Goal: Task Accomplishment & Management: Complete application form

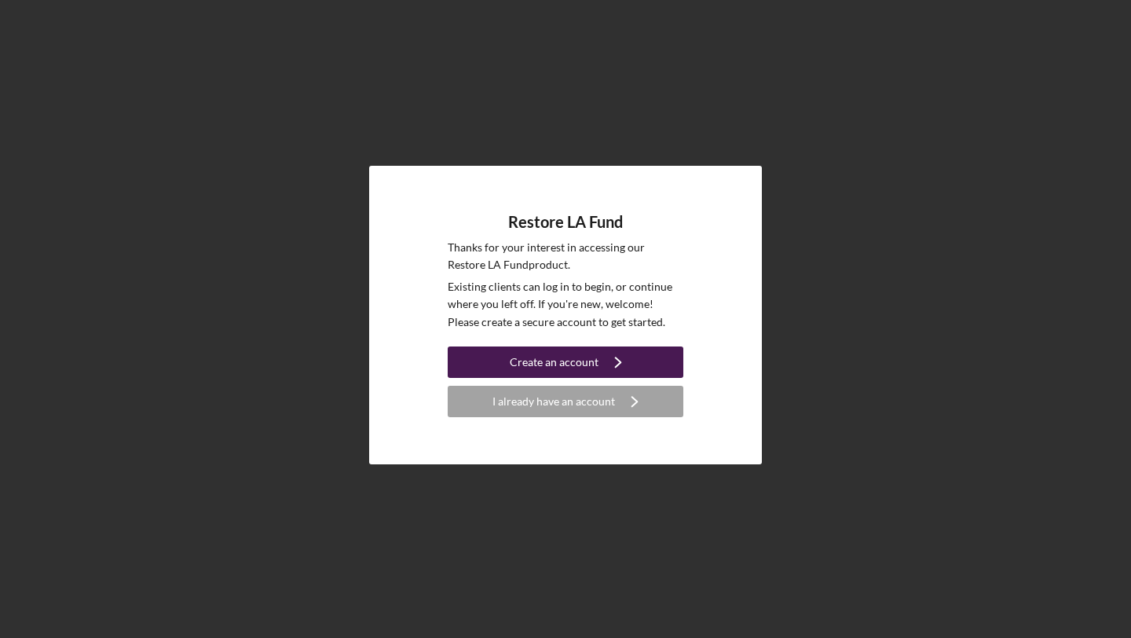
click at [656, 360] on button "Create an account Icon/Navigate" at bounding box center [566, 361] width 236 height 31
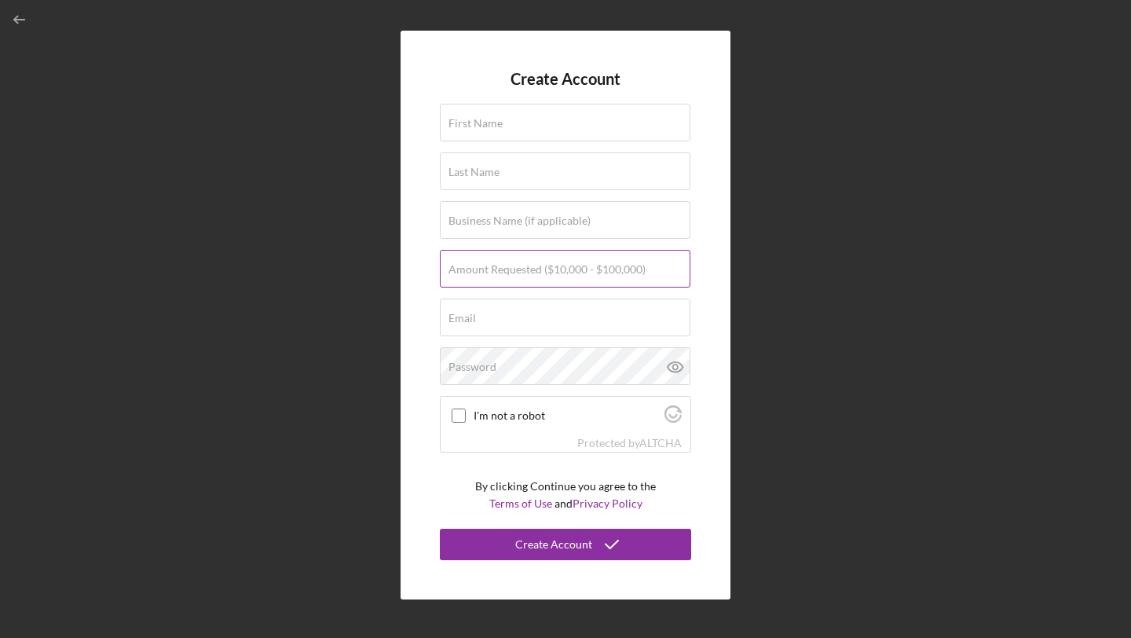
click at [592, 269] on label "Amount Requested ($10,000 - $100,000)" at bounding box center [546, 269] width 197 height 13
click at [592, 269] on input "Amount Requested ($10,000 - $100,000)" at bounding box center [565, 269] width 250 height 38
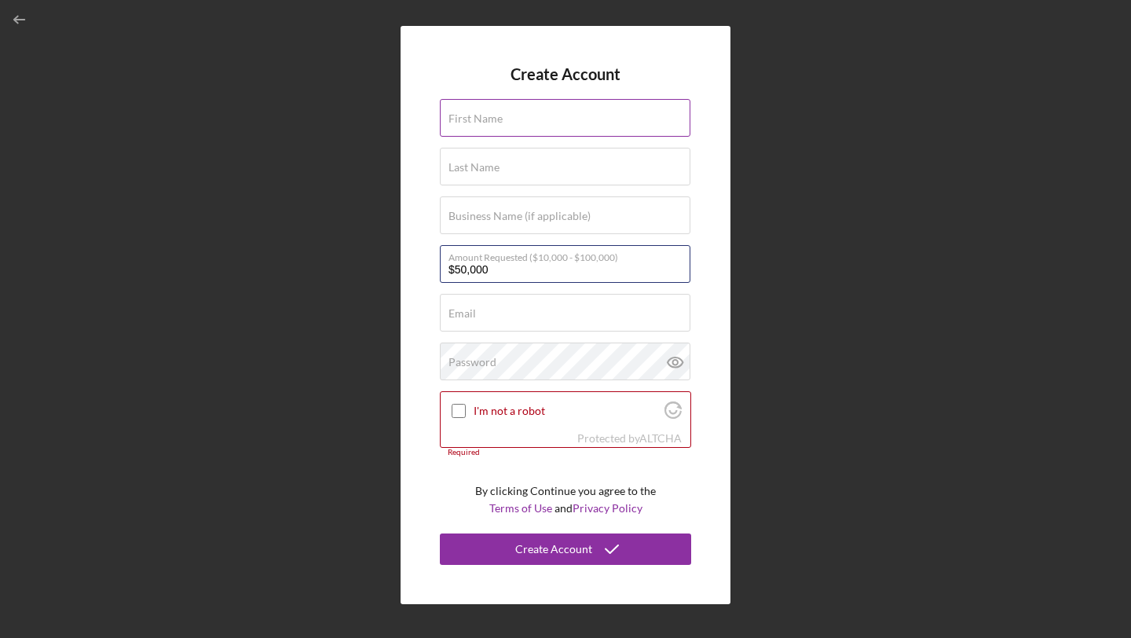
type input "$50,000"
click at [528, 108] on div "First Name Required" at bounding box center [565, 118] width 251 height 39
type input "[PERSON_NAME]"
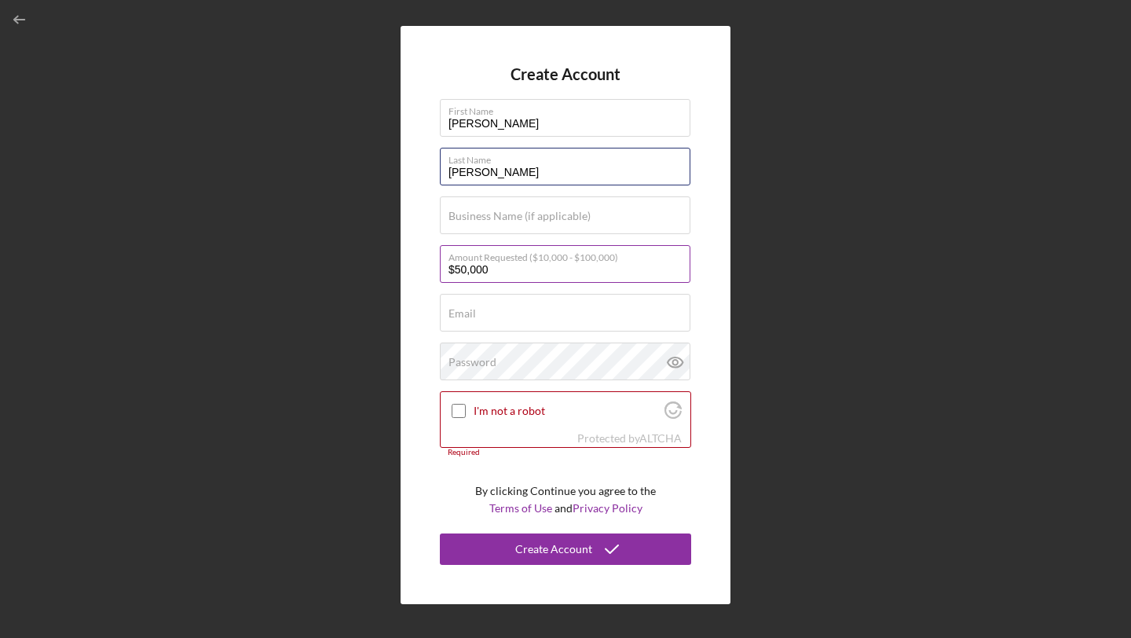
type input "[PERSON_NAME]"
click at [521, 275] on input "$50,000" at bounding box center [565, 264] width 250 height 38
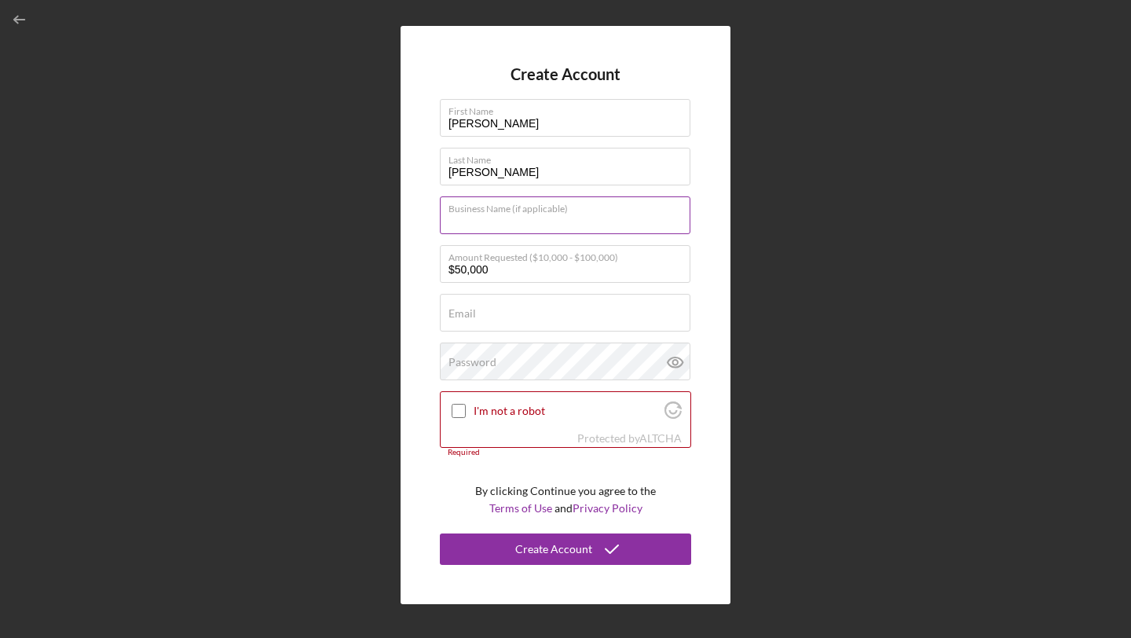
click at [496, 222] on input "Business Name (if applicable)" at bounding box center [565, 215] width 250 height 38
type input "Fyrefli Management"
click at [473, 317] on label "Email" at bounding box center [461, 313] width 27 height 13
click at [473, 317] on input "Email" at bounding box center [565, 313] width 250 height 38
type input "[EMAIL_ADDRESS][DOMAIN_NAME]"
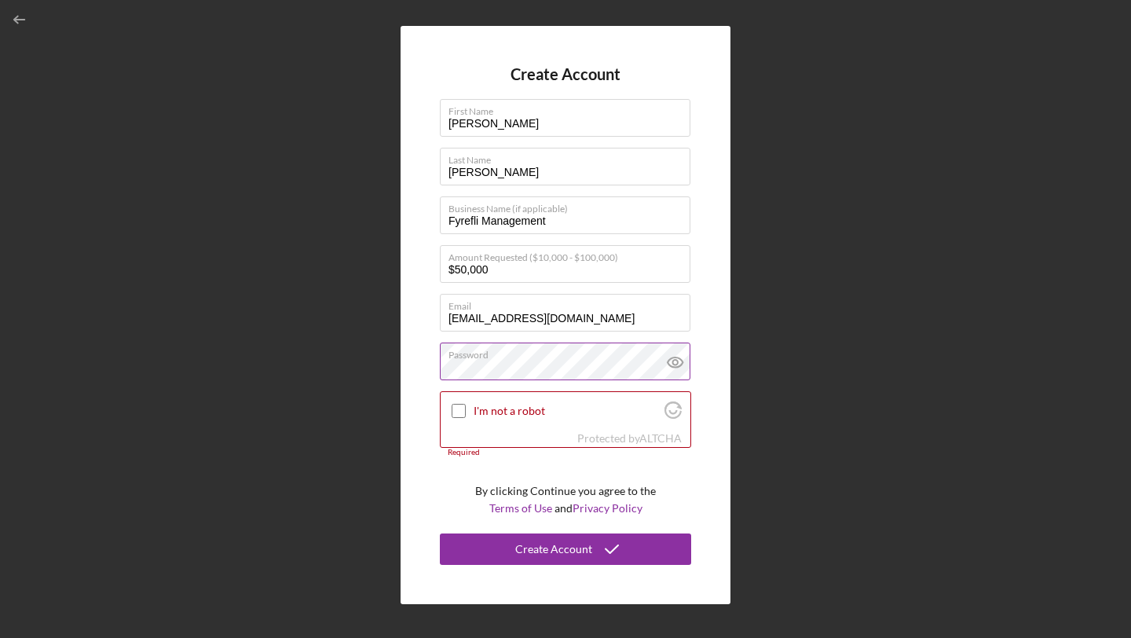
click at [678, 353] on icon at bounding box center [675, 361] width 39 height 39
click at [460, 413] on input "I'm not a robot" at bounding box center [458, 411] width 14 height 14
checkbox input "true"
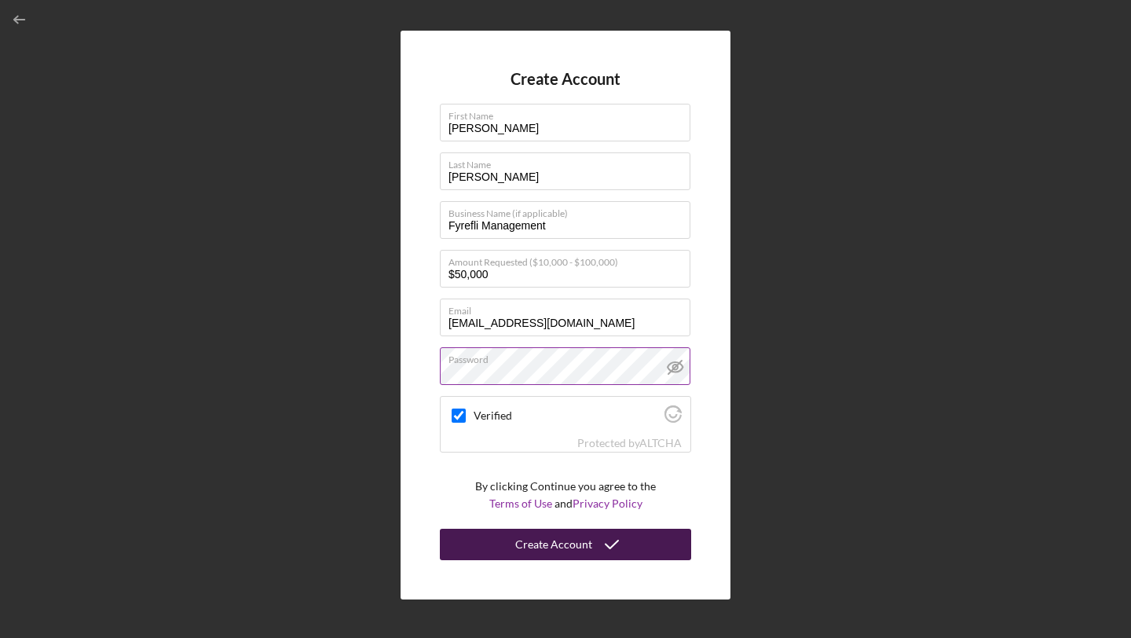
click at [571, 540] on div "Create Account" at bounding box center [553, 543] width 77 height 31
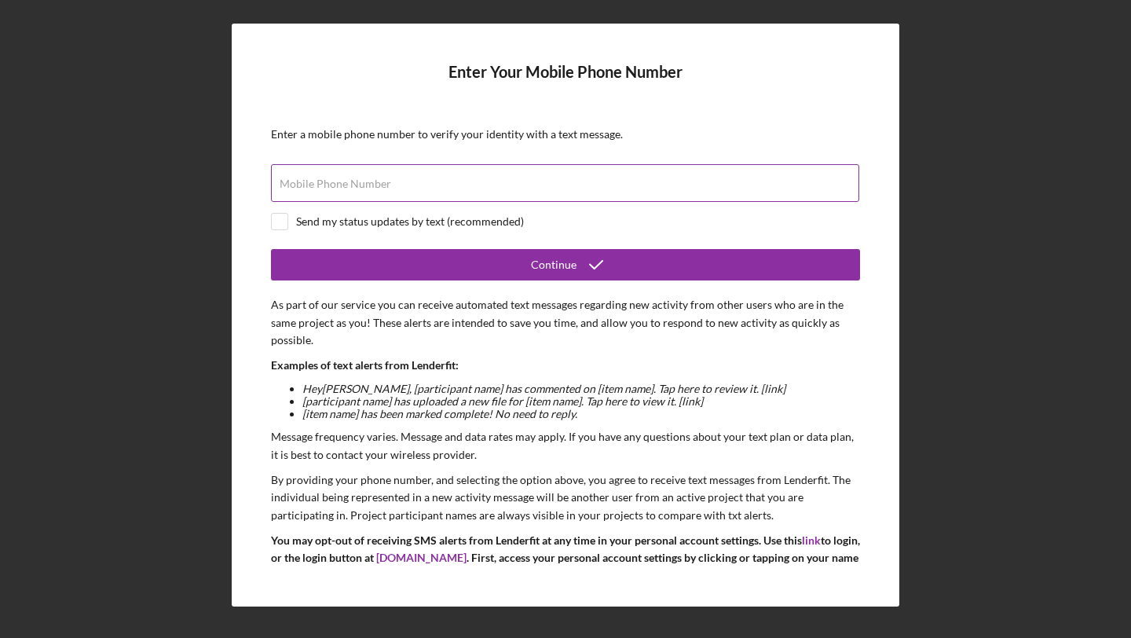
click at [649, 179] on div "Mobile Phone Number" at bounding box center [565, 183] width 589 height 39
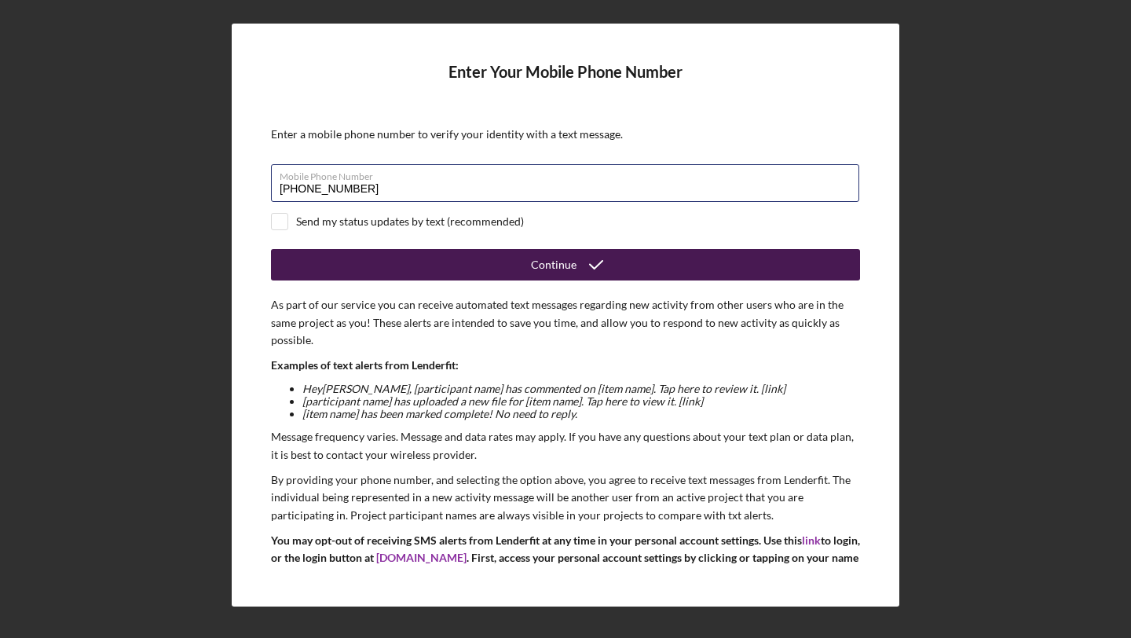
type input "[PHONE_NUMBER]"
click at [539, 272] on div "Continue" at bounding box center [554, 264] width 46 height 31
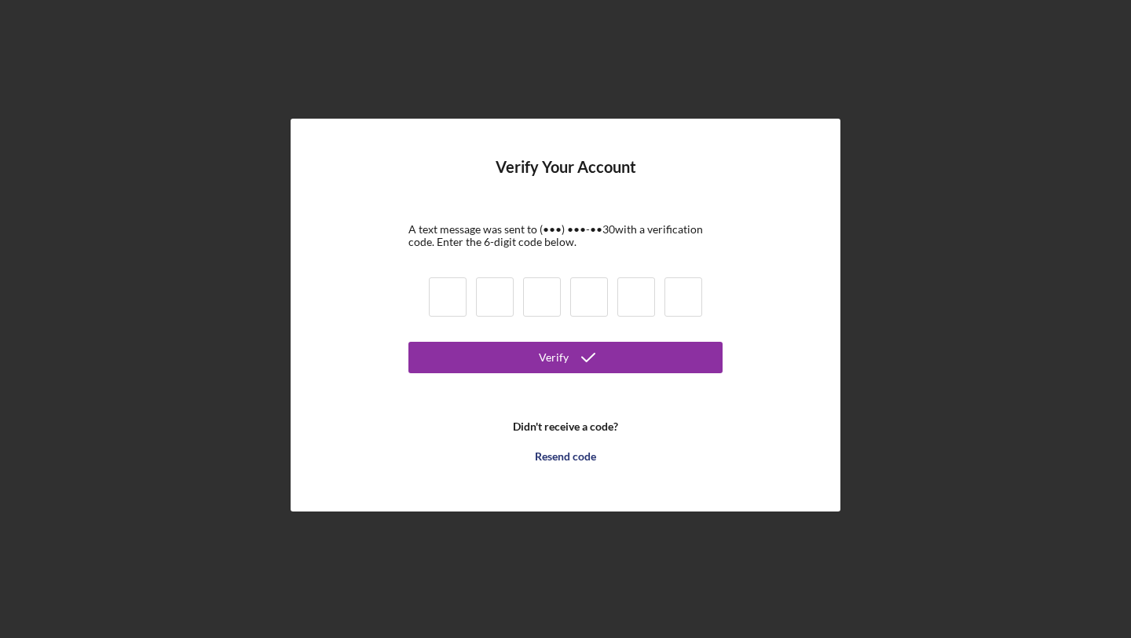
click at [449, 312] on input at bounding box center [448, 296] width 38 height 39
type input "2"
type input "1"
type input "6"
type input "3"
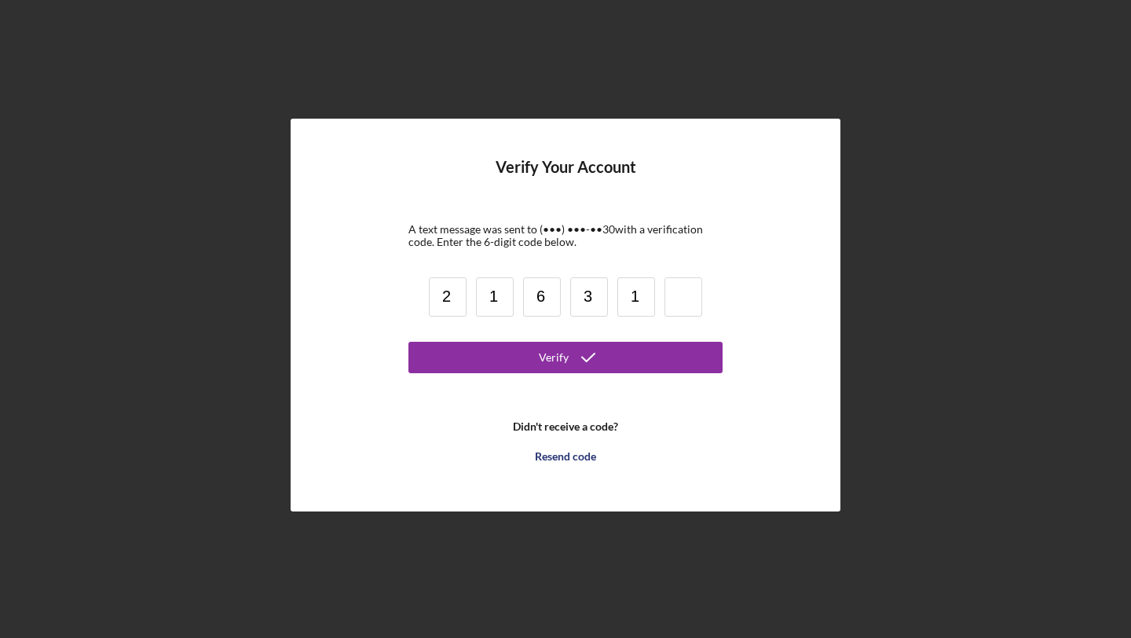
type input "1"
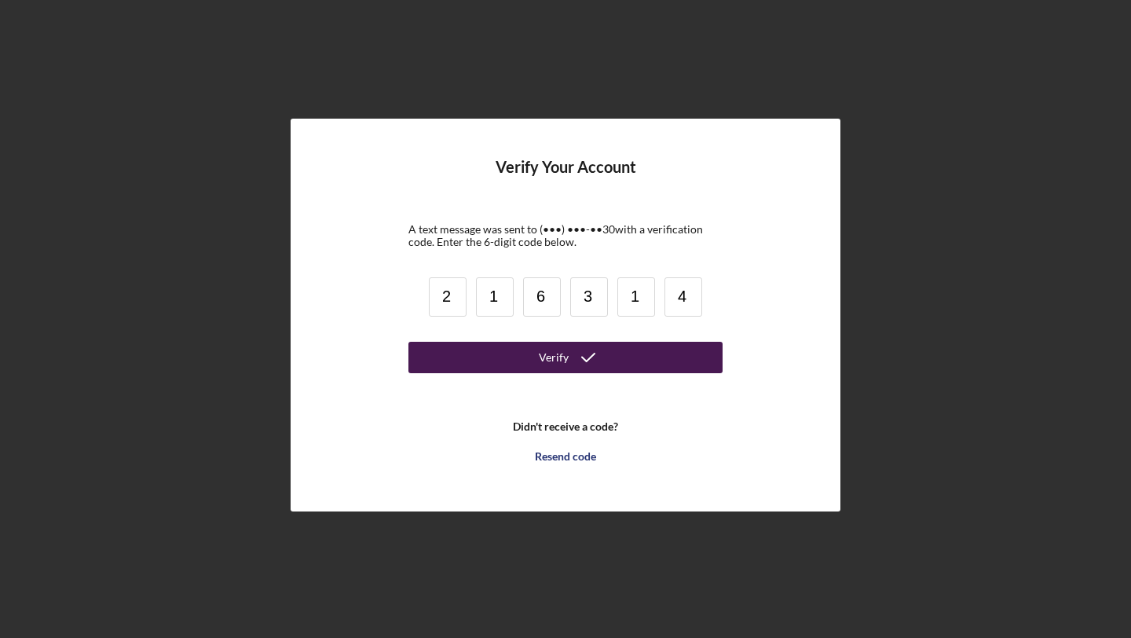
type input "4"
click at [456, 360] on button "Verify" at bounding box center [565, 357] width 314 height 31
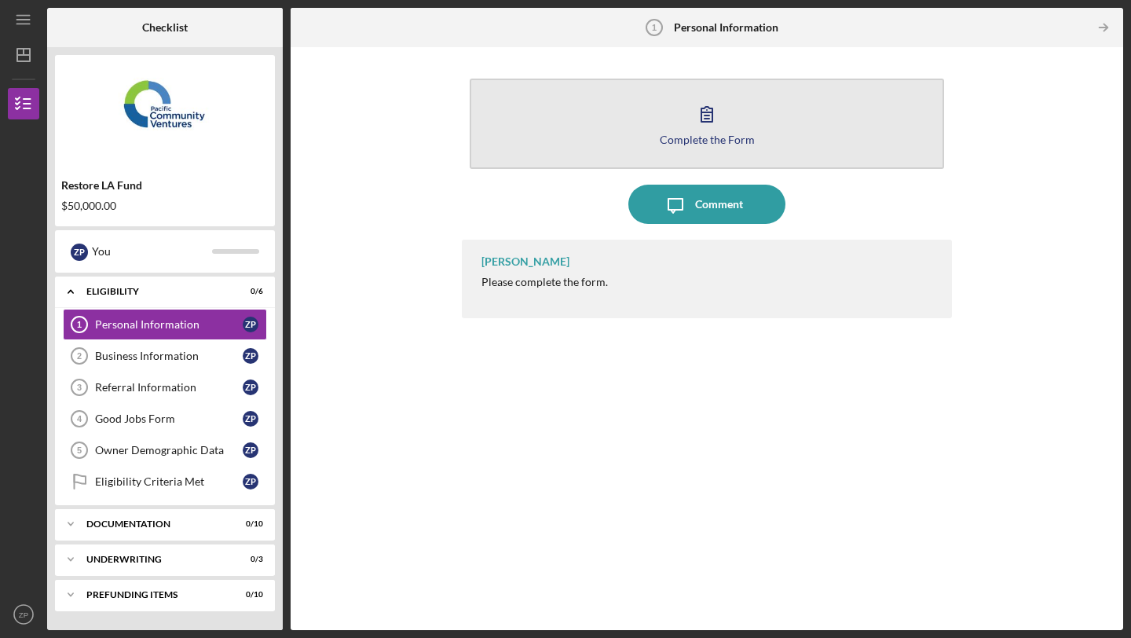
click at [718, 129] on icon "button" at bounding box center [706, 113] width 39 height 39
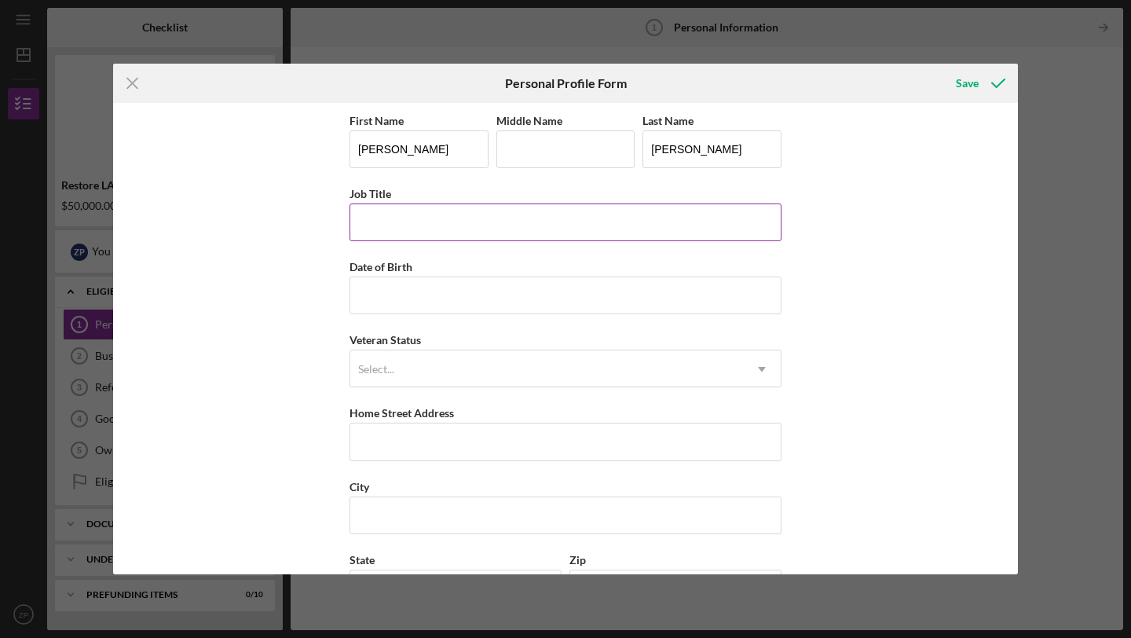
click at [570, 212] on input "Job Title" at bounding box center [565, 222] width 432 height 38
type input "P"
type input "R"
type input "Senior Research Analyst"
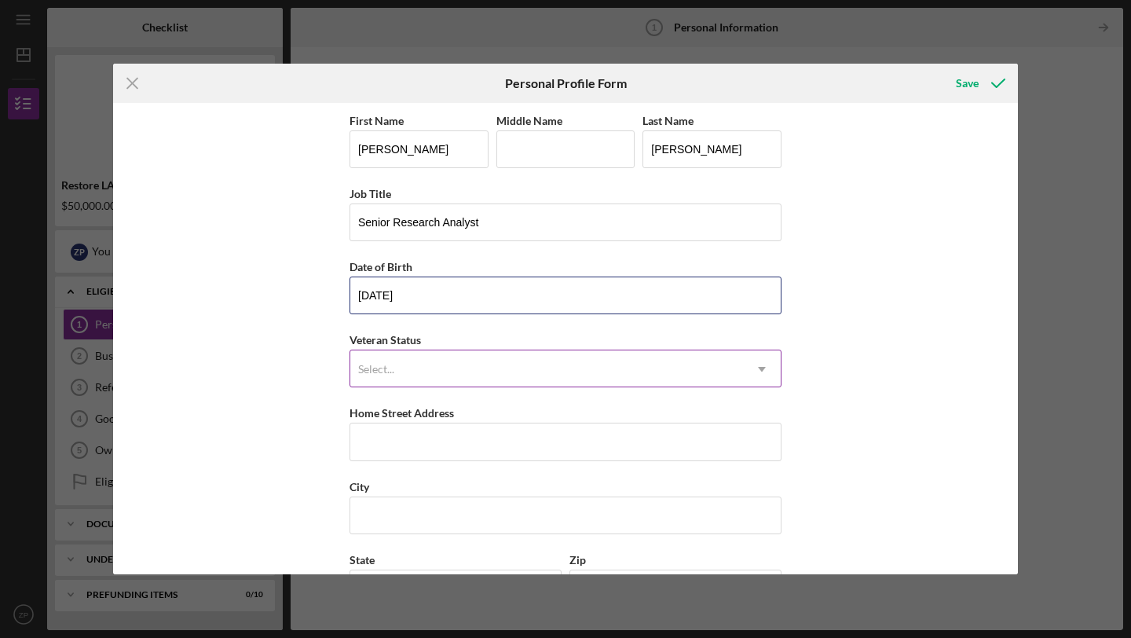
type input "[DATE]"
click at [397, 386] on div "Select..." at bounding box center [546, 369] width 393 height 36
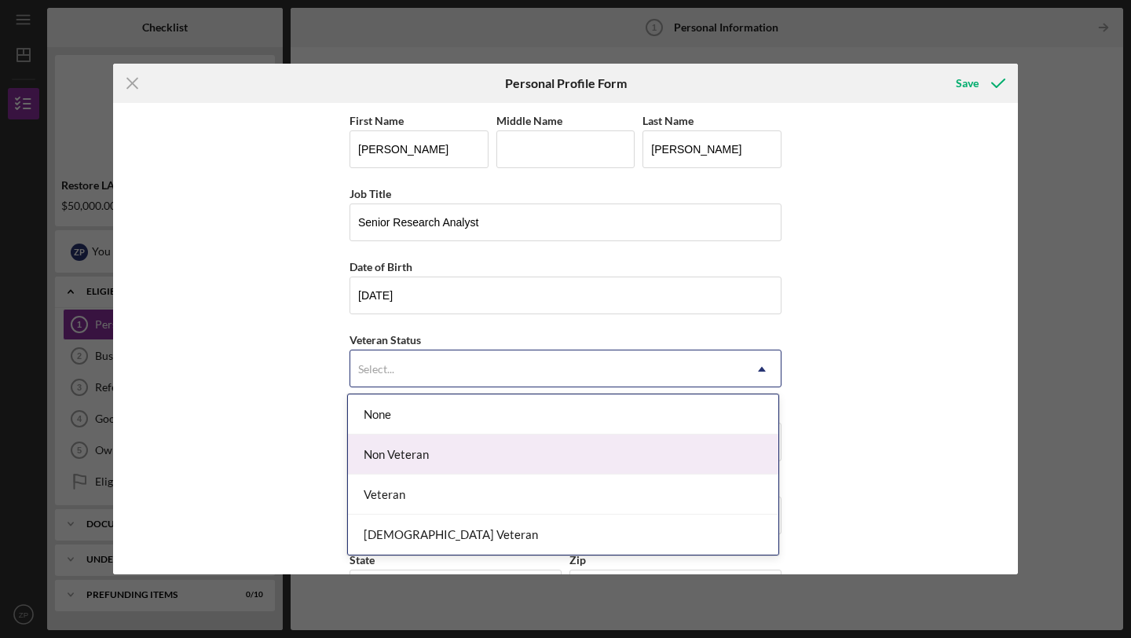
click at [403, 450] on div "Non Veteran" at bounding box center [563, 454] width 430 height 40
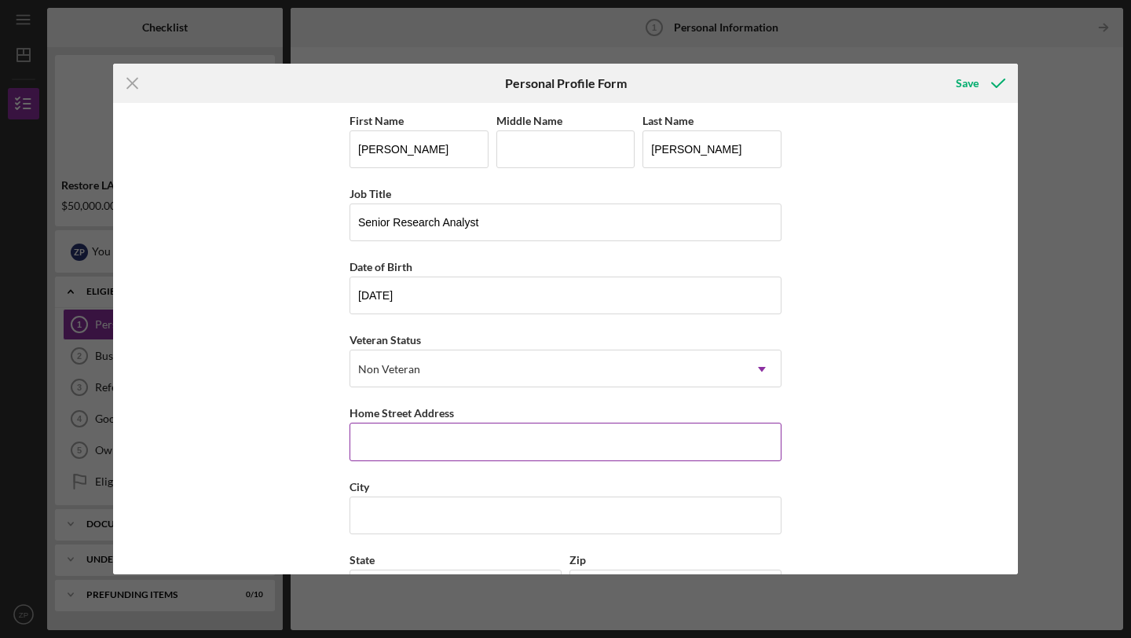
click at [465, 442] on input "Home Street Address" at bounding box center [565, 441] width 432 height 38
type input "[STREET_ADDRESS]"
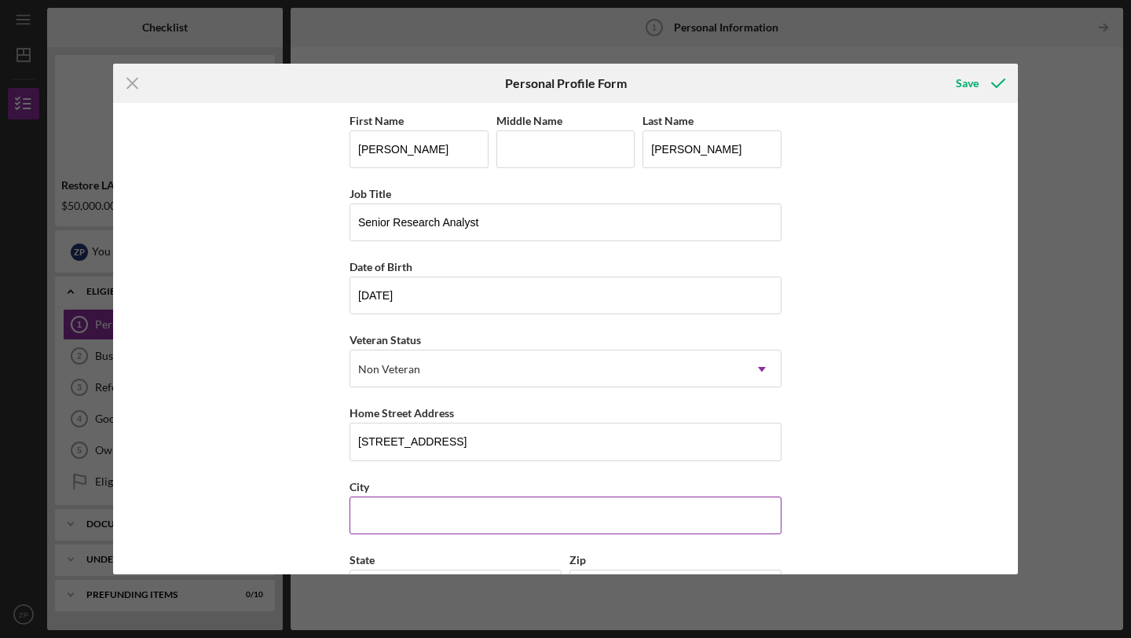
click at [458, 502] on input "City" at bounding box center [565, 515] width 432 height 38
type input "[GEOGRAPHIC_DATA]"
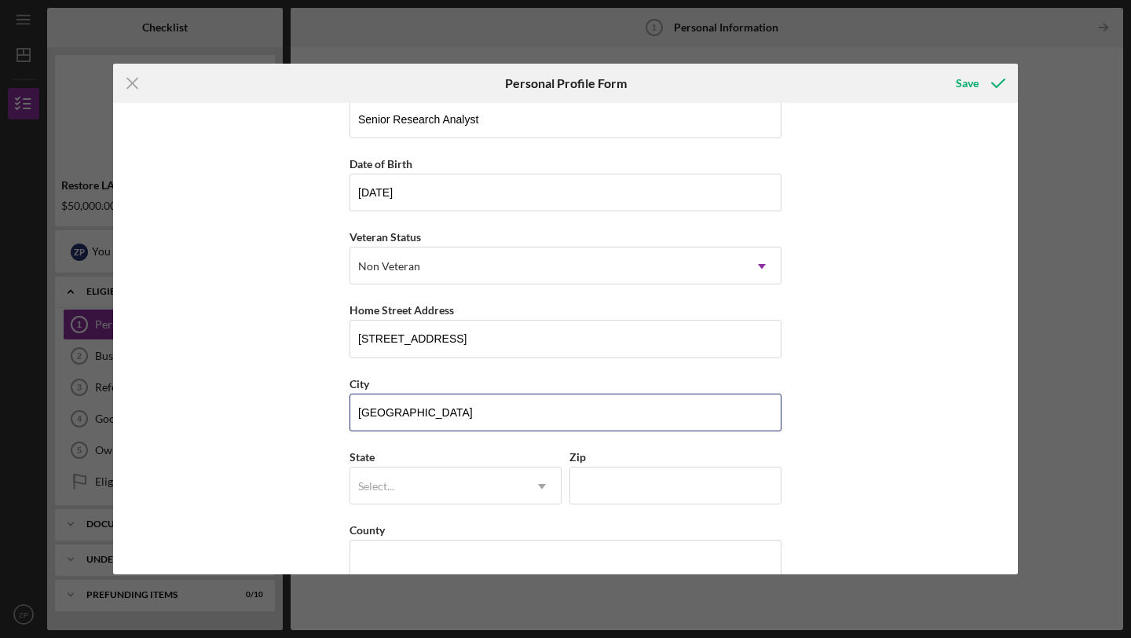
scroll to position [130, 0]
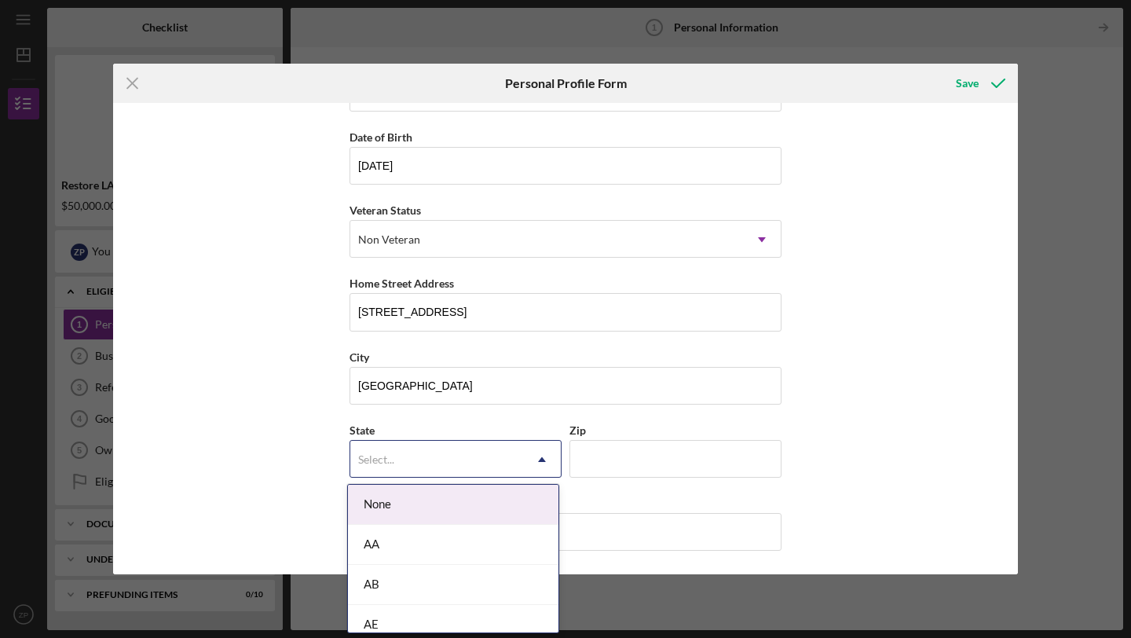
click at [425, 457] on div "Select..." at bounding box center [436, 459] width 173 height 36
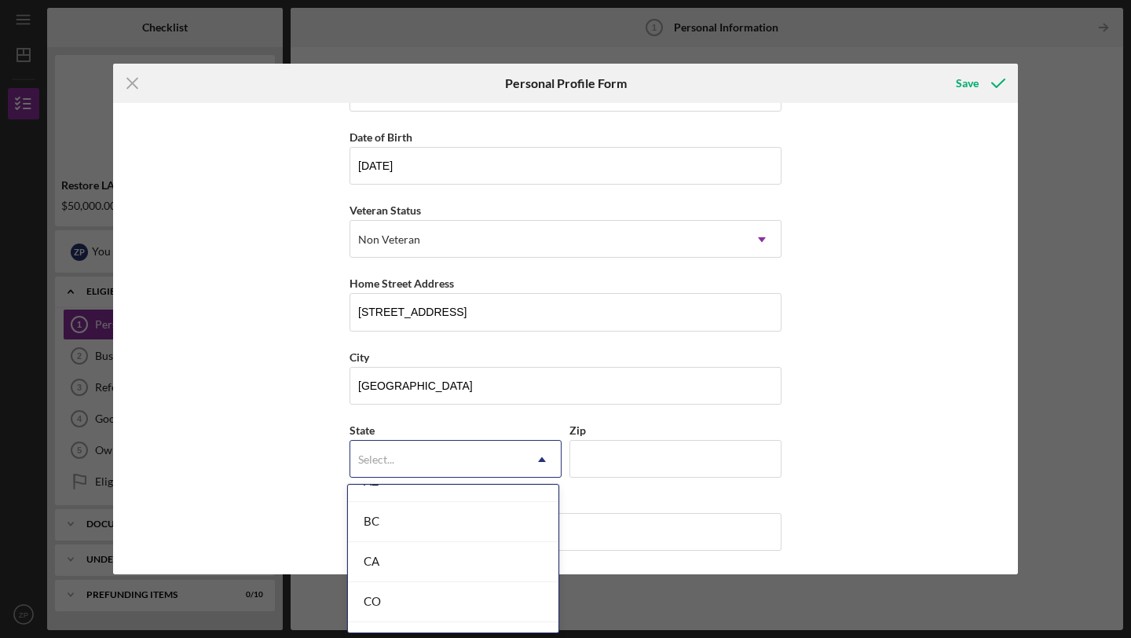
scroll to position [391, 0]
click at [392, 551] on div "CA" at bounding box center [453, 554] width 210 height 40
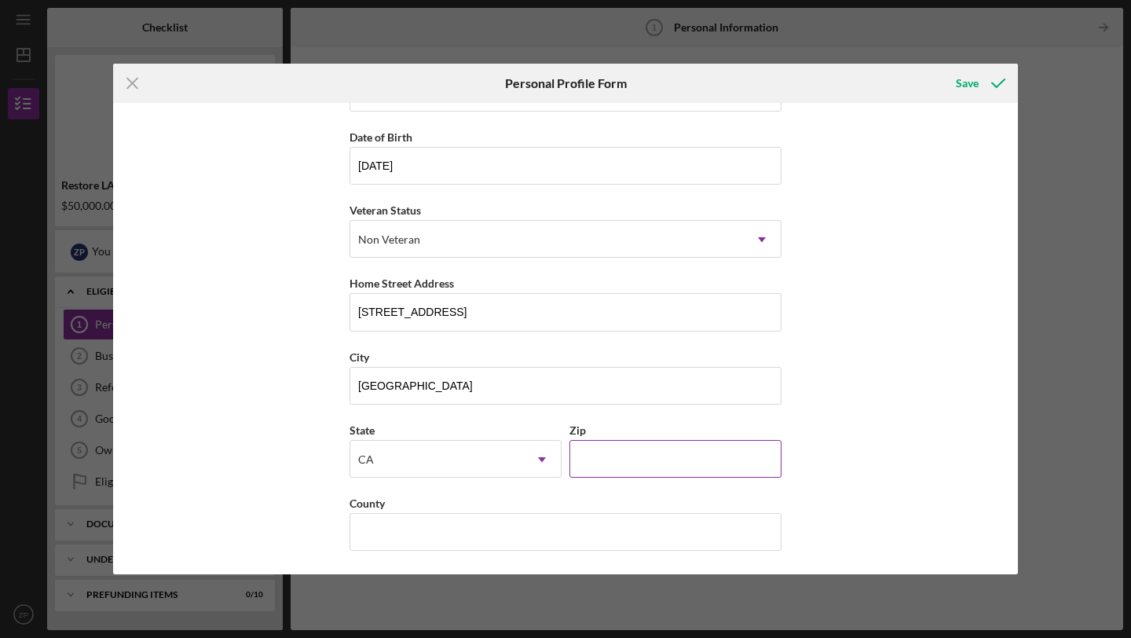
click at [637, 455] on input "Zip" at bounding box center [675, 459] width 212 height 38
type input "90036"
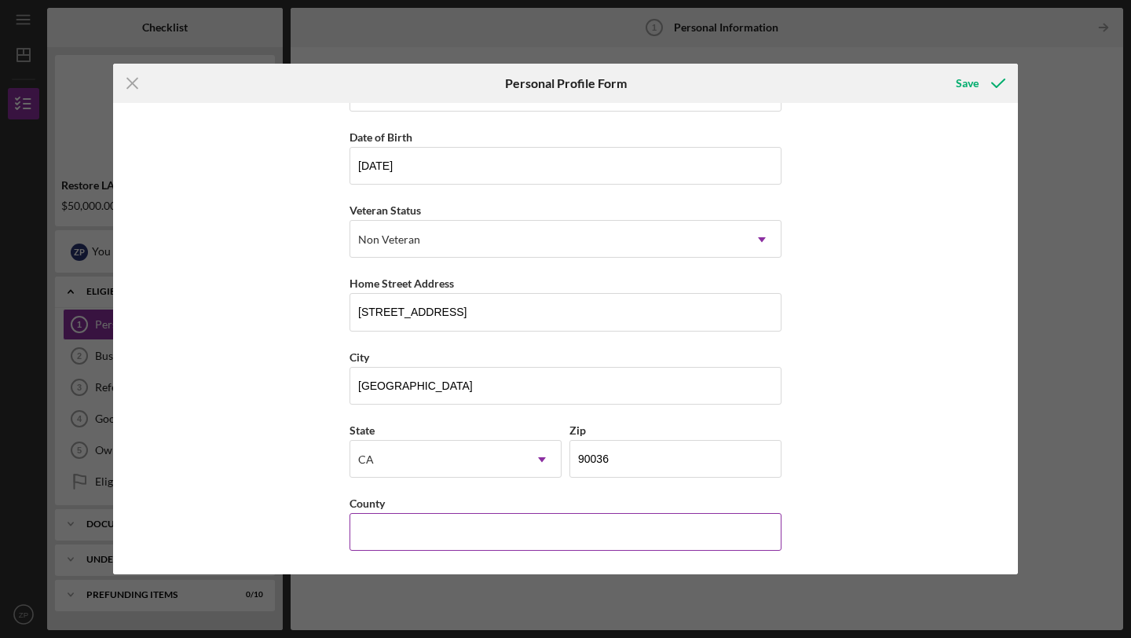
click at [517, 525] on input "County" at bounding box center [565, 532] width 432 height 38
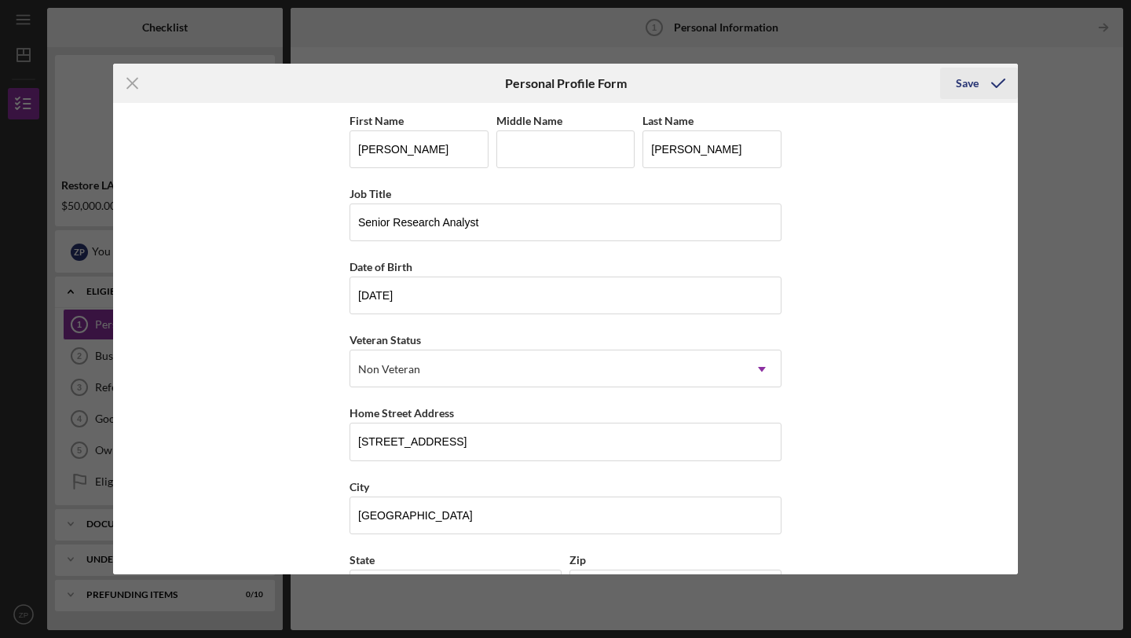
type input "[GEOGRAPHIC_DATA]"
click at [986, 84] on icon "submit" at bounding box center [997, 83] width 39 height 39
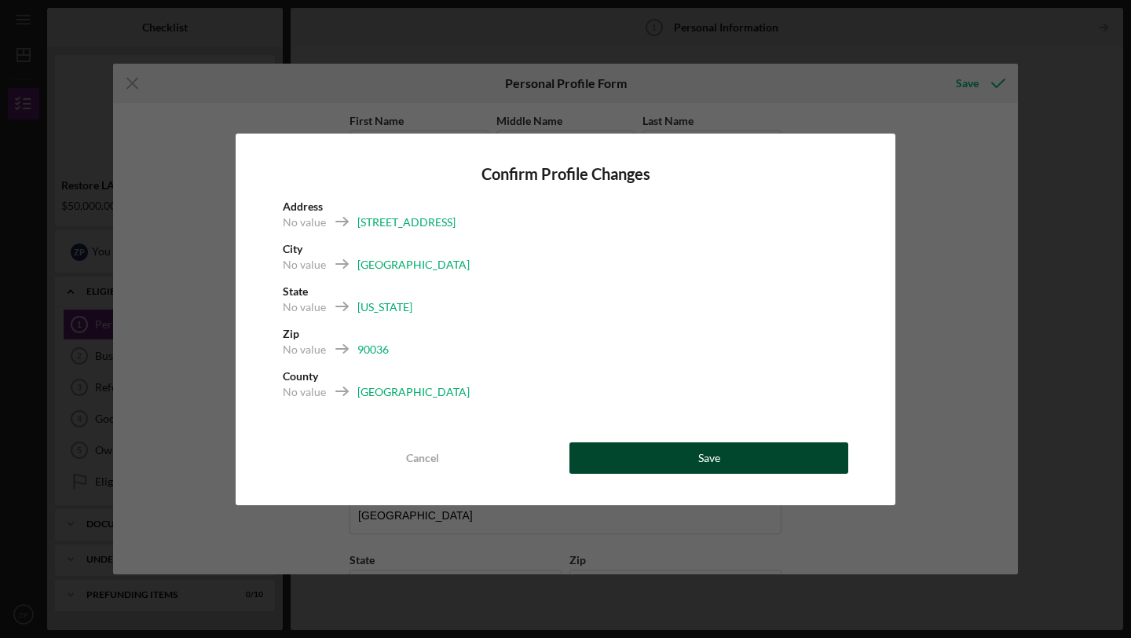
click at [713, 459] on div "Save" at bounding box center [709, 457] width 22 height 31
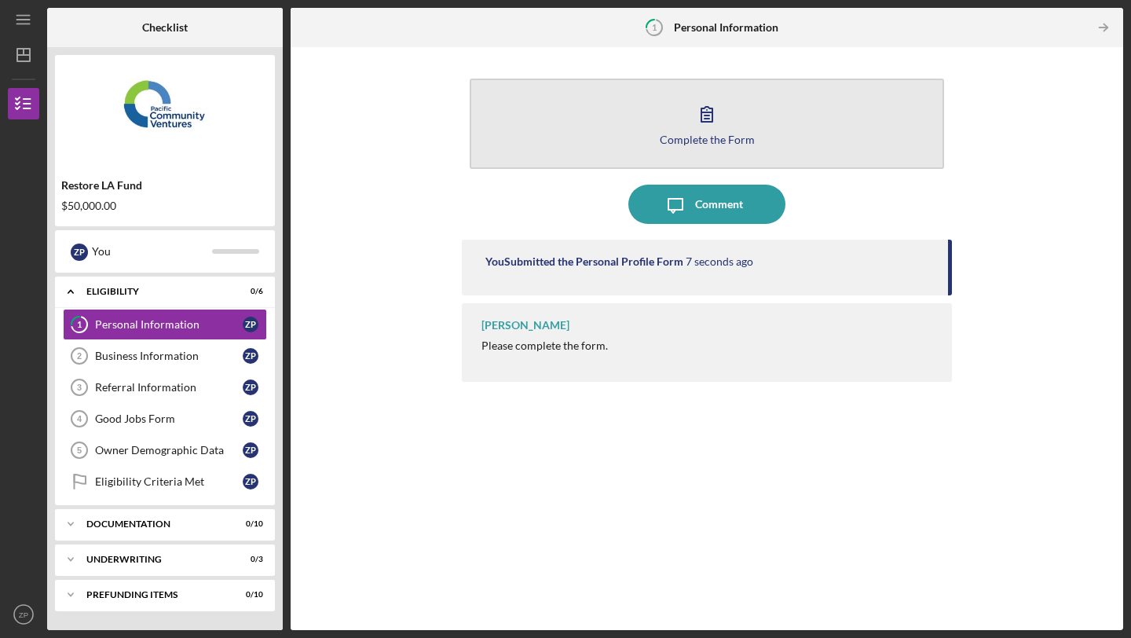
click at [722, 119] on icon "button" at bounding box center [706, 113] width 39 height 39
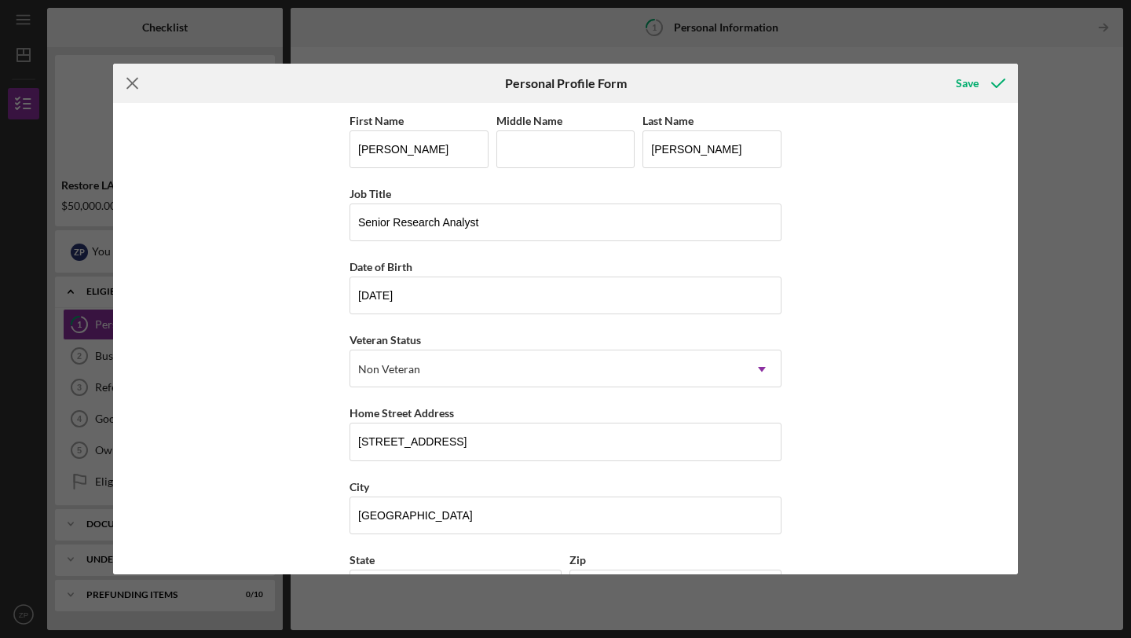
click at [138, 83] on icon "Icon/Menu Close" at bounding box center [132, 83] width 39 height 39
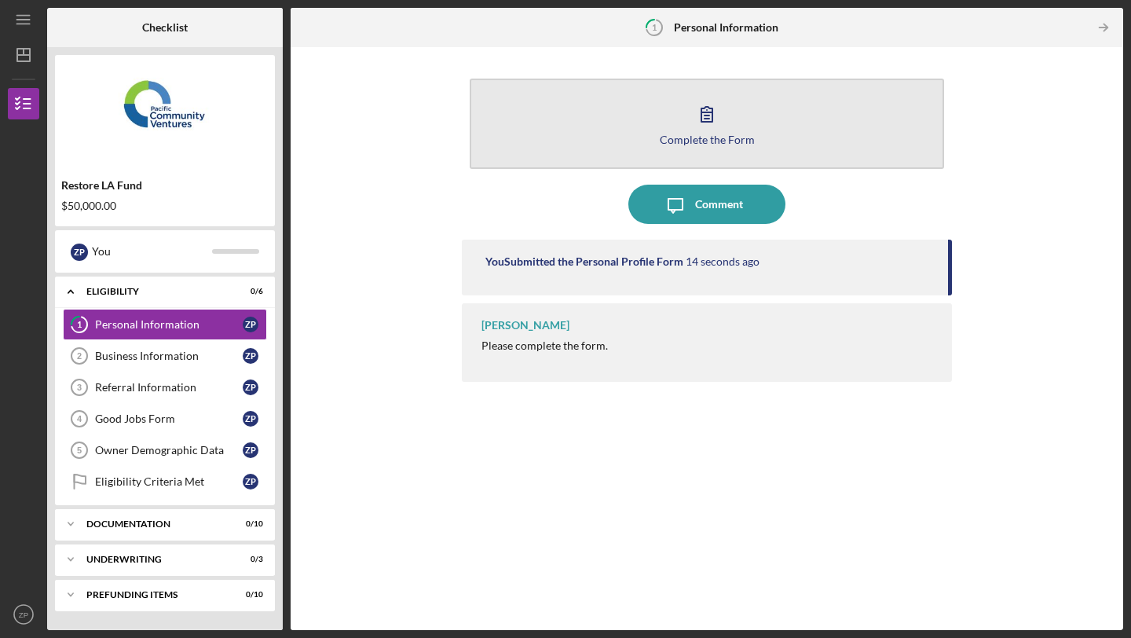
click at [699, 126] on icon "button" at bounding box center [706, 113] width 39 height 39
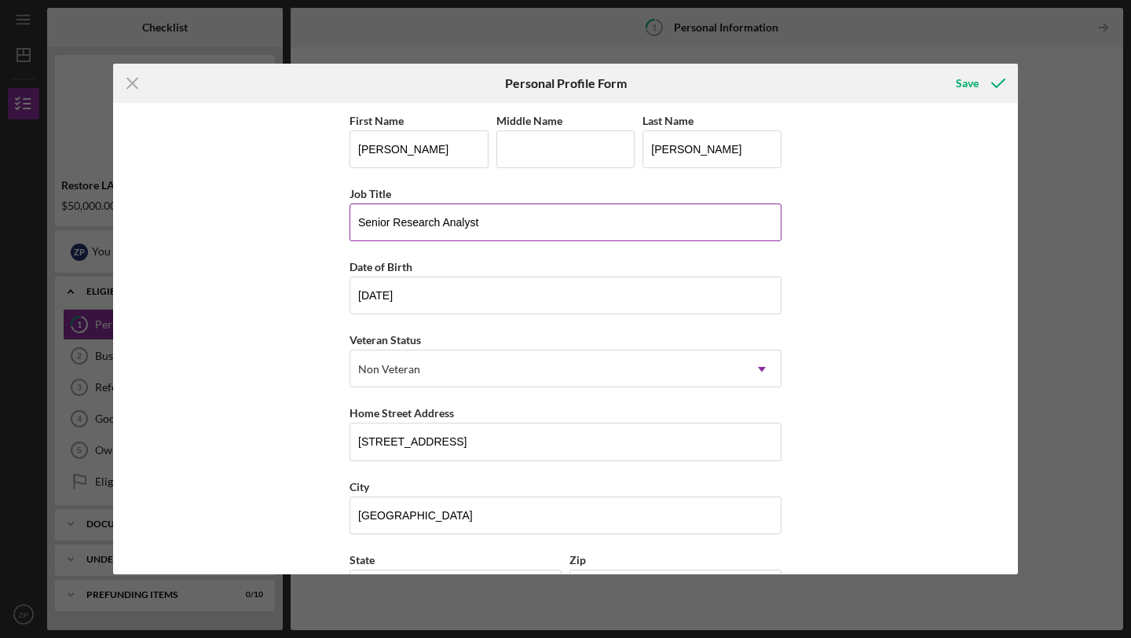
scroll to position [130, 0]
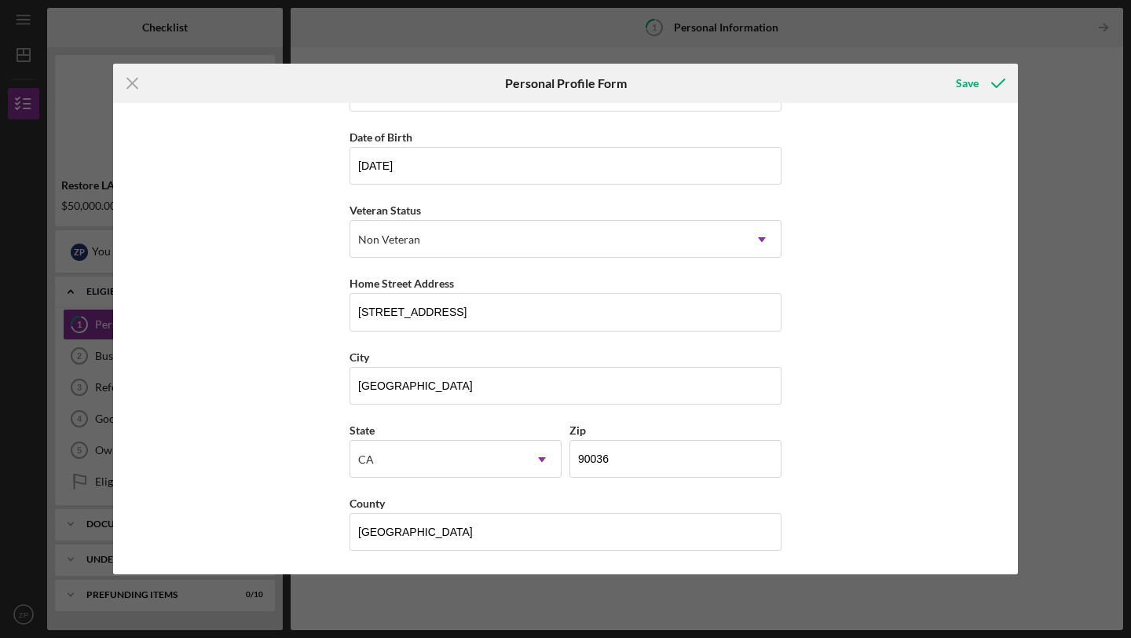
click at [994, 66] on div "Save" at bounding box center [979, 83] width 78 height 39
click at [974, 80] on div "Save" at bounding box center [967, 83] width 23 height 31
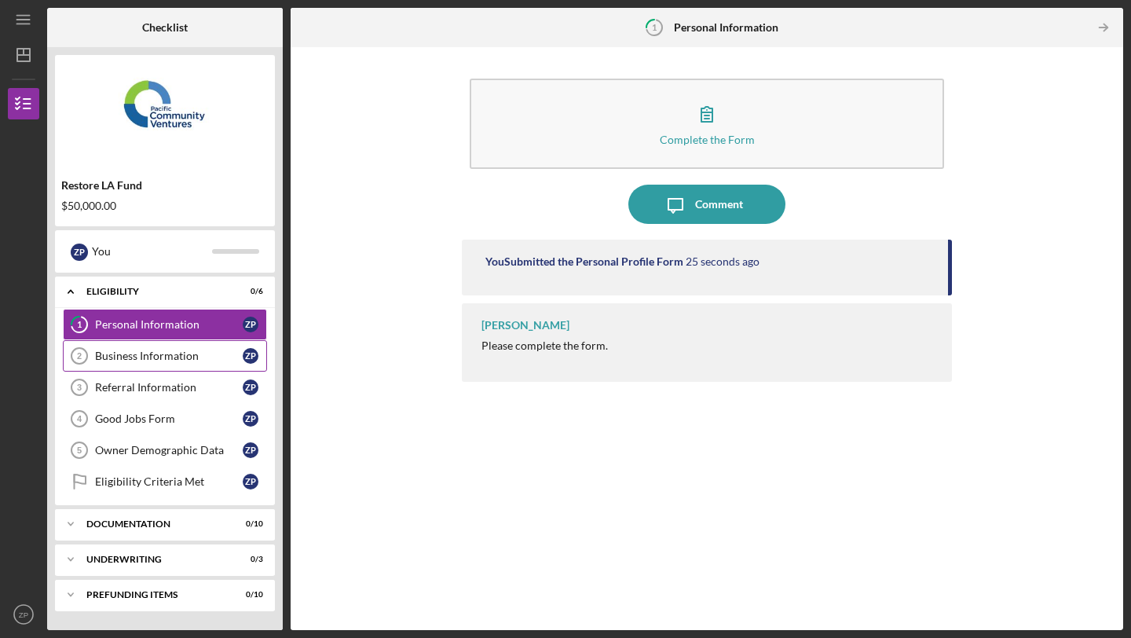
click at [232, 351] on div "Business Information" at bounding box center [169, 355] width 148 height 13
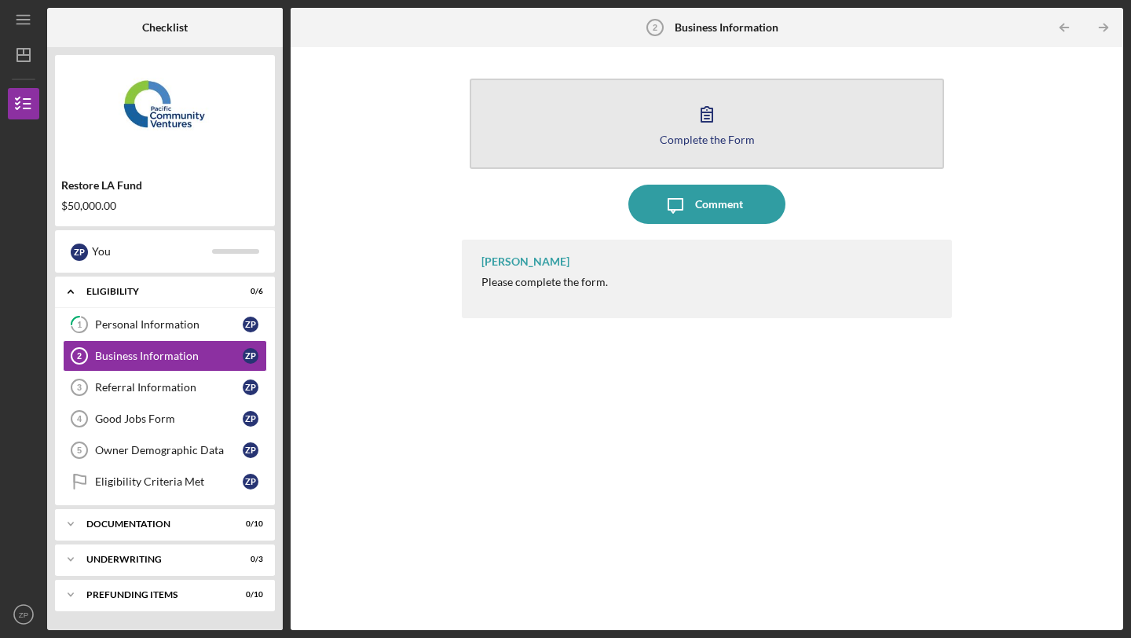
click at [669, 147] on button "Complete the Form Form" at bounding box center [707, 124] width 474 height 90
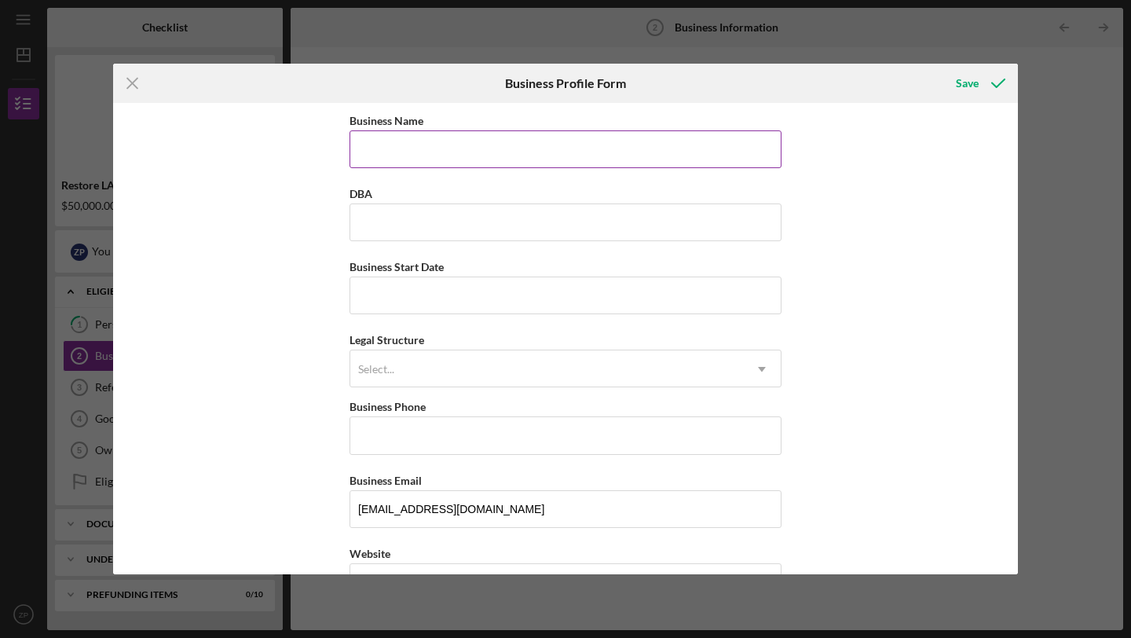
click at [558, 155] on input "Business Name" at bounding box center [565, 149] width 432 height 38
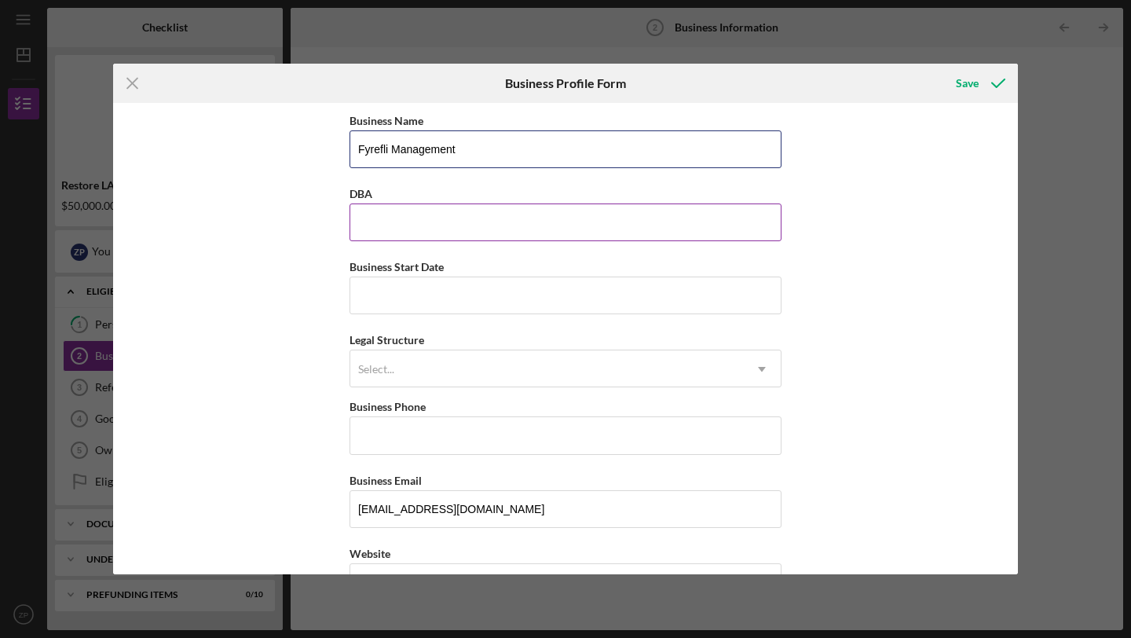
type input "Fyrefli Management"
click at [517, 214] on input "DBA" at bounding box center [565, 222] width 432 height 38
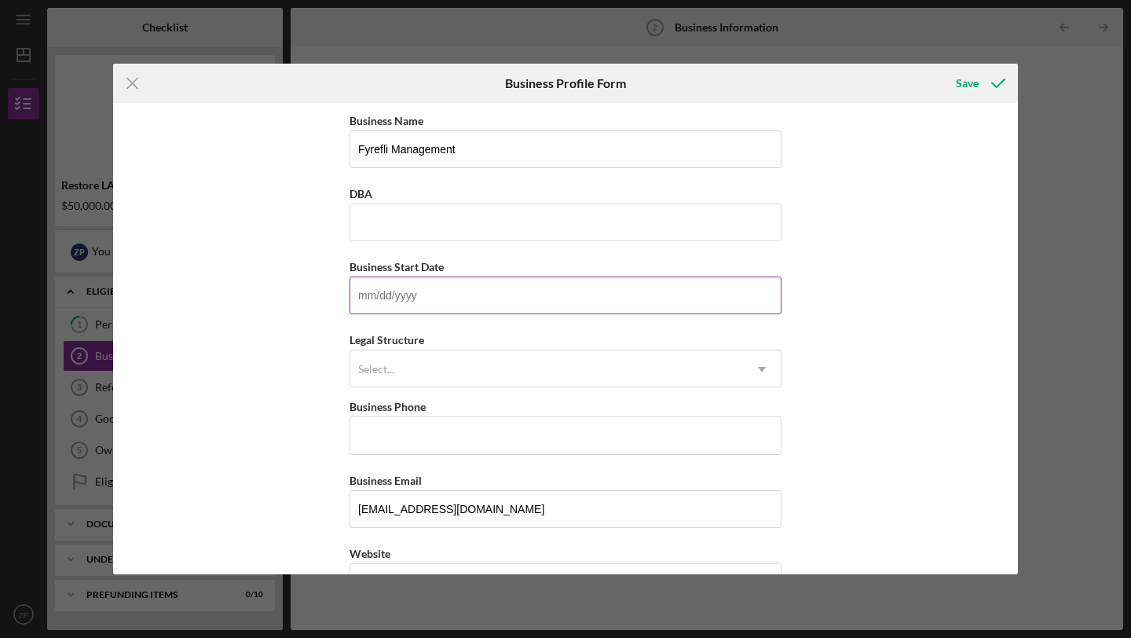
click at [473, 299] on input "Business Start Date" at bounding box center [565, 295] width 432 height 38
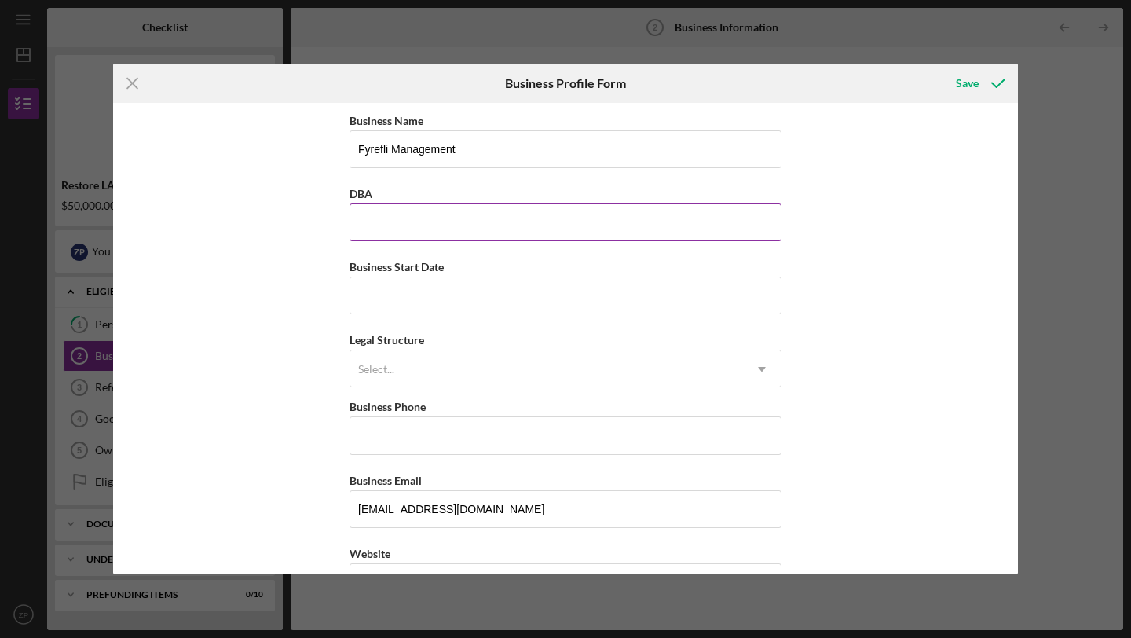
click at [404, 209] on input "DBA" at bounding box center [565, 222] width 432 height 38
type input "Fyrefli Management"
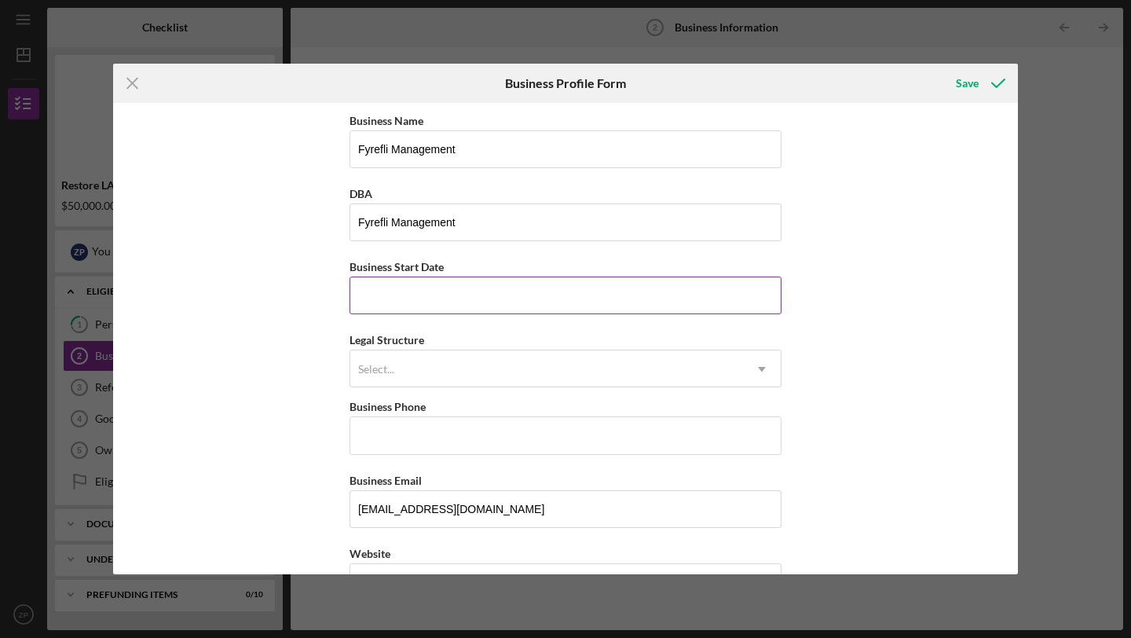
click at [421, 307] on input "Business Start Date" at bounding box center [565, 295] width 432 height 38
type input "[DATE]"
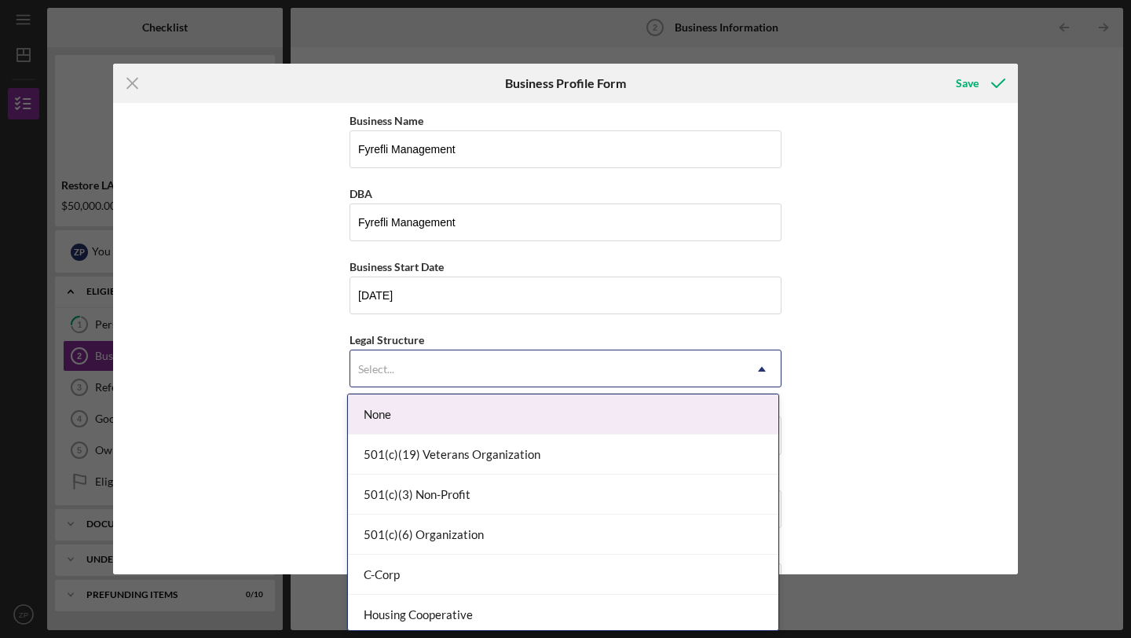
click at [415, 362] on div "Select..." at bounding box center [546, 369] width 393 height 36
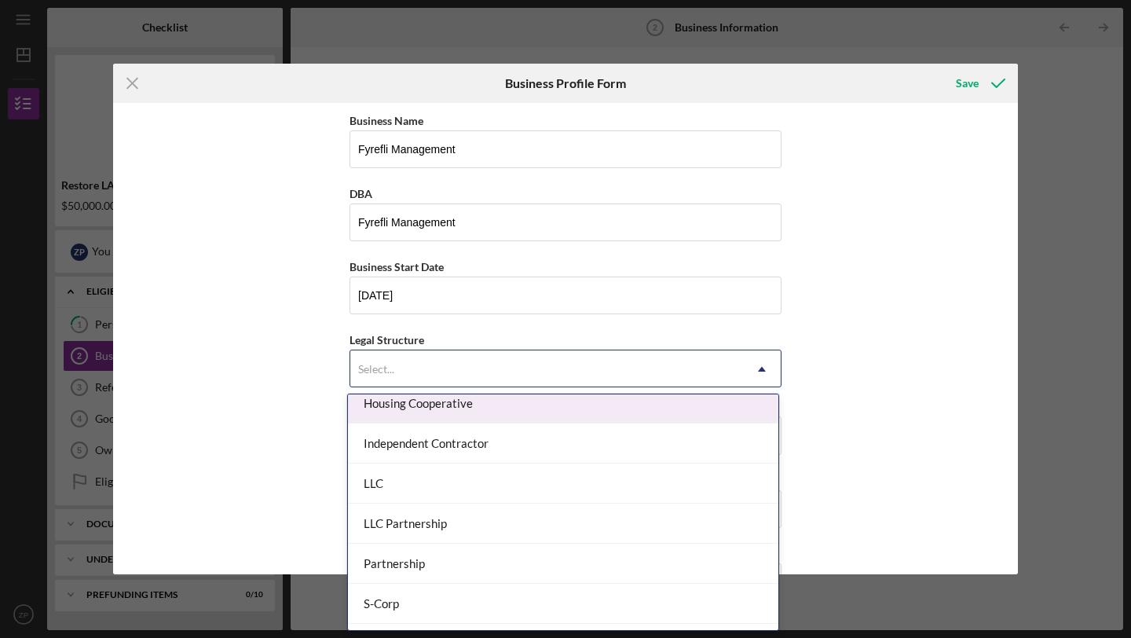
scroll to position [215, 0]
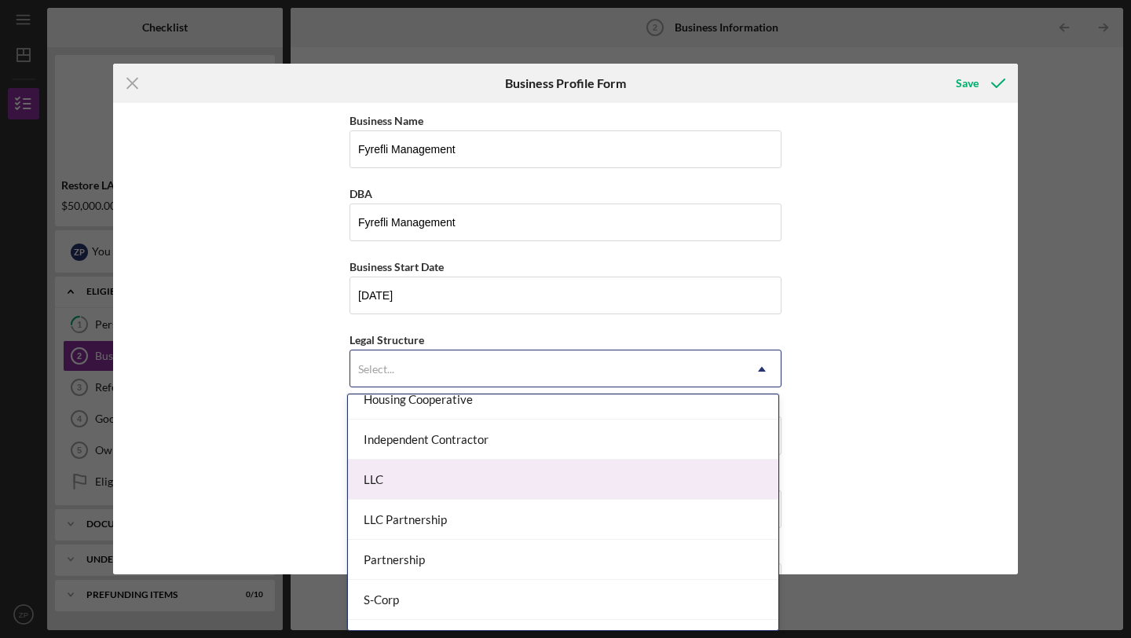
click at [433, 495] on div "LLC" at bounding box center [563, 479] width 430 height 40
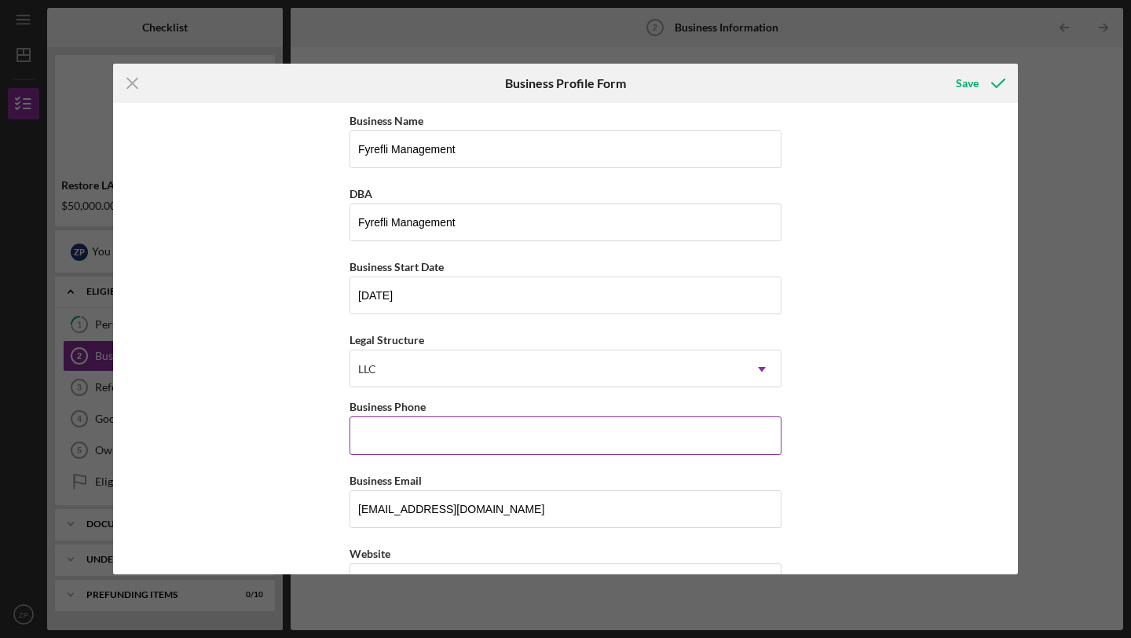
click at [456, 449] on input "Business Phone" at bounding box center [565, 435] width 432 height 38
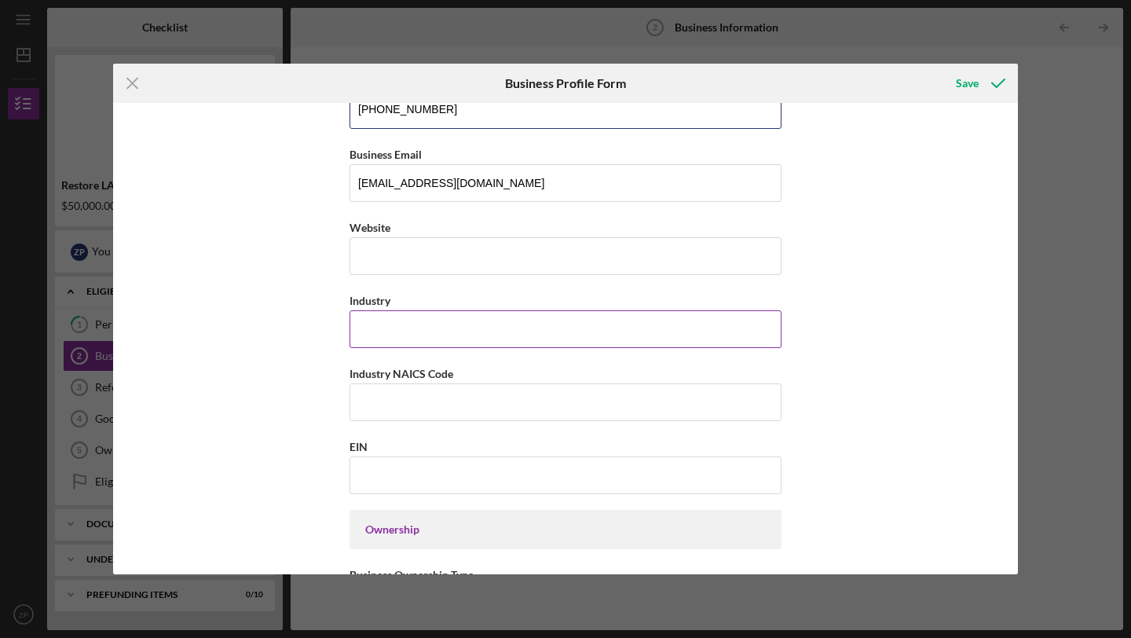
scroll to position [344, 0]
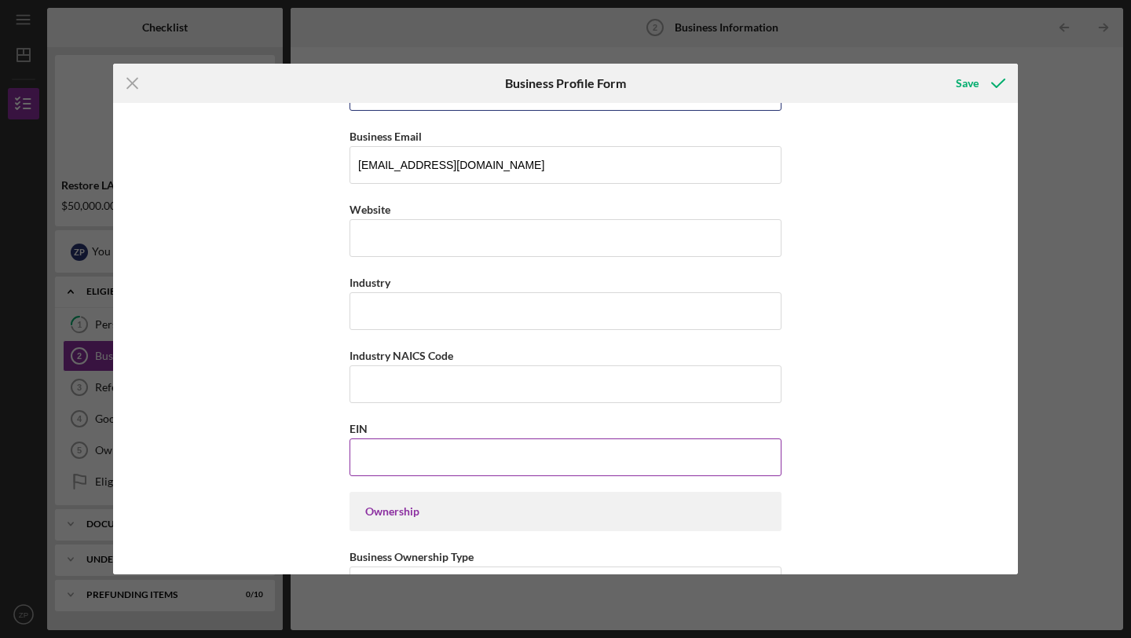
type input "[PHONE_NUMBER]"
click at [406, 444] on input "EIN" at bounding box center [565, 457] width 432 height 38
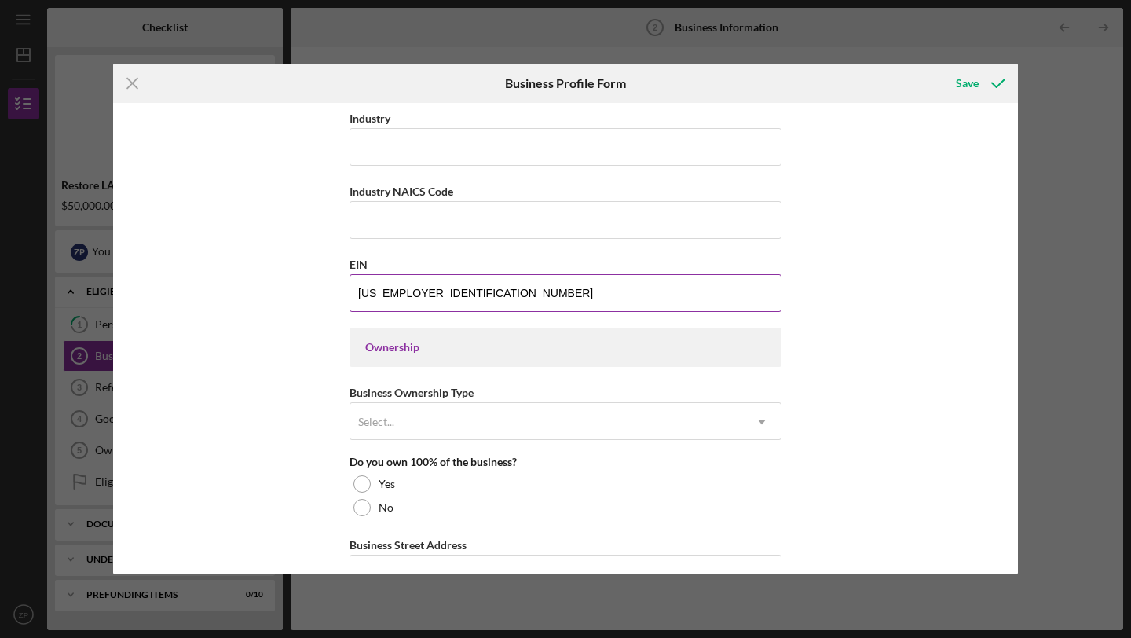
scroll to position [538, 0]
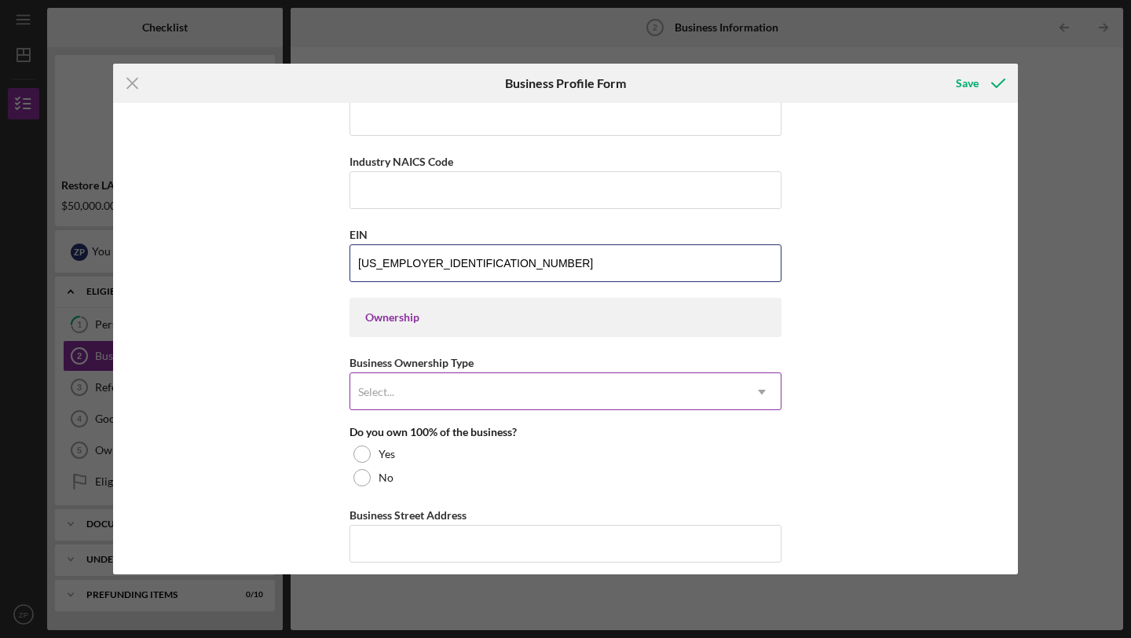
type input "[US_EMPLOYER_IDENTIFICATION_NUMBER]"
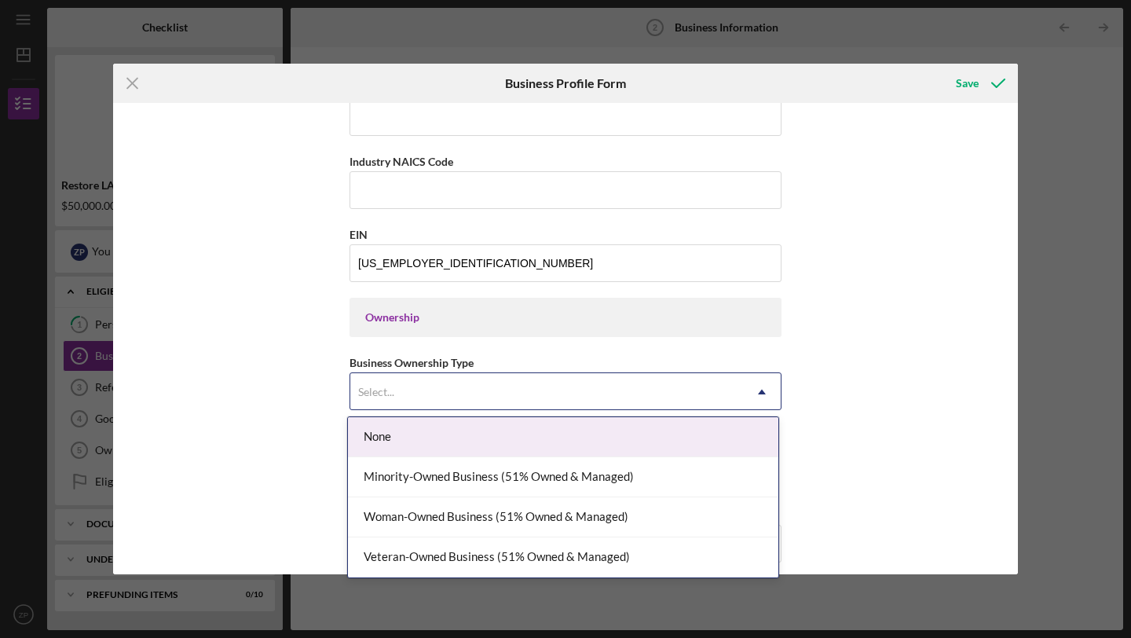
click at [440, 407] on div "Select..." at bounding box center [546, 392] width 393 height 36
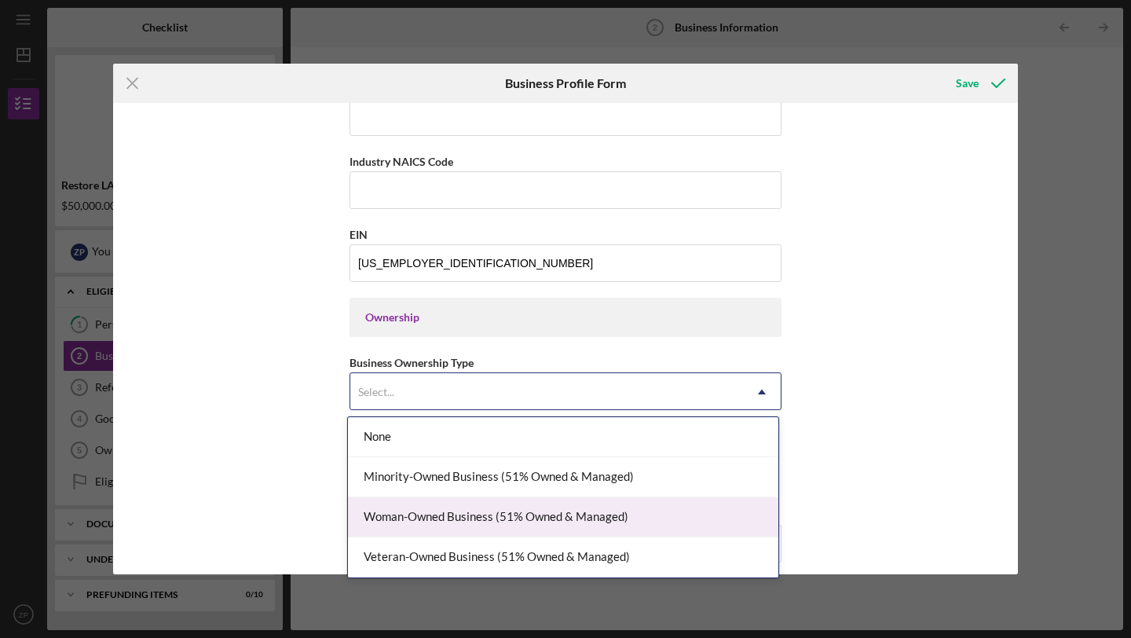
click at [450, 508] on div "Woman-Owned Business (51% Owned & Managed)" at bounding box center [563, 517] width 430 height 40
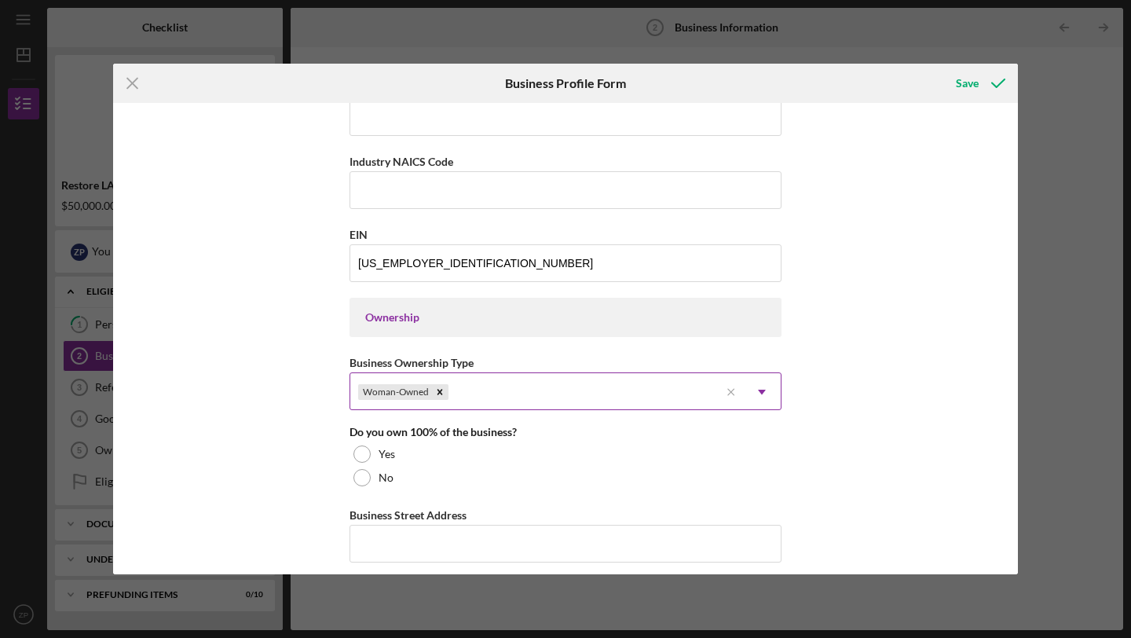
click at [527, 392] on div "Woman-Owned" at bounding box center [534, 392] width 369 height 36
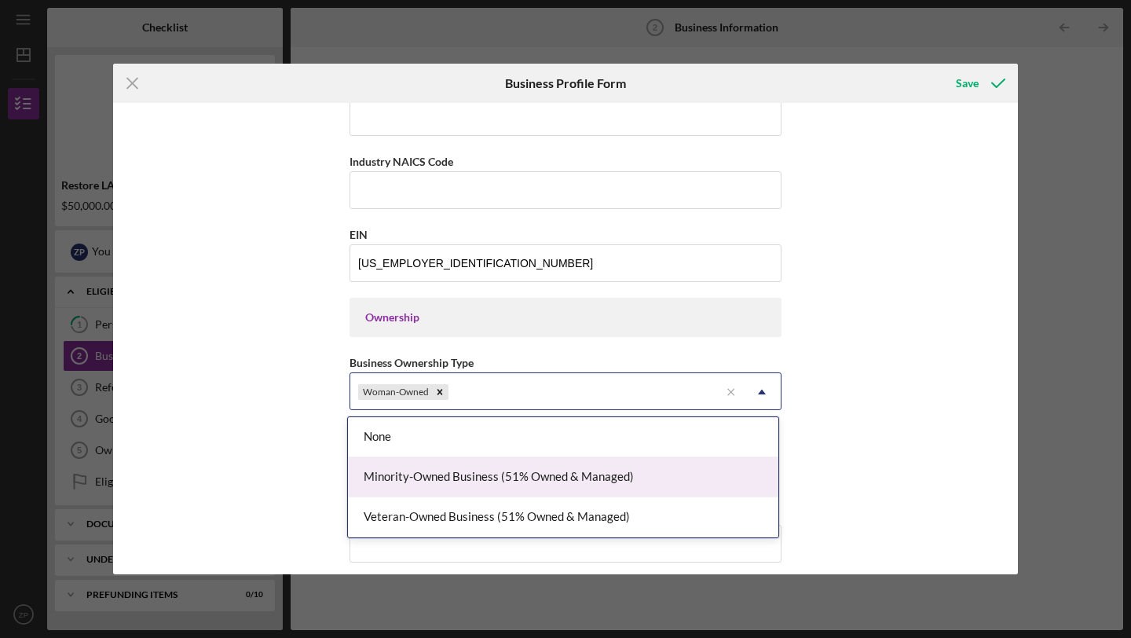
click at [471, 477] on div "Minority-Owned Business (51% Owned & Managed)" at bounding box center [563, 477] width 430 height 40
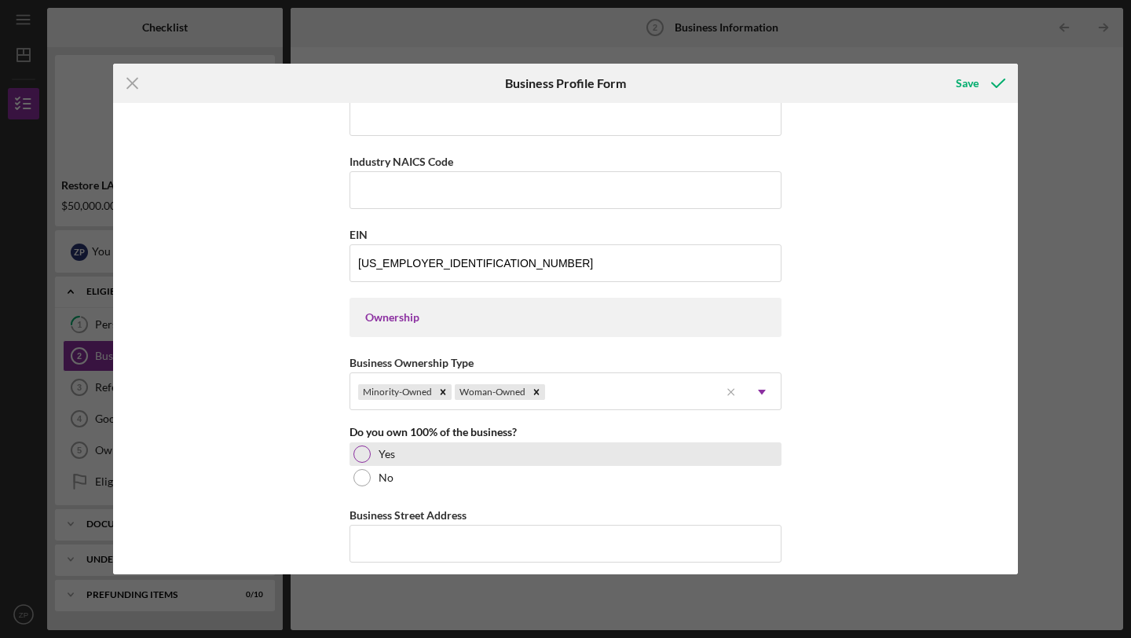
click at [394, 459] on div "Yes" at bounding box center [565, 454] width 432 height 24
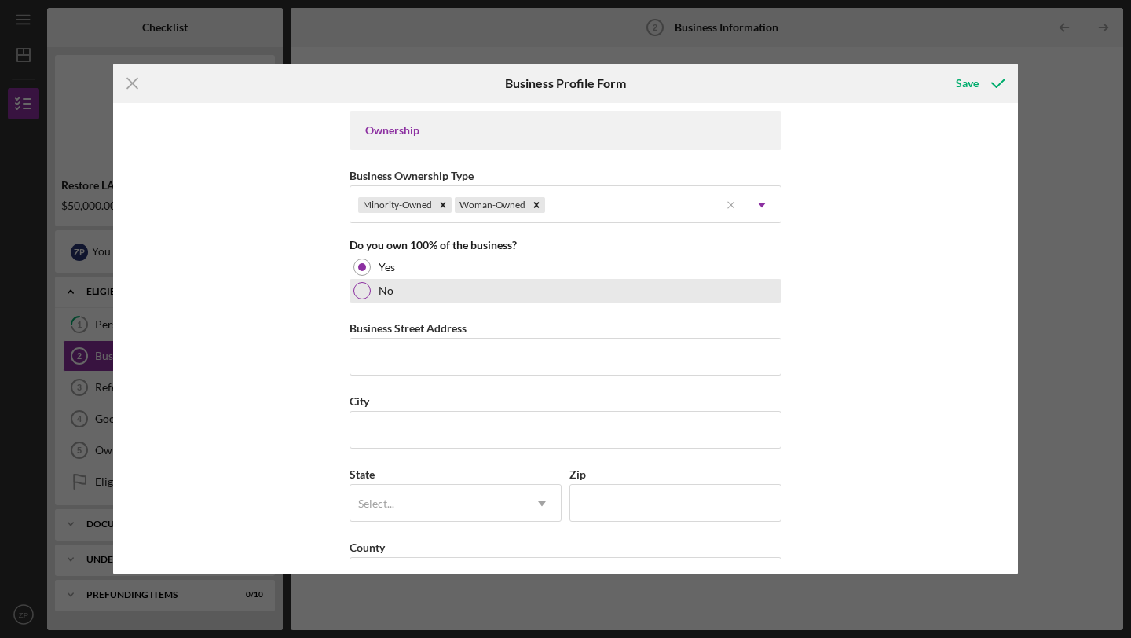
scroll to position [865, 0]
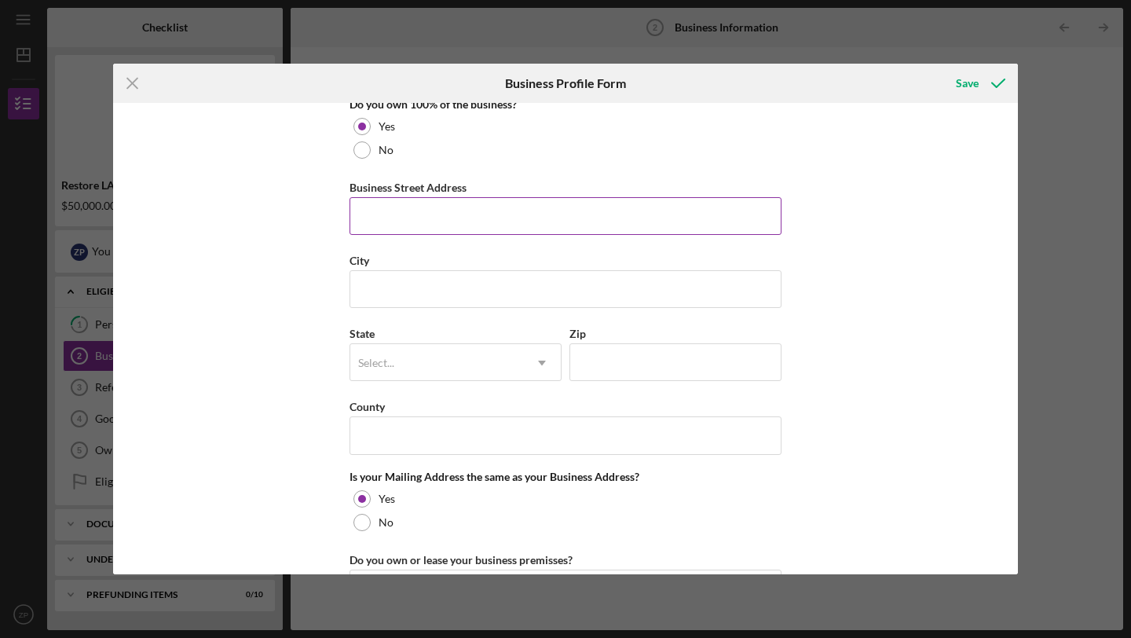
click at [415, 198] on input "Business Street Address" at bounding box center [565, 216] width 432 height 38
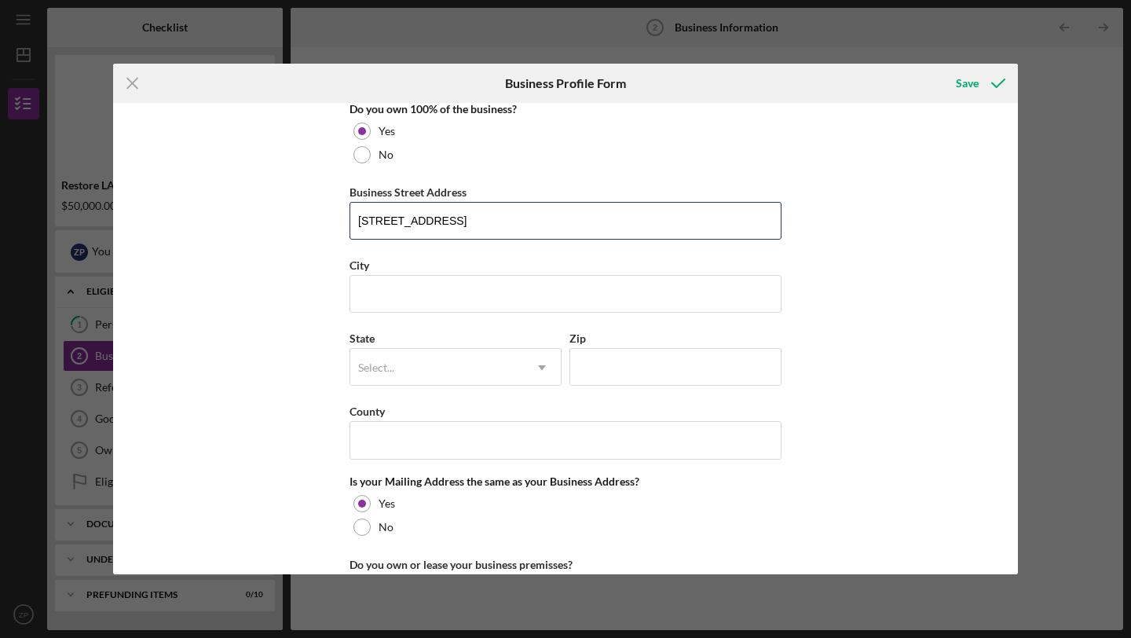
scroll to position [886, 0]
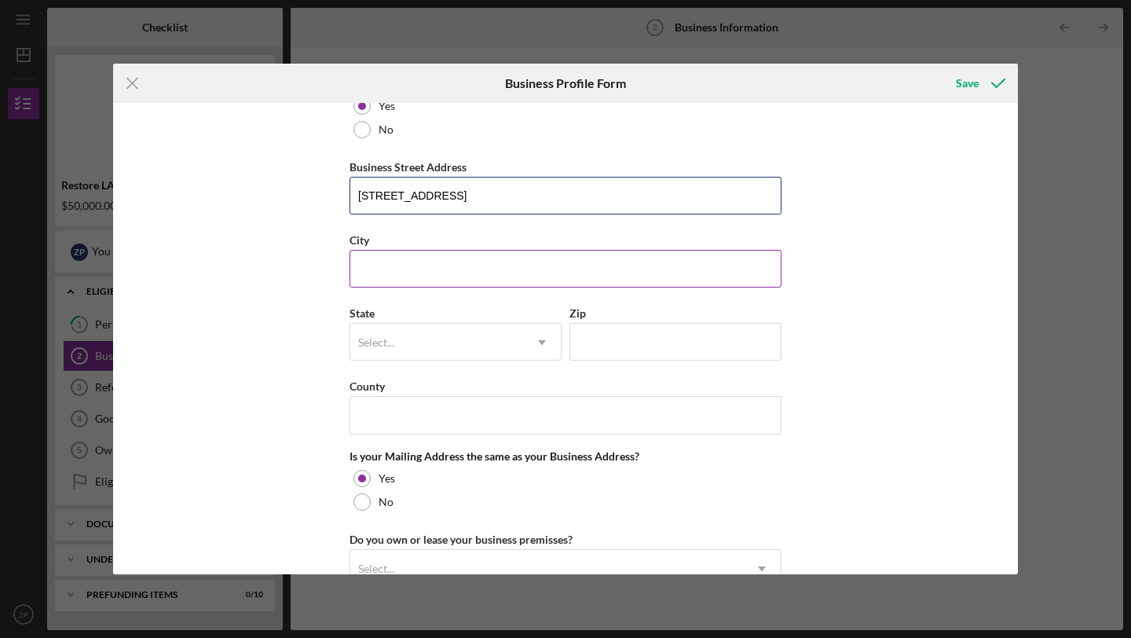
type input "[STREET_ADDRESS]"
click at [417, 255] on input "City" at bounding box center [565, 269] width 432 height 38
type input "[GEOGRAPHIC_DATA]"
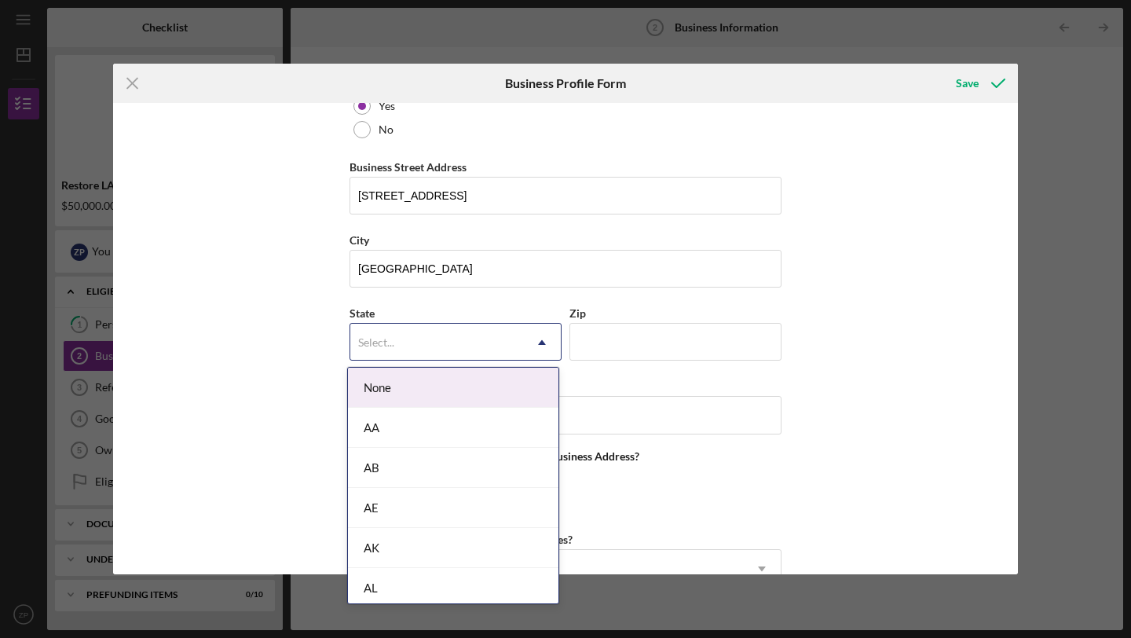
click at [461, 348] on div "Select..." at bounding box center [436, 342] width 173 height 36
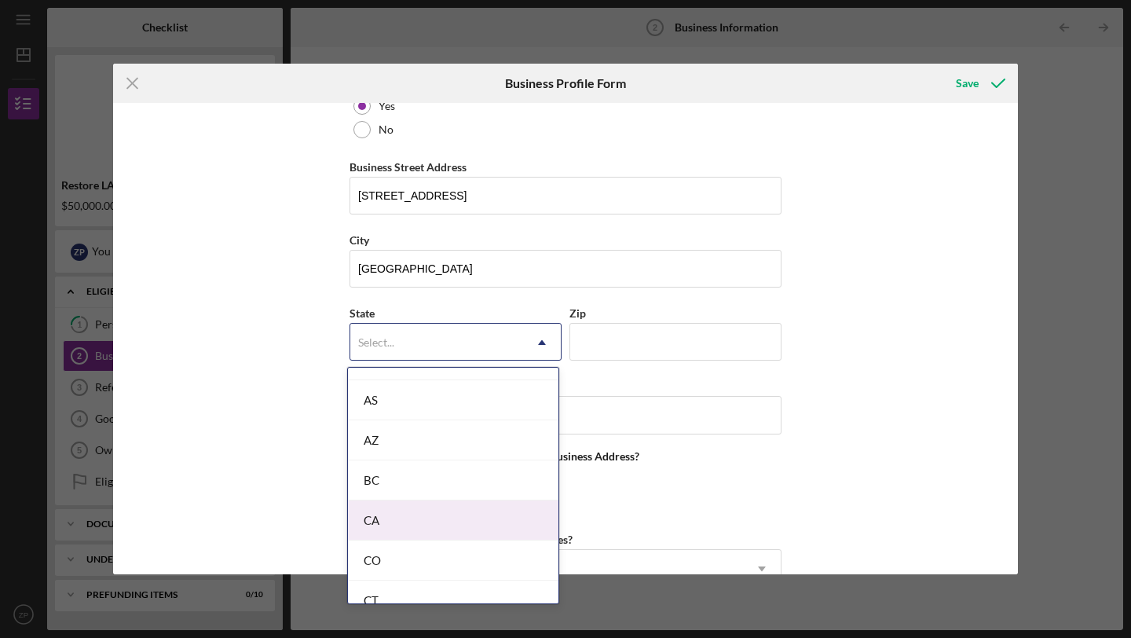
scroll to position [324, 0]
click at [414, 503] on div "CA" at bounding box center [453, 504] width 210 height 40
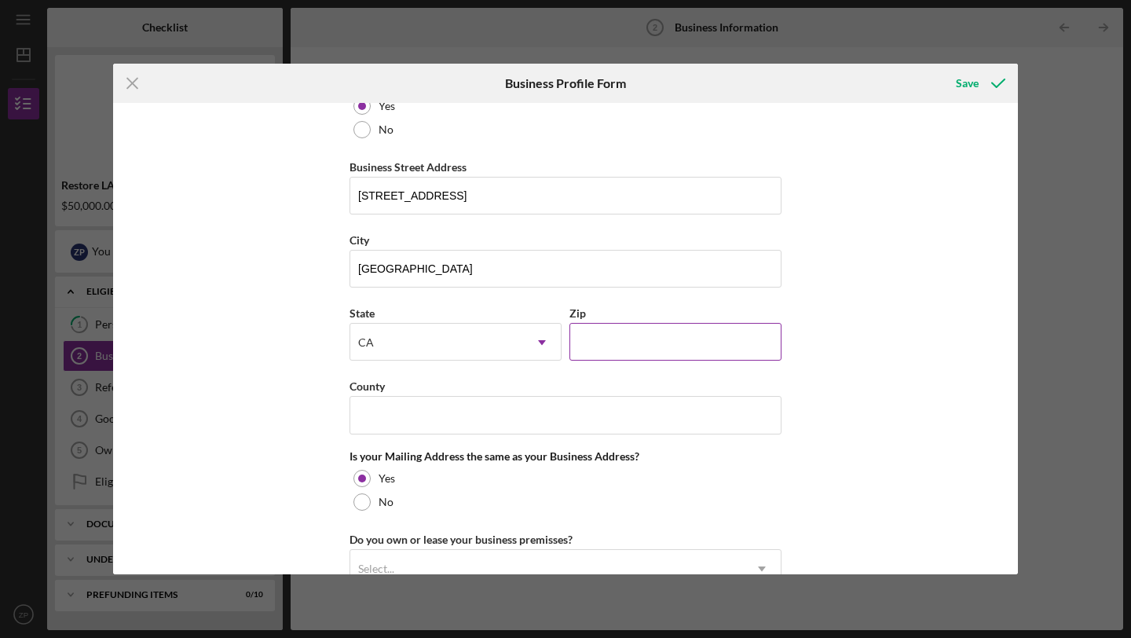
click at [631, 333] on input "Zip" at bounding box center [675, 342] width 212 height 38
type input "90036"
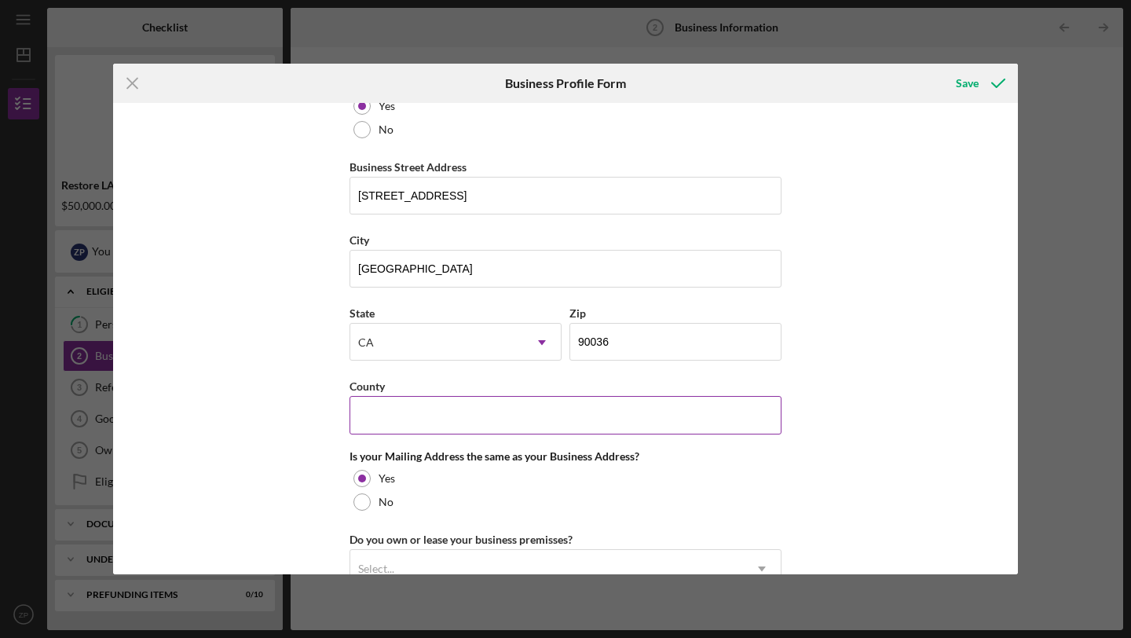
click at [522, 405] on input "County" at bounding box center [565, 415] width 432 height 38
type input "[GEOGRAPHIC_DATA]"
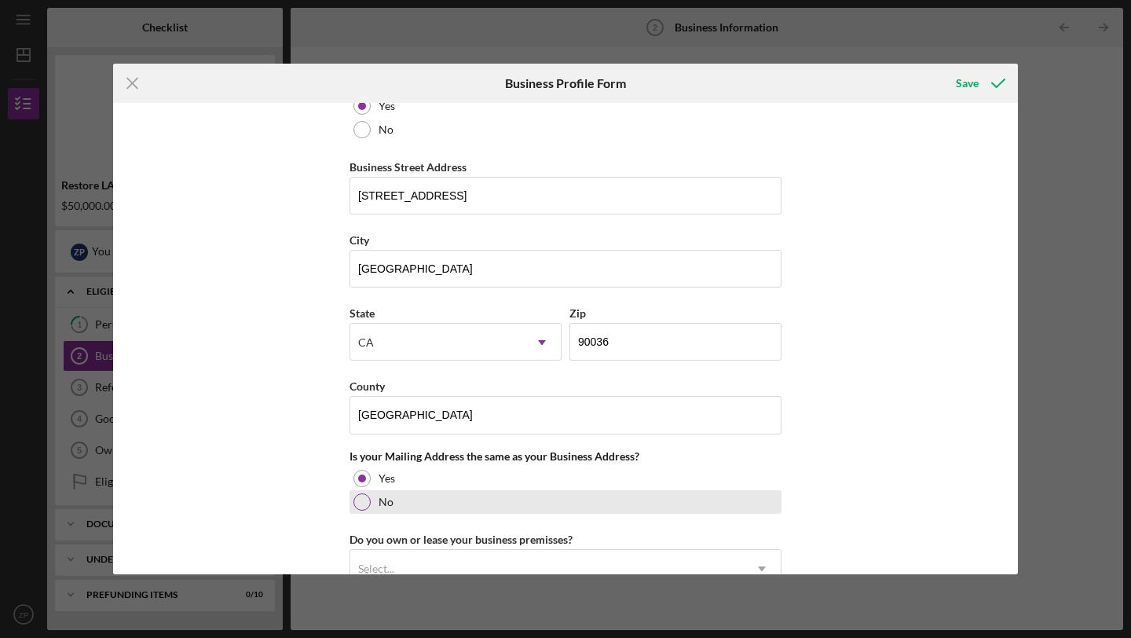
click at [412, 495] on div "No" at bounding box center [565, 502] width 432 height 24
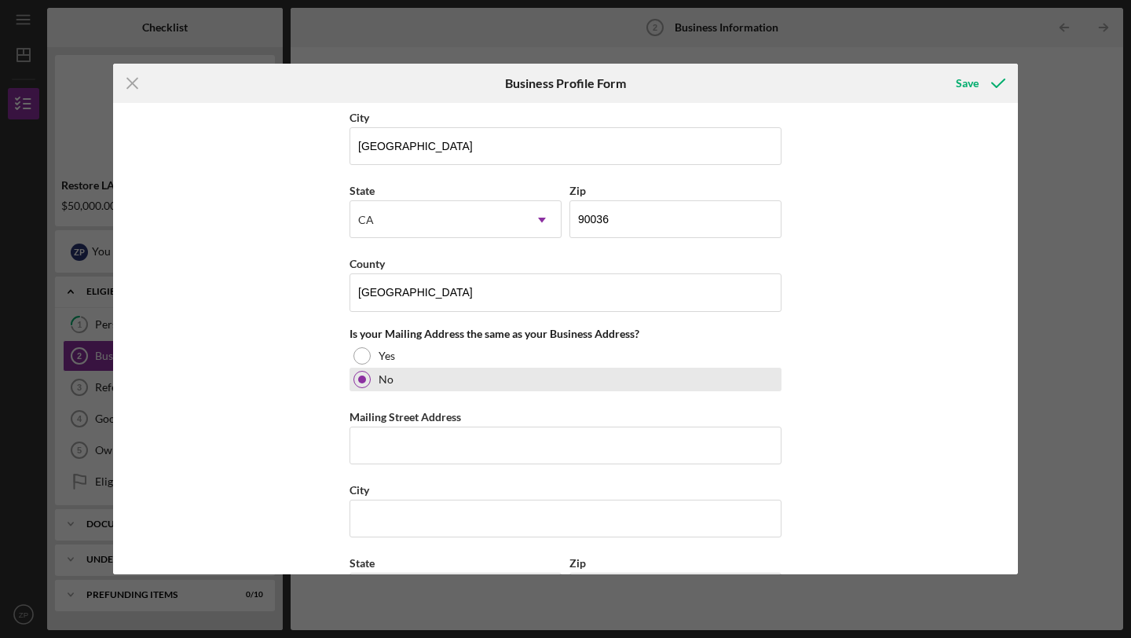
scroll to position [1109, 0]
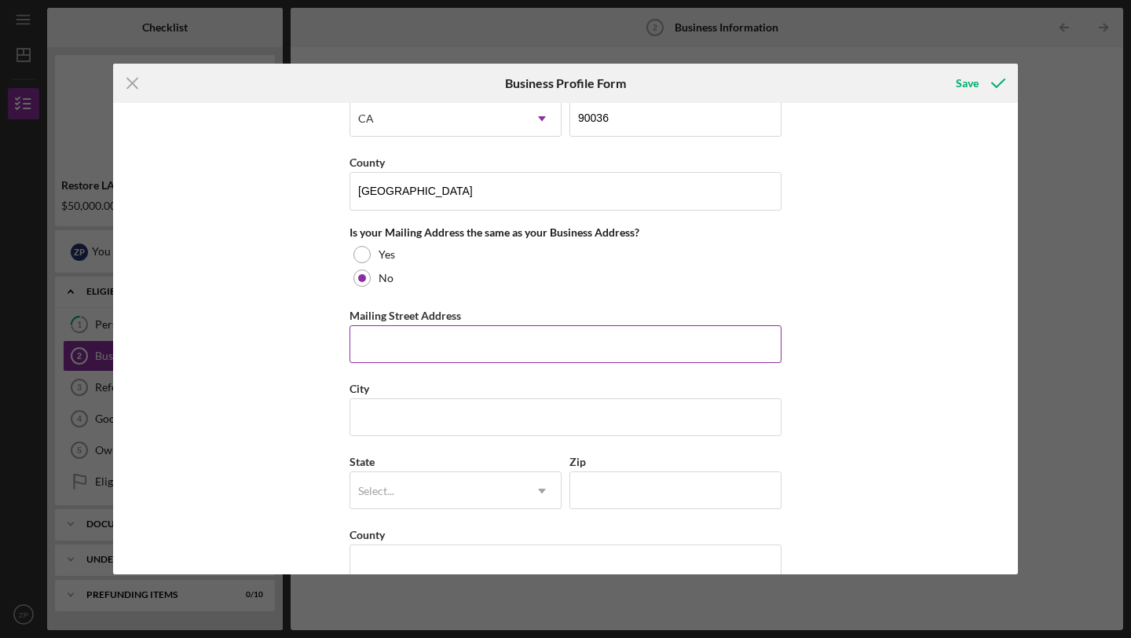
click at [403, 344] on input "Mailing Street Address" at bounding box center [565, 344] width 432 height 38
type input "[STREET_ADDRESS]"
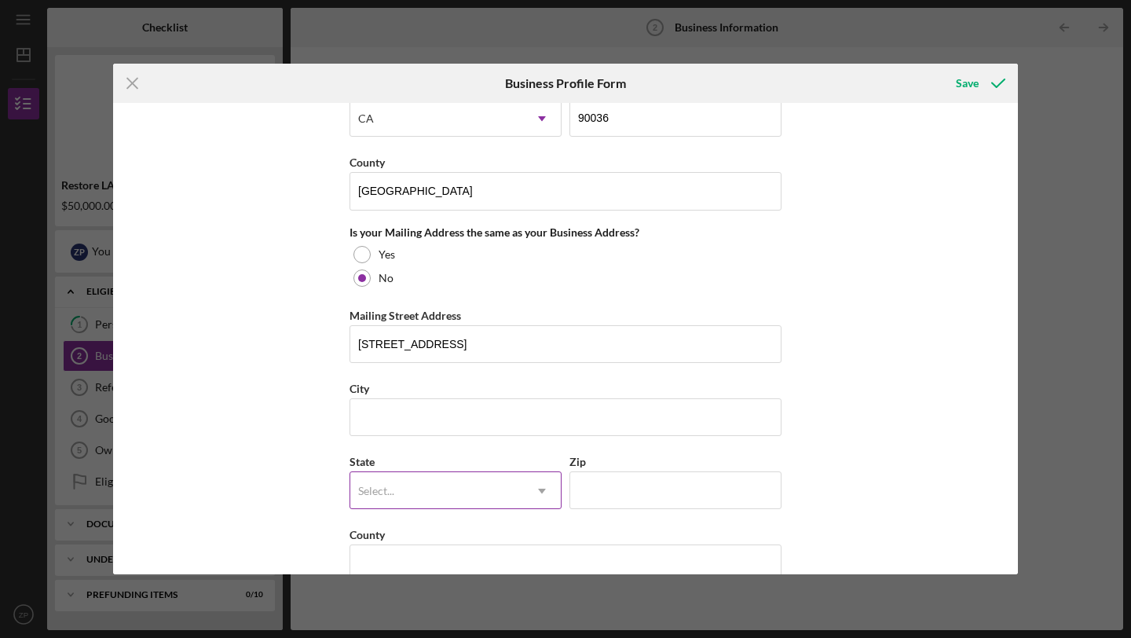
click at [397, 486] on div "Select..." at bounding box center [436, 491] width 173 height 36
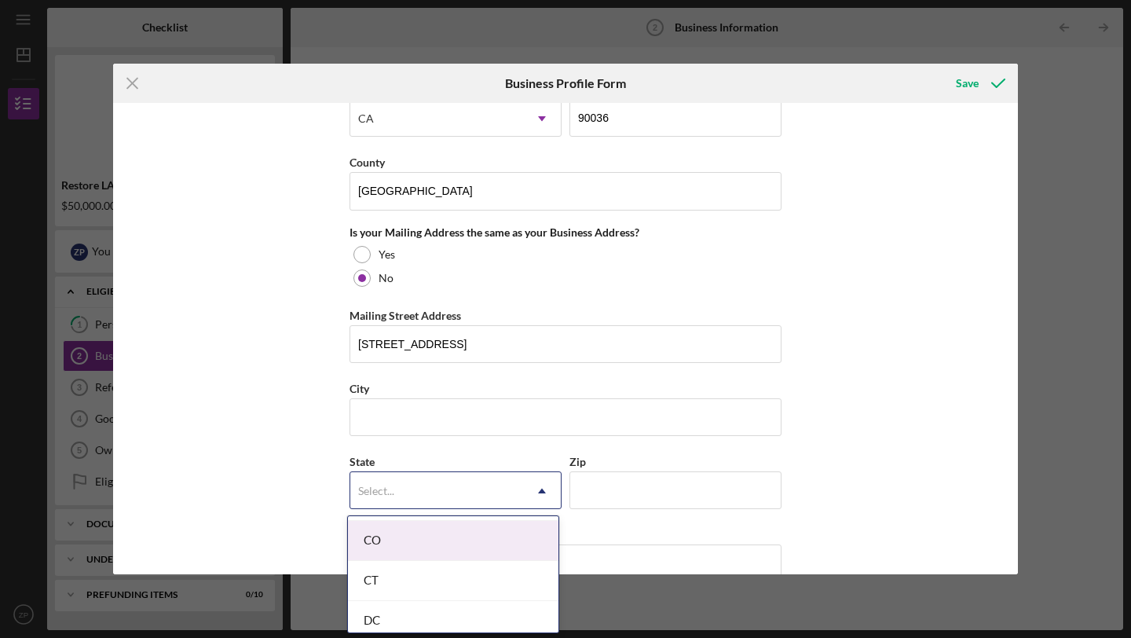
scroll to position [448, 0]
click at [393, 535] on div "CA" at bounding box center [453, 529] width 210 height 40
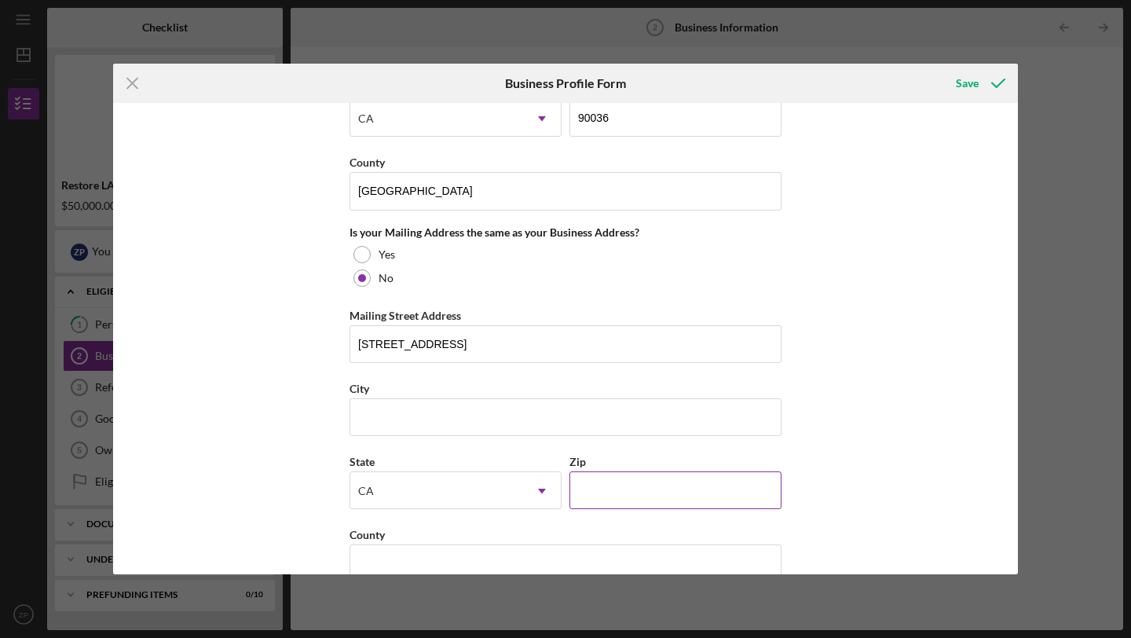
click at [600, 482] on input "Zip" at bounding box center [675, 490] width 212 height 38
type input "90036"
click at [538, 398] on input "City" at bounding box center [565, 417] width 432 height 38
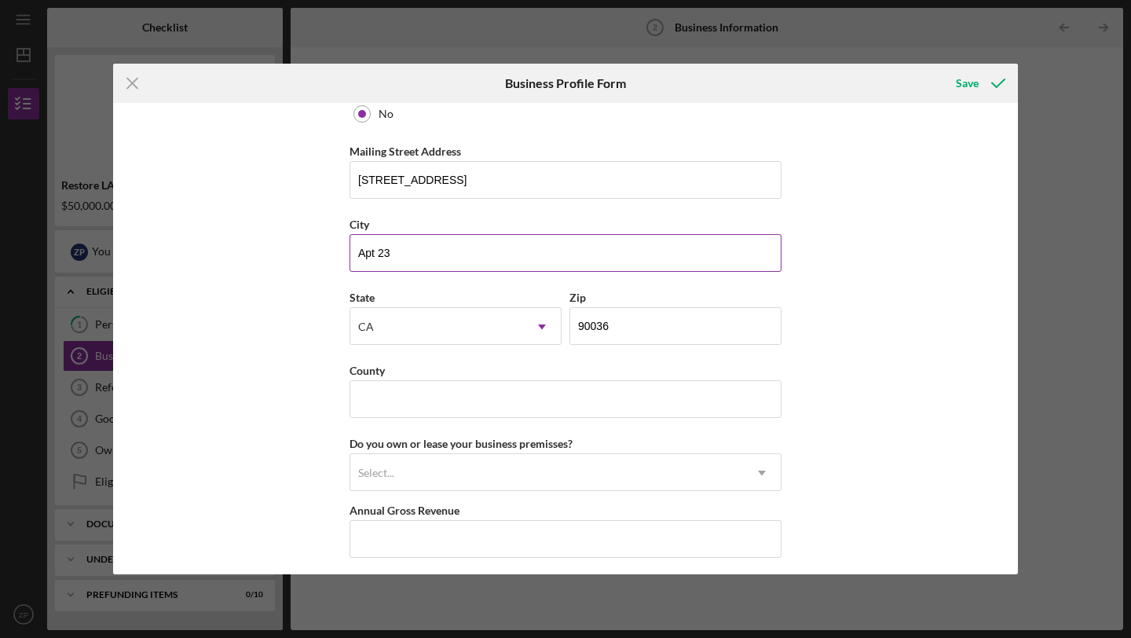
scroll to position [1357, 0]
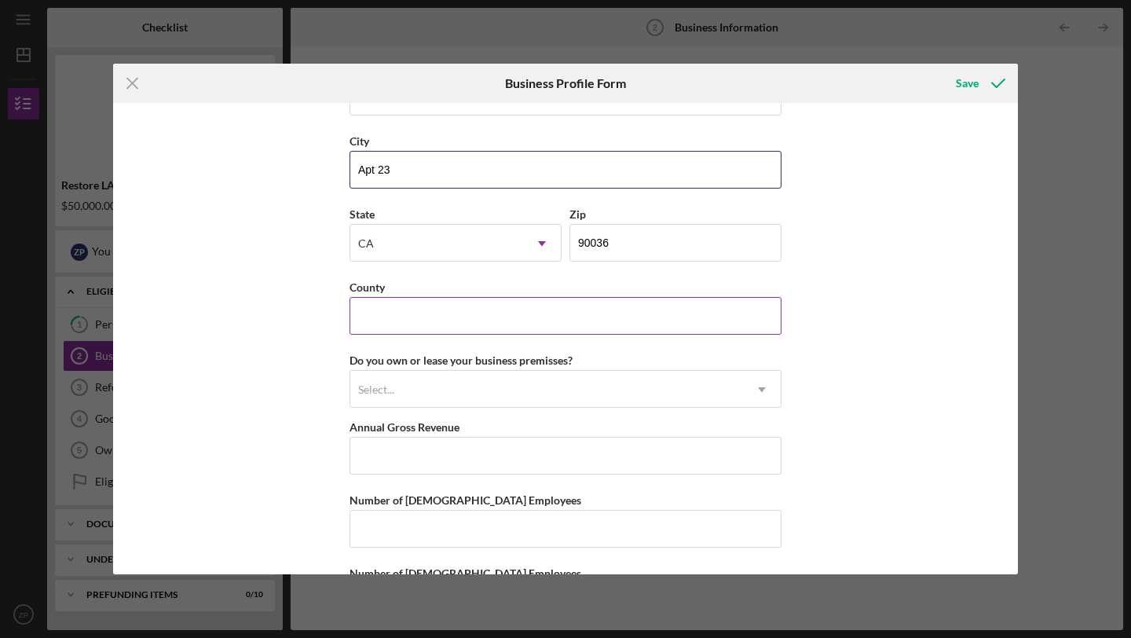
type input "Apt 23"
click at [465, 315] on input "County" at bounding box center [565, 316] width 432 height 38
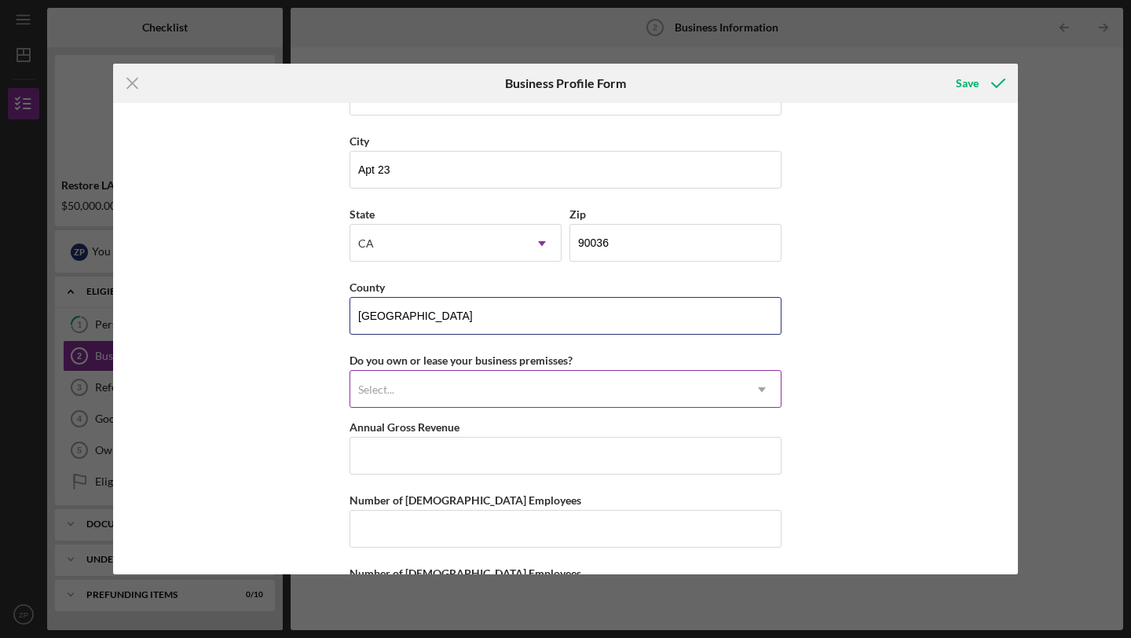
type input "[GEOGRAPHIC_DATA]"
click at [457, 385] on div "Select..." at bounding box center [546, 389] width 393 height 36
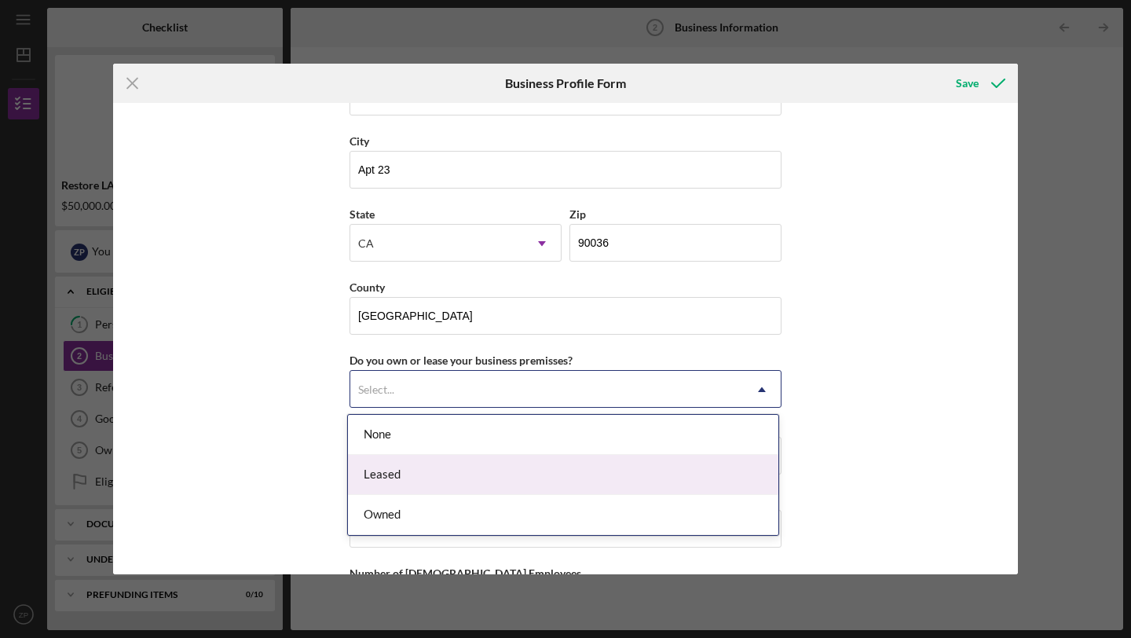
click at [443, 477] on div "Leased" at bounding box center [563, 475] width 430 height 40
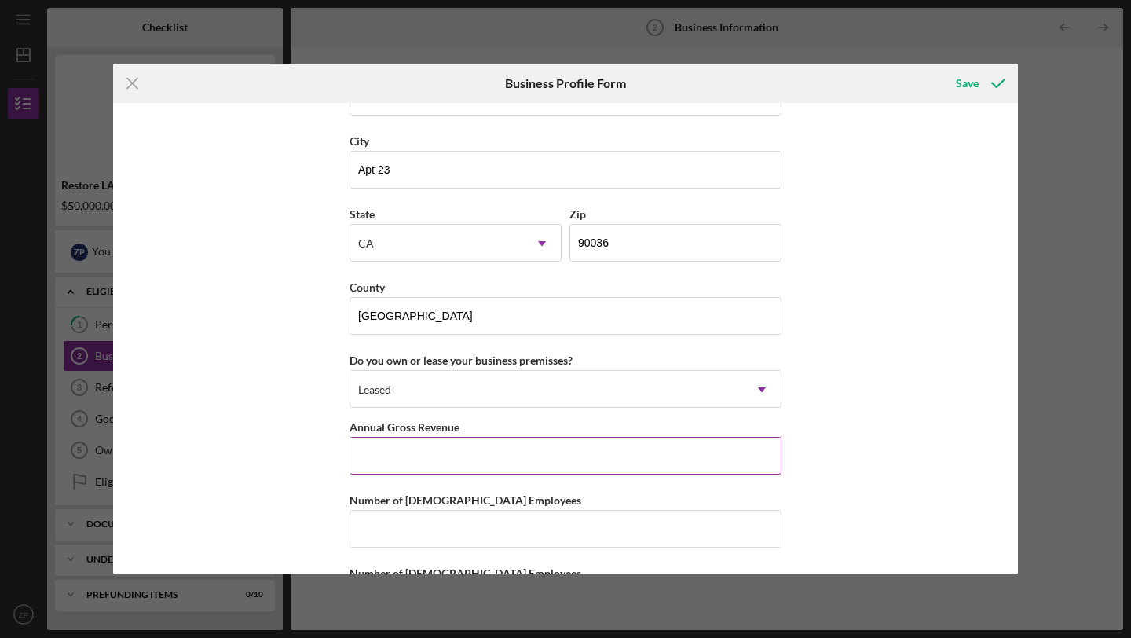
click at [440, 463] on input "Annual Gross Revenue" at bounding box center [565, 456] width 432 height 38
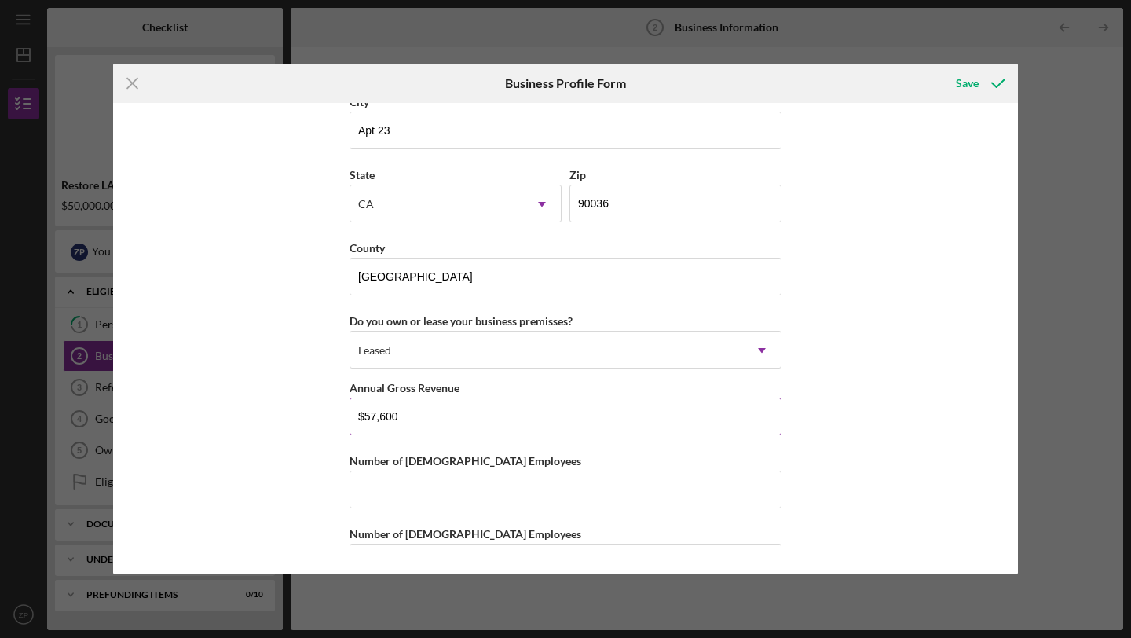
scroll to position [1427, 0]
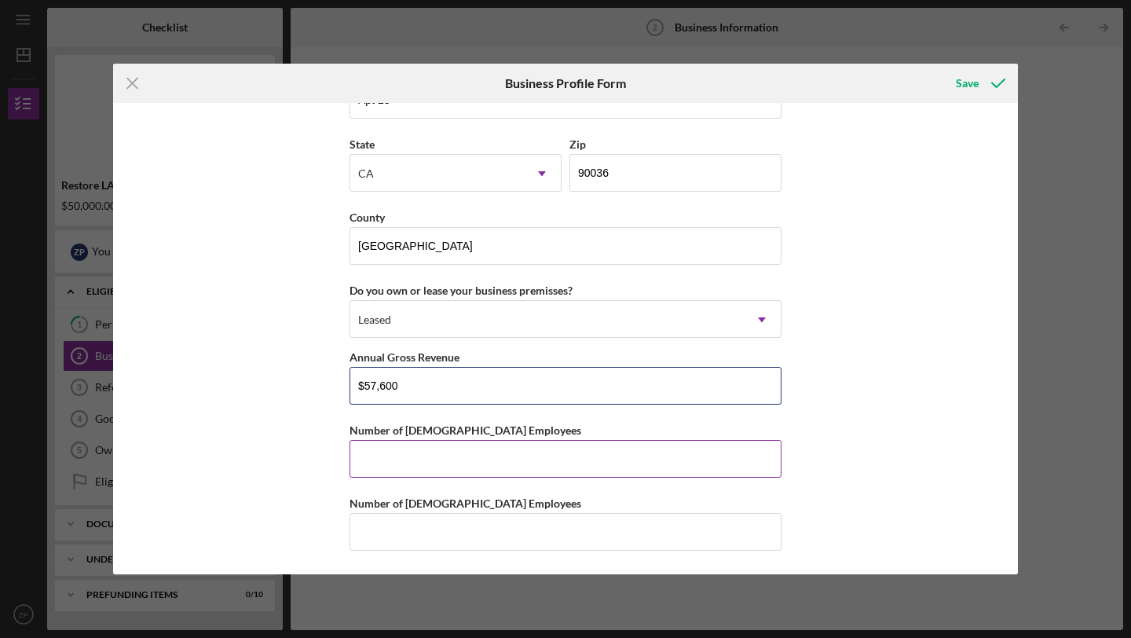
type input "$57,600"
click at [407, 464] on input "Number of [DEMOGRAPHIC_DATA] Employees" at bounding box center [565, 459] width 432 height 38
type input "0"
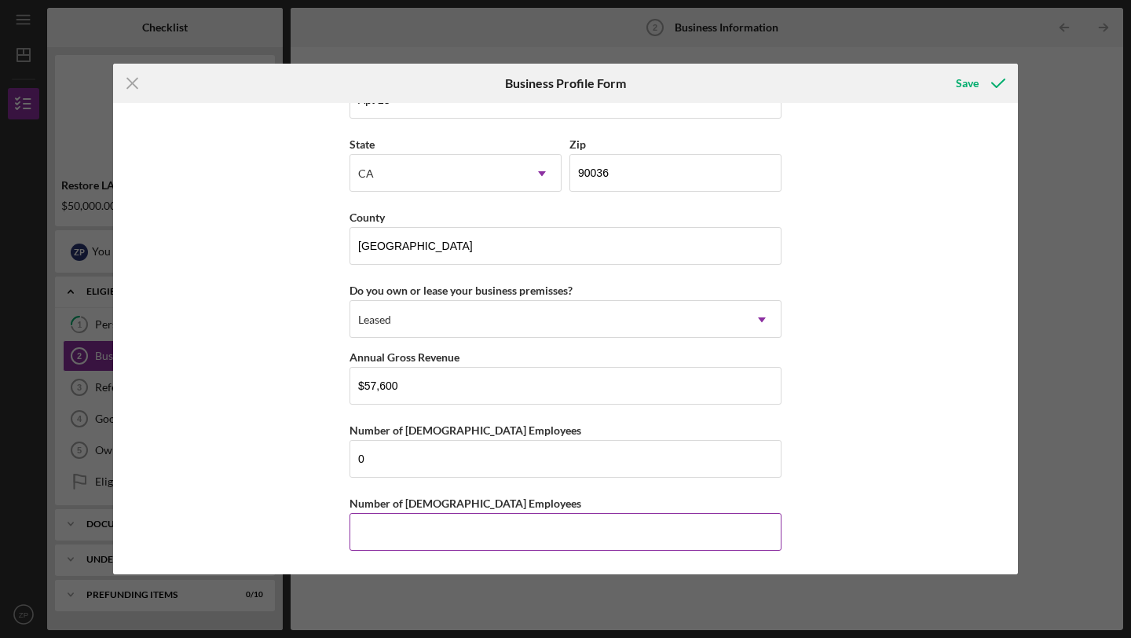
click at [379, 523] on input "Number of [DEMOGRAPHIC_DATA] Employees" at bounding box center [565, 532] width 432 height 38
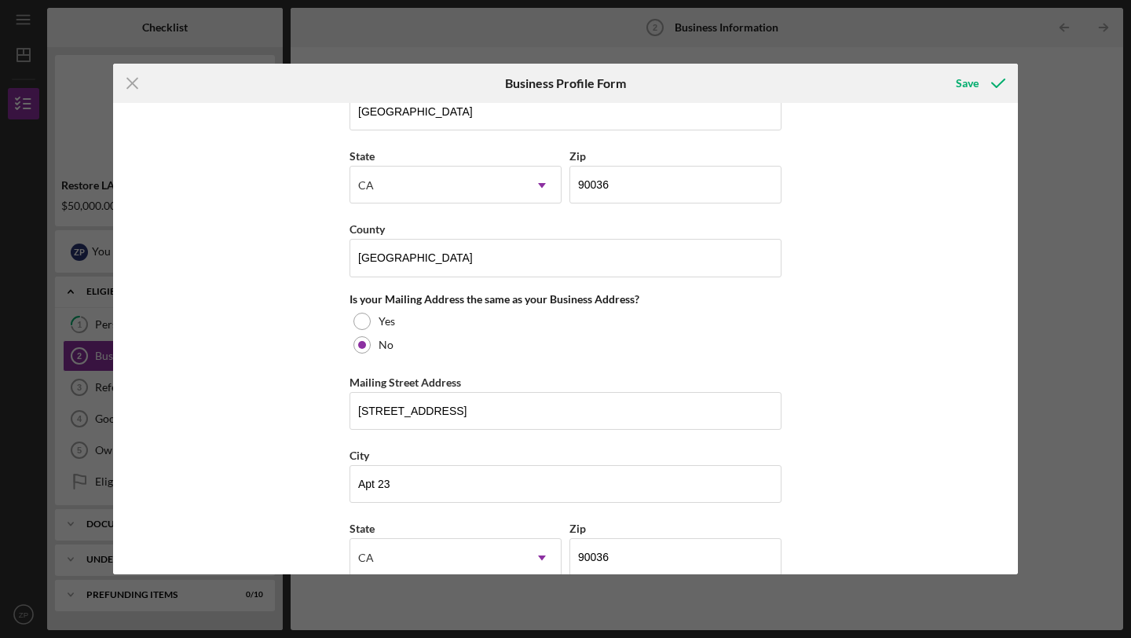
scroll to position [645, 0]
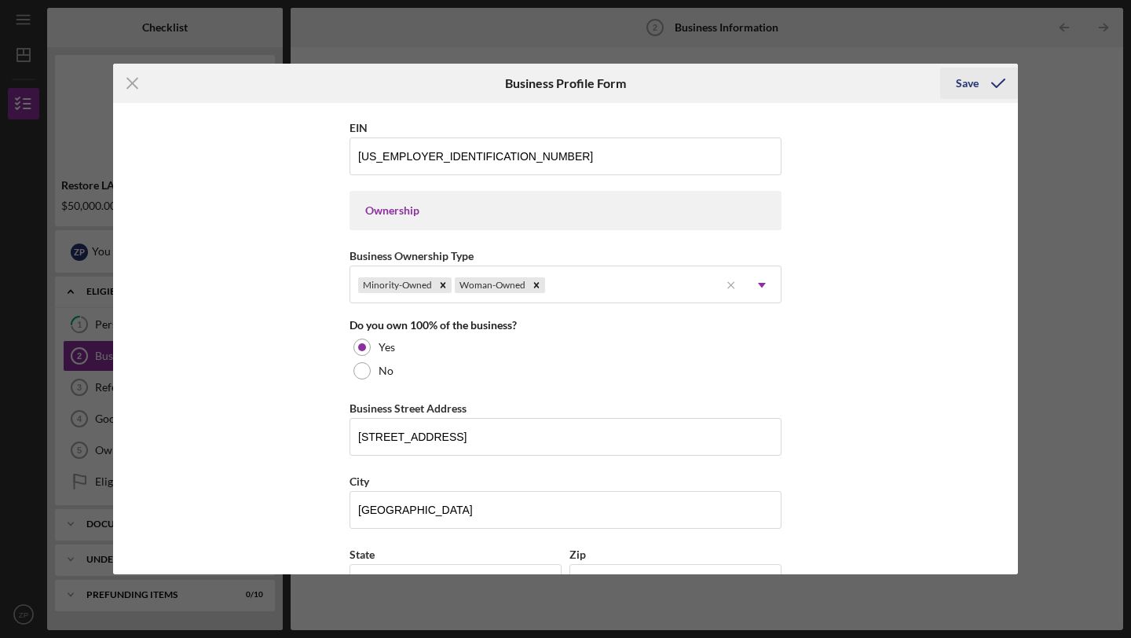
type input "0"
click at [973, 81] on div "Save" at bounding box center [967, 83] width 23 height 31
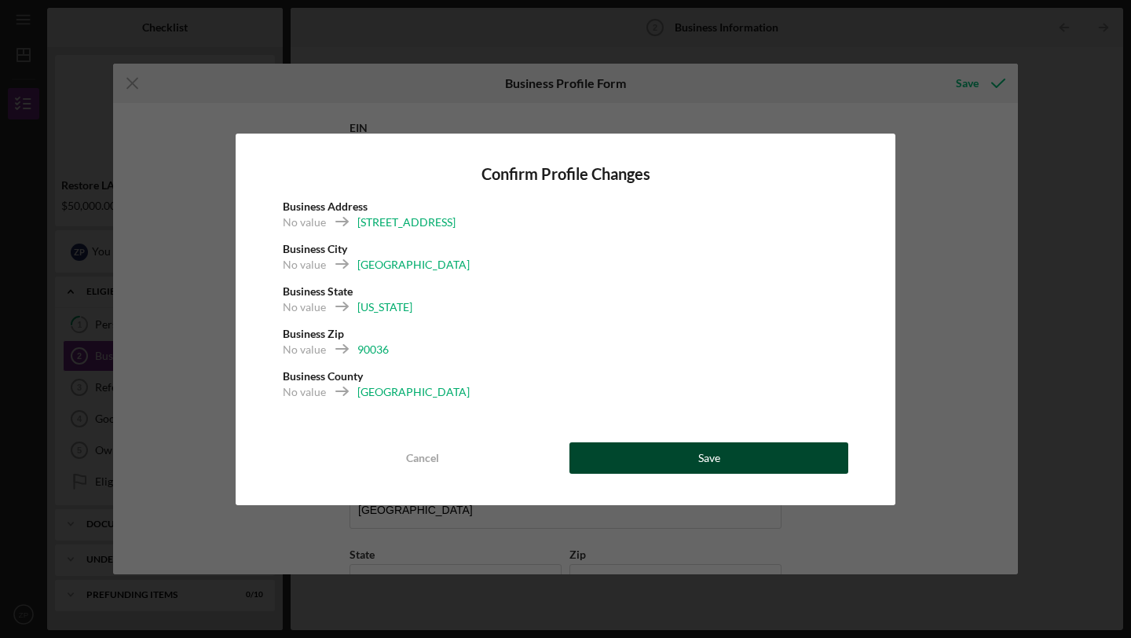
click at [721, 454] on button "Save" at bounding box center [708, 457] width 279 height 31
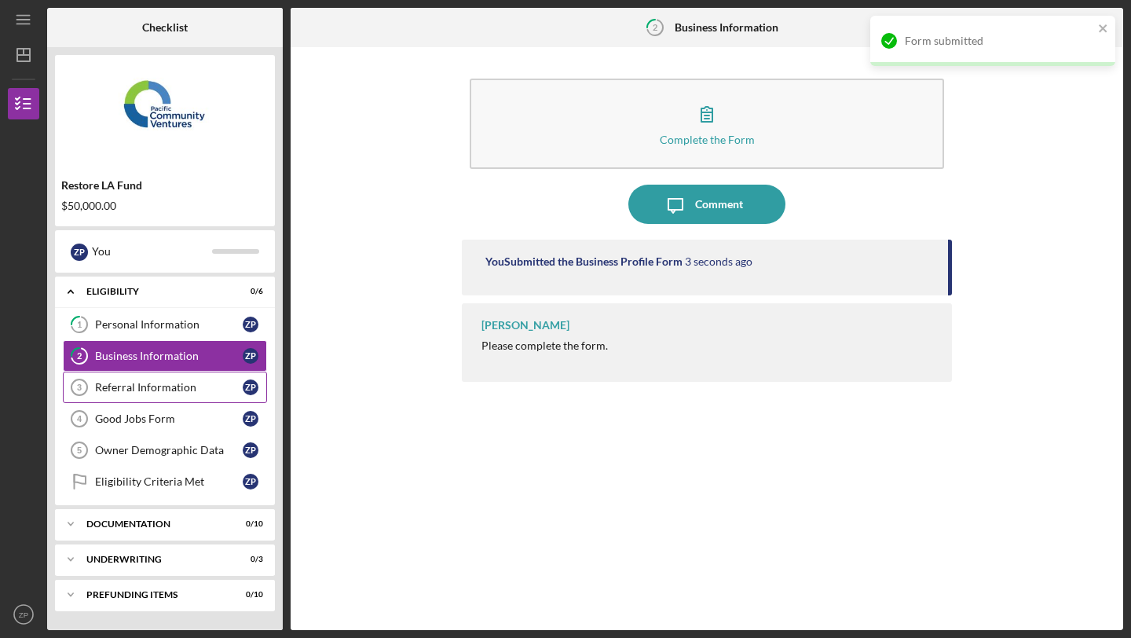
click at [215, 386] on div "Referral Information" at bounding box center [169, 387] width 148 height 13
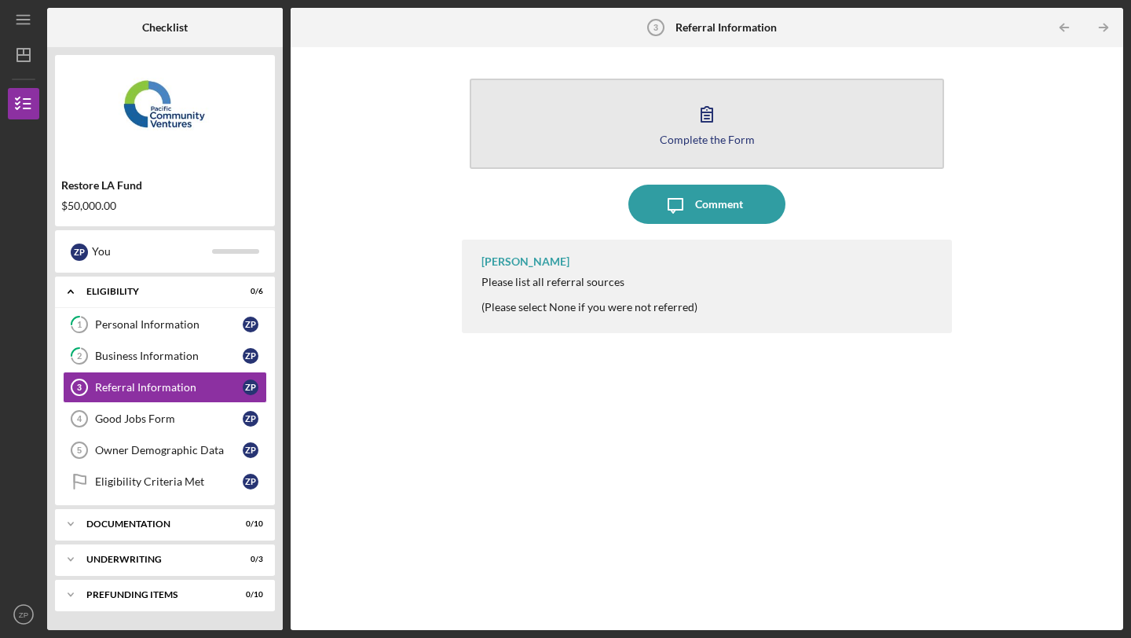
click at [679, 114] on button "Complete the Form Form" at bounding box center [707, 124] width 474 height 90
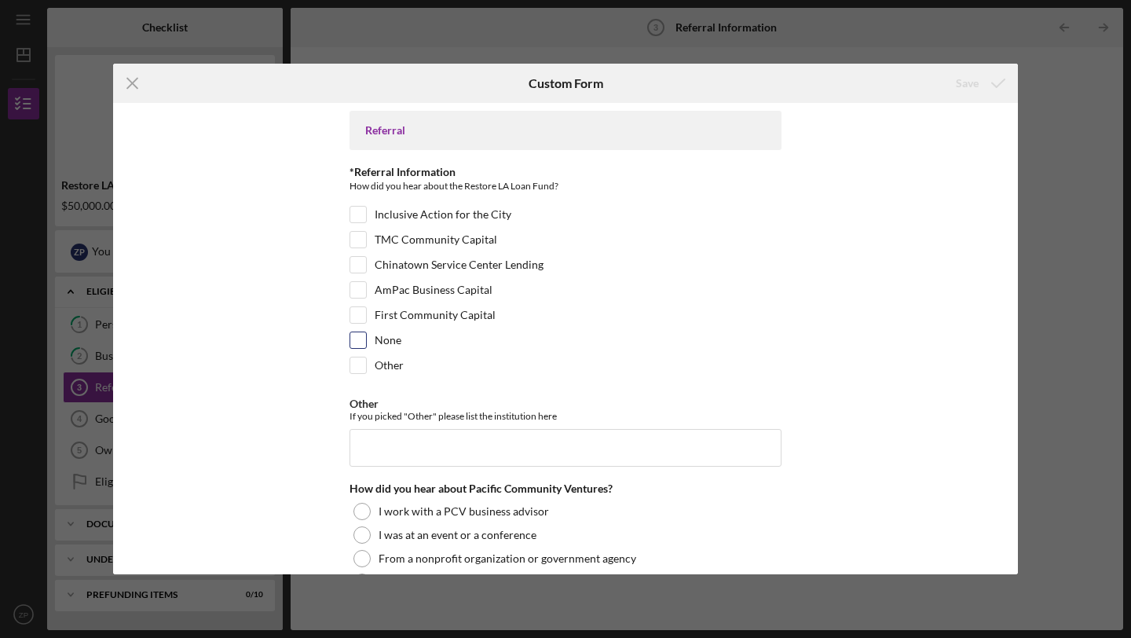
click at [386, 343] on label "None" at bounding box center [388, 340] width 27 height 16
click at [366, 343] on input "None" at bounding box center [358, 340] width 16 height 16
checkbox input "true"
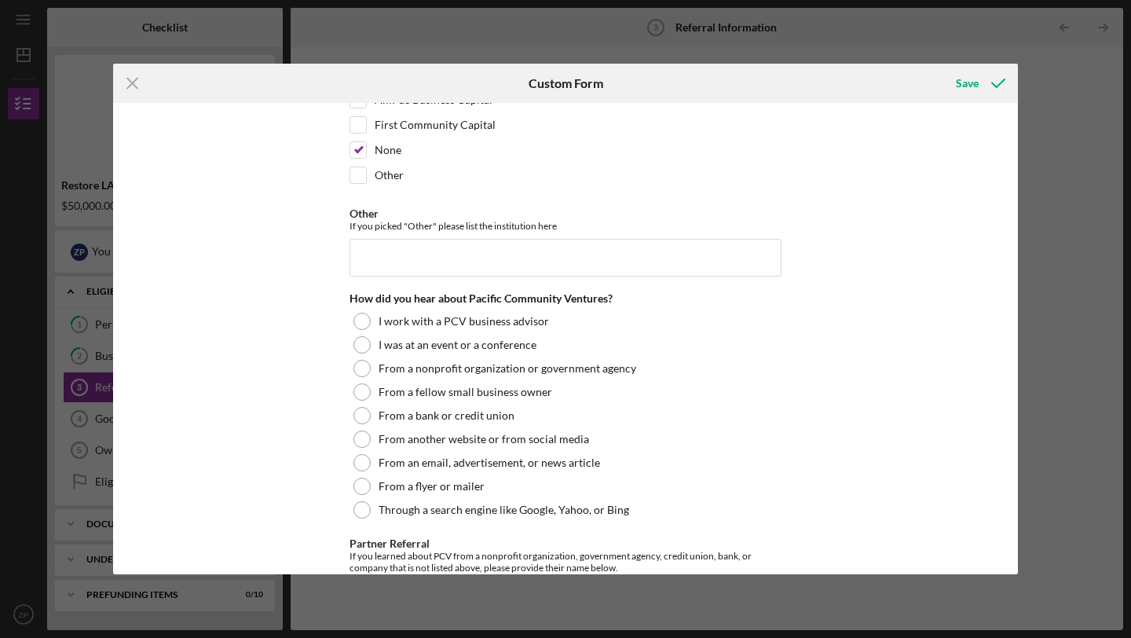
scroll to position [198, 0]
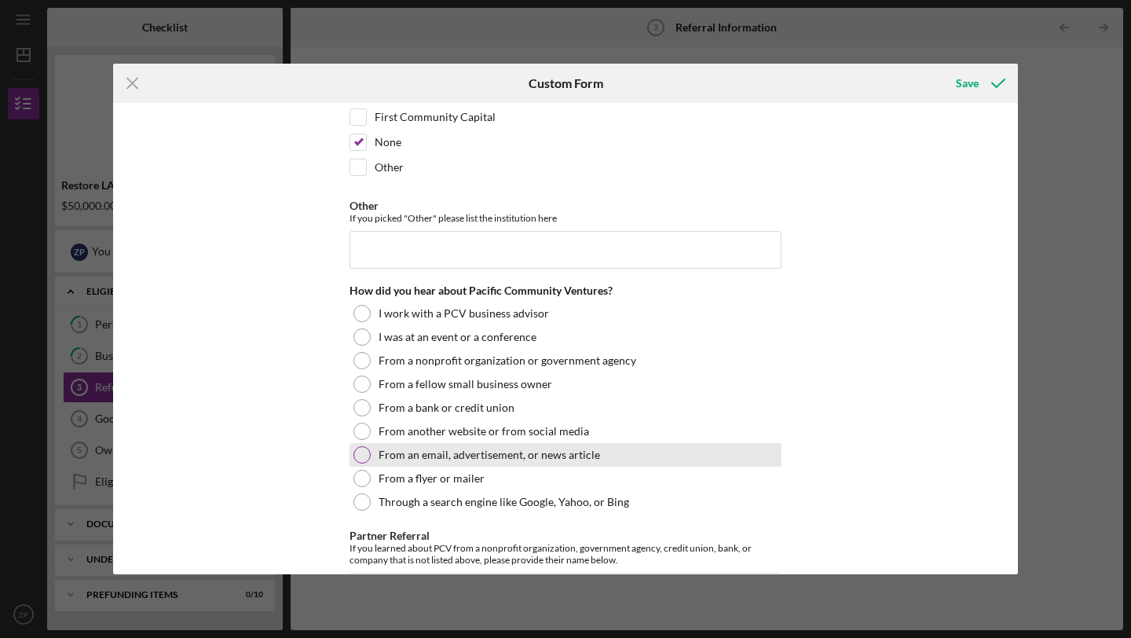
click at [495, 454] on label "From an email, advertisement, or news article" at bounding box center [488, 454] width 221 height 13
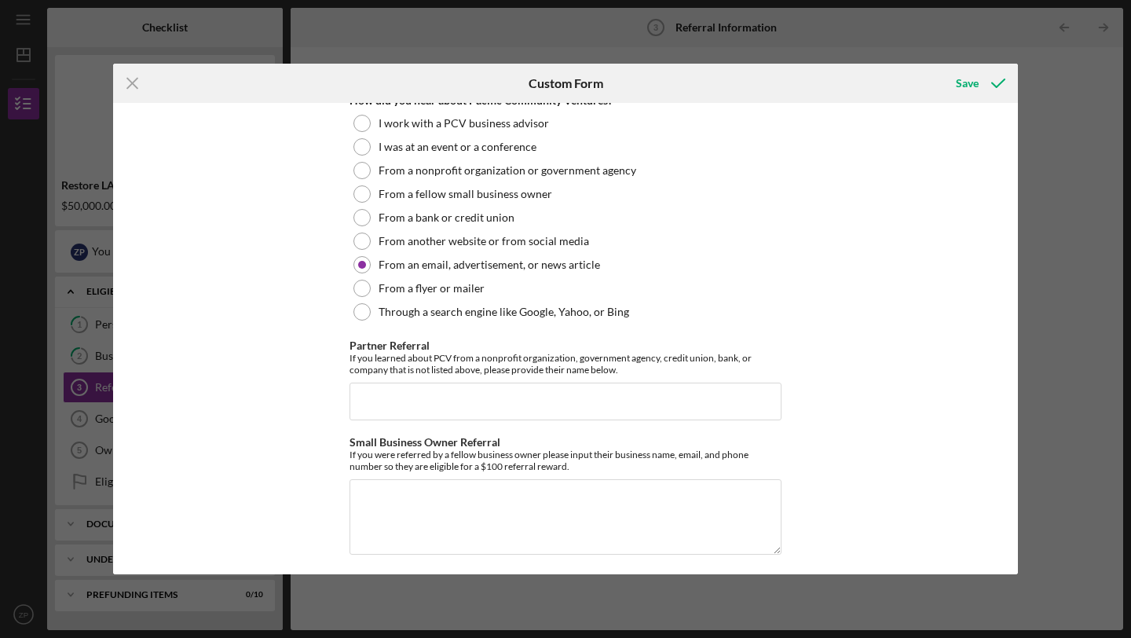
scroll to position [394, 0]
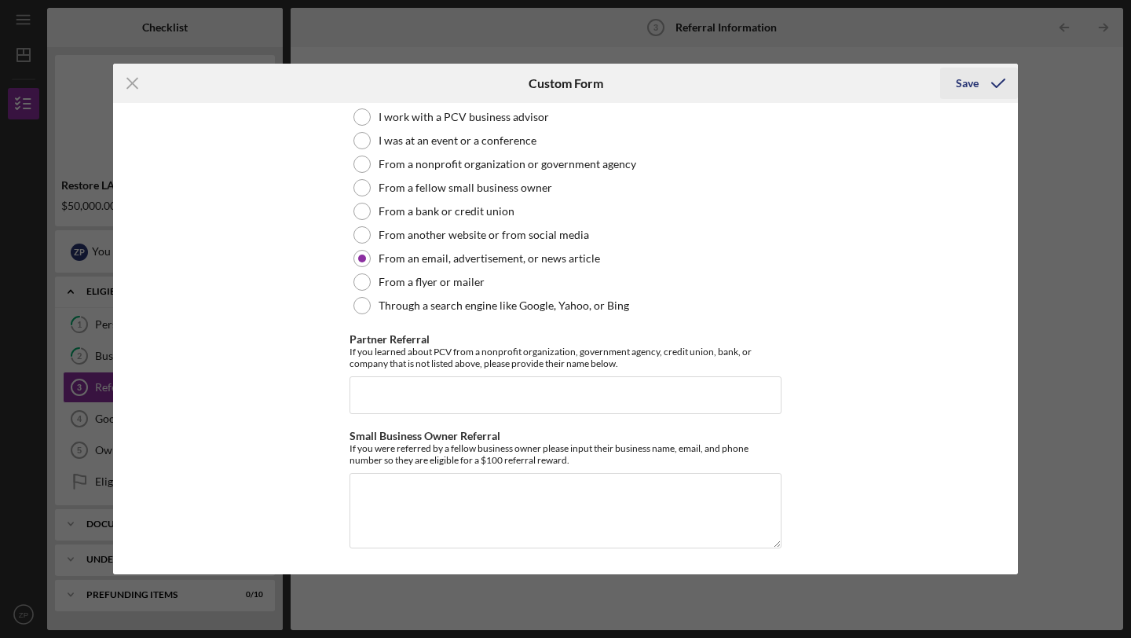
click at [980, 82] on icon "submit" at bounding box center [997, 83] width 39 height 39
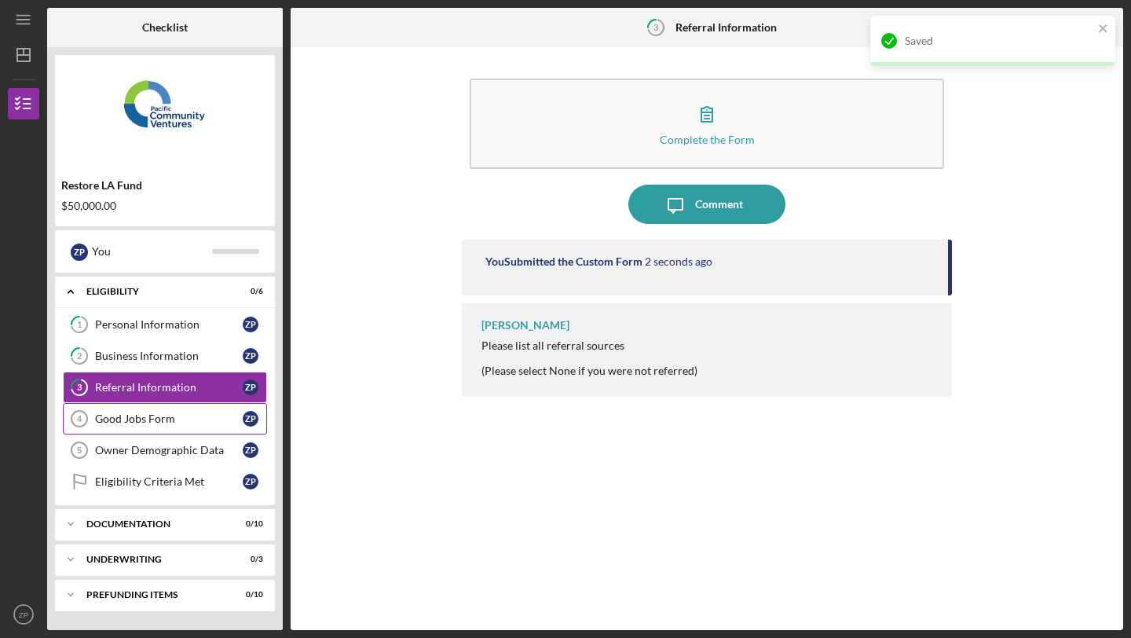
click at [215, 411] on link "Good Jobs Form 4 Good Jobs Form Z P" at bounding box center [165, 418] width 204 height 31
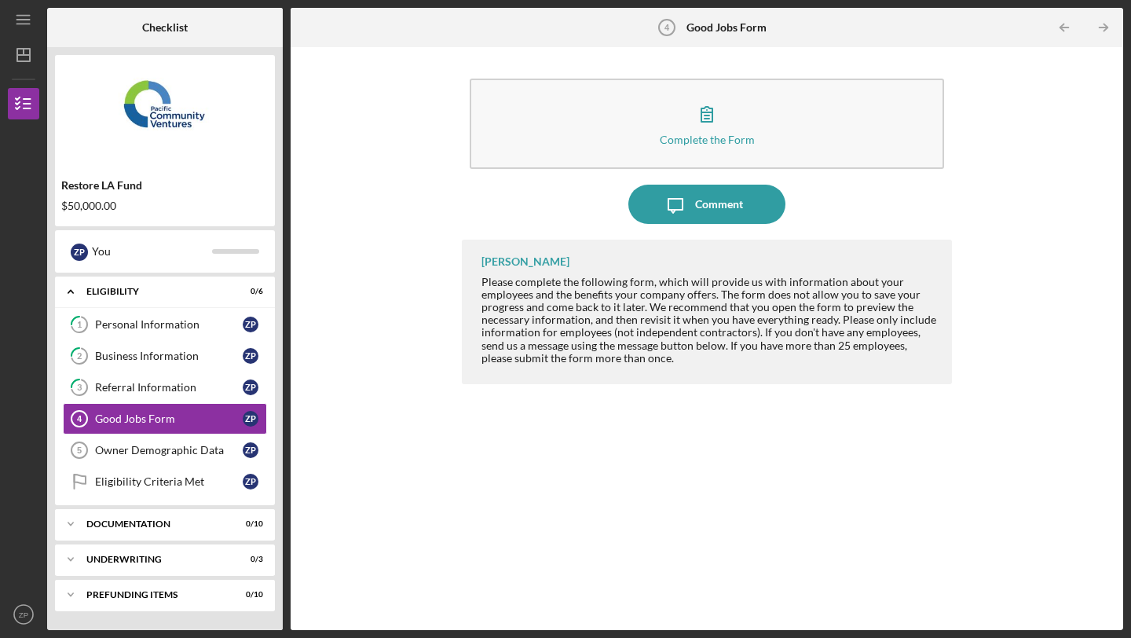
click at [581, 172] on div "Complete the Form Form" at bounding box center [707, 124] width 490 height 106
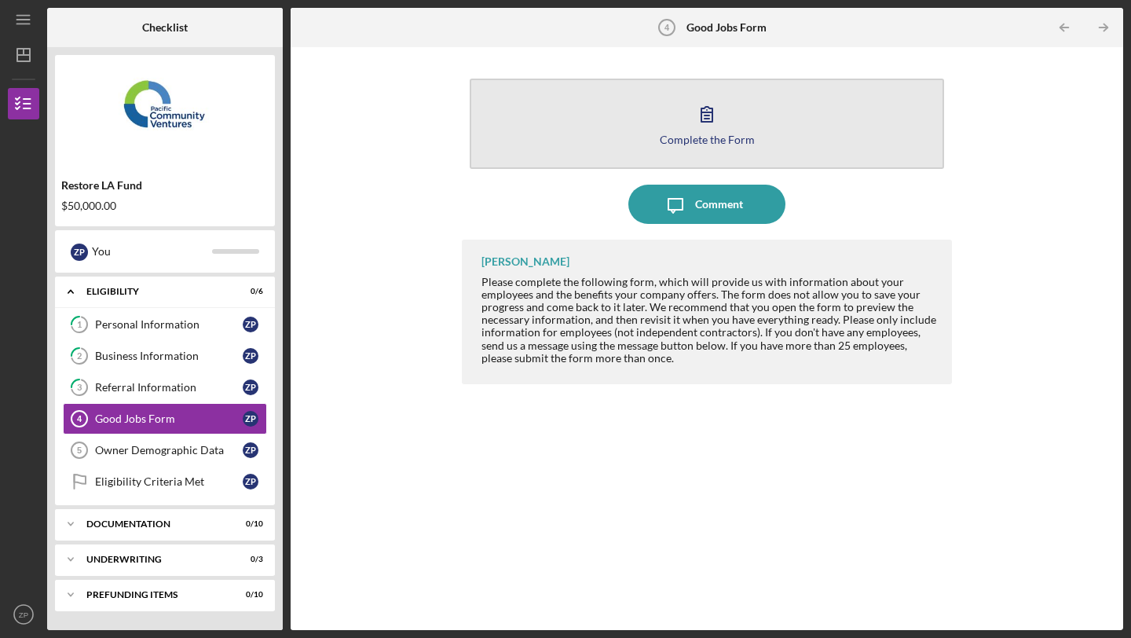
click at [576, 158] on button "Complete the Form Form" at bounding box center [707, 124] width 474 height 90
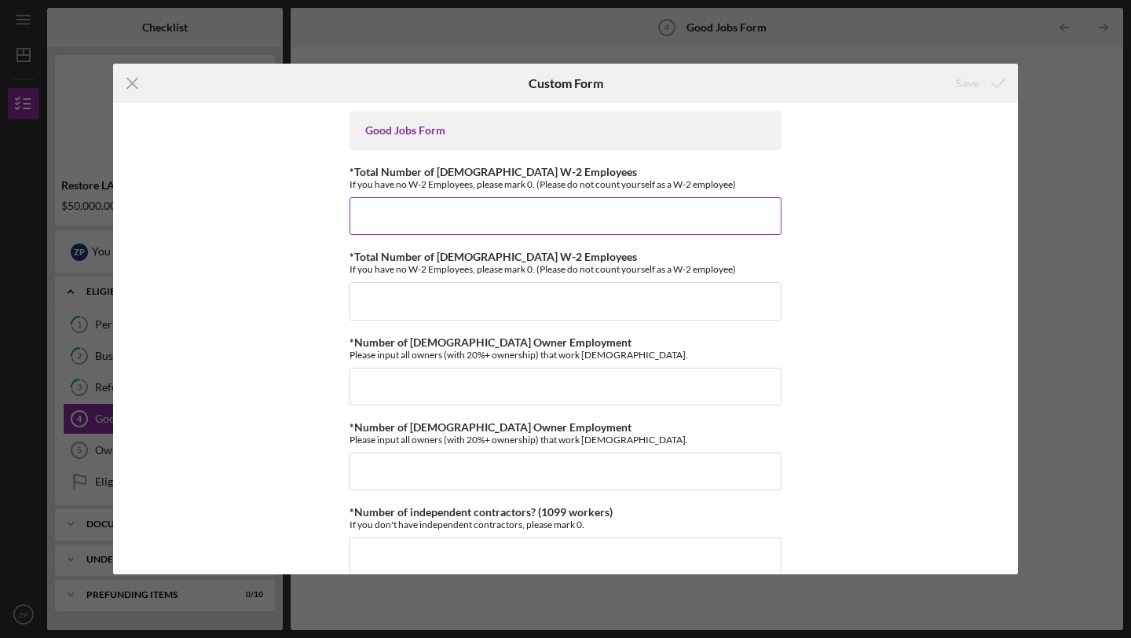
click at [535, 203] on input "*Total Number of [DEMOGRAPHIC_DATA] W-2 Employees" at bounding box center [565, 216] width 432 height 38
type input "0"
click at [503, 306] on input "*Total Number of [DEMOGRAPHIC_DATA] W-2 Employees" at bounding box center [565, 301] width 432 height 38
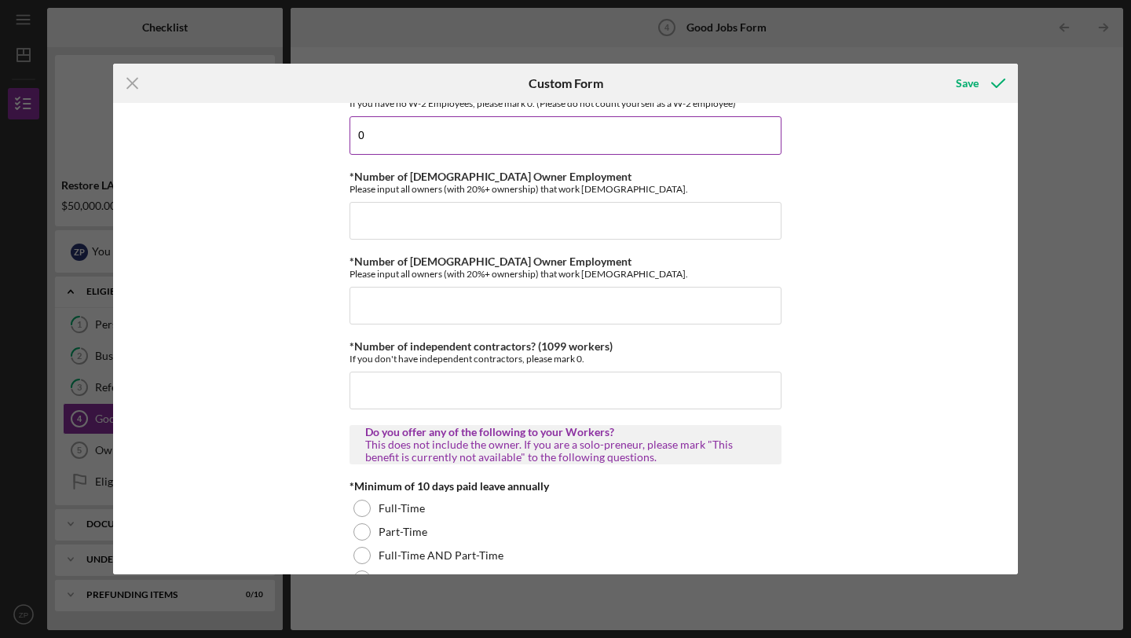
scroll to position [195, 0]
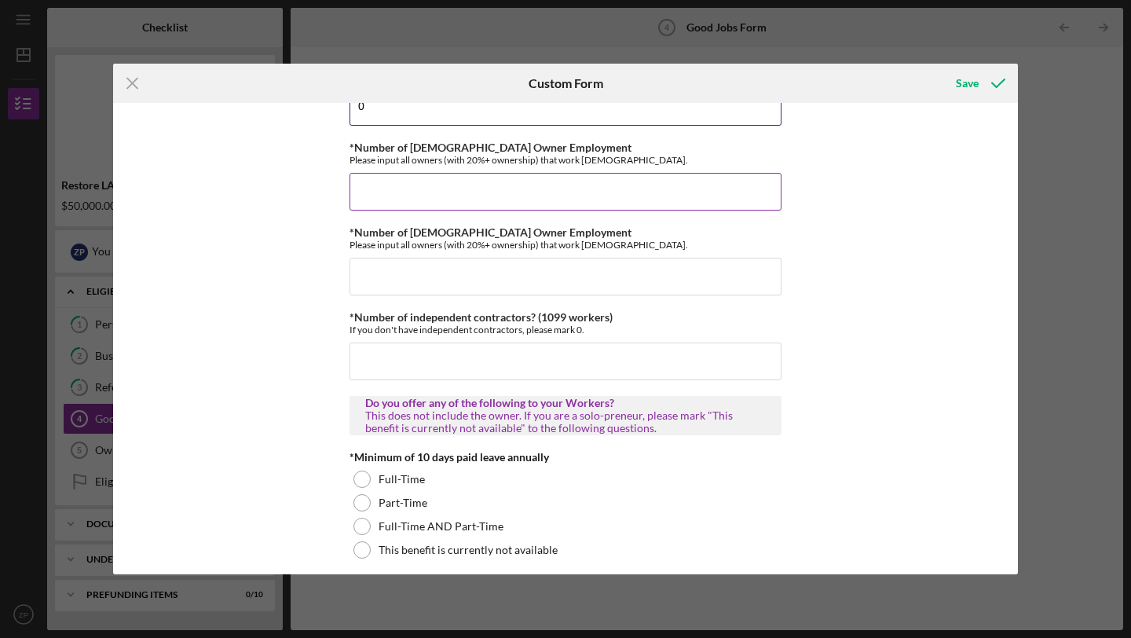
type input "0"
click at [492, 185] on input "*Number of [DEMOGRAPHIC_DATA] Owner Employment" at bounding box center [565, 192] width 432 height 38
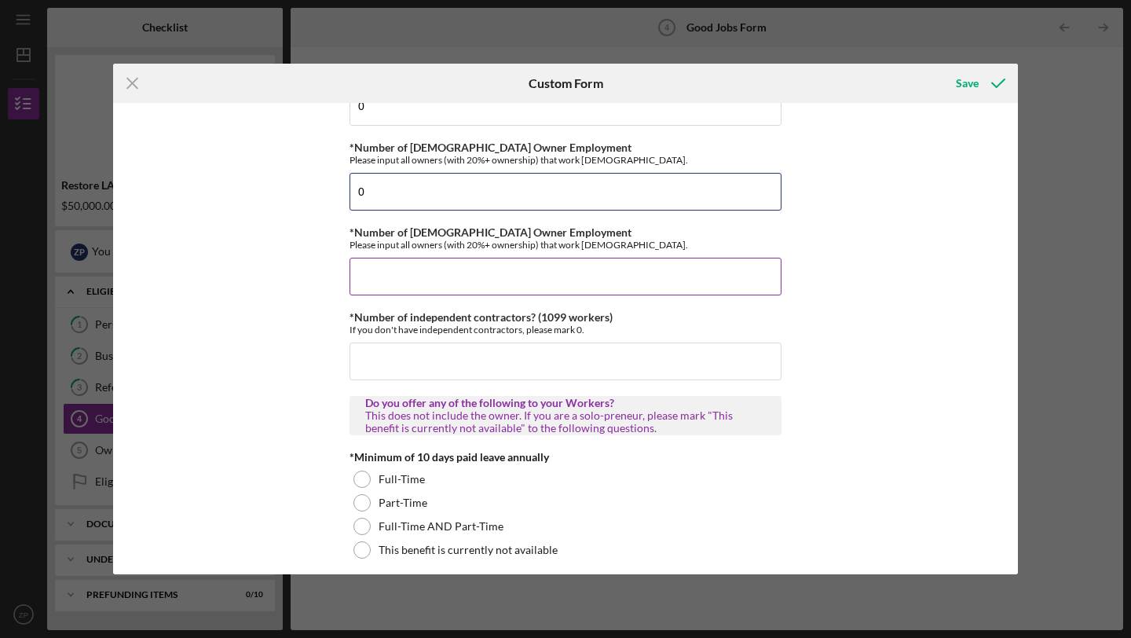
type input "0"
click at [421, 284] on input "*Number of [DEMOGRAPHIC_DATA] Owner Employment" at bounding box center [565, 277] width 432 height 38
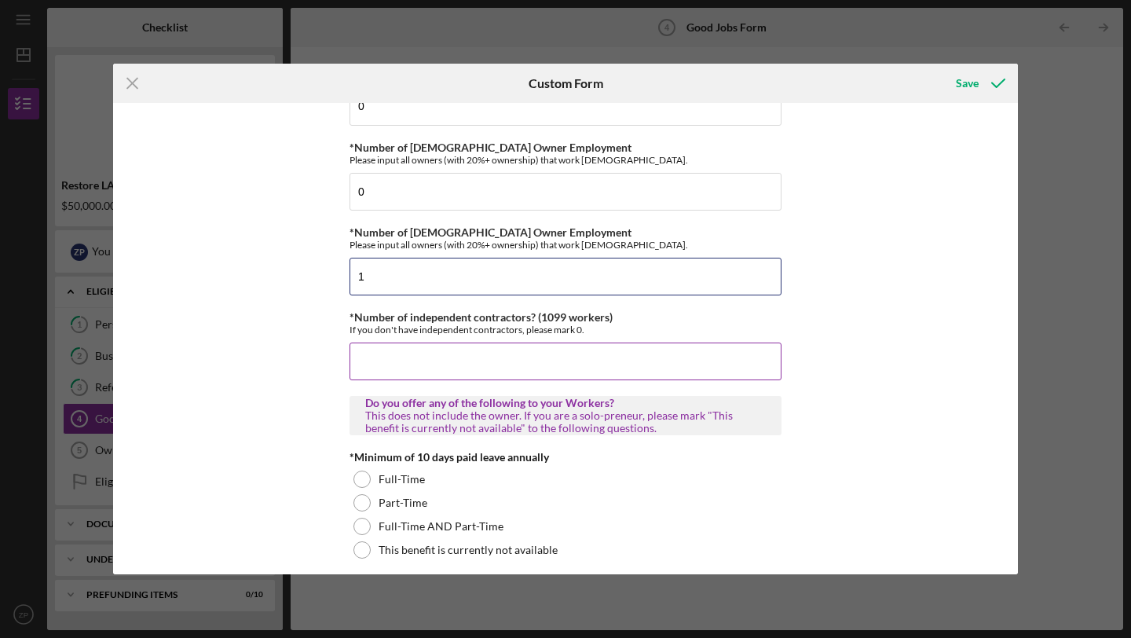
type input "1"
click at [424, 364] on input "*Number of independent contractors? (1099 workers)" at bounding box center [565, 361] width 432 height 38
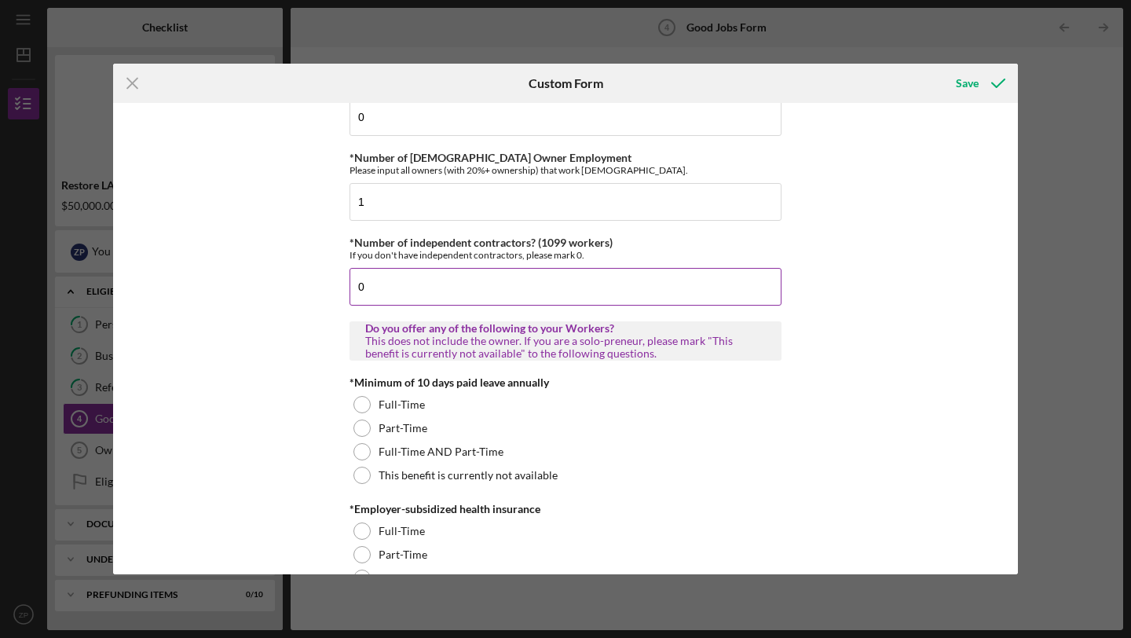
scroll to position [276, 0]
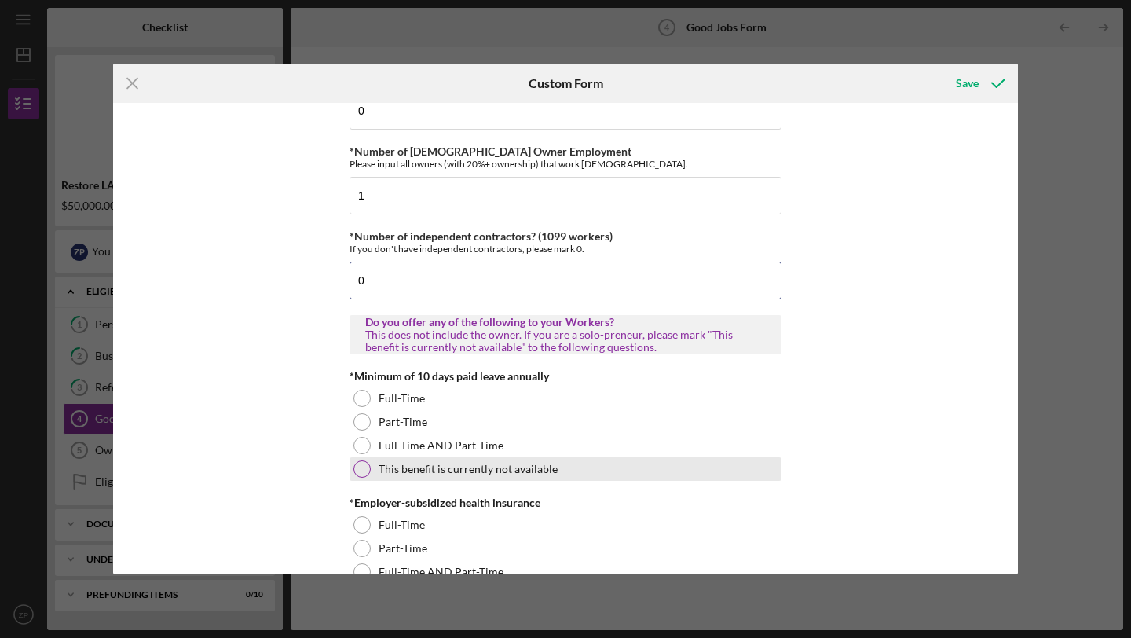
type input "0"
click at [422, 474] on label "This benefit is currently not available" at bounding box center [467, 468] width 179 height 13
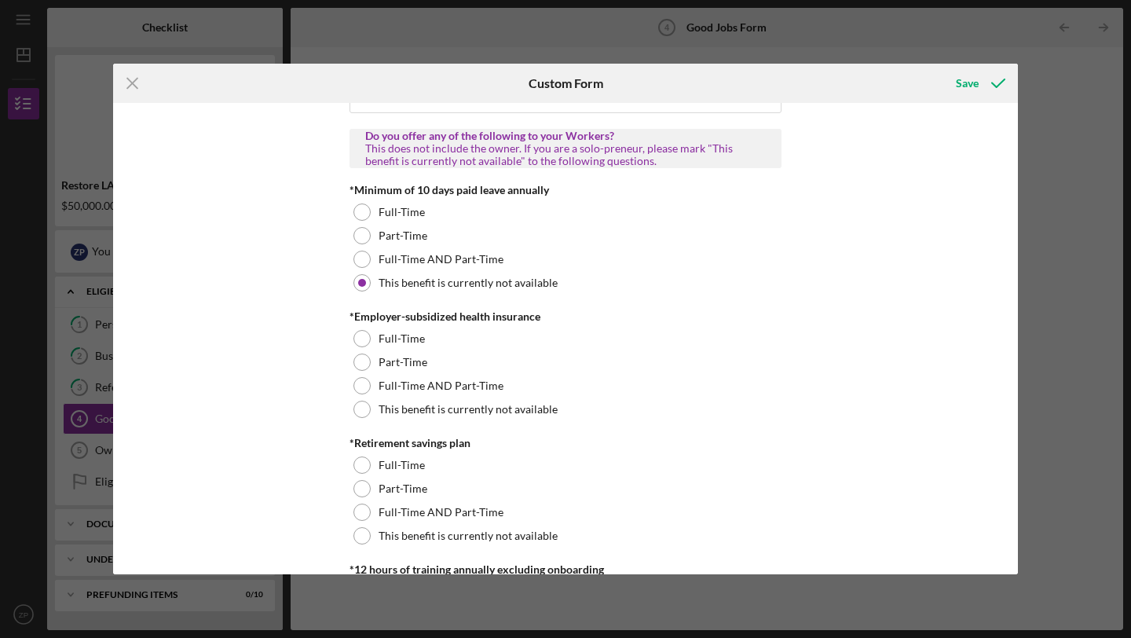
scroll to position [477, 0]
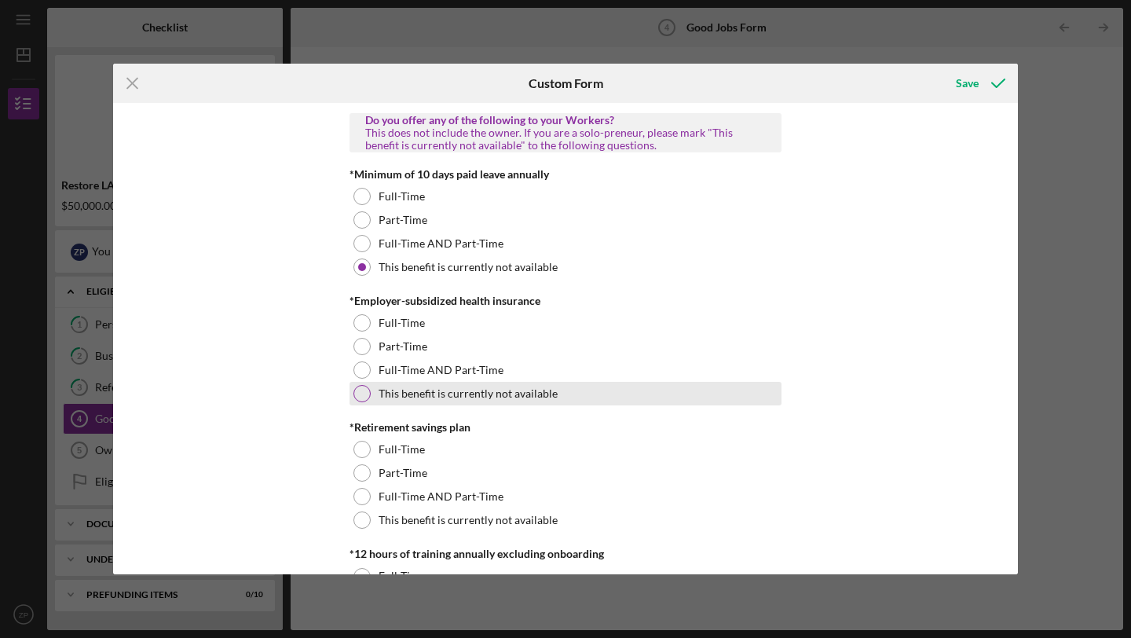
click at [502, 394] on label "This benefit is currently not available" at bounding box center [467, 393] width 179 height 13
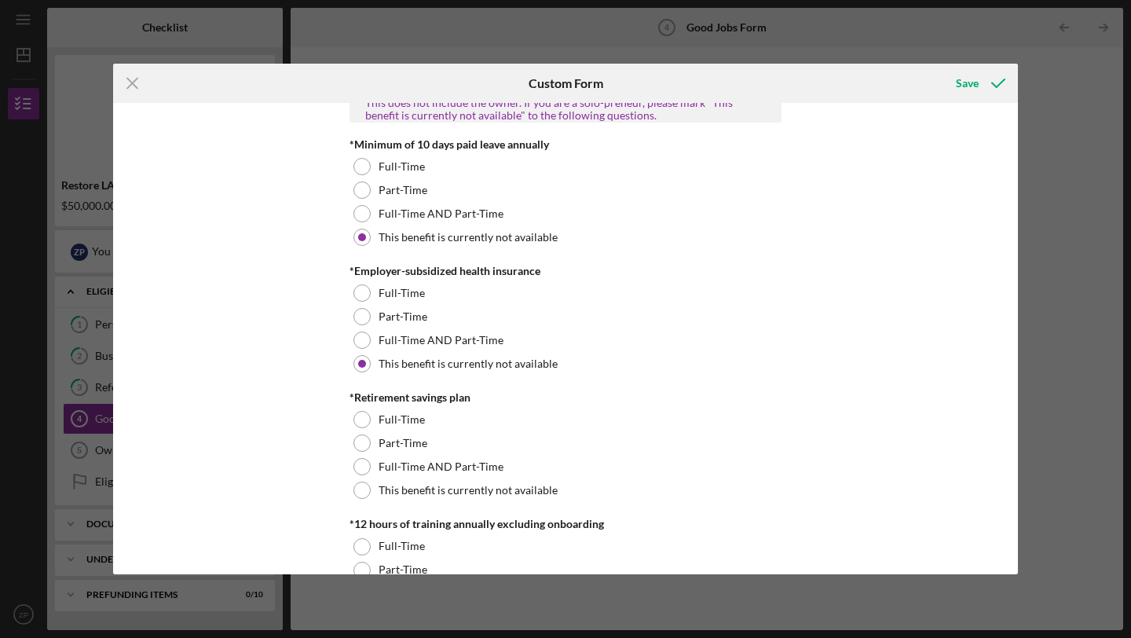
scroll to position [519, 0]
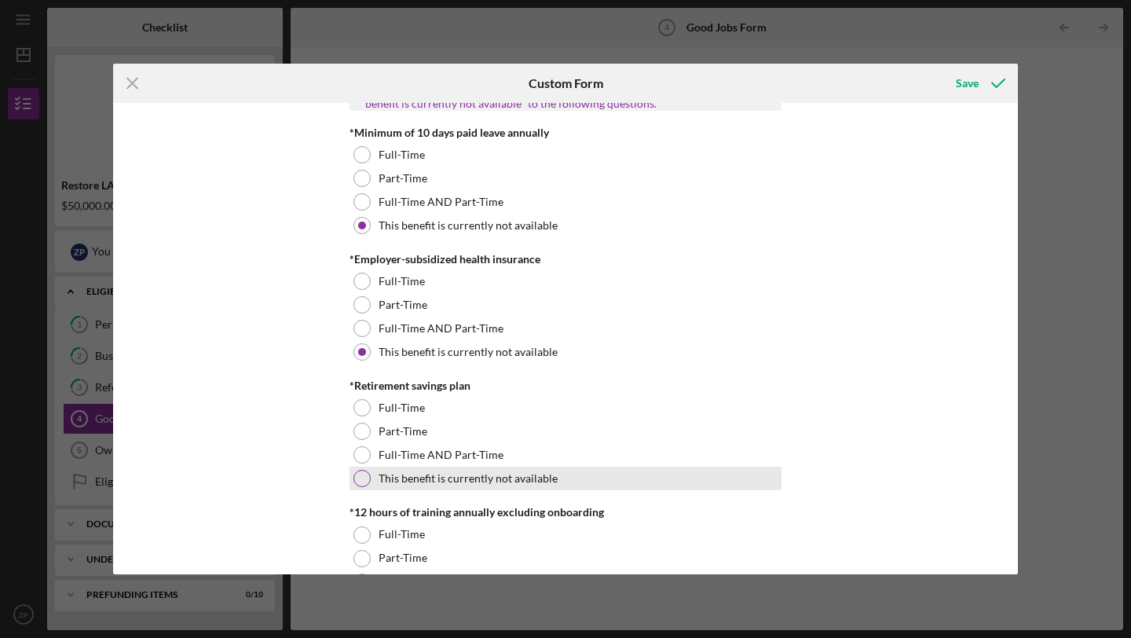
click at [484, 480] on label "This benefit is currently not available" at bounding box center [467, 478] width 179 height 13
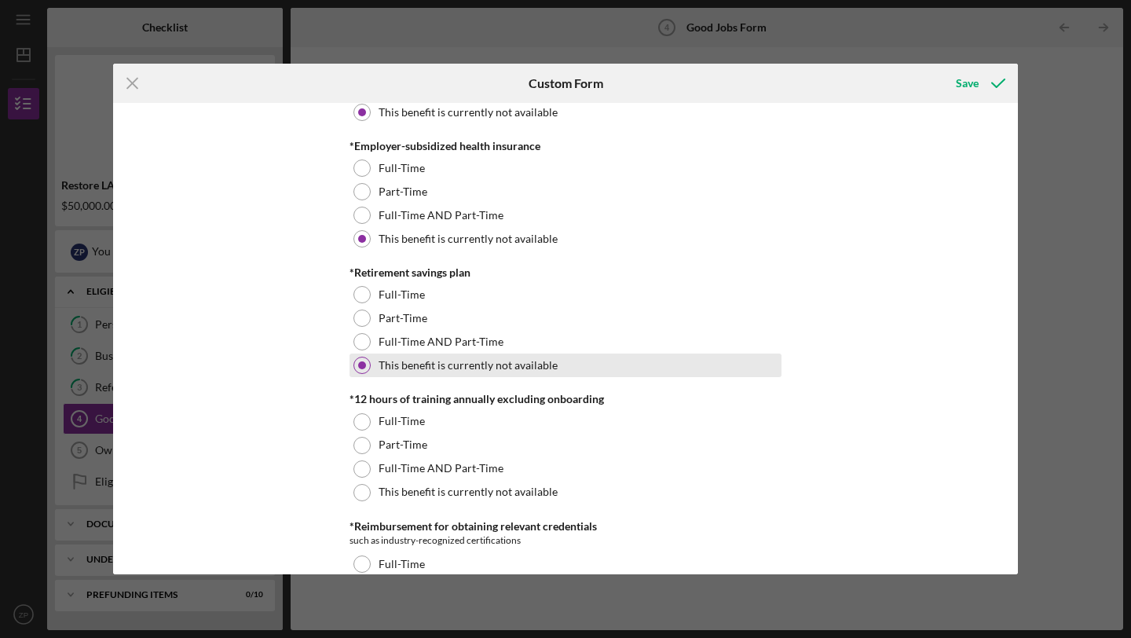
scroll to position [685, 0]
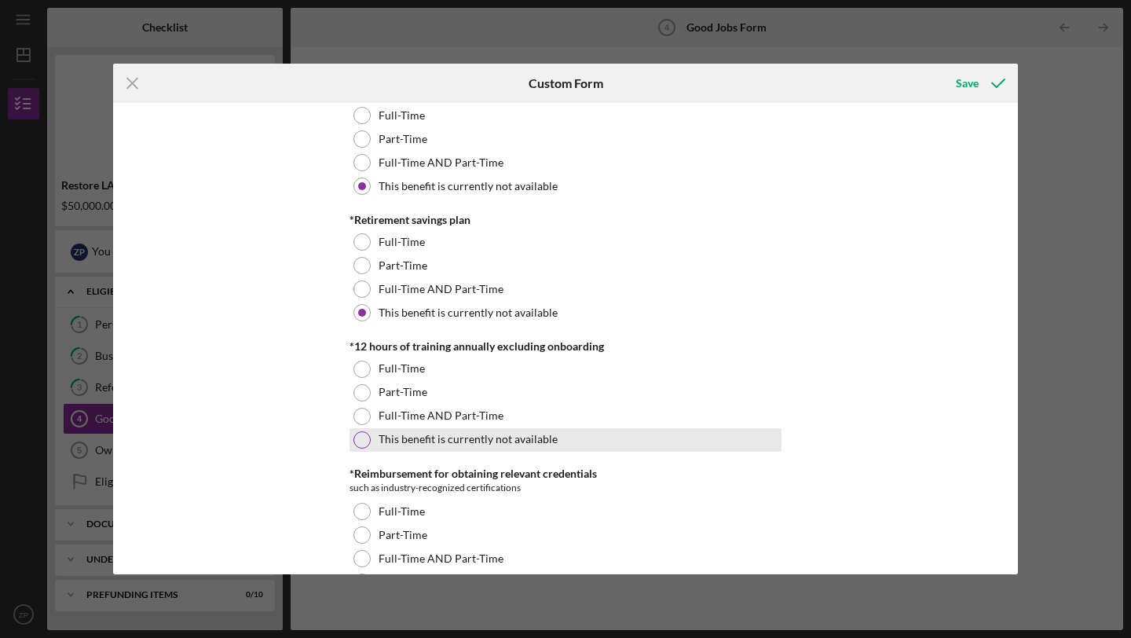
click at [469, 444] on label "This benefit is currently not available" at bounding box center [467, 439] width 179 height 13
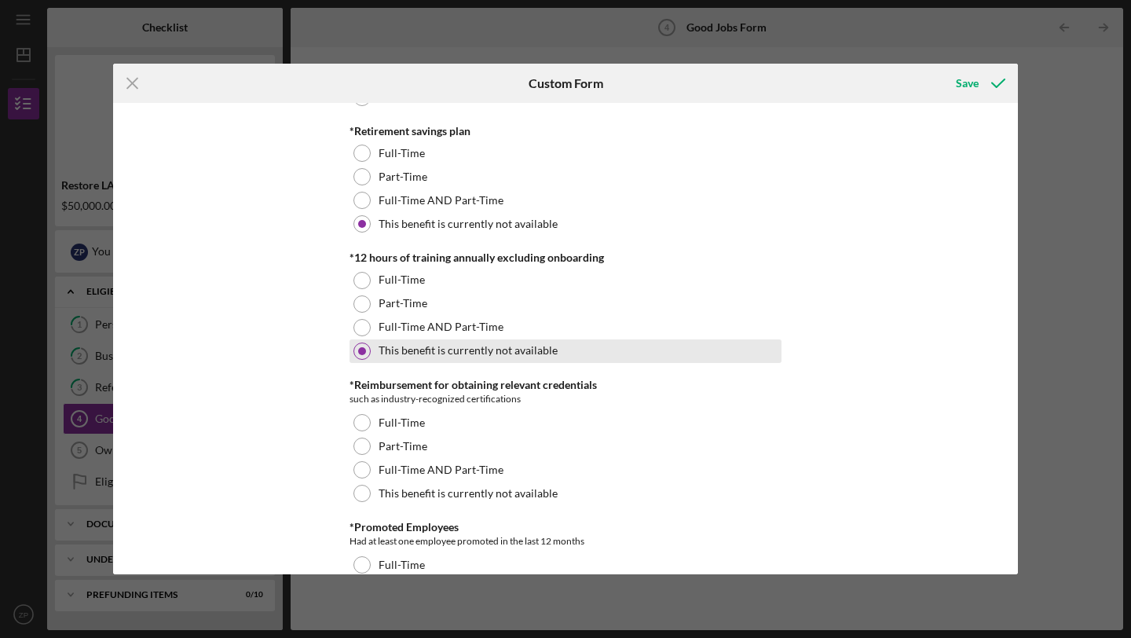
scroll to position [843, 0]
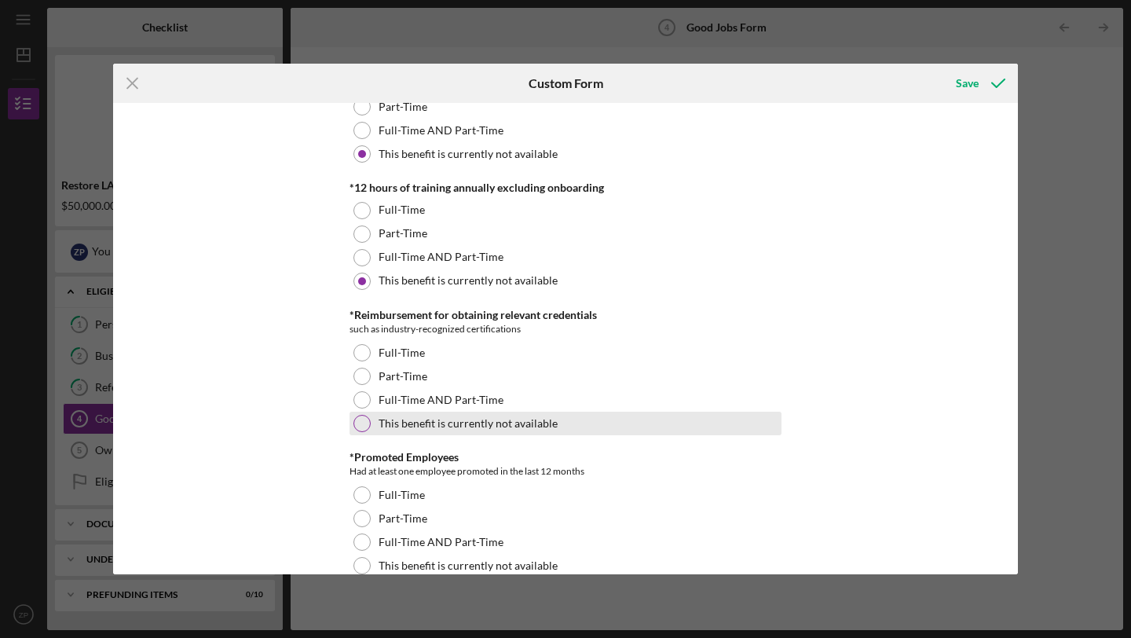
click at [450, 429] on label "This benefit is currently not available" at bounding box center [467, 423] width 179 height 13
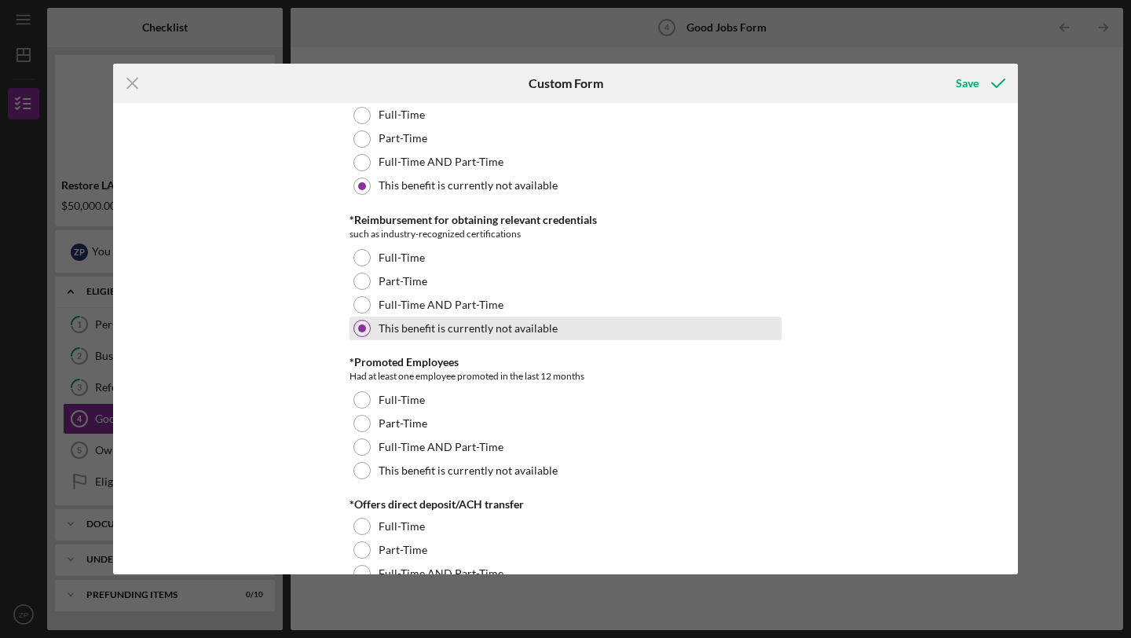
scroll to position [1006, 0]
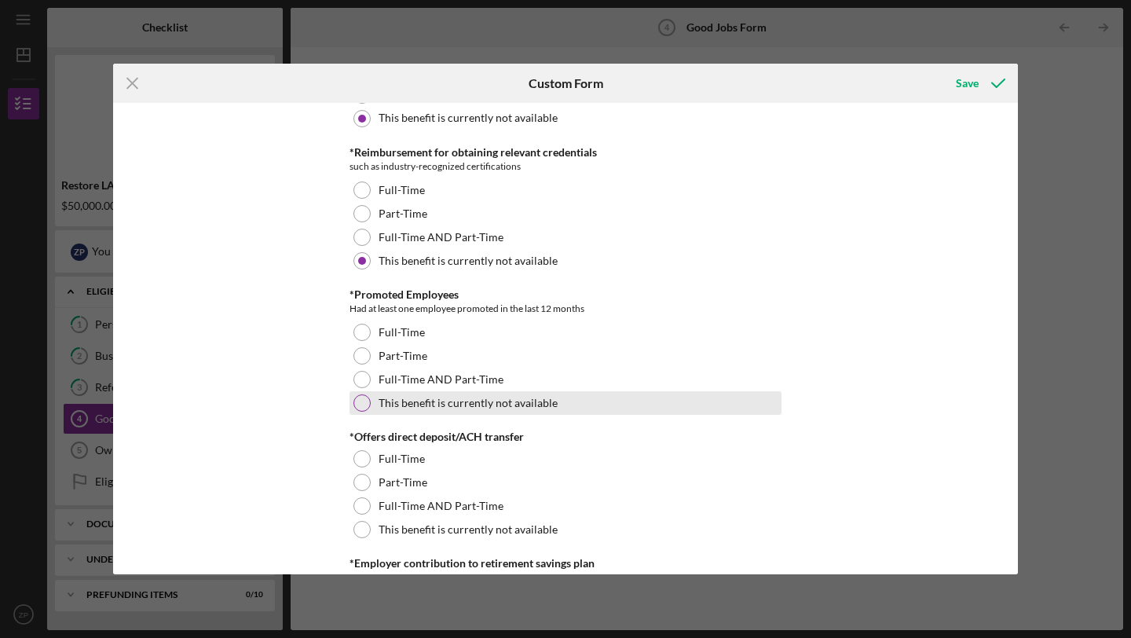
click at [437, 402] on label "This benefit is currently not available" at bounding box center [467, 403] width 179 height 13
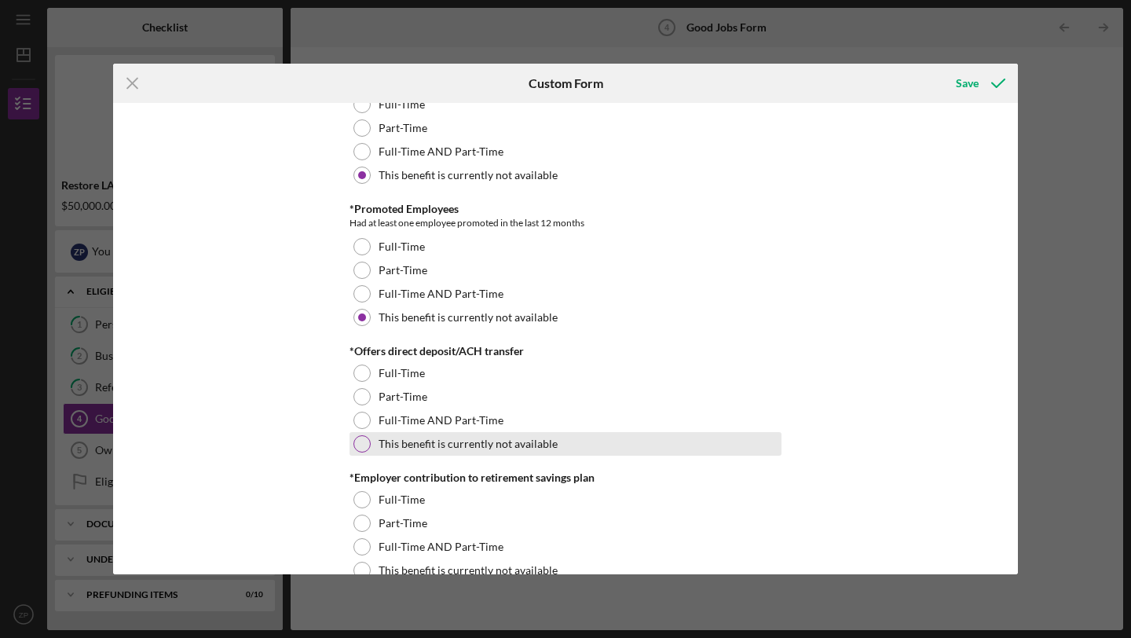
click at [439, 448] on label "This benefit is currently not available" at bounding box center [467, 443] width 179 height 13
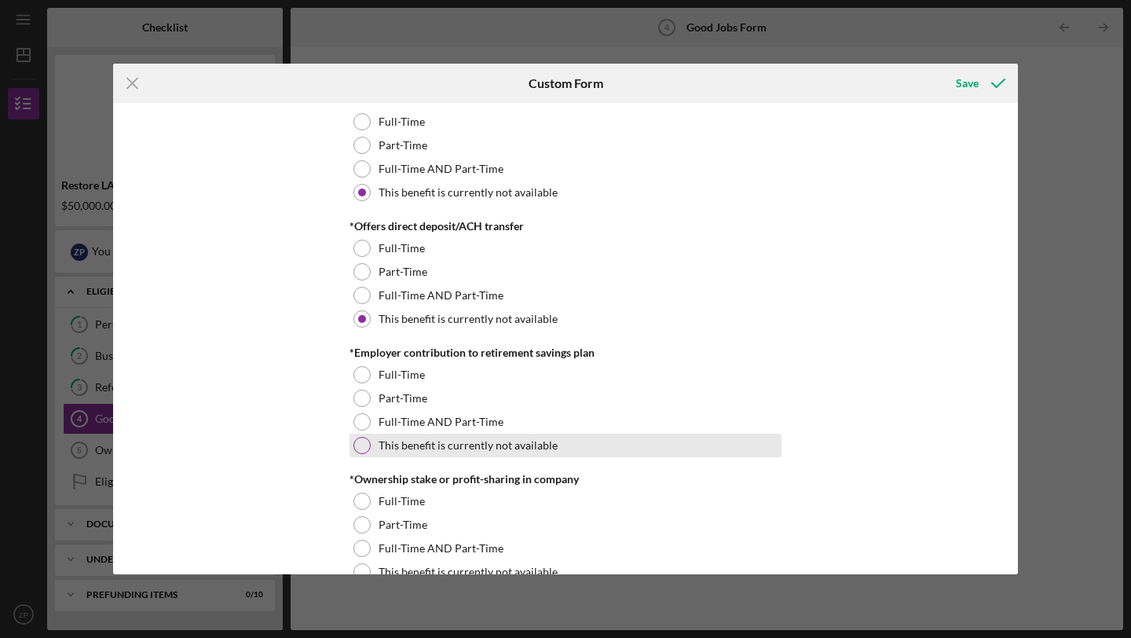
click at [439, 447] on label "This benefit is currently not available" at bounding box center [467, 445] width 179 height 13
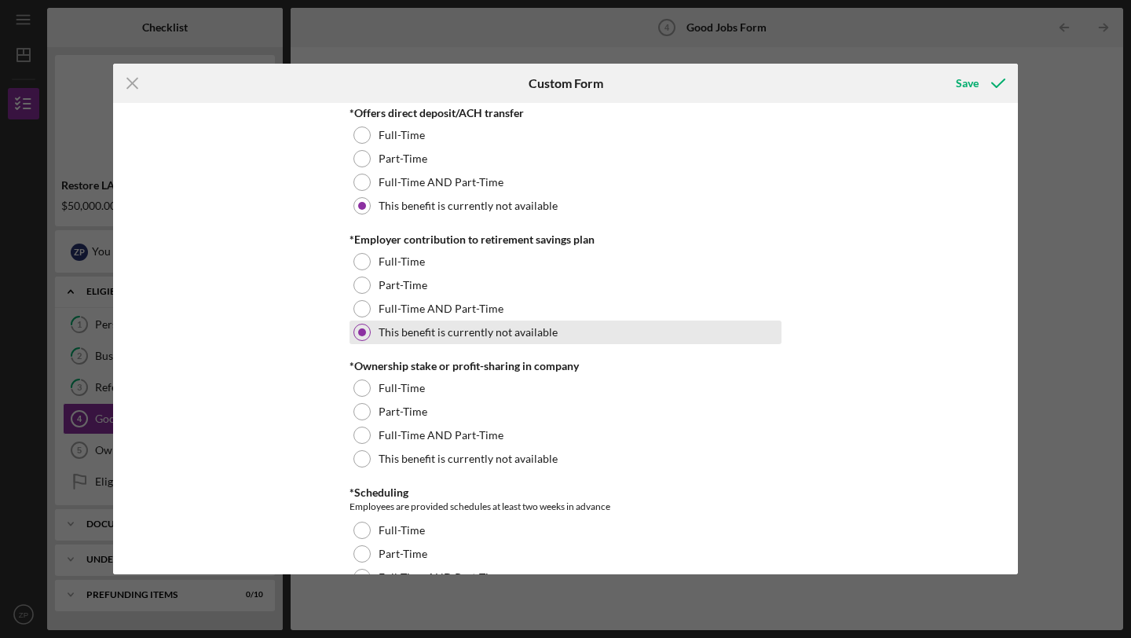
click at [439, 447] on div "This benefit is currently not available" at bounding box center [565, 459] width 432 height 24
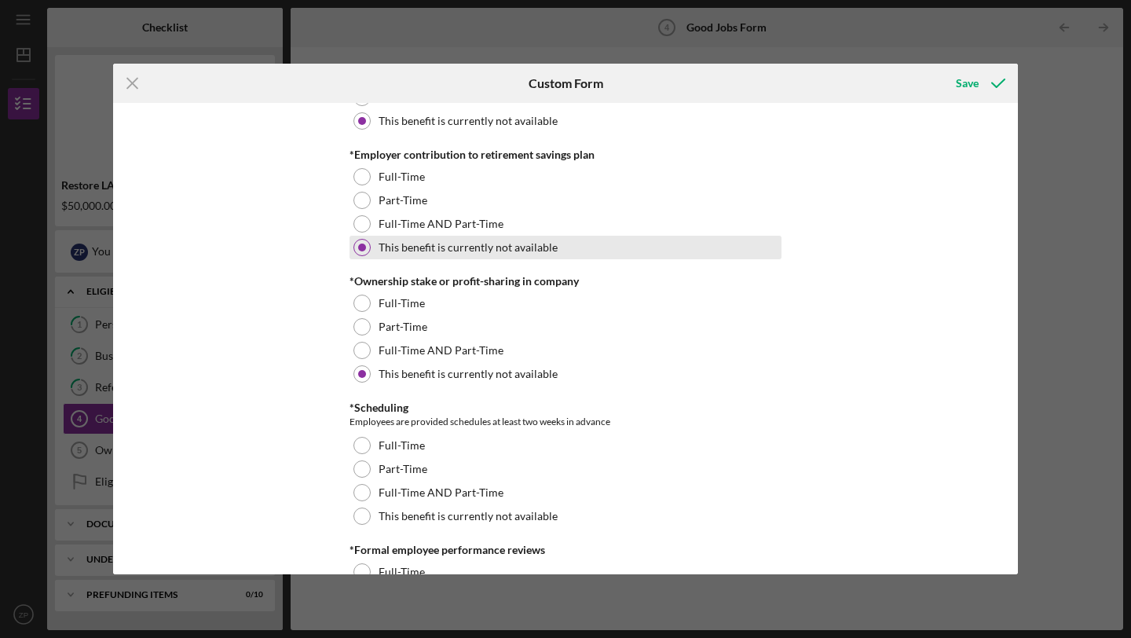
scroll to position [1437, 0]
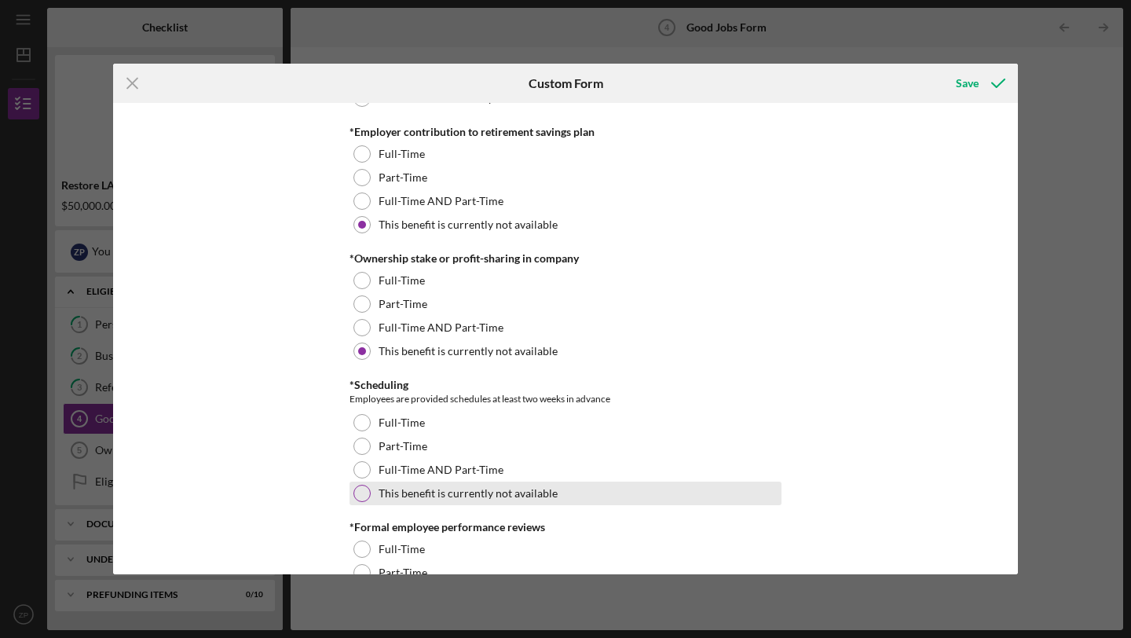
click at [435, 494] on label "This benefit is currently not available" at bounding box center [467, 493] width 179 height 13
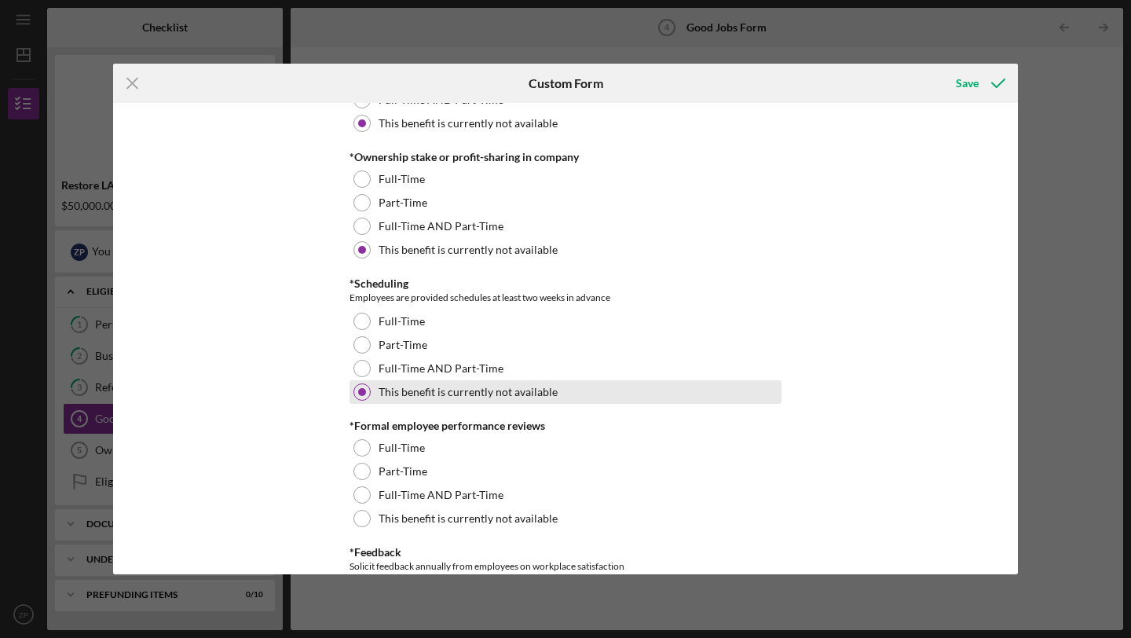
scroll to position [1582, 0]
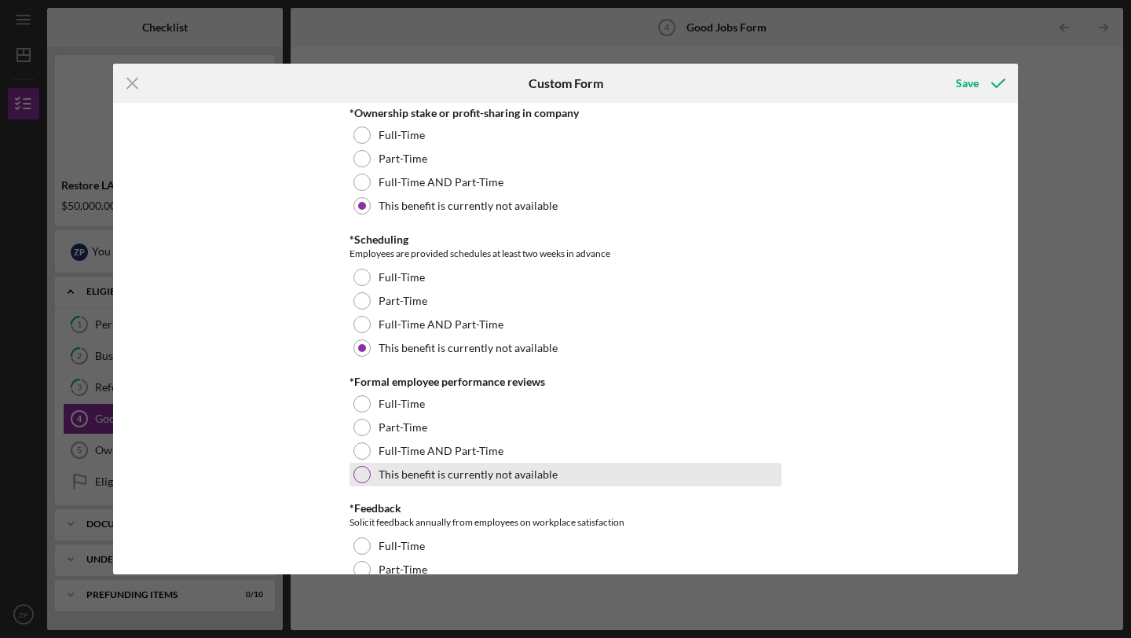
click at [422, 475] on label "This benefit is currently not available" at bounding box center [467, 474] width 179 height 13
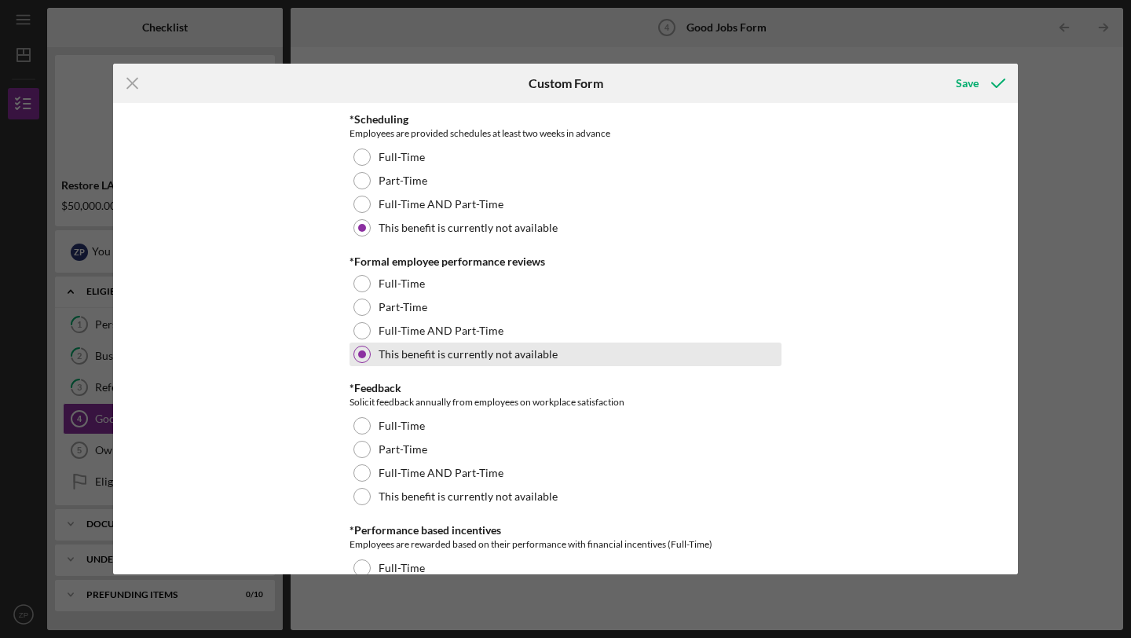
scroll to position [1800, 0]
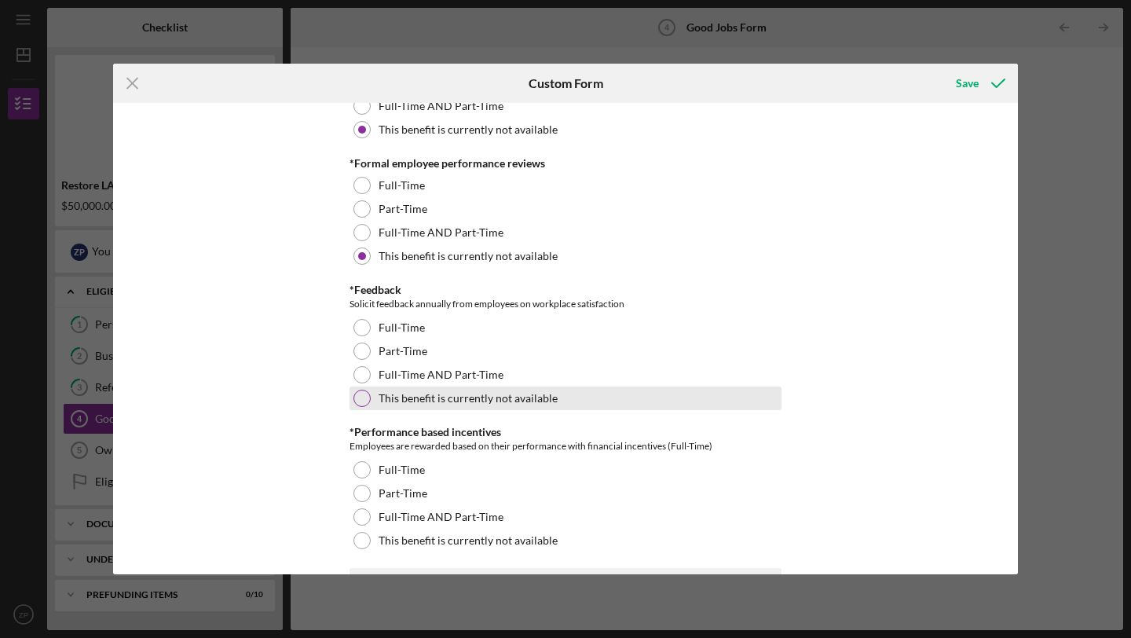
click at [406, 405] on div "This benefit is currently not available" at bounding box center [565, 398] width 432 height 24
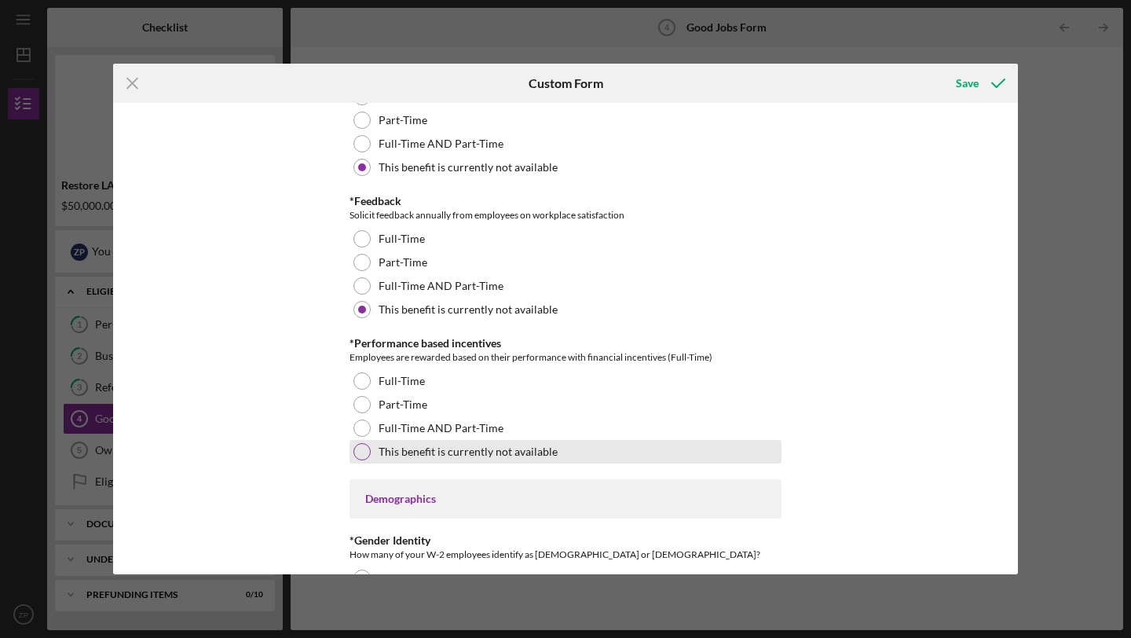
click at [400, 451] on label "This benefit is currently not available" at bounding box center [467, 451] width 179 height 13
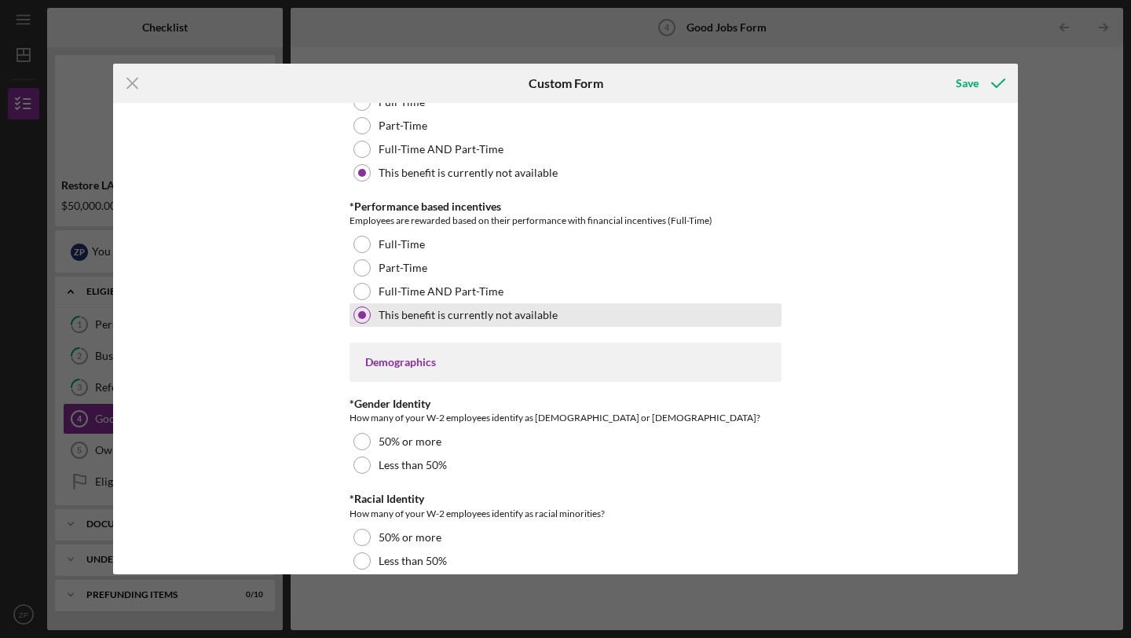
scroll to position [2136, 0]
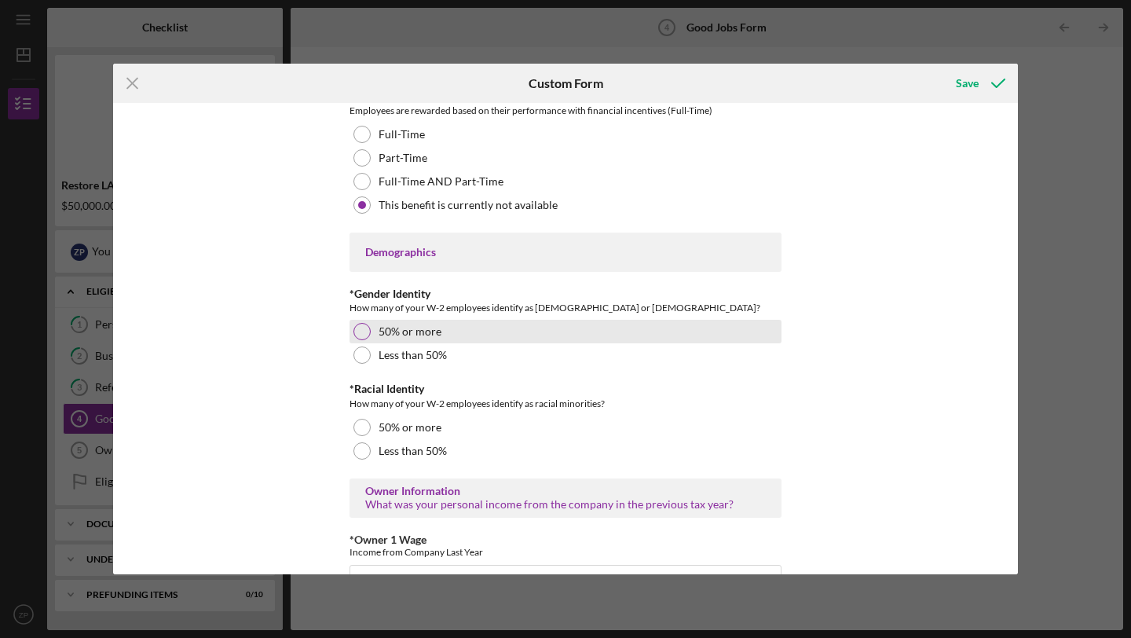
click at [411, 331] on label "50% or more" at bounding box center [409, 331] width 63 height 13
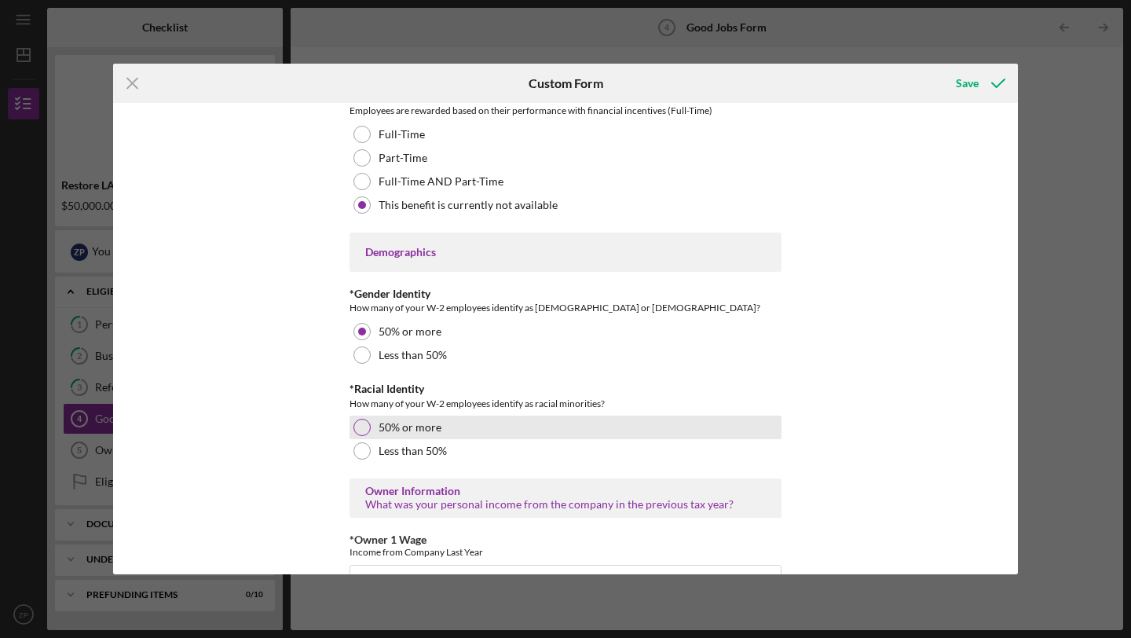
click at [436, 429] on label "50% or more" at bounding box center [409, 427] width 63 height 13
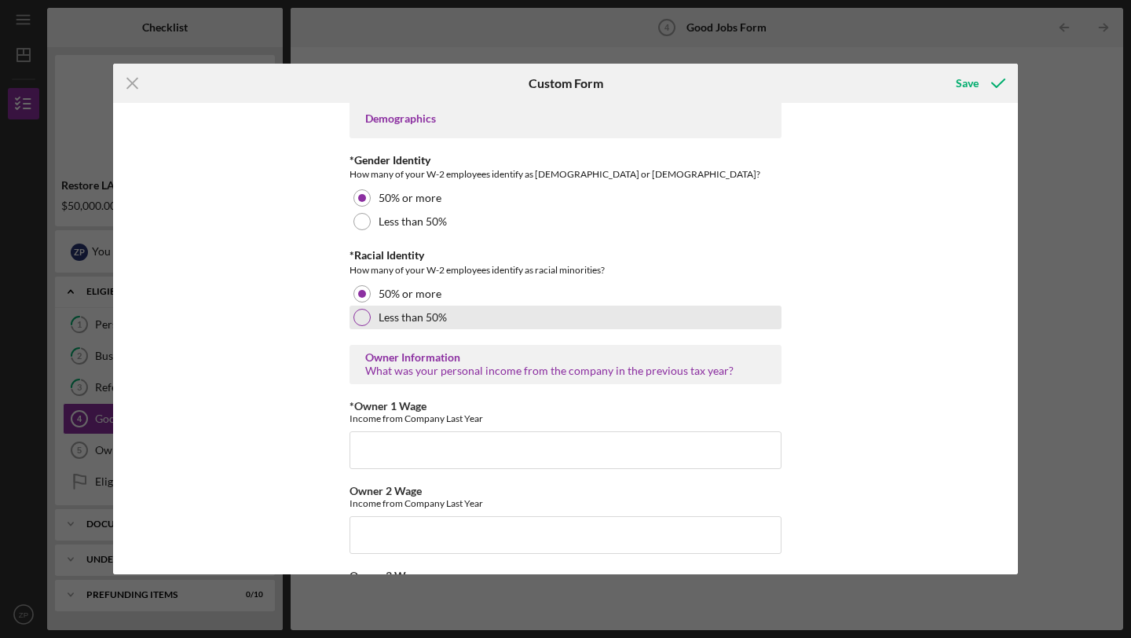
scroll to position [2280, 0]
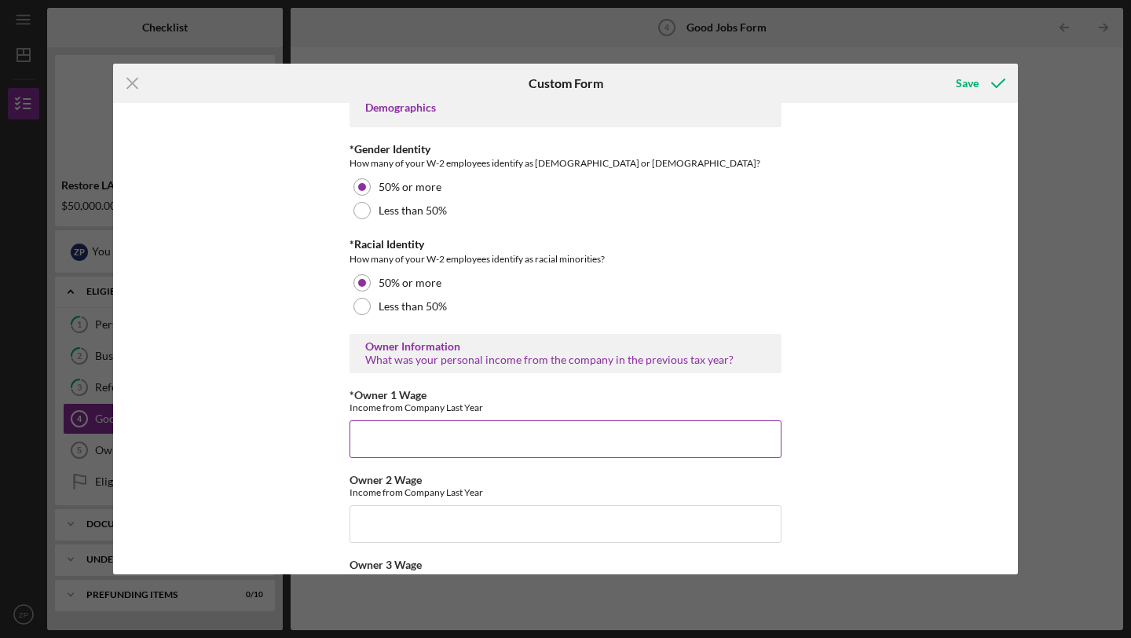
click at [505, 448] on input "*Owner 1 Wage" at bounding box center [565, 439] width 432 height 38
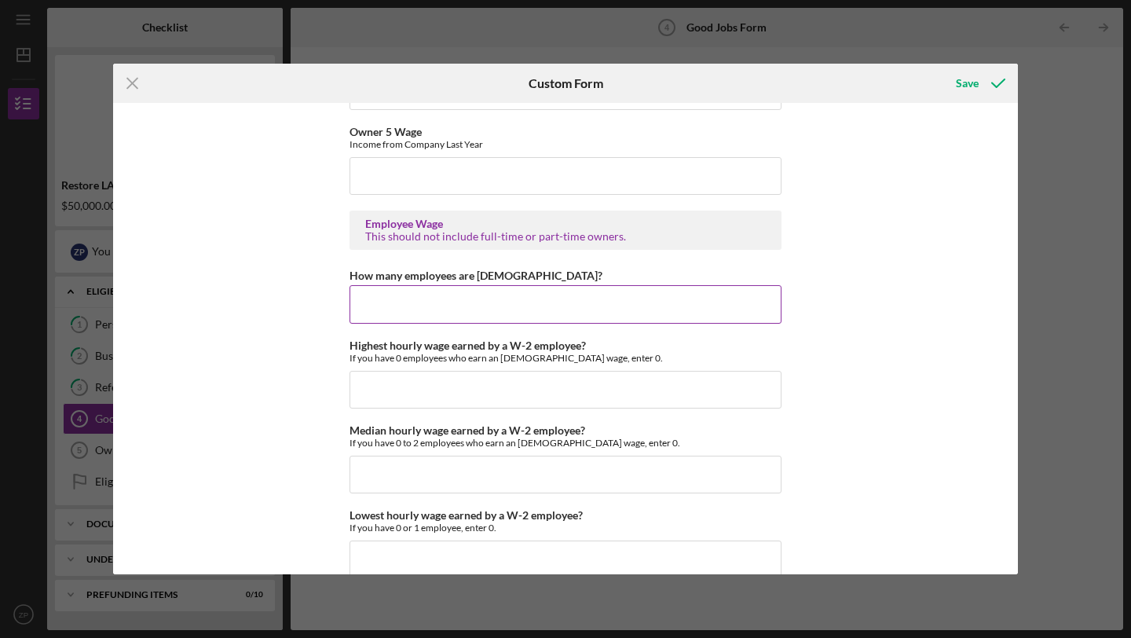
scroll to position [2907, 0]
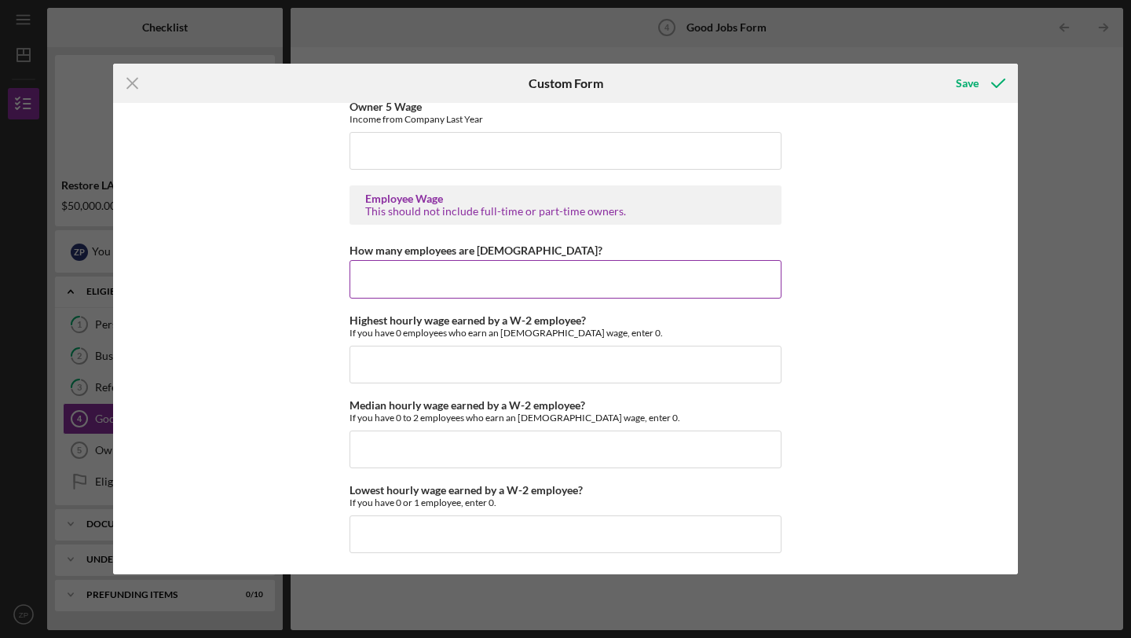
type input "0"
click at [450, 289] on input "How many employees are [DEMOGRAPHIC_DATA]?" at bounding box center [565, 279] width 432 height 38
type input "0"
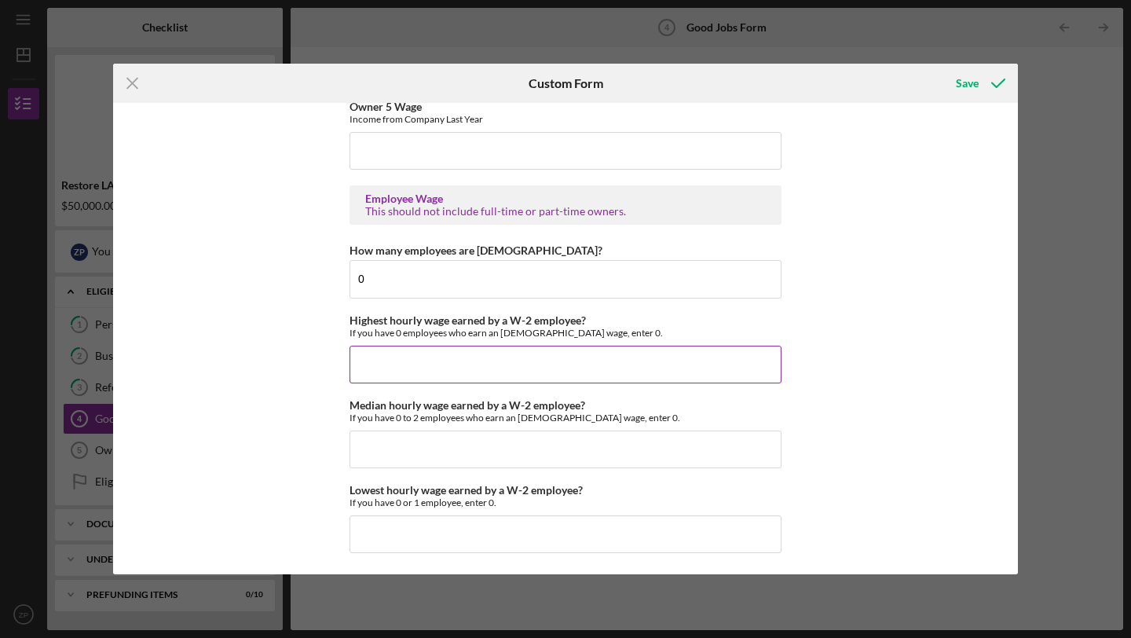
click at [437, 356] on input "Highest hourly wage earned by a W-2 employee?" at bounding box center [565, 364] width 432 height 38
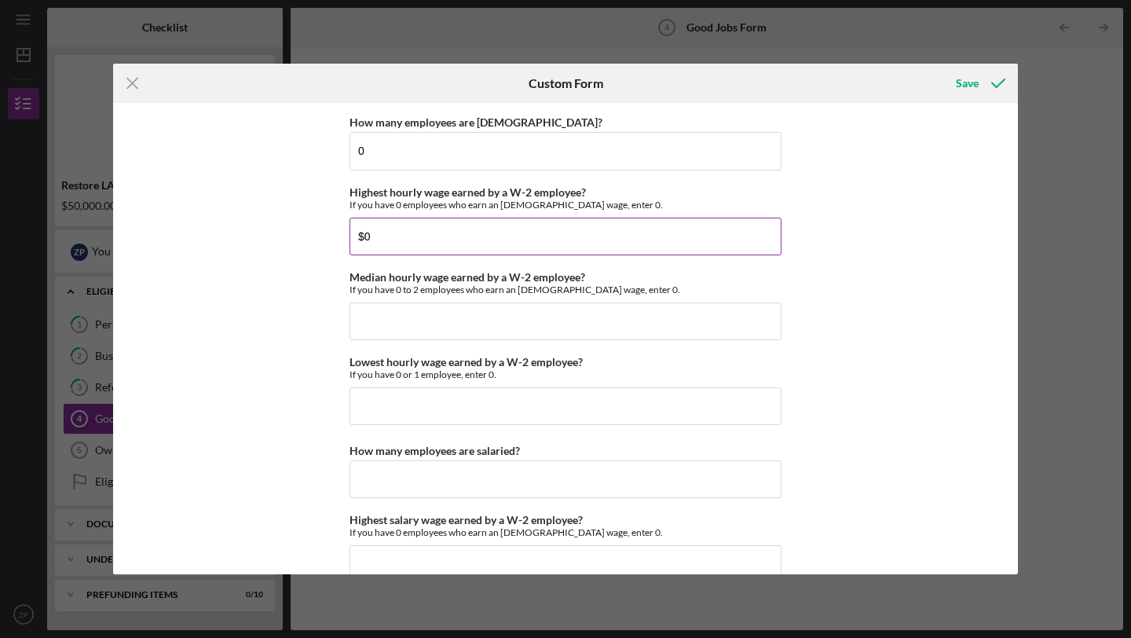
scroll to position [3062, 0]
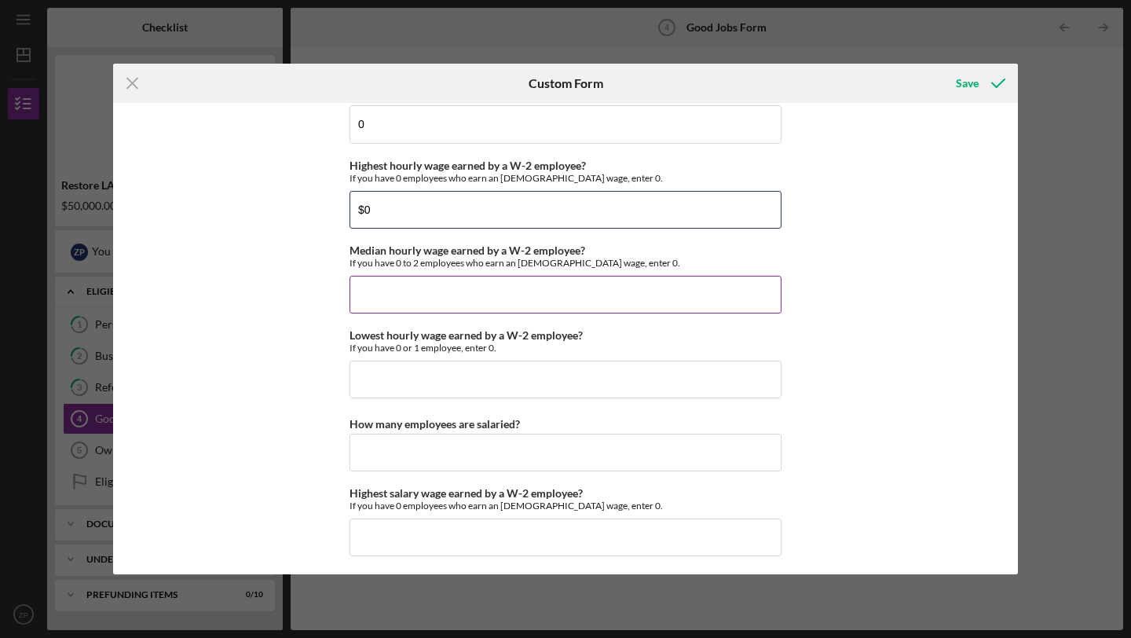
type input "$0"
click at [398, 292] on input "Median hourly wage earned by a W-2 employee?" at bounding box center [565, 295] width 432 height 38
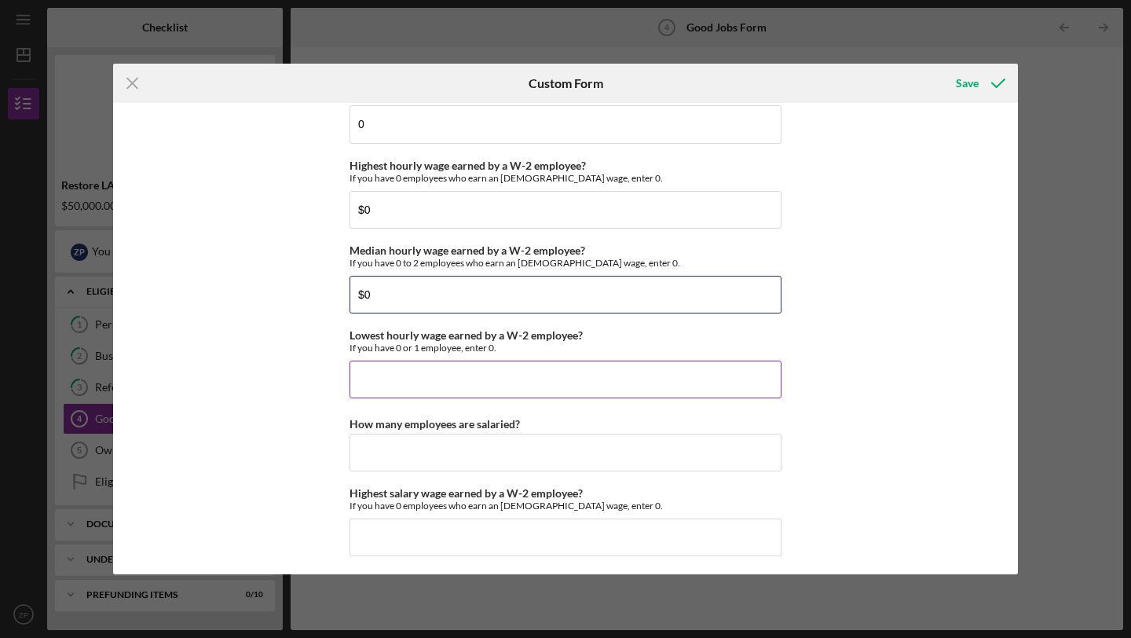
type input "$0"
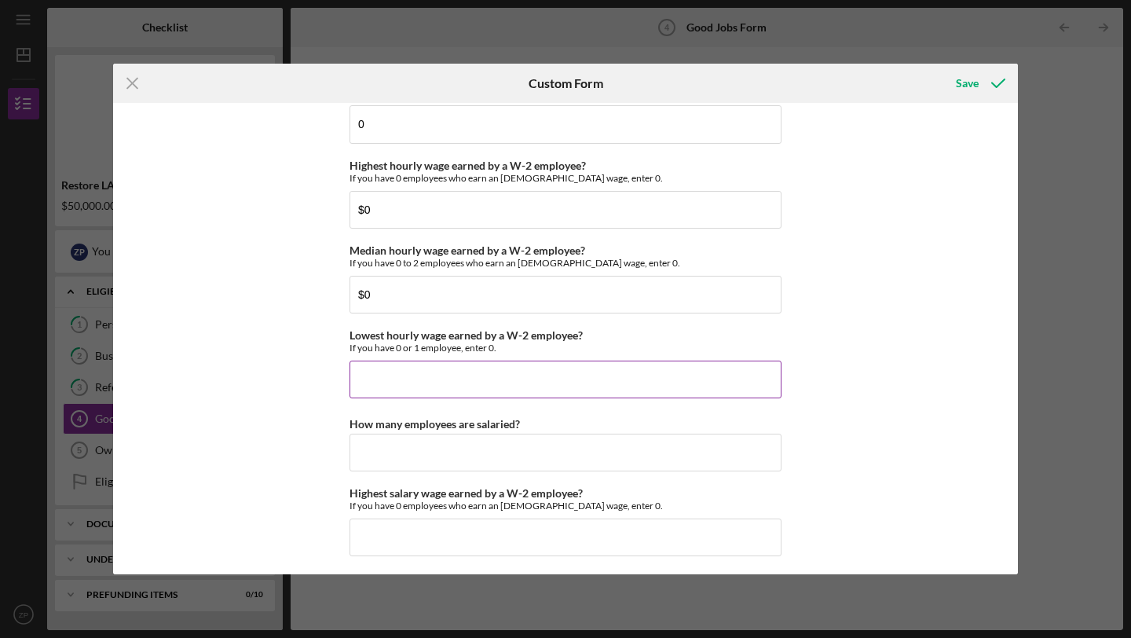
click at [418, 393] on input "Lowest hourly wage earned by a W-2 employee?" at bounding box center [565, 379] width 432 height 38
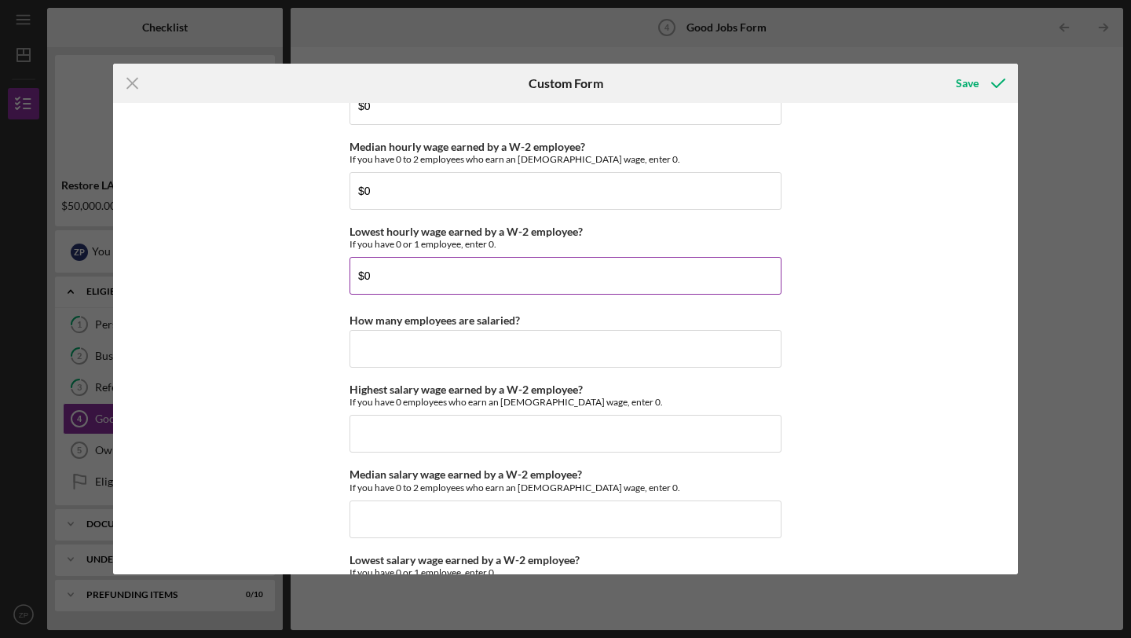
scroll to position [3173, 0]
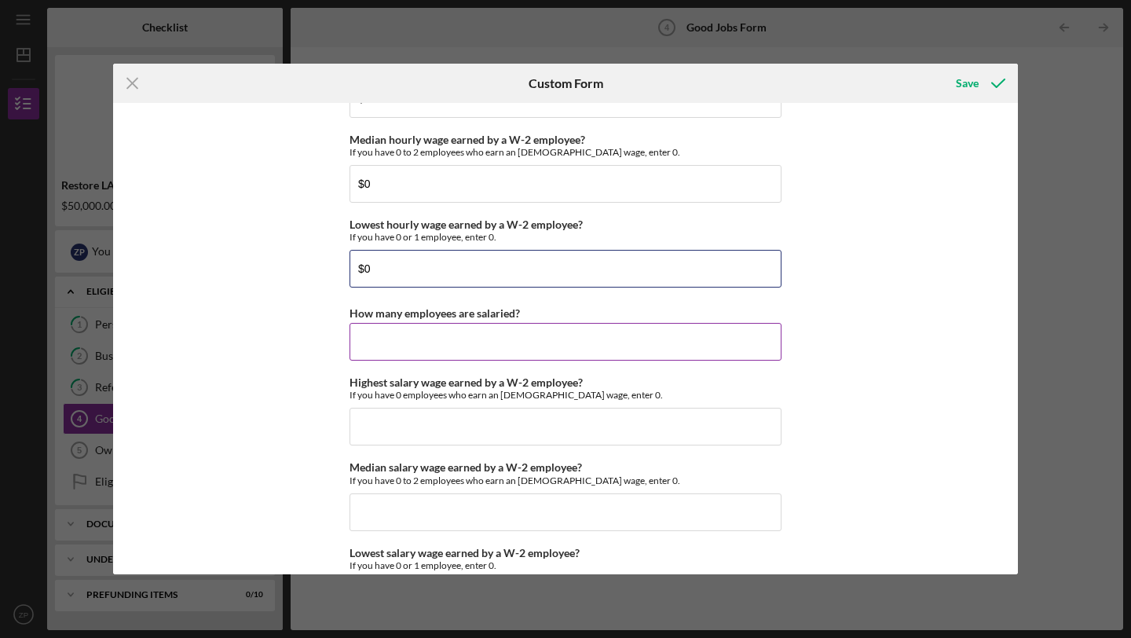
type input "$0"
click at [420, 344] on input "How many employees are salaried?" at bounding box center [565, 342] width 432 height 38
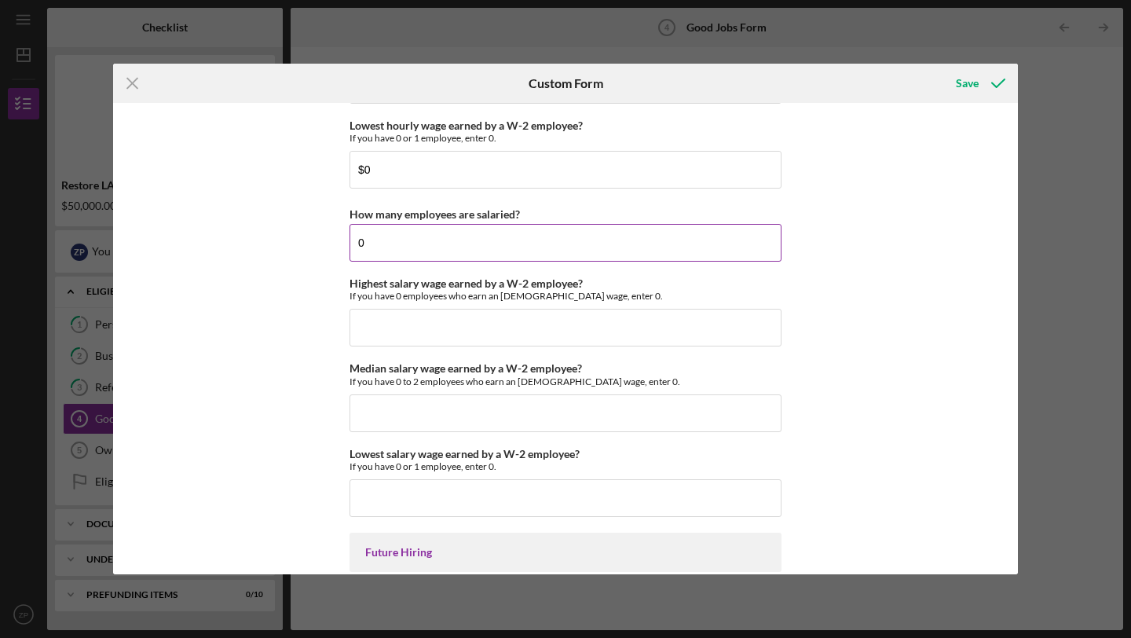
scroll to position [3327, 0]
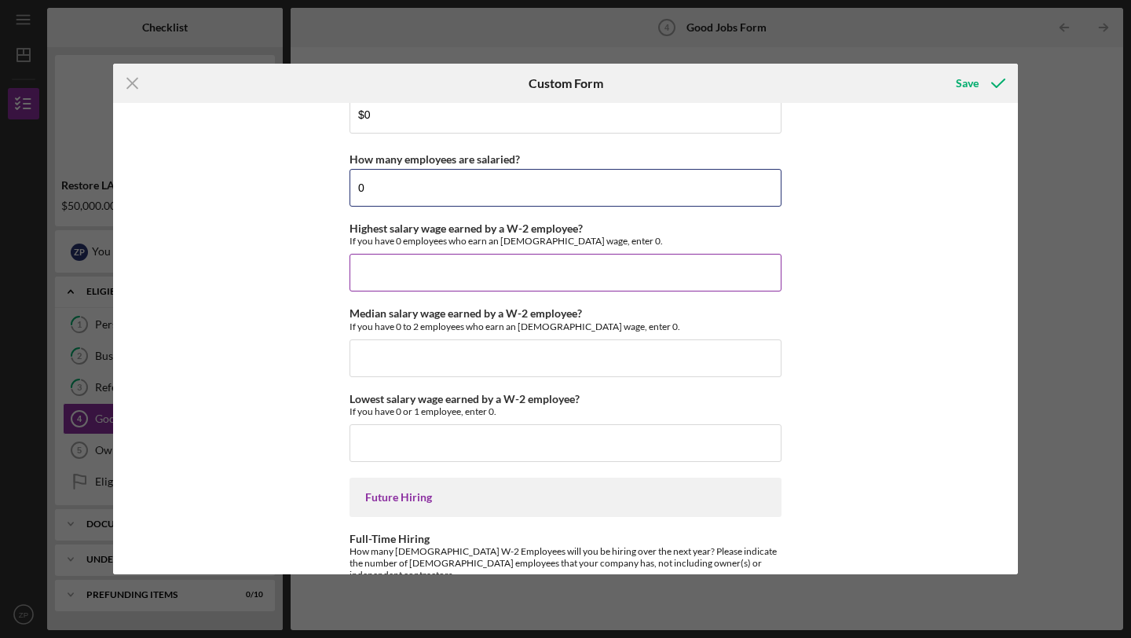
type input "0"
click at [440, 275] on input "Highest salary wage earned by a W-2 employee?" at bounding box center [565, 273] width 432 height 38
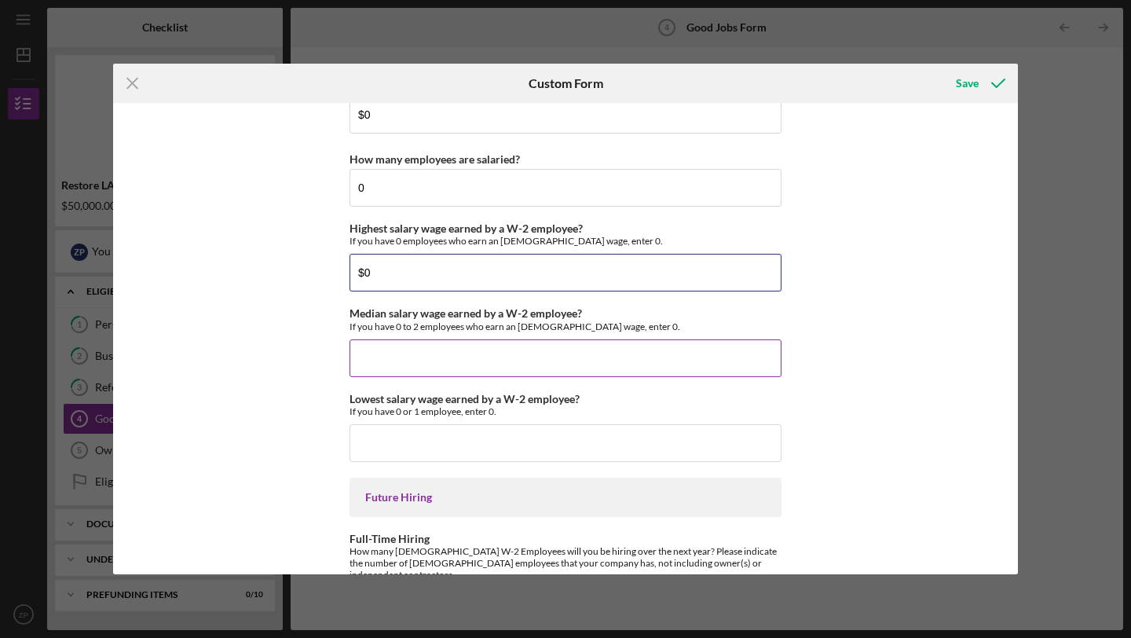
type input "$0"
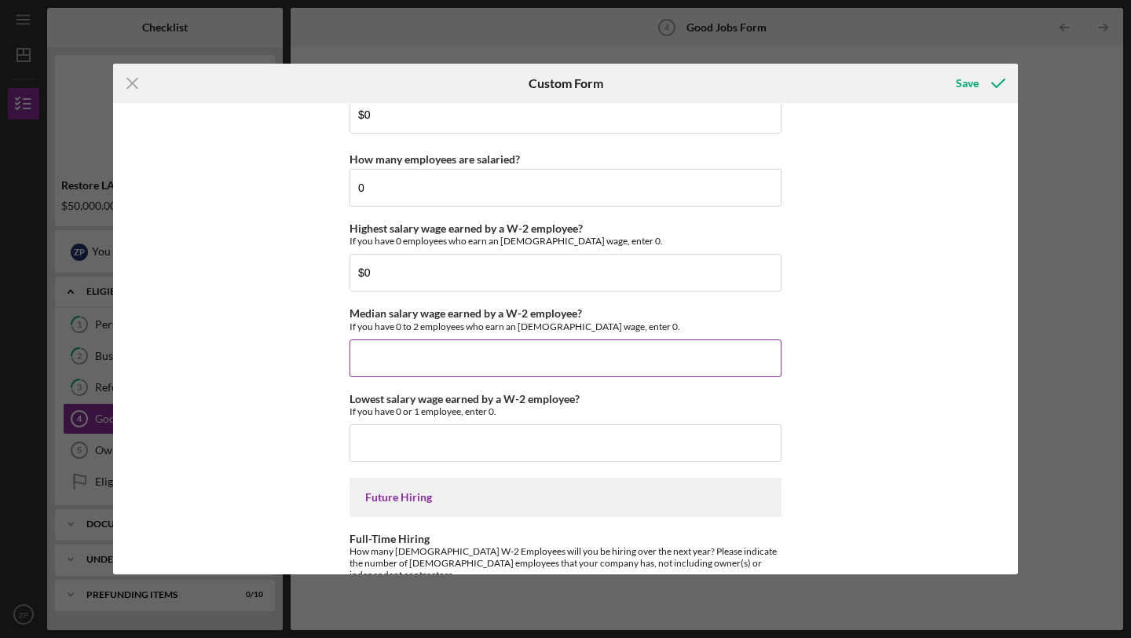
click at [418, 358] on input "Median salary wage earned by a W-2 employee?" at bounding box center [565, 358] width 432 height 38
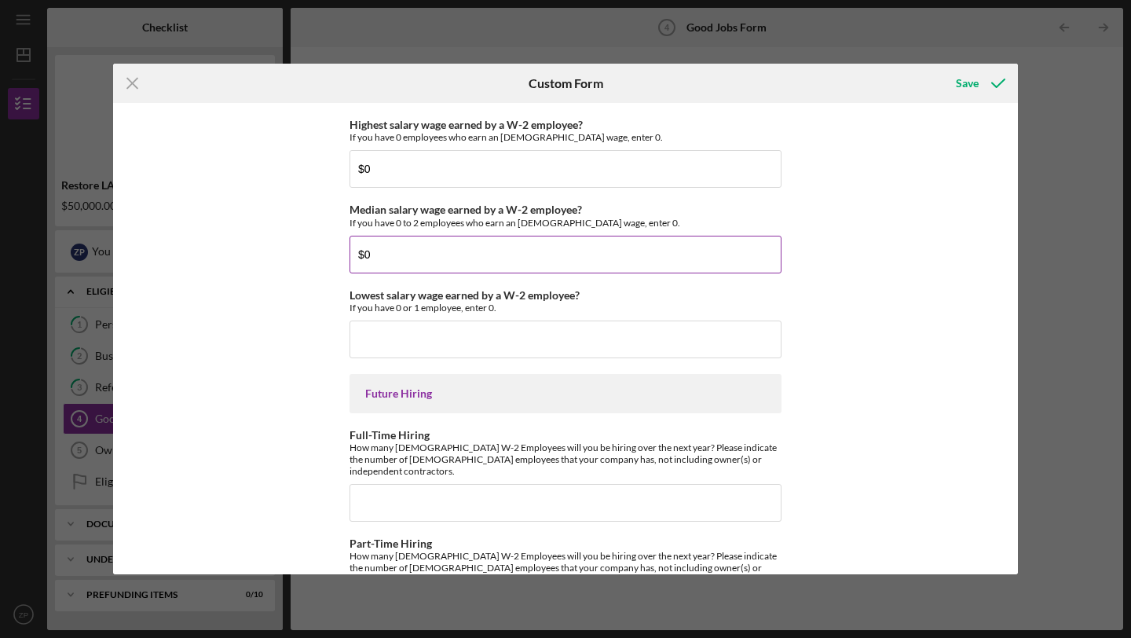
scroll to position [3458, 0]
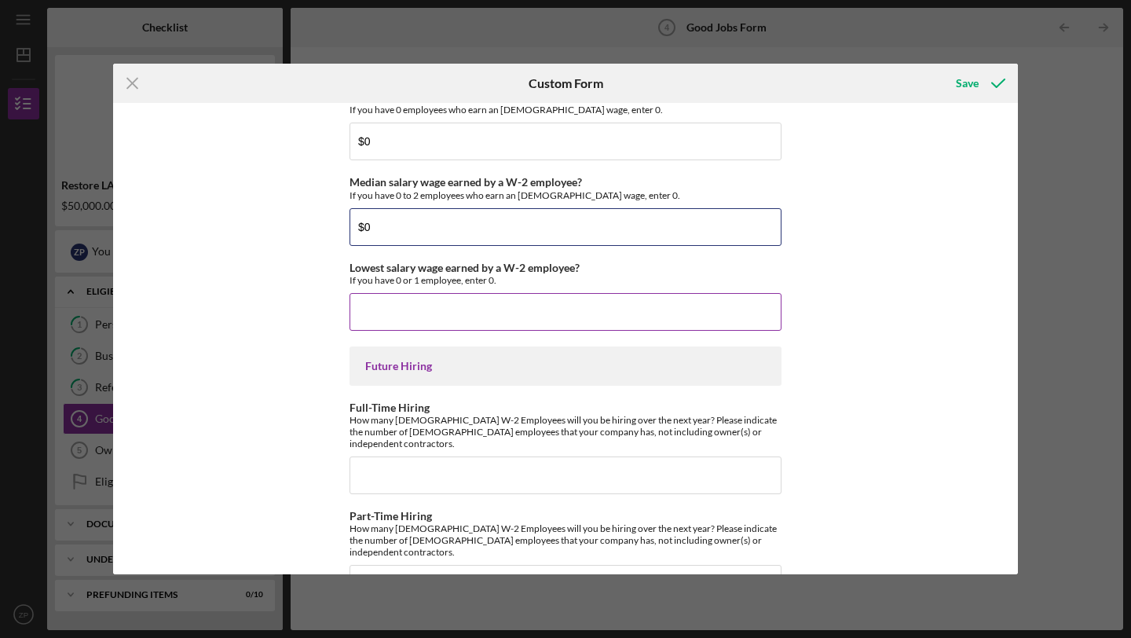
type input "$0"
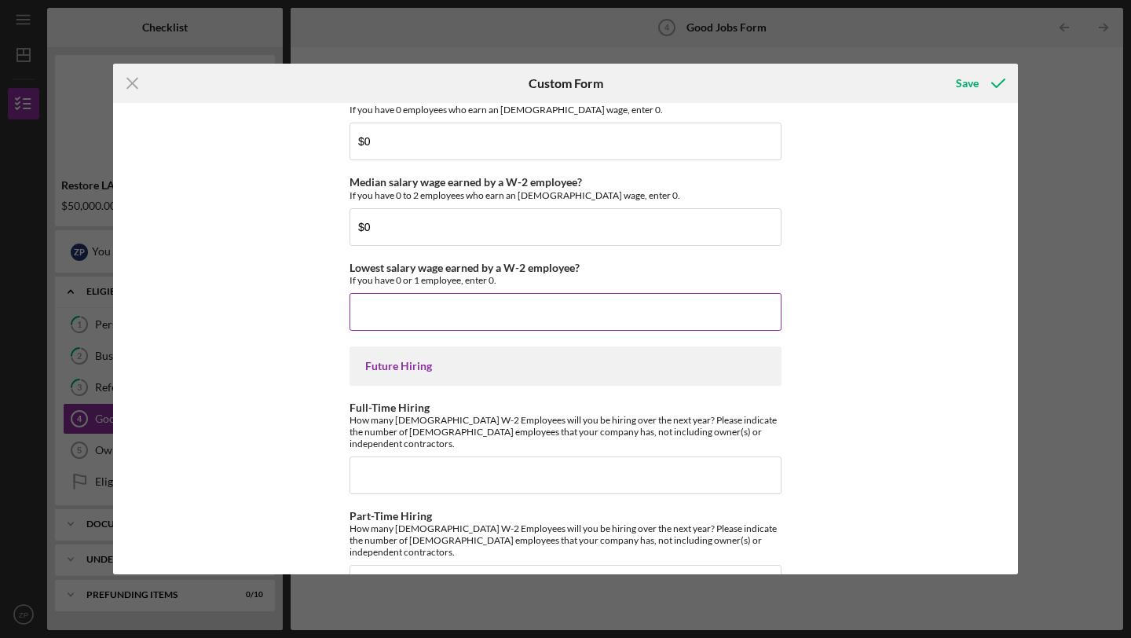
click at [391, 307] on input "Lowest salary wage earned by a W-2 employee?" at bounding box center [565, 312] width 432 height 38
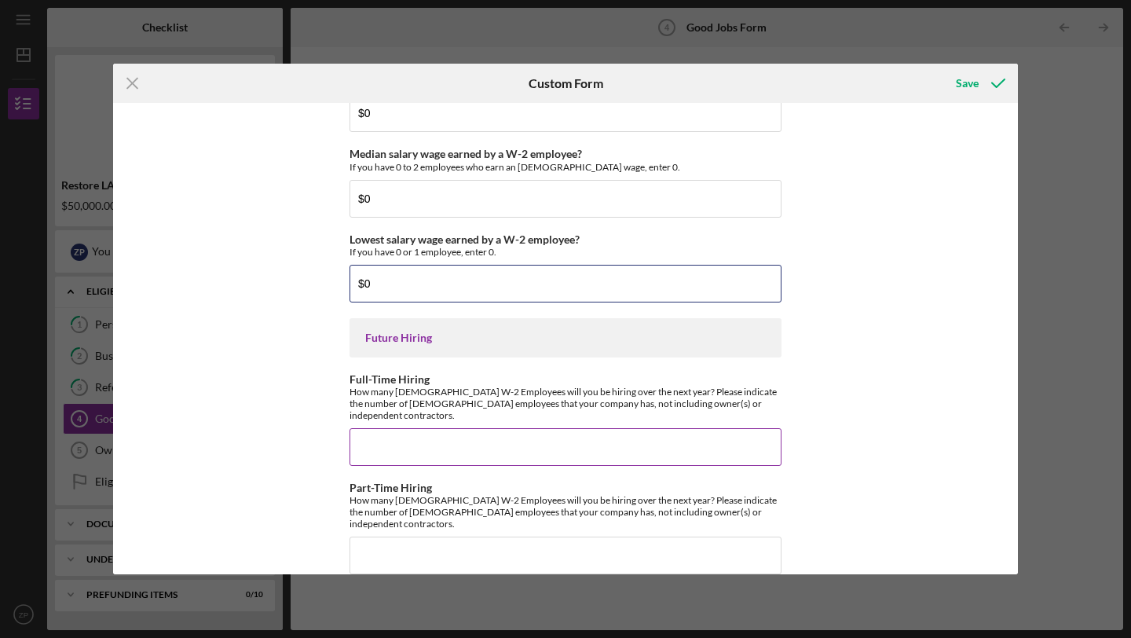
type input "$0"
click at [378, 439] on input "Full-Time Hiring" at bounding box center [565, 447] width 432 height 38
type input "0"
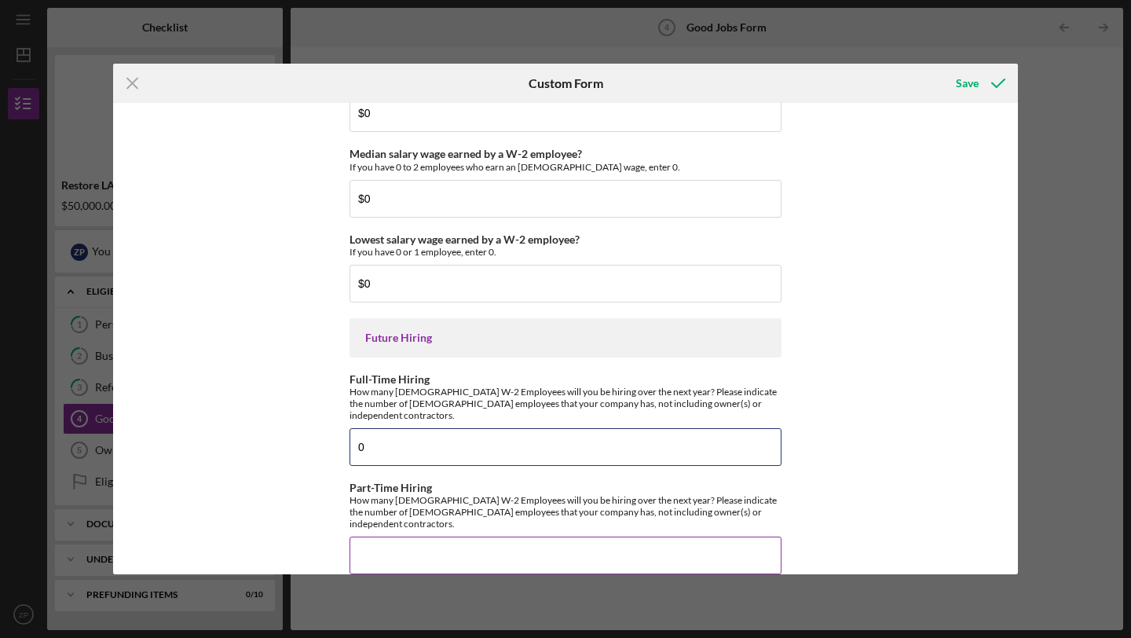
type input "0"
click at [411, 538] on input "Part-Time Hiring" at bounding box center [565, 555] width 432 height 38
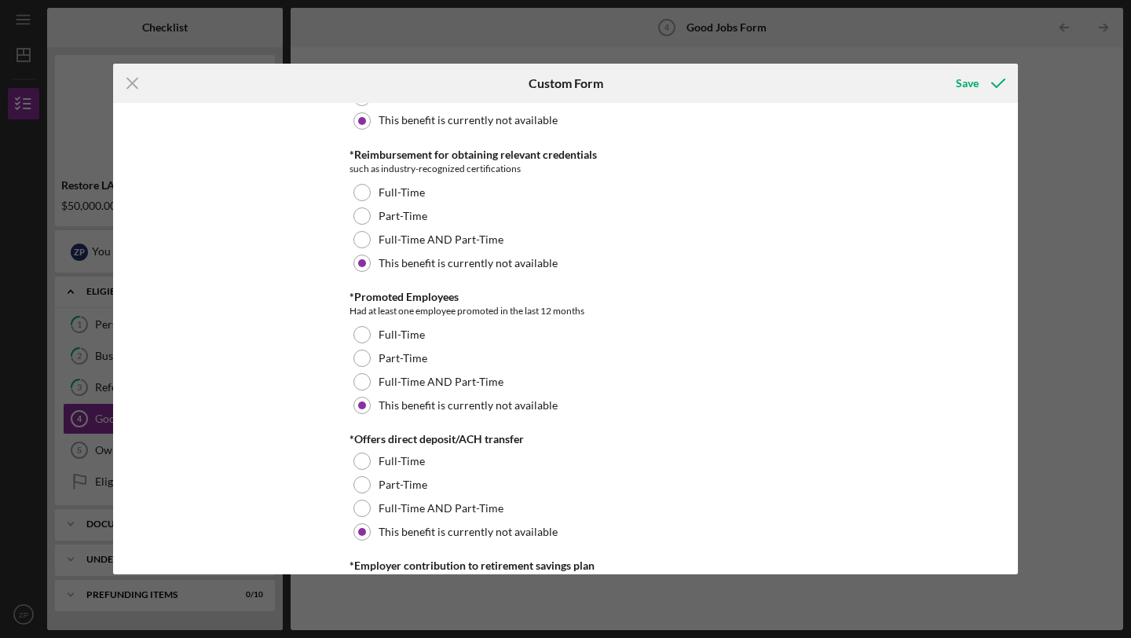
scroll to position [780, 0]
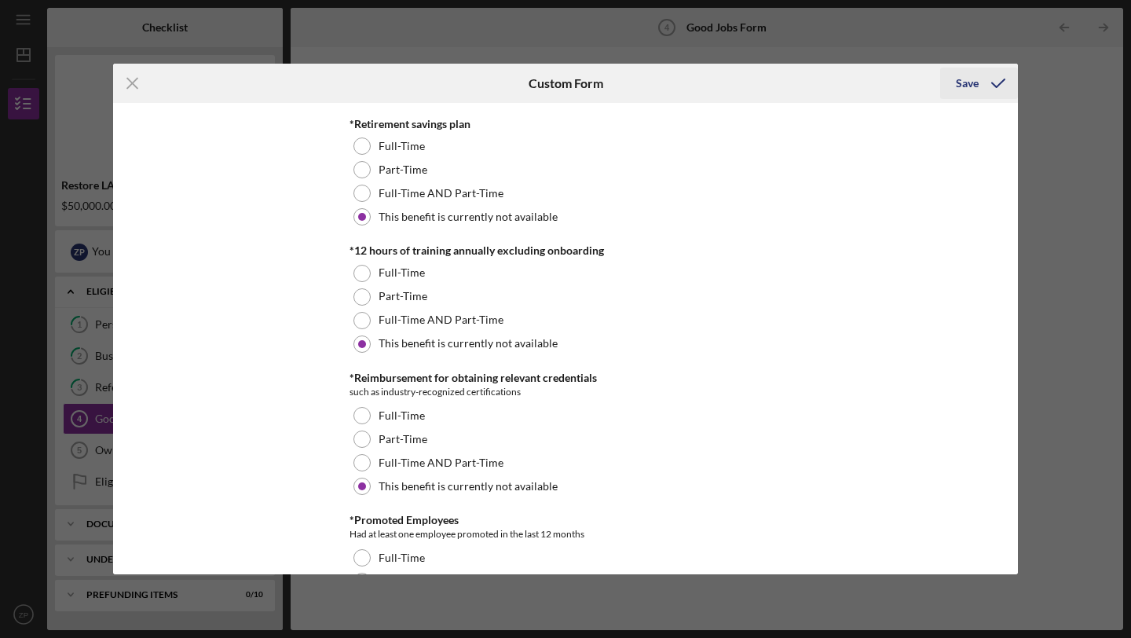
type input "1"
click at [970, 83] on div "Save" at bounding box center [967, 83] width 23 height 31
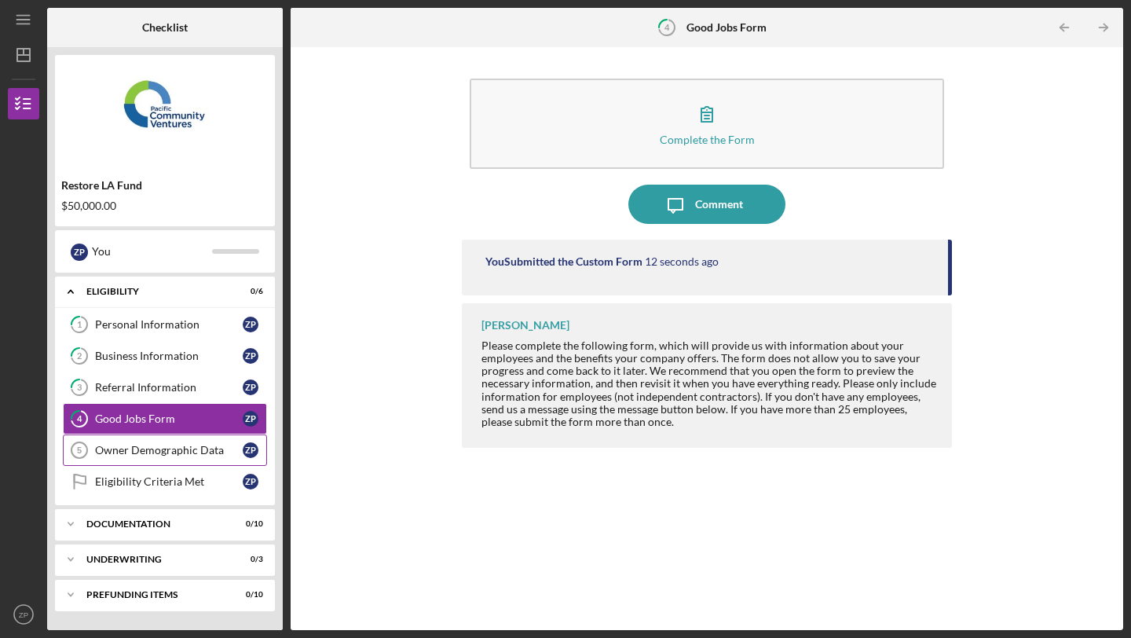
click at [188, 448] on div "Owner Demographic Data" at bounding box center [169, 450] width 148 height 13
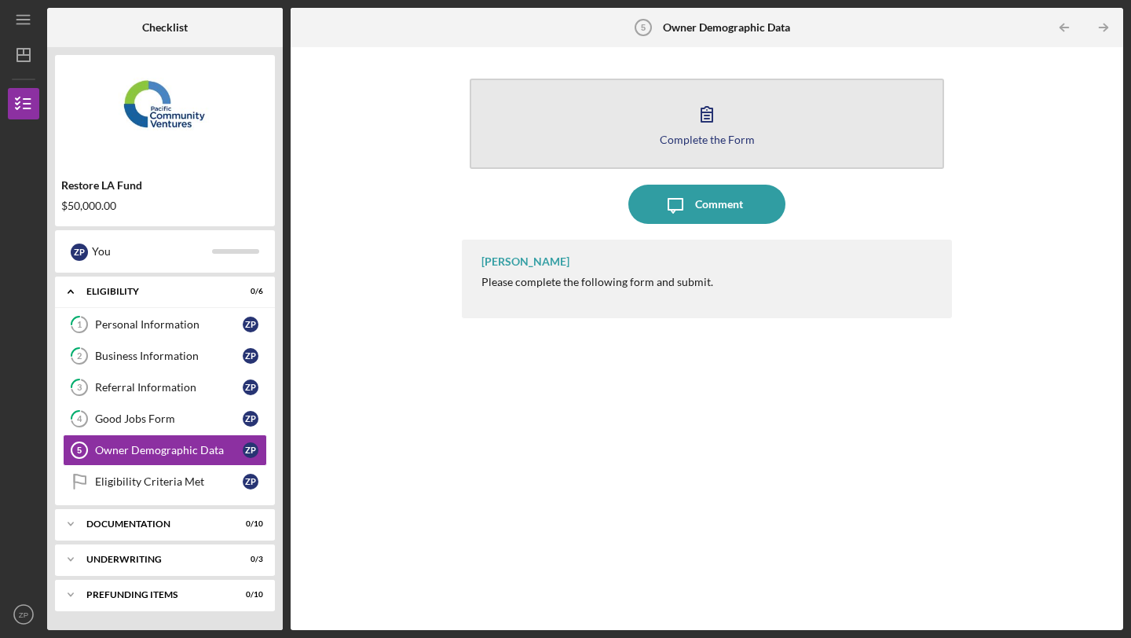
click at [642, 105] on button "Complete the Form Form" at bounding box center [707, 124] width 474 height 90
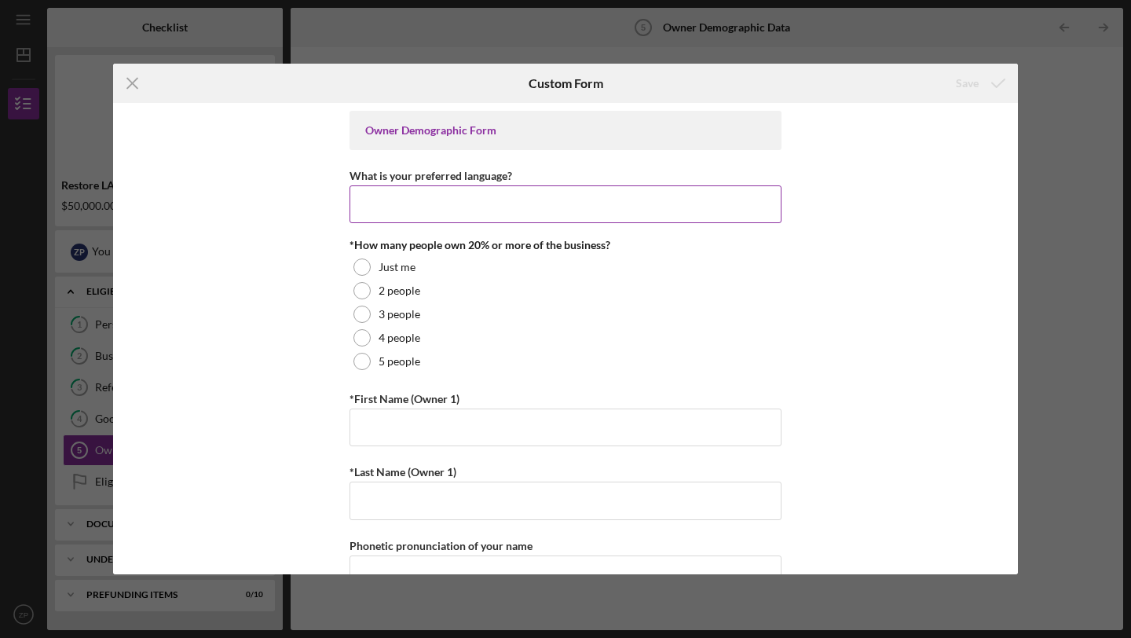
click at [590, 205] on input "What is your preferred language?" at bounding box center [565, 204] width 432 height 38
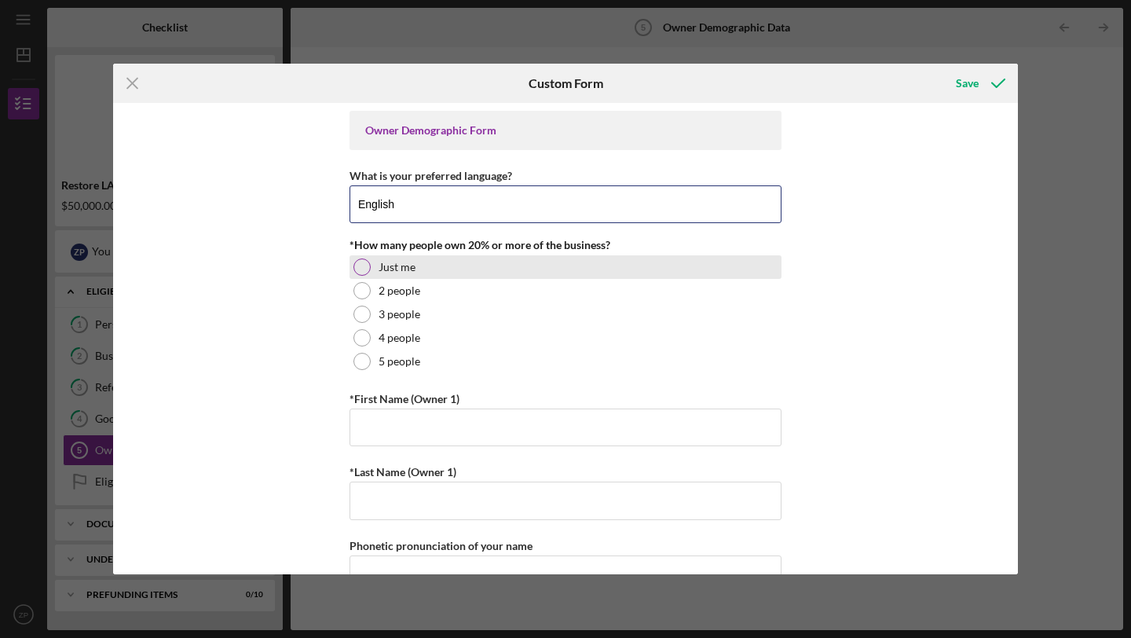
type input "English"
click at [473, 265] on div "Just me" at bounding box center [565, 267] width 432 height 24
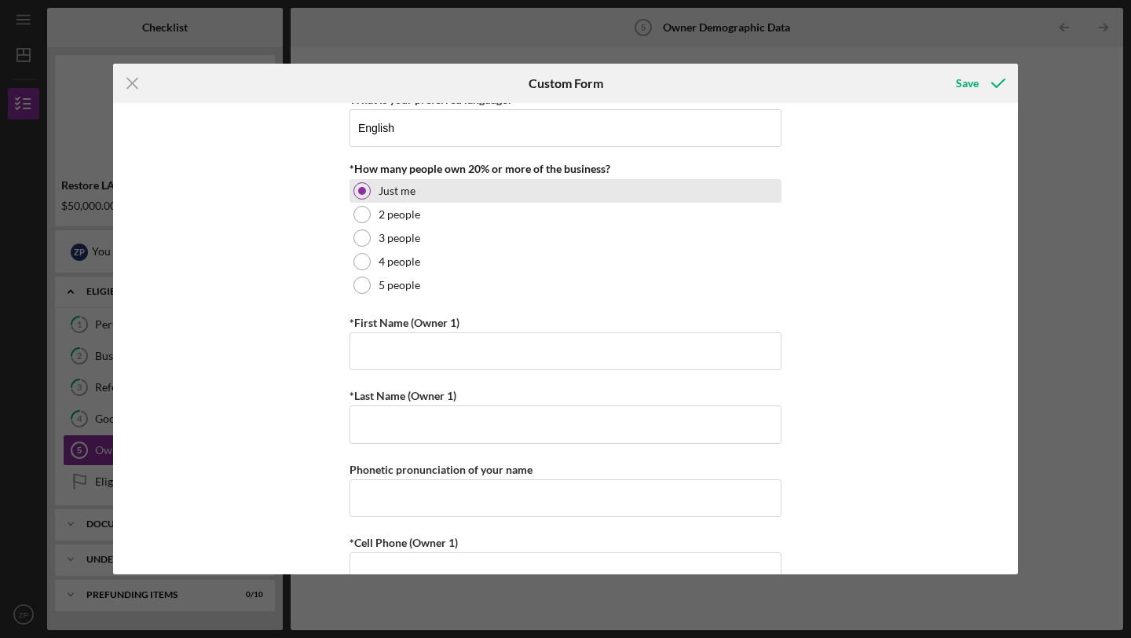
scroll to position [129, 0]
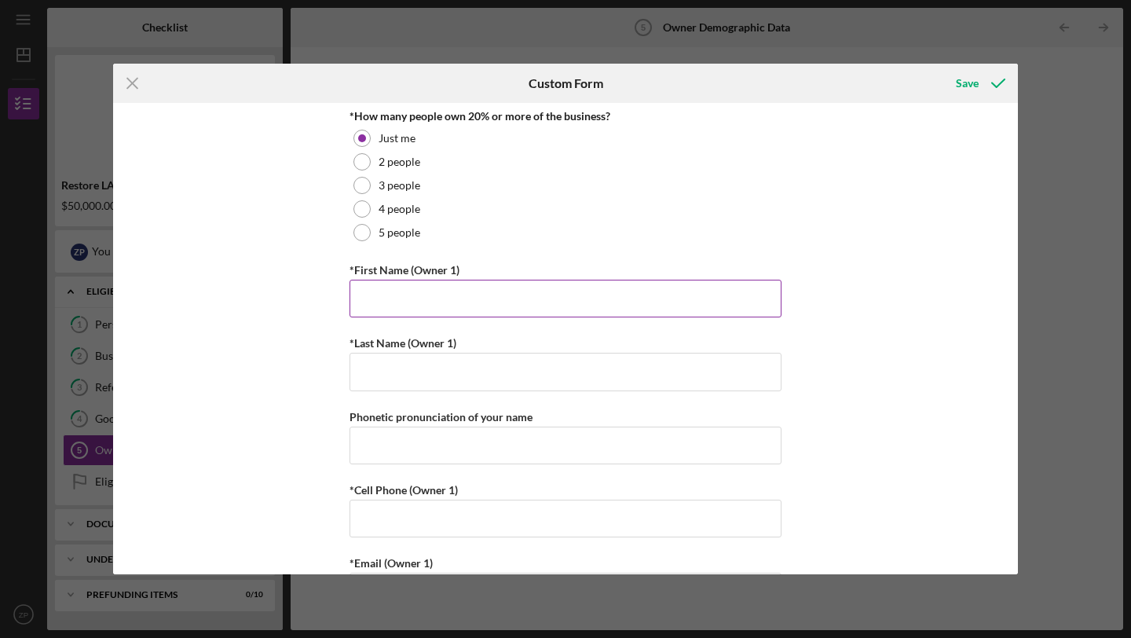
click at [440, 301] on input "*First Name (Owner 1)" at bounding box center [565, 299] width 432 height 38
type input "[PERSON_NAME]"
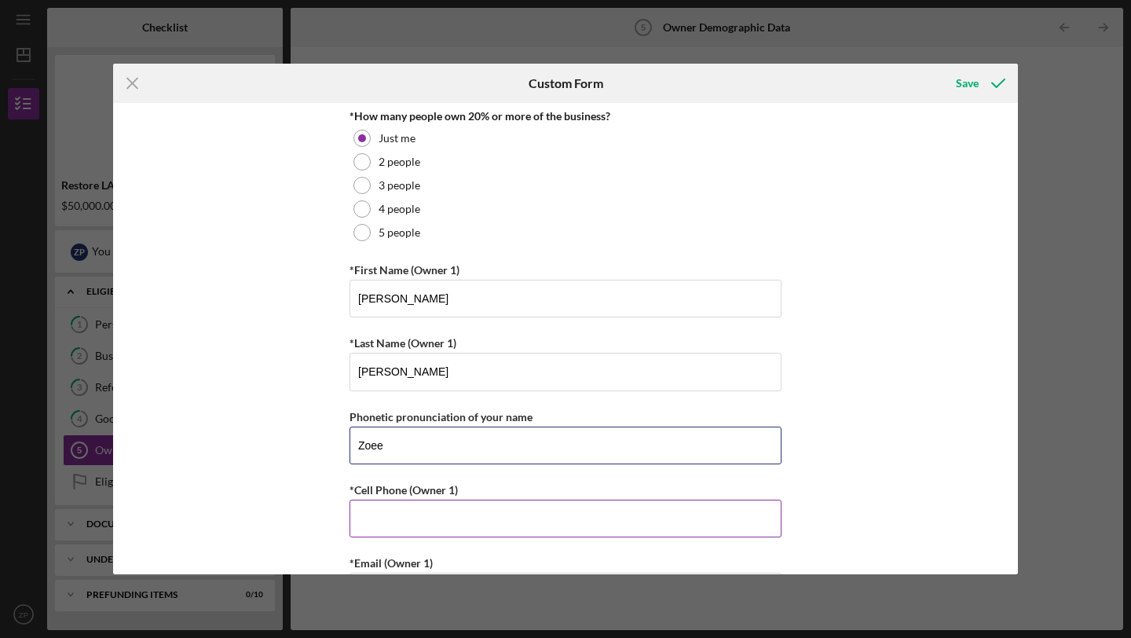
type input "Zoee"
click at [400, 513] on input "*Cell Phone (Owner 1)" at bounding box center [565, 518] width 432 height 38
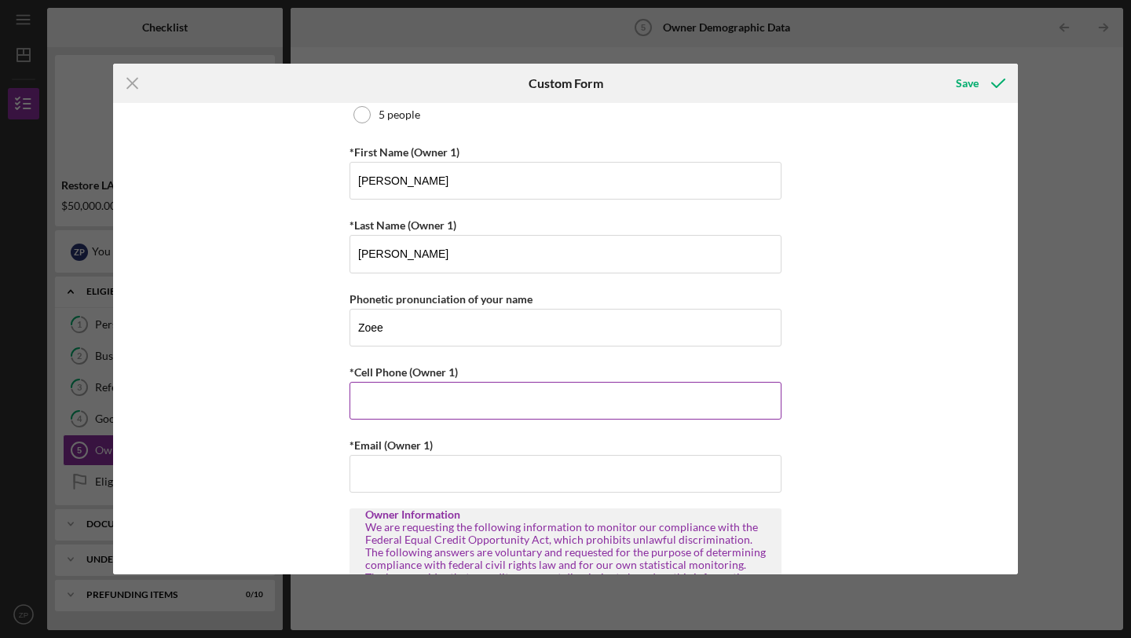
scroll to position [249, 0]
type input "(9##) ###-####"
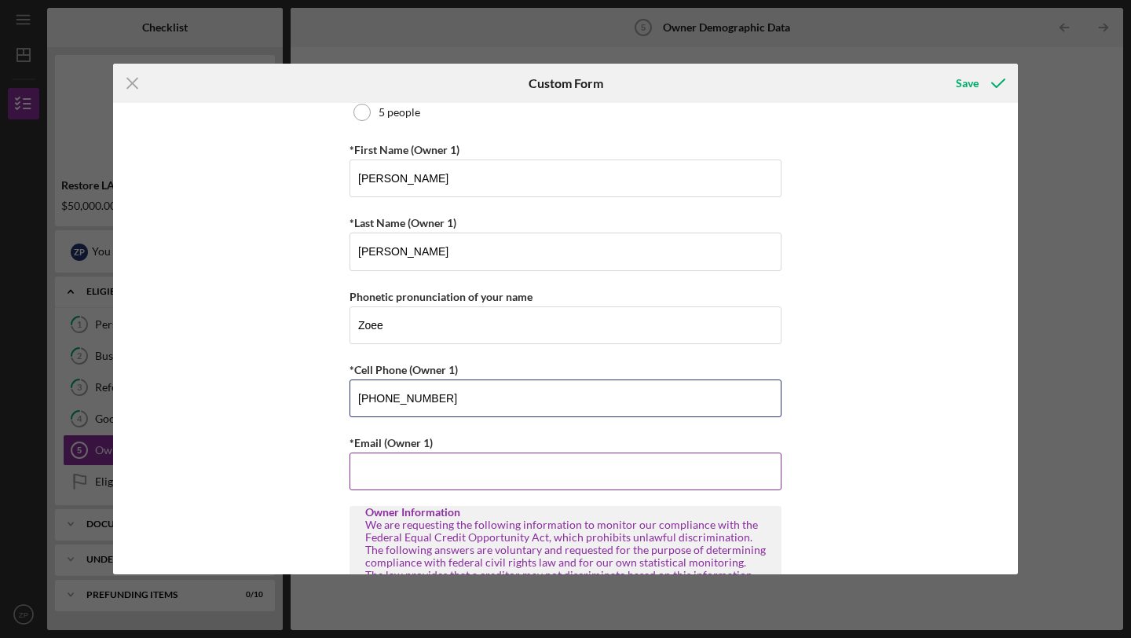
type input "[PHONE_NUMBER]"
click at [384, 477] on input "*Email (Owner 1)" at bounding box center [565, 471] width 432 height 38
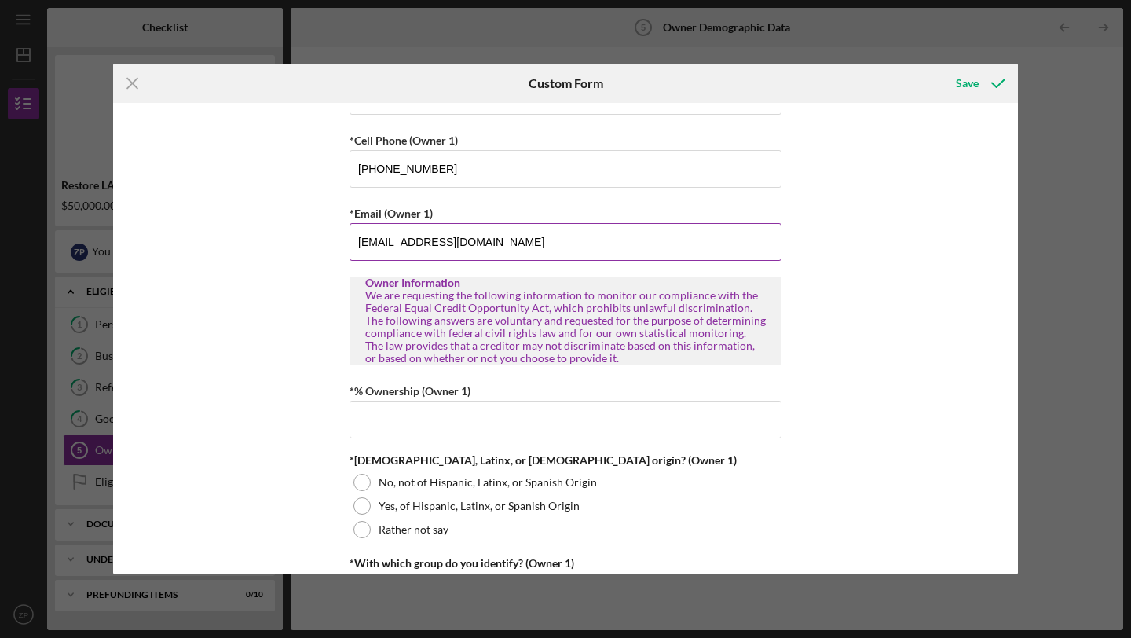
scroll to position [527, 0]
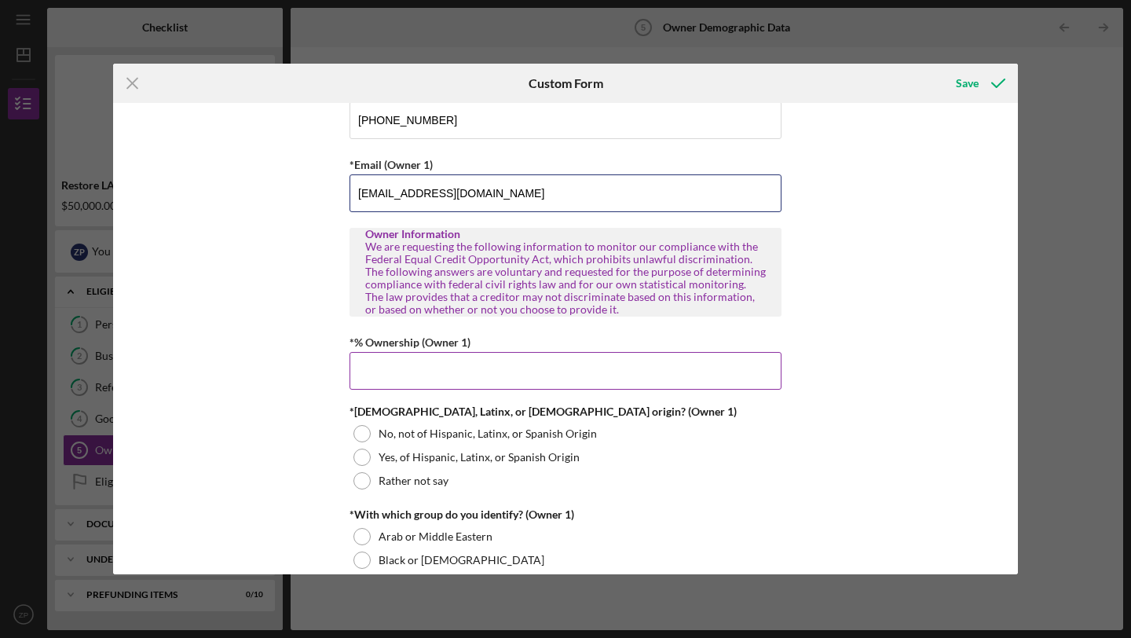
type input "[EMAIL_ADDRESS][DOMAIN_NAME]"
click at [396, 374] on input "*% Ownership (Owner 1)" at bounding box center [565, 371] width 432 height 38
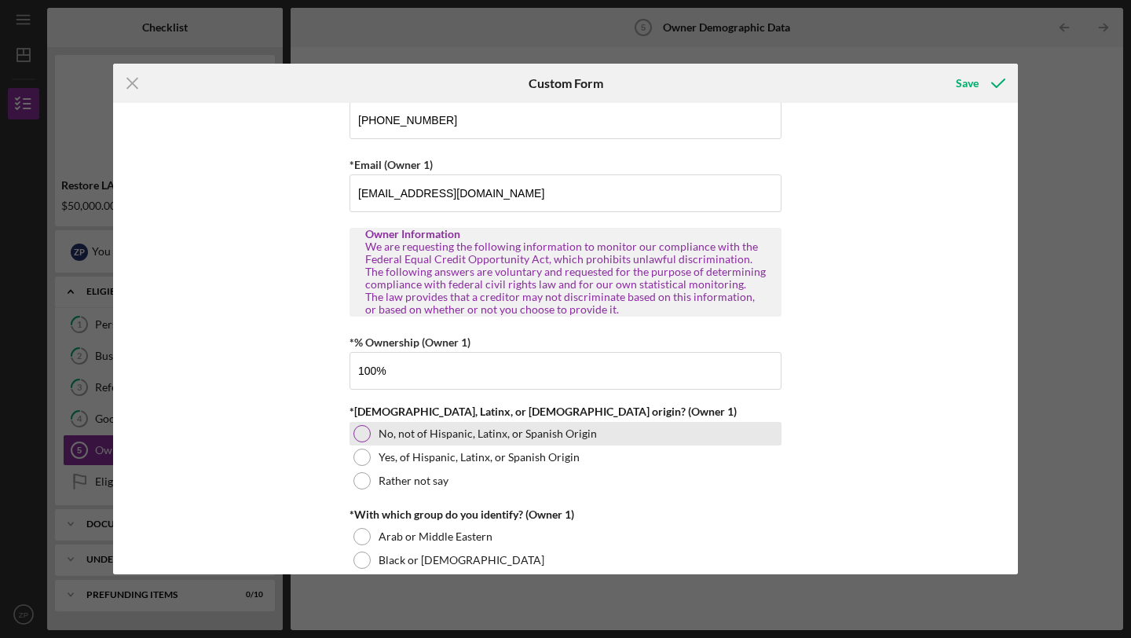
type input "100.00000%"
click at [362, 433] on div at bounding box center [361, 433] width 17 height 17
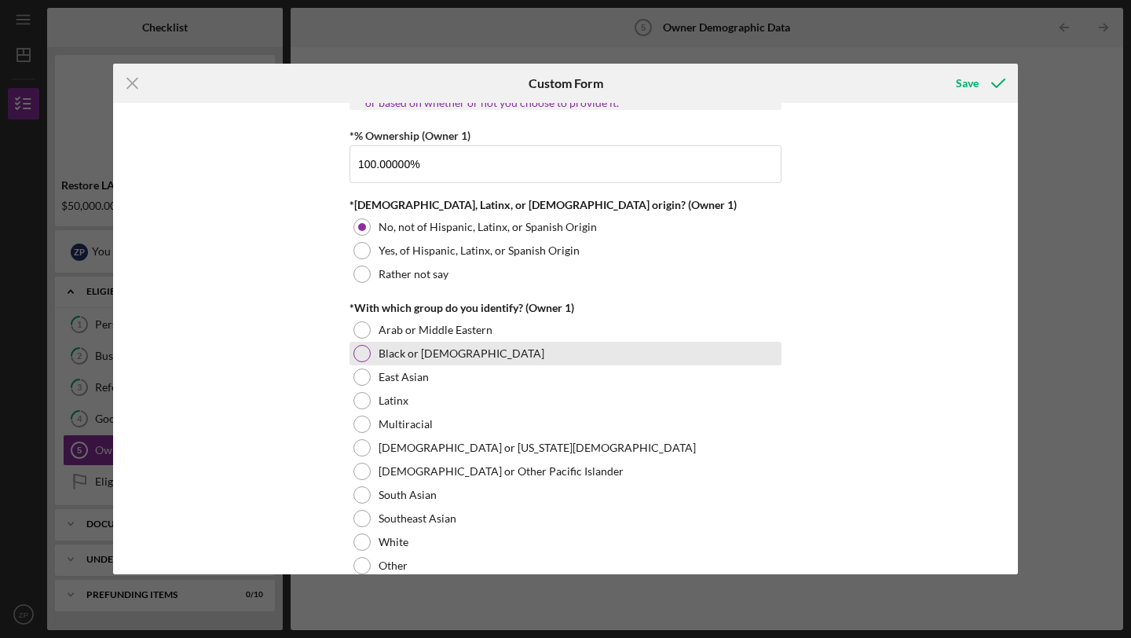
scroll to position [754, 0]
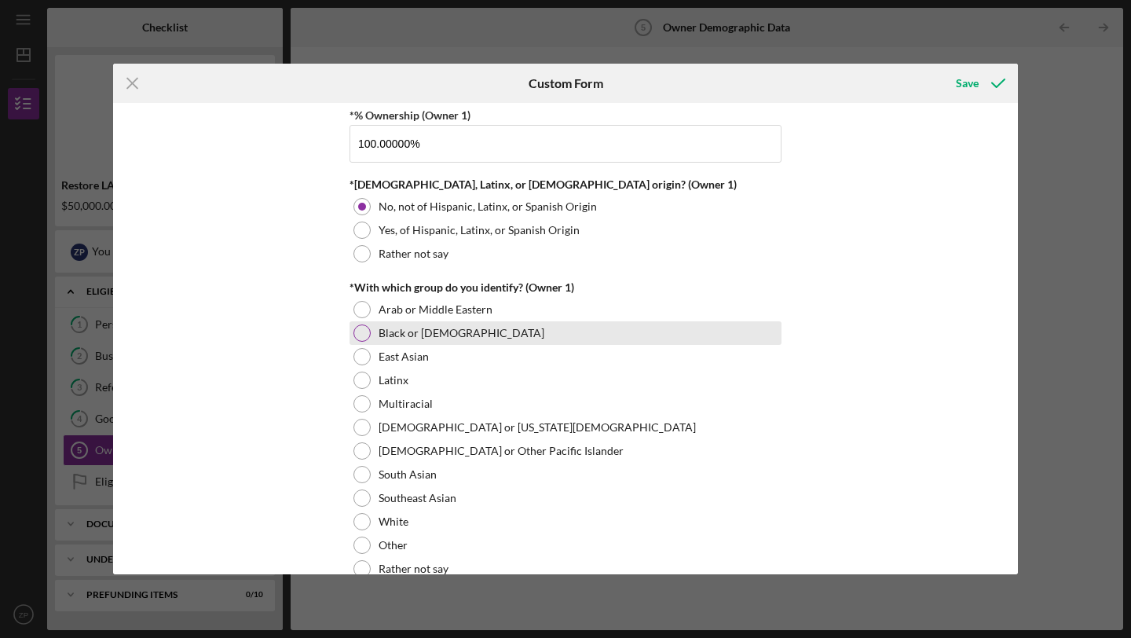
click at [435, 338] on label "Black or [DEMOGRAPHIC_DATA]" at bounding box center [461, 333] width 166 height 13
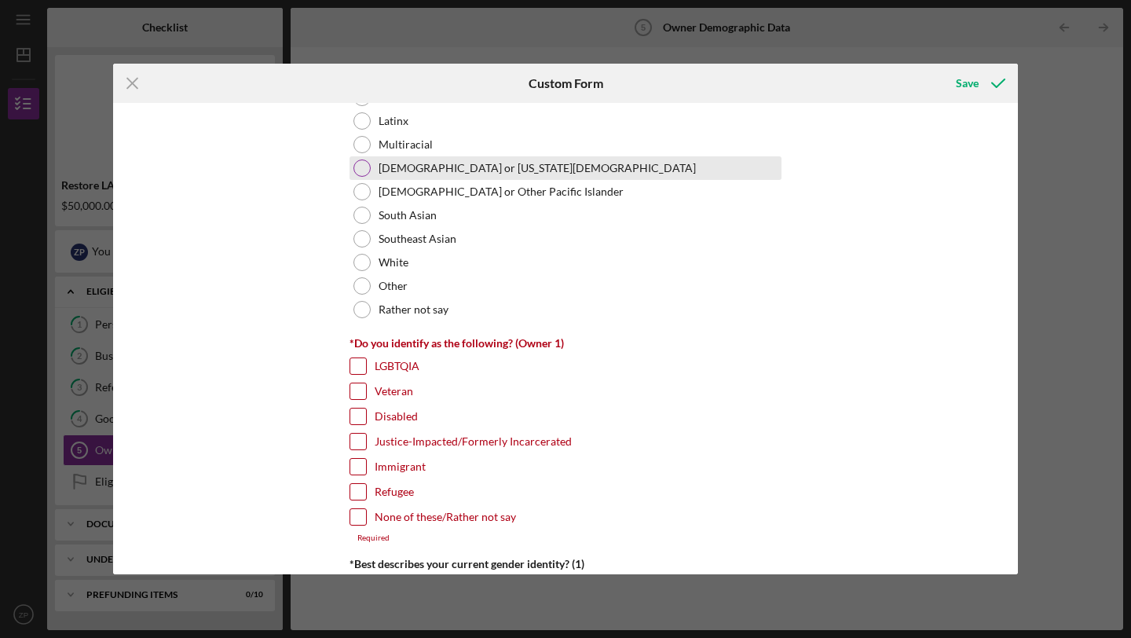
scroll to position [1018, 0]
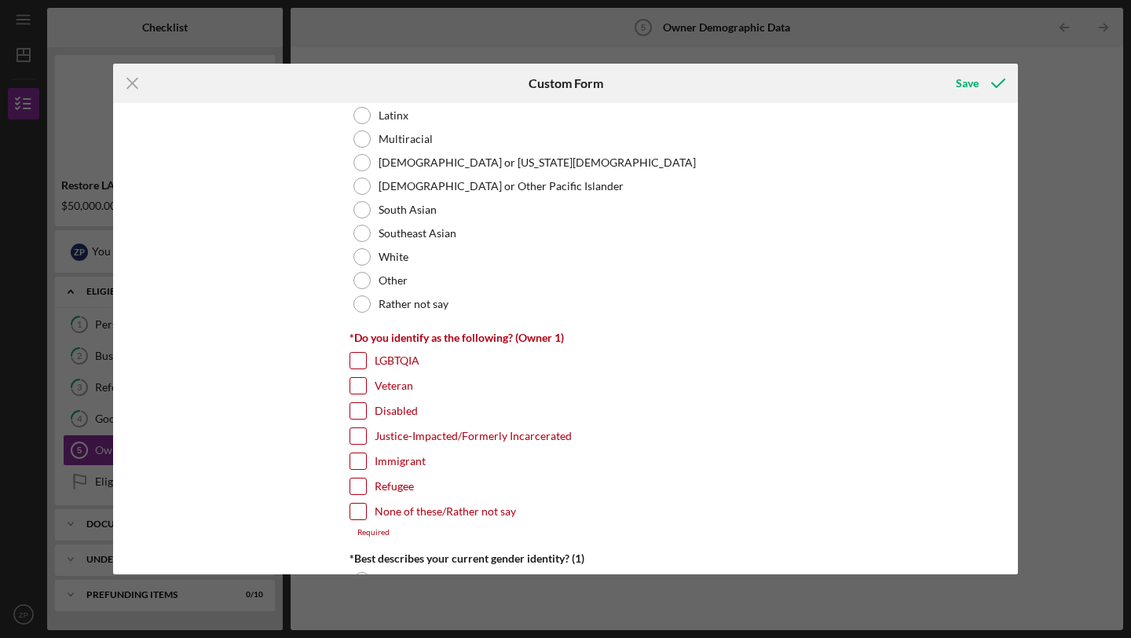
click at [437, 513] on label "None of these/Rather not say" at bounding box center [445, 511] width 141 height 16
click at [366, 513] on input "None of these/Rather not say" at bounding box center [358, 511] width 16 height 16
checkbox input "true"
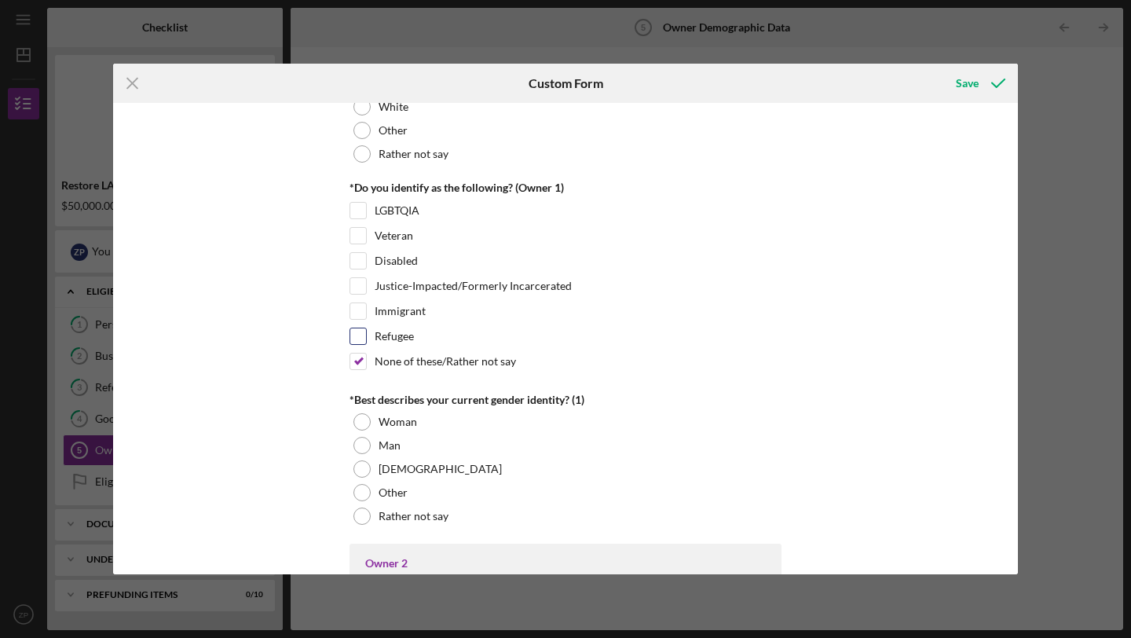
scroll to position [1189, 0]
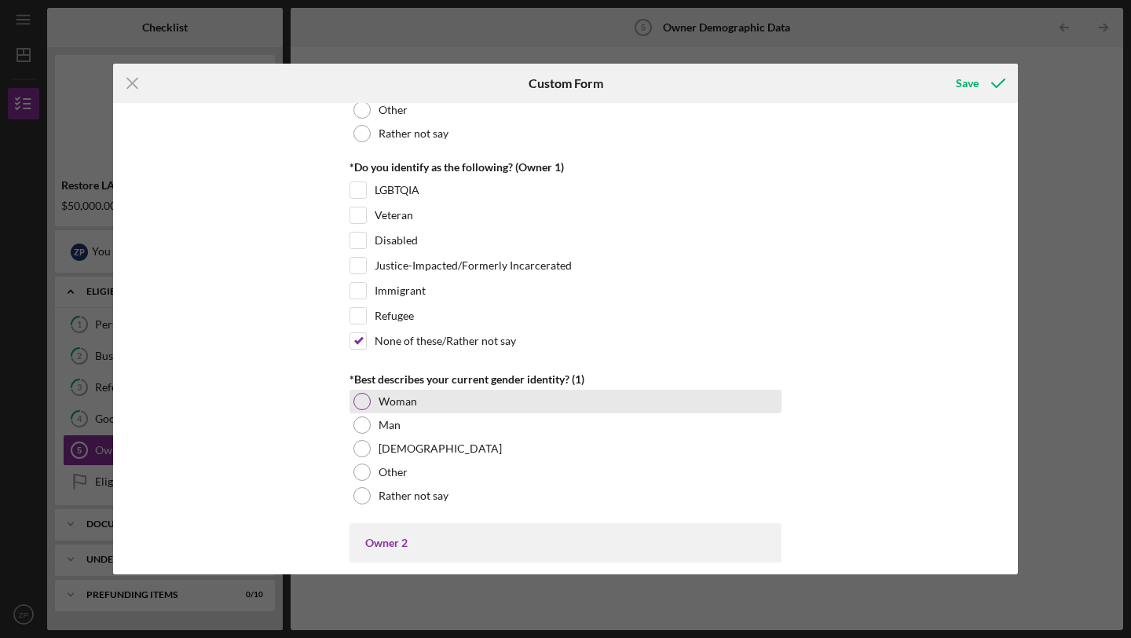
click at [449, 404] on div "Woman" at bounding box center [565, 401] width 432 height 24
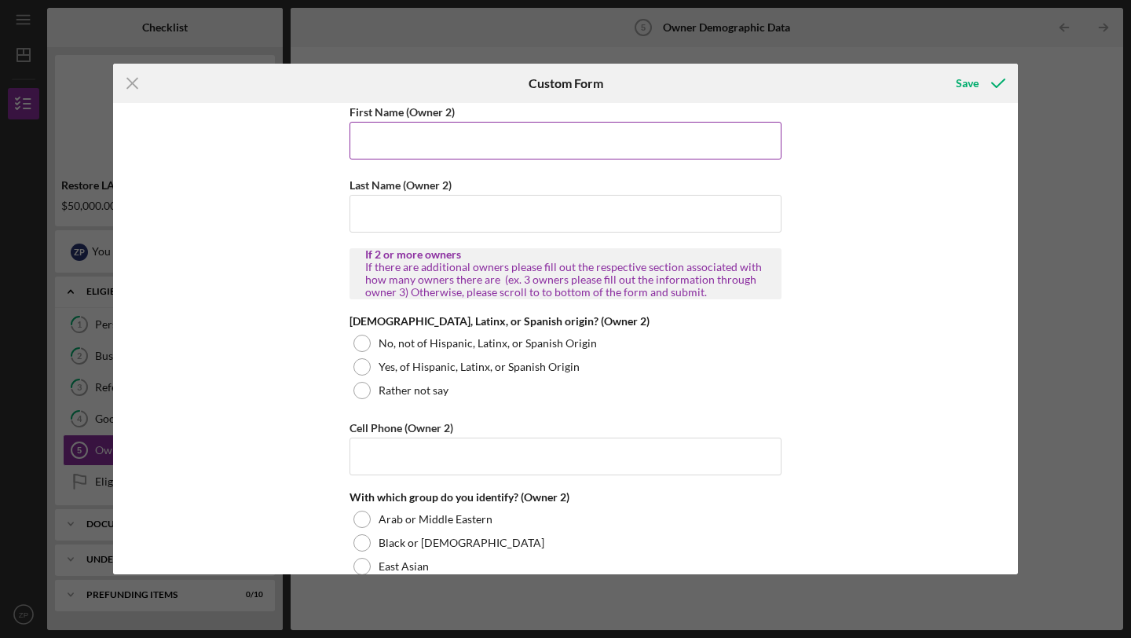
scroll to position [1669, 0]
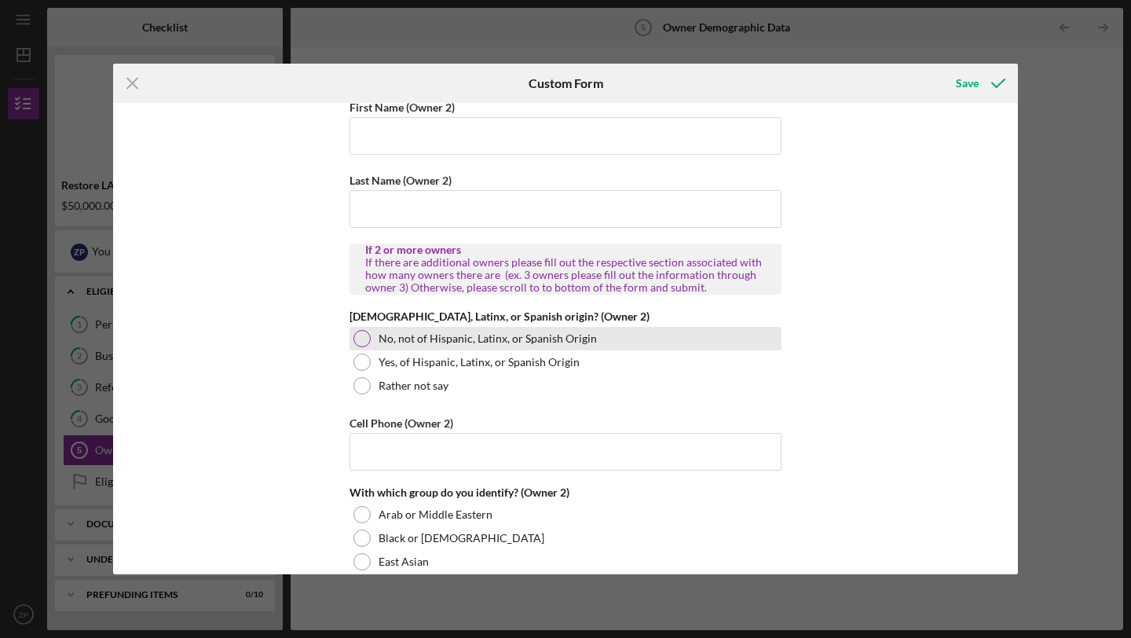
click at [452, 343] on label "No, not of Hispanic, Latinx, or Spanish Origin" at bounding box center [487, 338] width 218 height 13
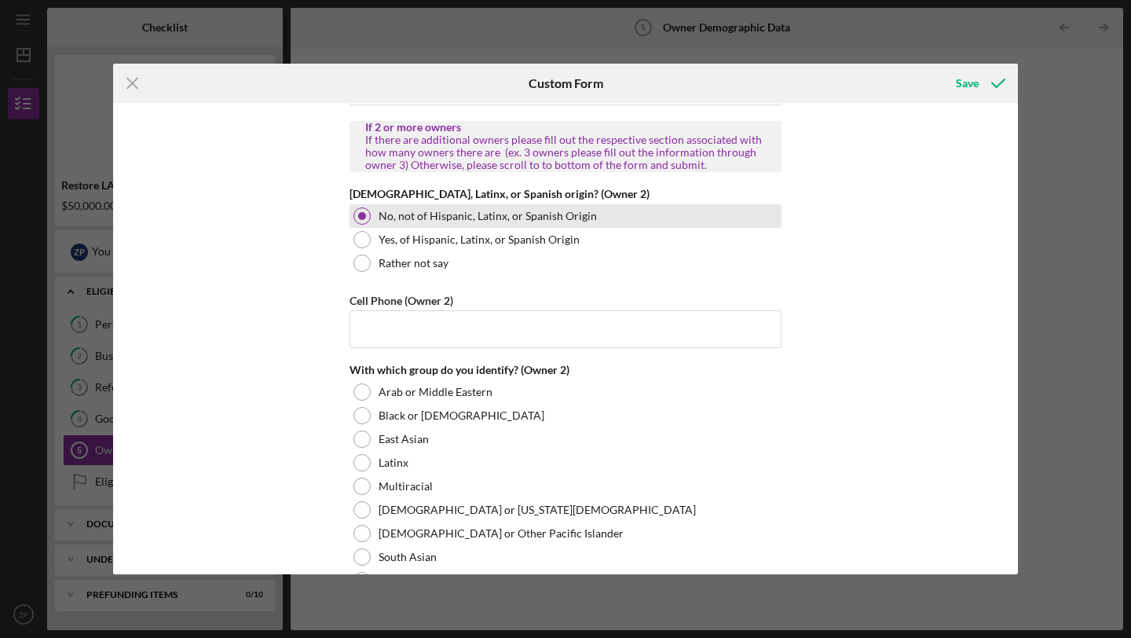
scroll to position [1730, 0]
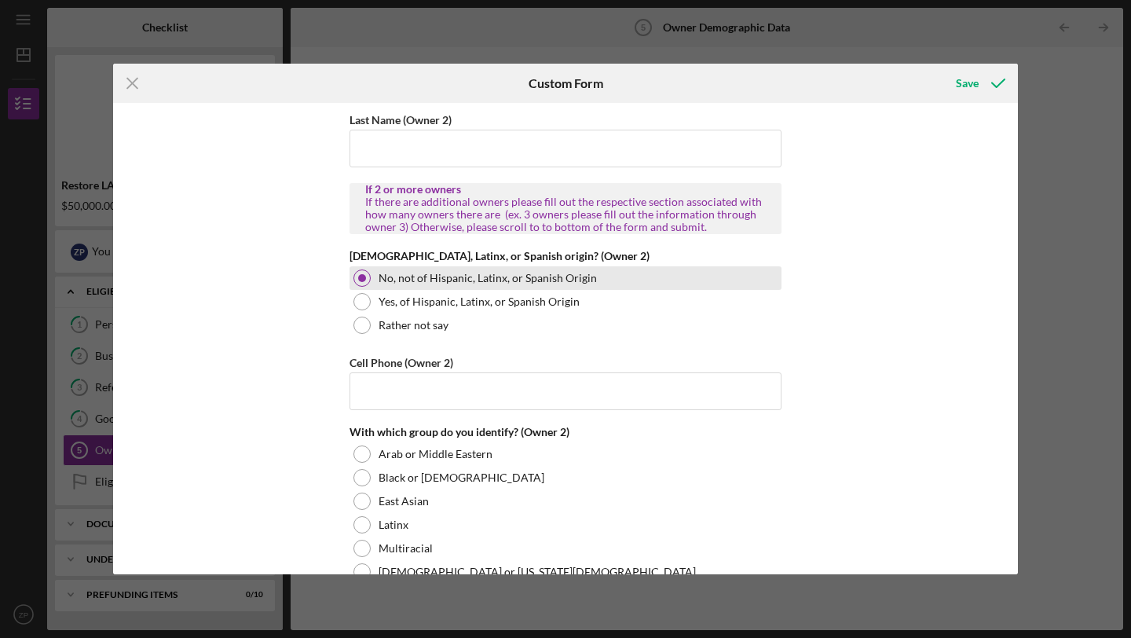
click at [370, 275] on div "No, not of Hispanic, Latinx, or Spanish Origin" at bounding box center [565, 278] width 432 height 24
click at [353, 277] on div at bounding box center [361, 277] width 17 height 17
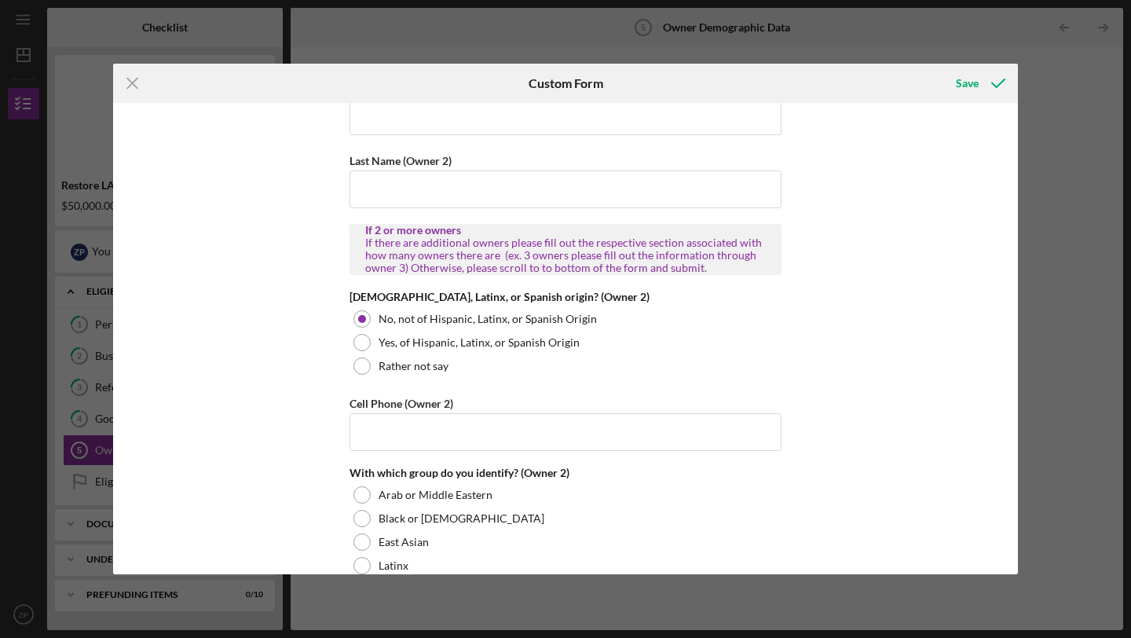
scroll to position [1687, 0]
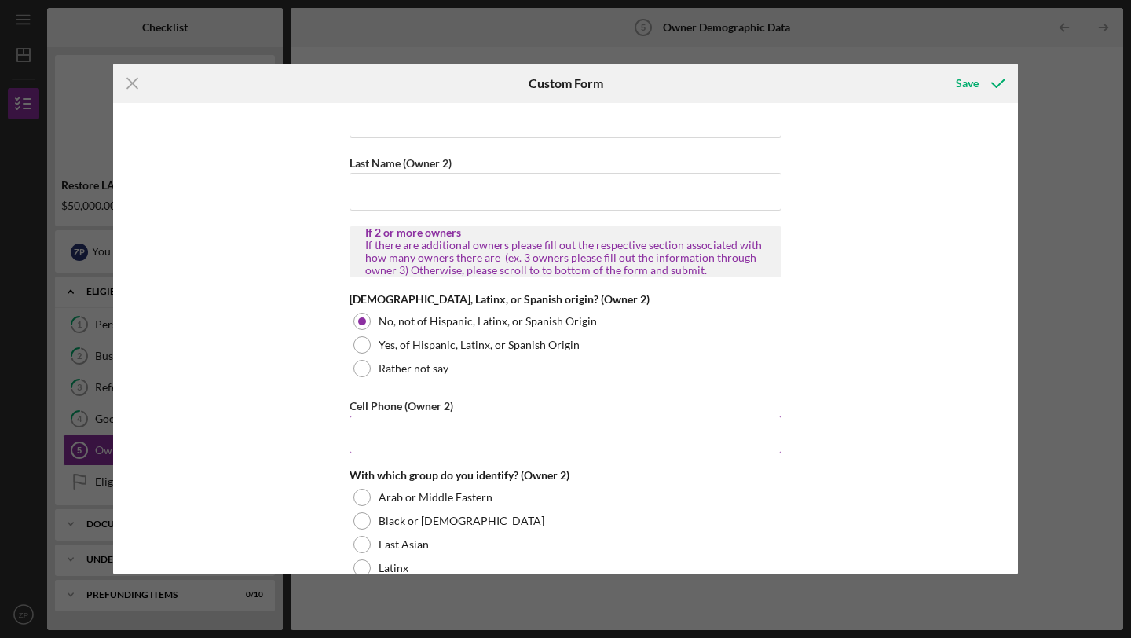
click at [401, 426] on input "Cell Phone (Owner 2)" at bounding box center [565, 434] width 432 height 38
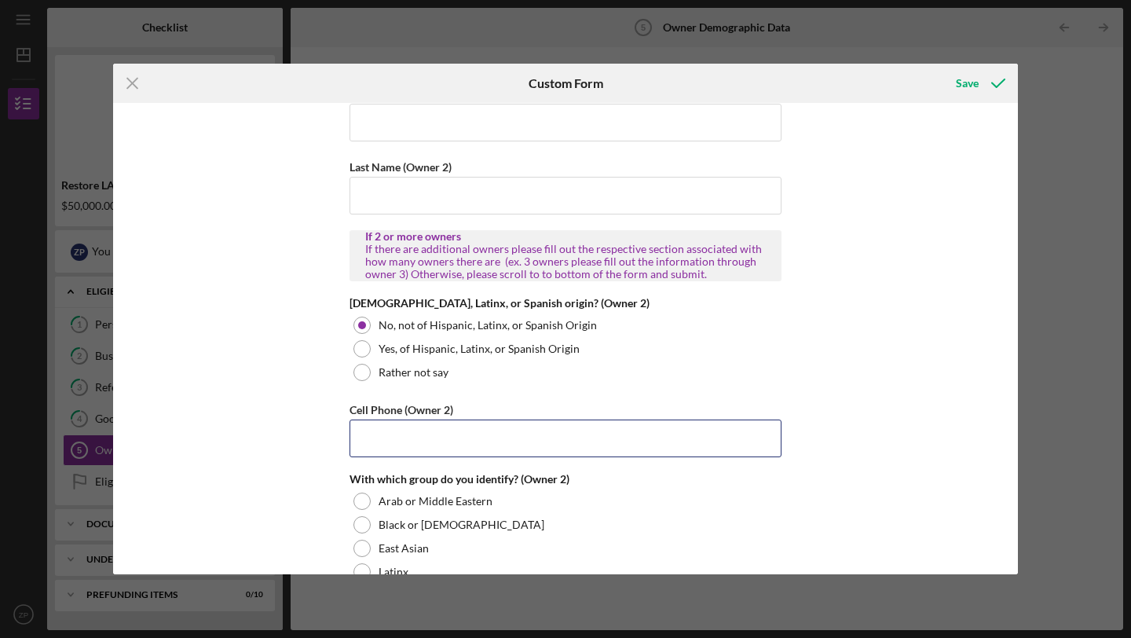
scroll to position [1667, 0]
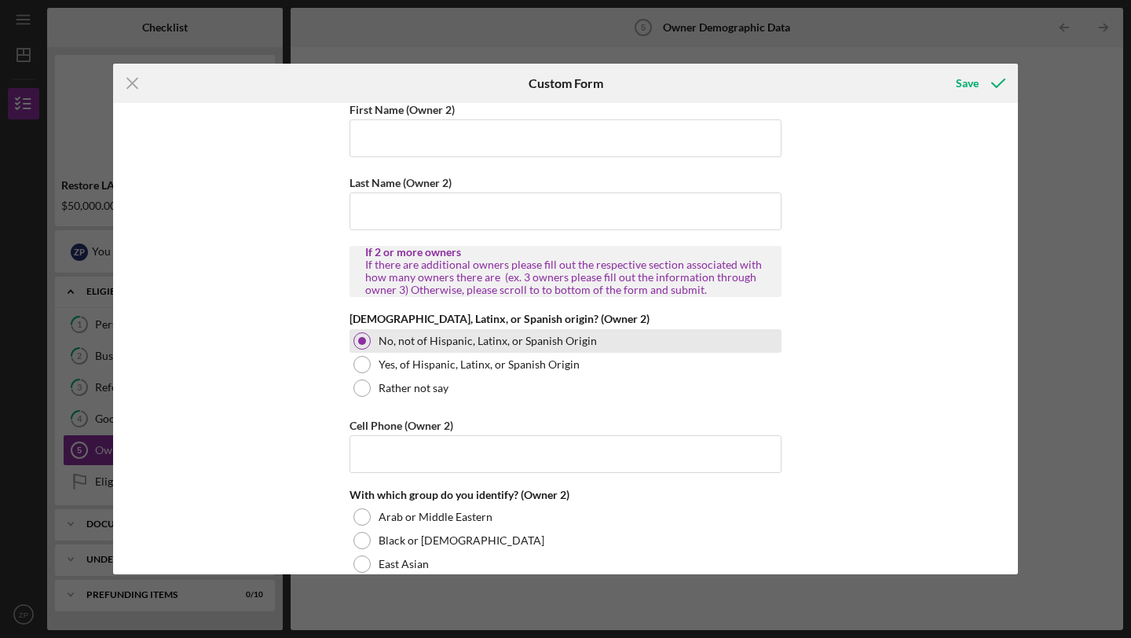
click at [362, 334] on div at bounding box center [361, 340] width 17 height 17
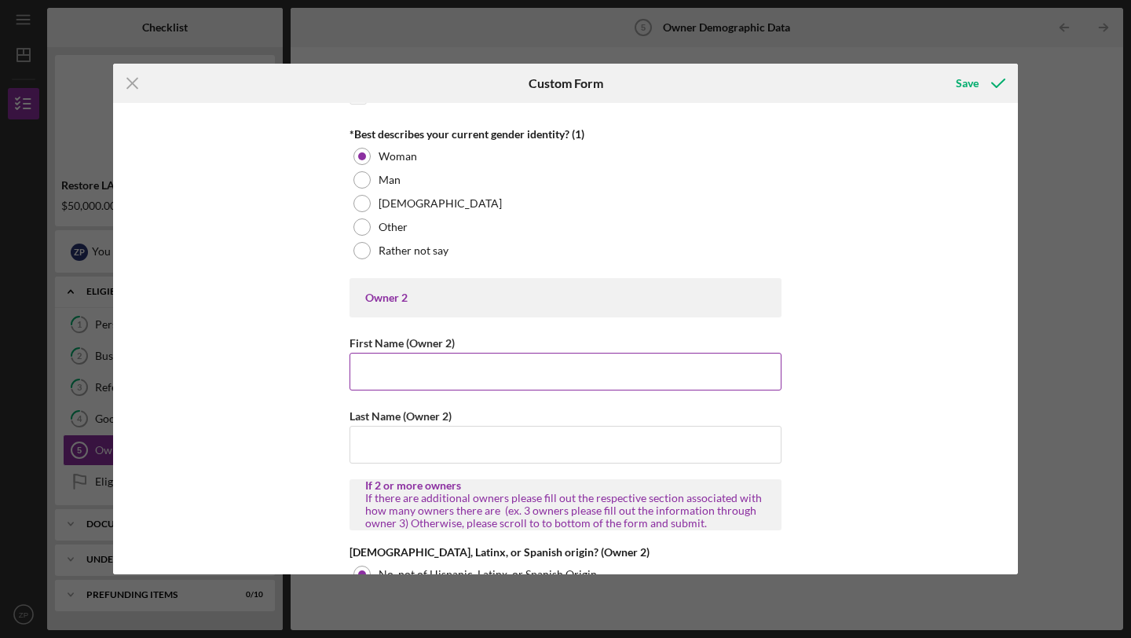
scroll to position [1418, 0]
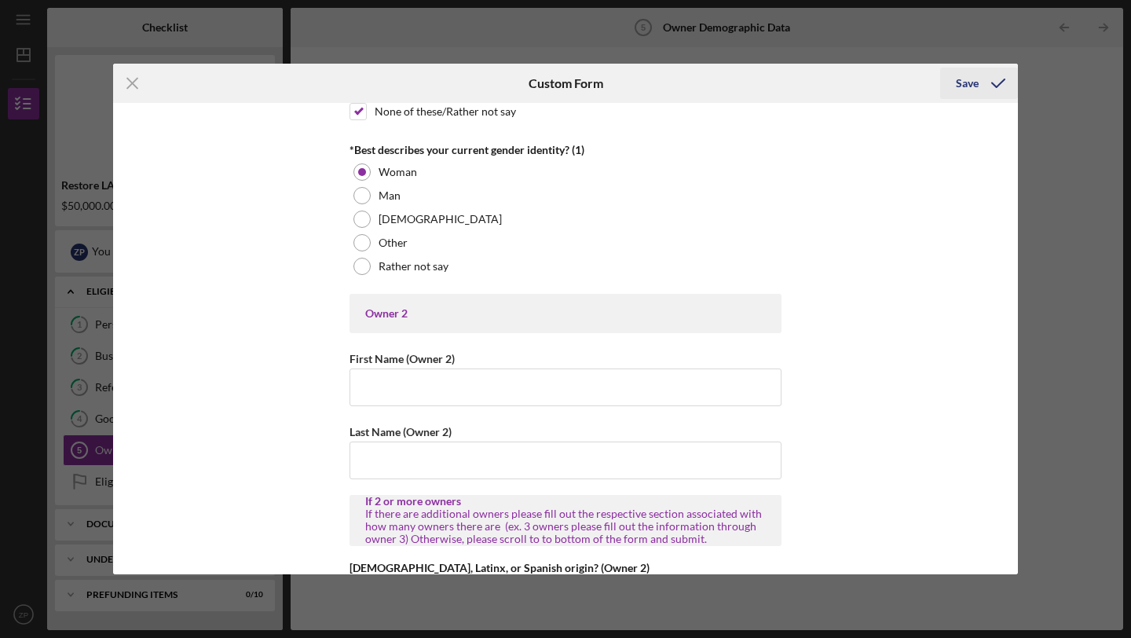
click at [1000, 82] on polyline "submit" at bounding box center [998, 83] width 13 height 8
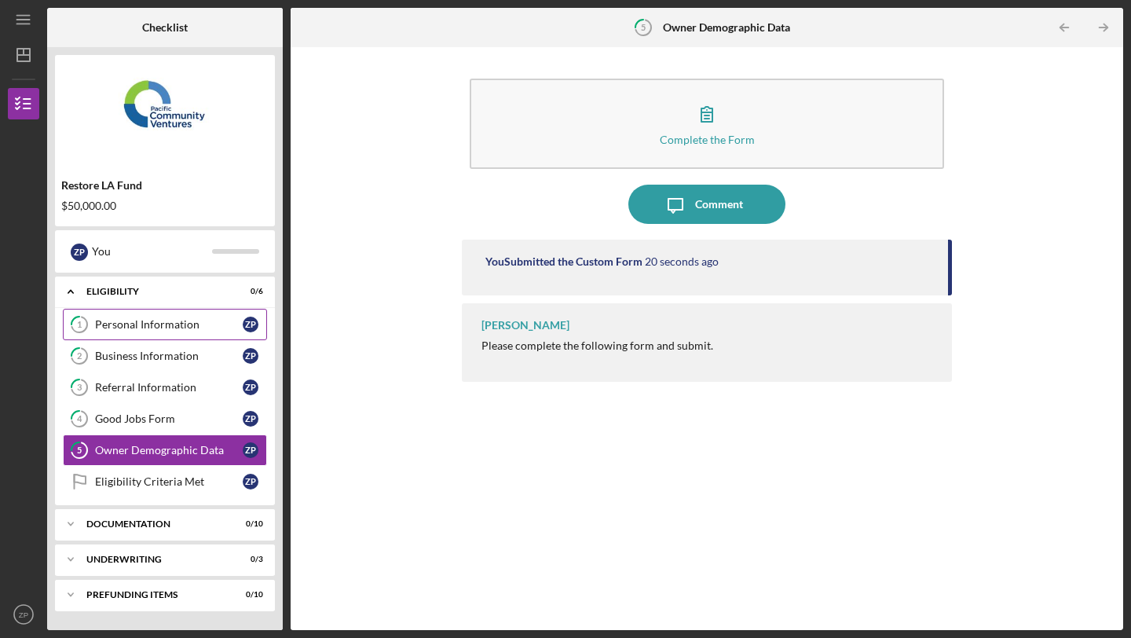
click at [213, 334] on link "1 Personal Information Z P" at bounding box center [165, 324] width 204 height 31
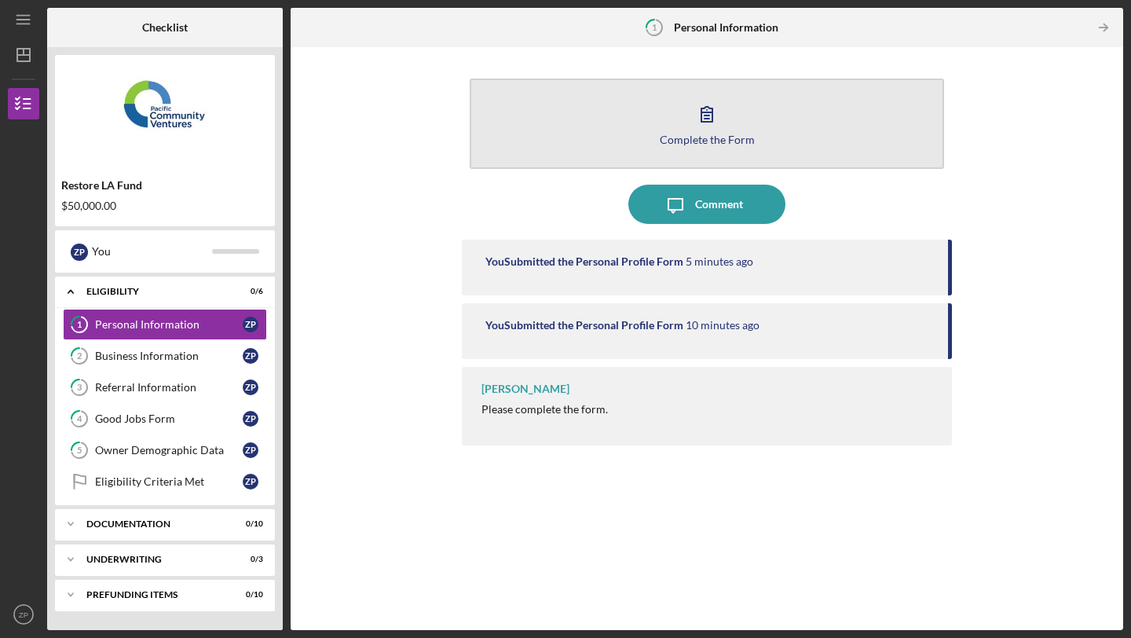
click at [696, 115] on icon "button" at bounding box center [706, 113] width 39 height 39
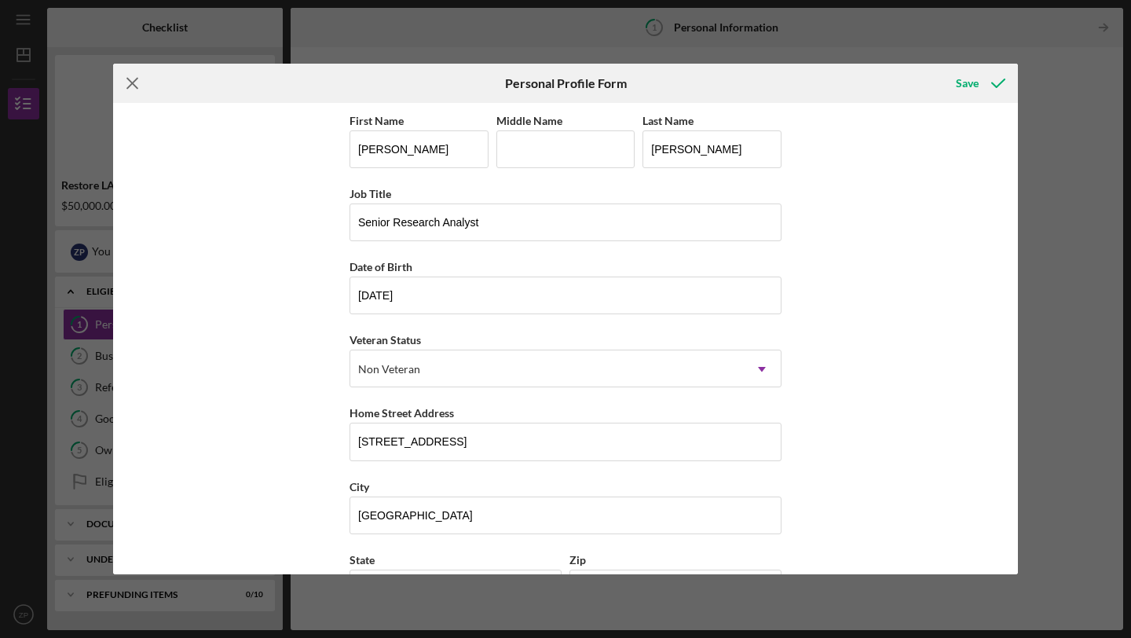
click at [140, 91] on icon "Icon/Menu Close" at bounding box center [132, 83] width 39 height 39
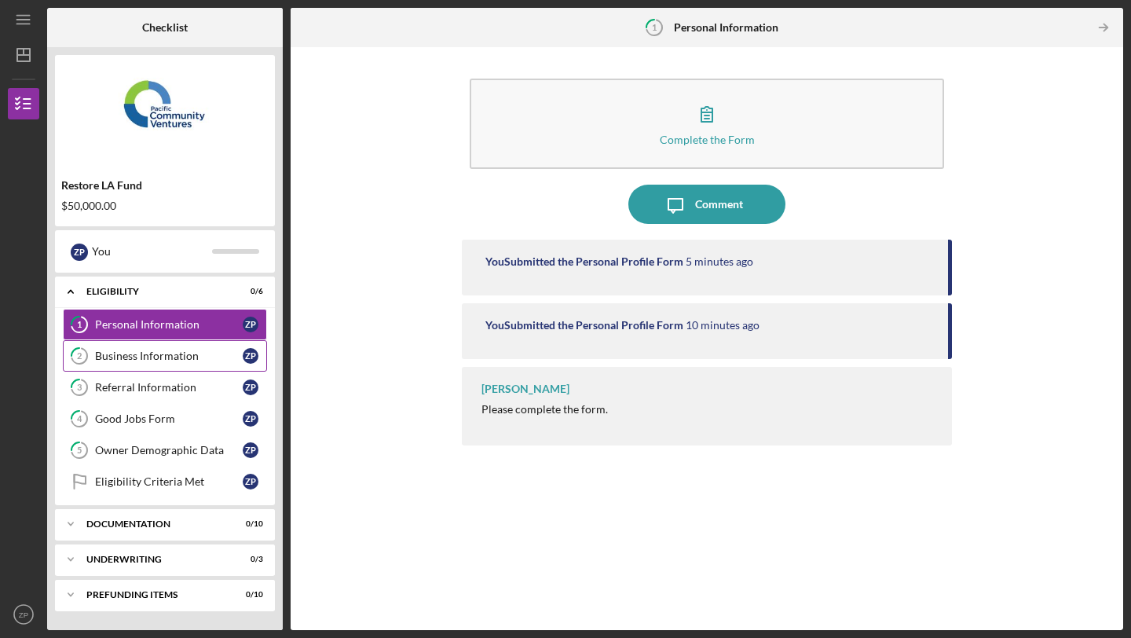
click at [138, 359] on div "Business Information" at bounding box center [169, 355] width 148 height 13
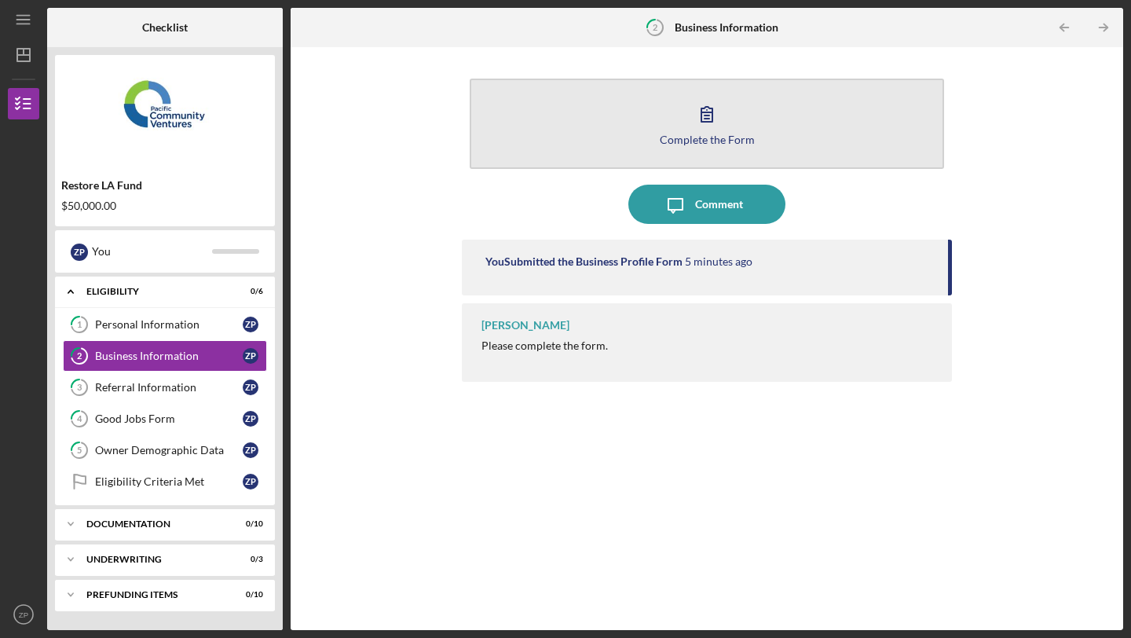
click at [655, 141] on button "Complete the Form Form" at bounding box center [707, 124] width 474 height 90
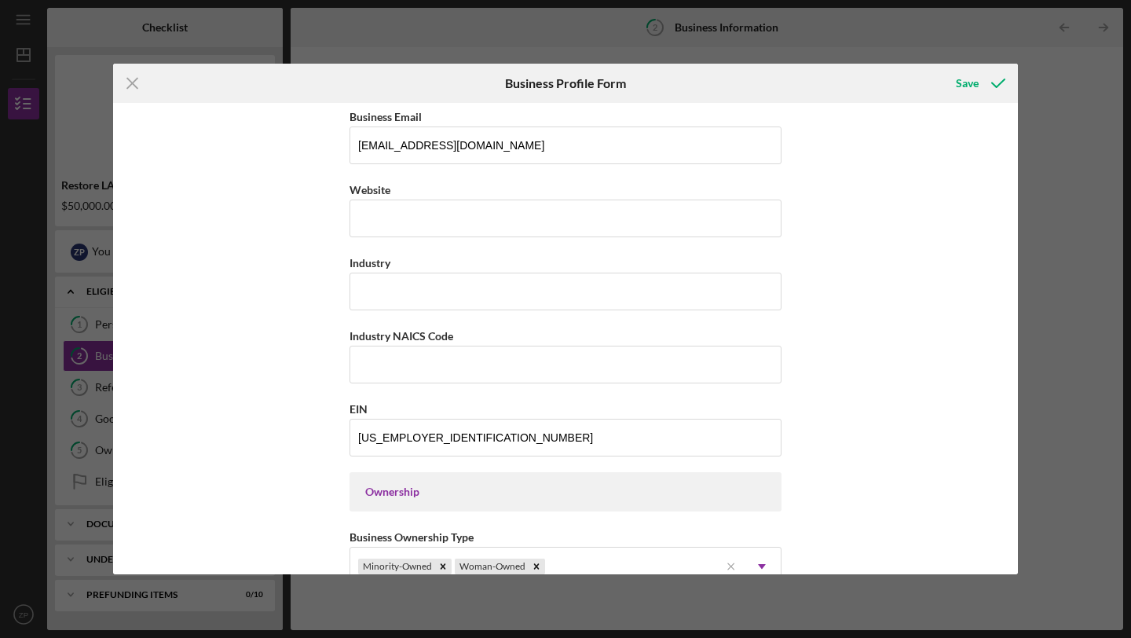
scroll to position [369, 0]
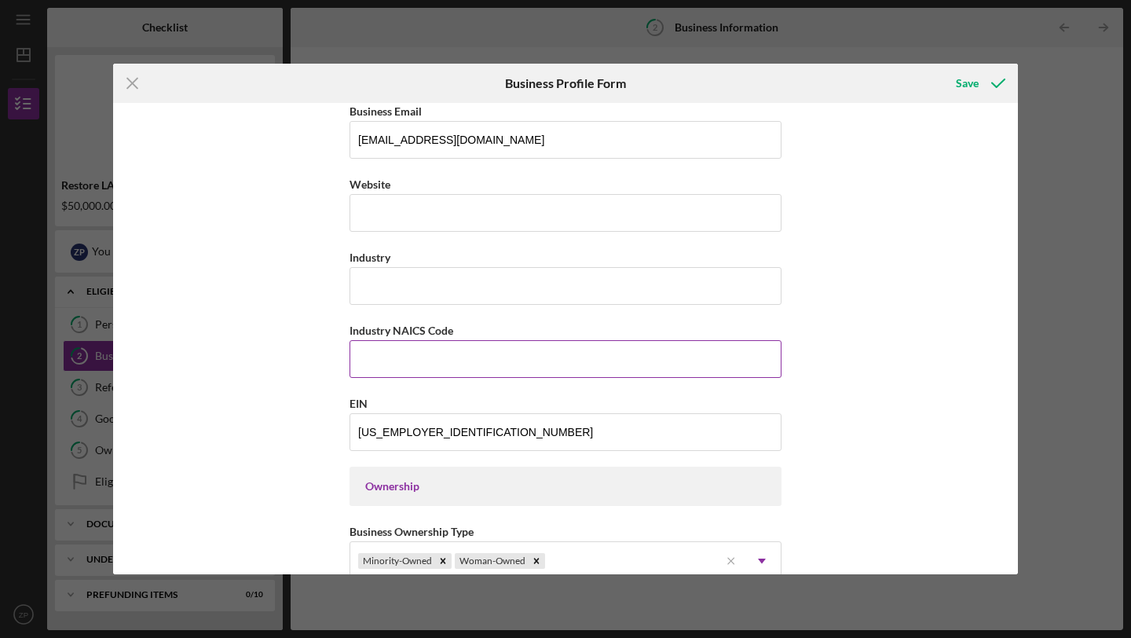
click at [456, 356] on input "Industry NAICS Code" at bounding box center [565, 359] width 432 height 38
type input "531311"
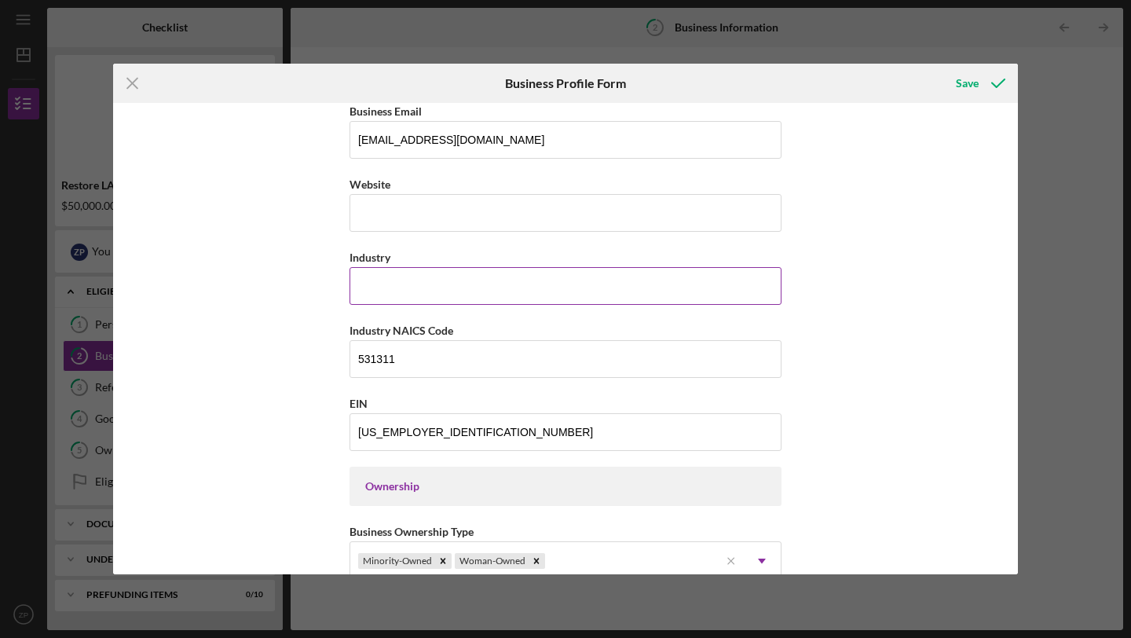
click at [505, 298] on input "Industry" at bounding box center [565, 286] width 432 height 38
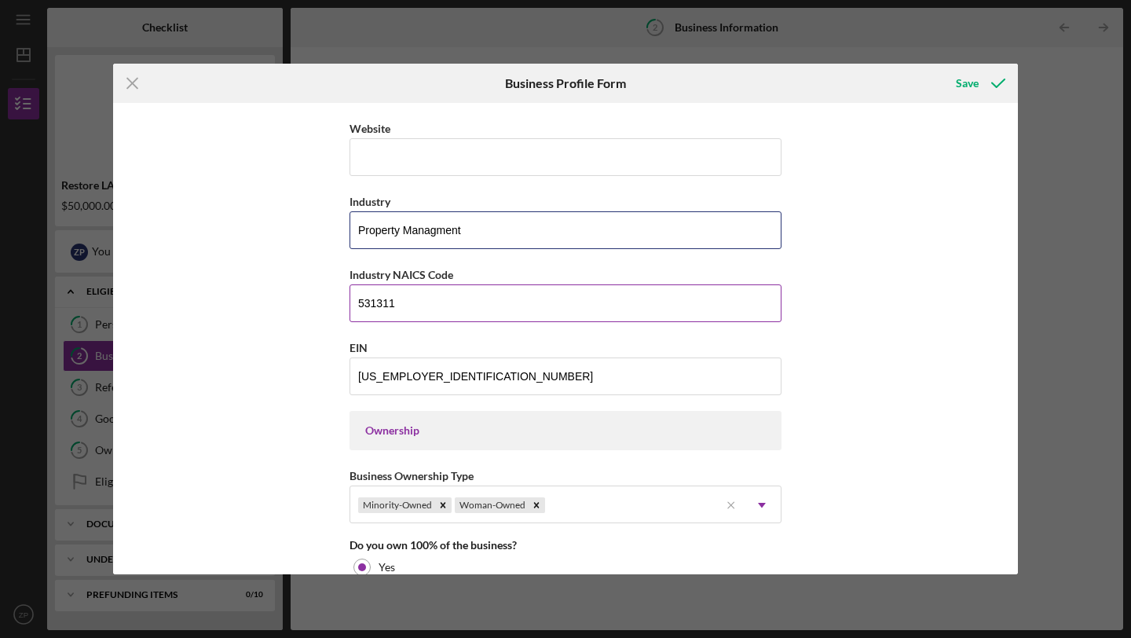
scroll to position [426, 0]
click at [431, 233] on input "Property Managment" at bounding box center [565, 229] width 432 height 38
type input "Property Management"
click at [487, 168] on input "Website" at bounding box center [565, 156] width 432 height 38
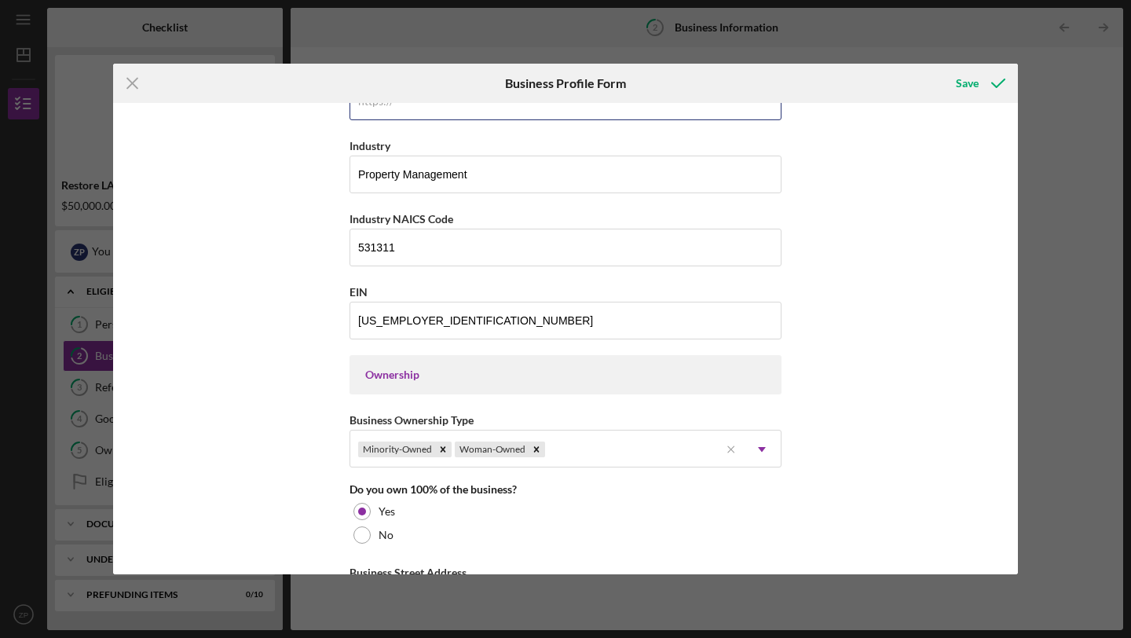
scroll to position [280, 0]
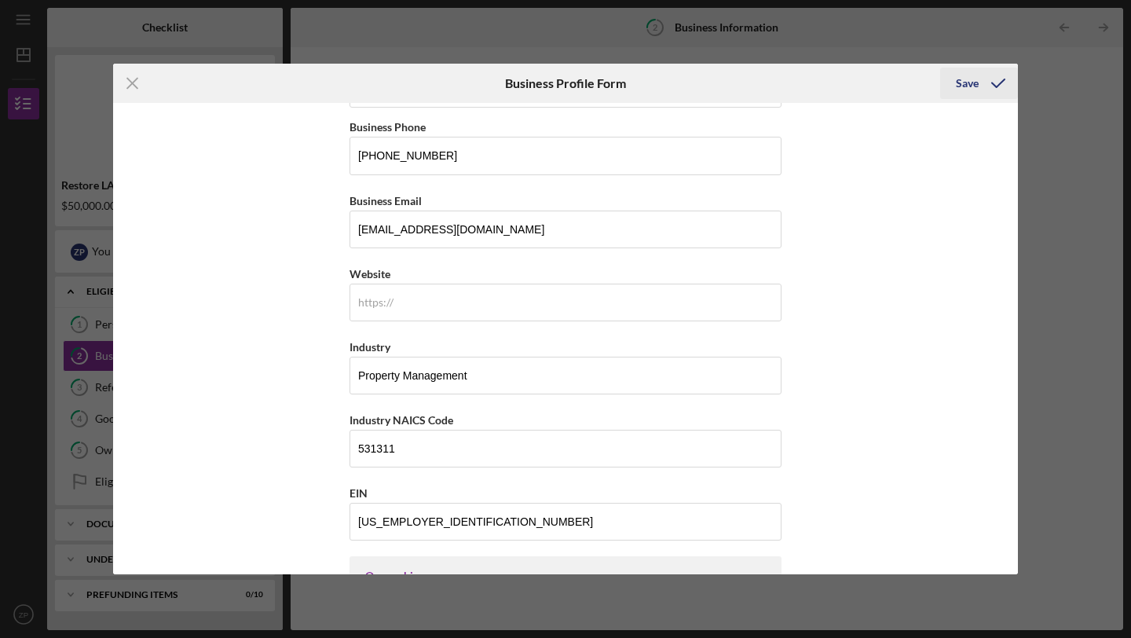
click at [976, 77] on div "Save" at bounding box center [967, 83] width 23 height 31
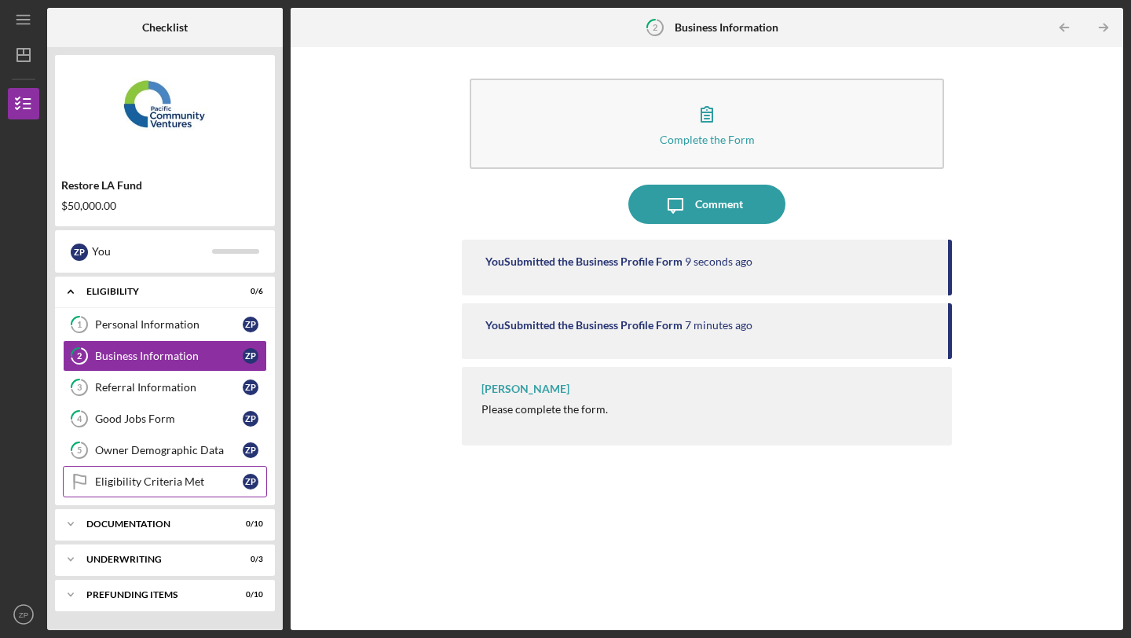
click at [196, 481] on div "Eligibility Criteria Met" at bounding box center [169, 481] width 148 height 13
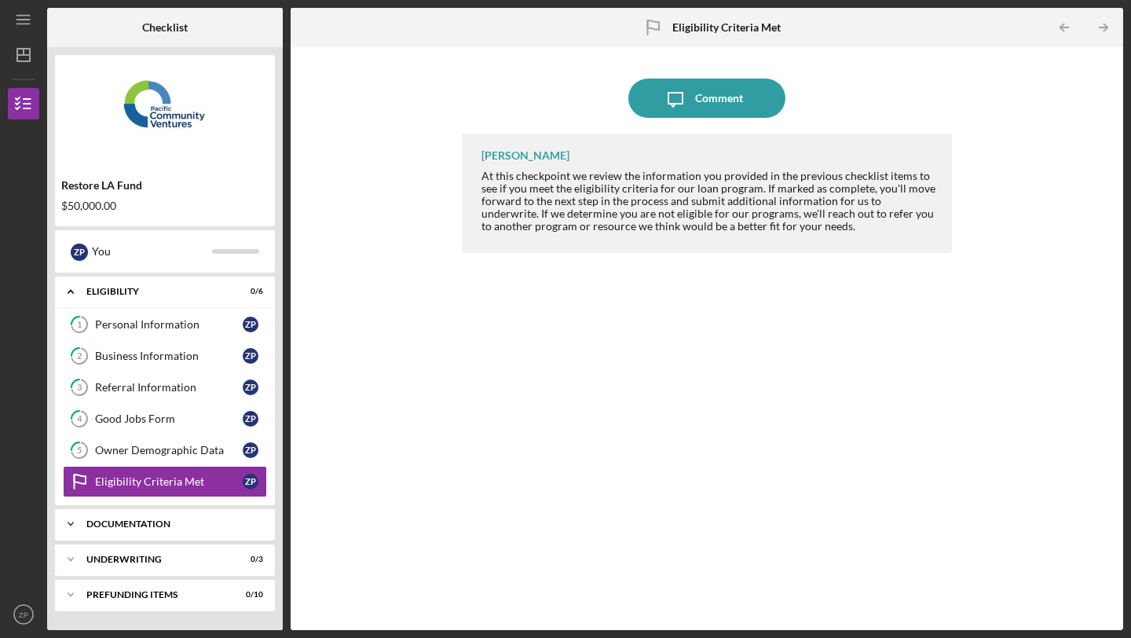
click at [221, 514] on div "Icon/Expander Documentation 0 / 10" at bounding box center [165, 523] width 220 height 31
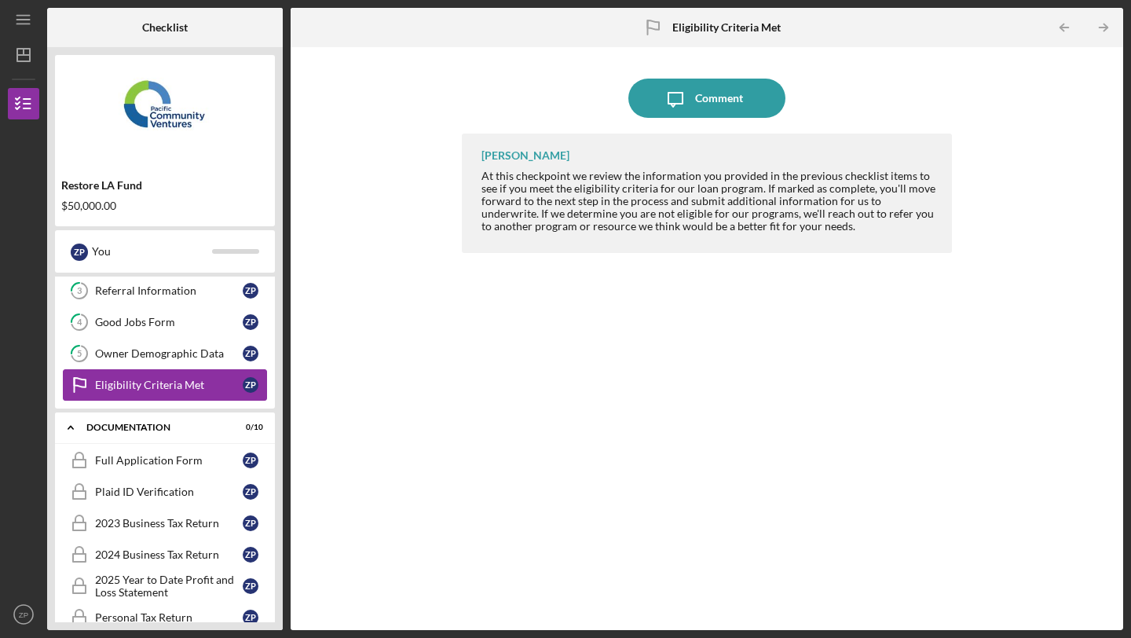
scroll to position [104, 0]
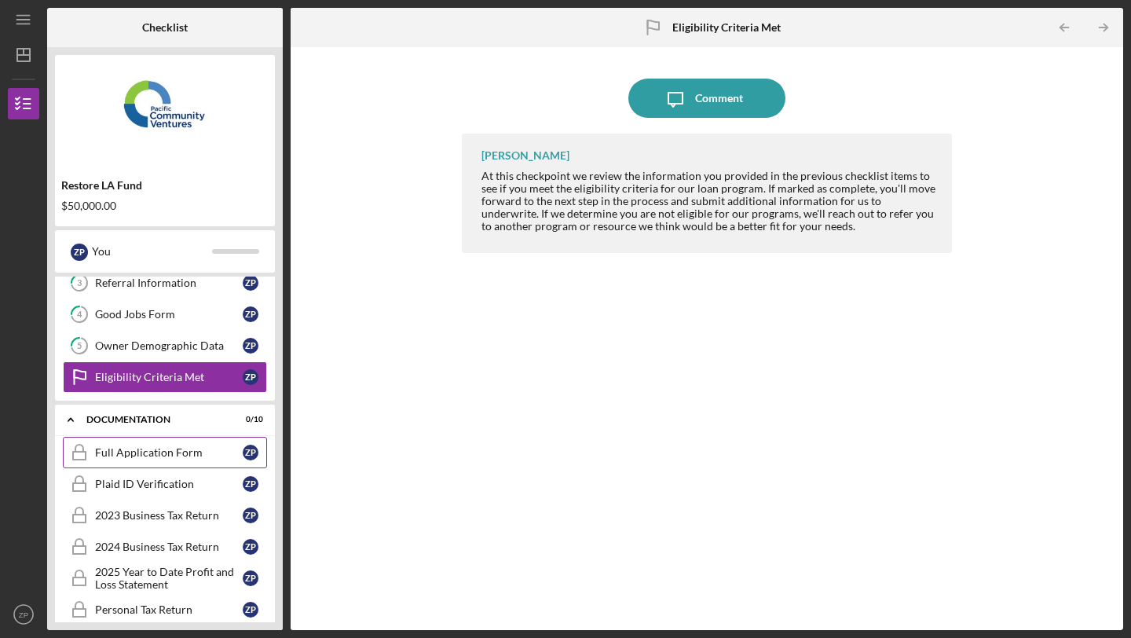
click at [203, 451] on div "Full Application Form" at bounding box center [169, 452] width 148 height 13
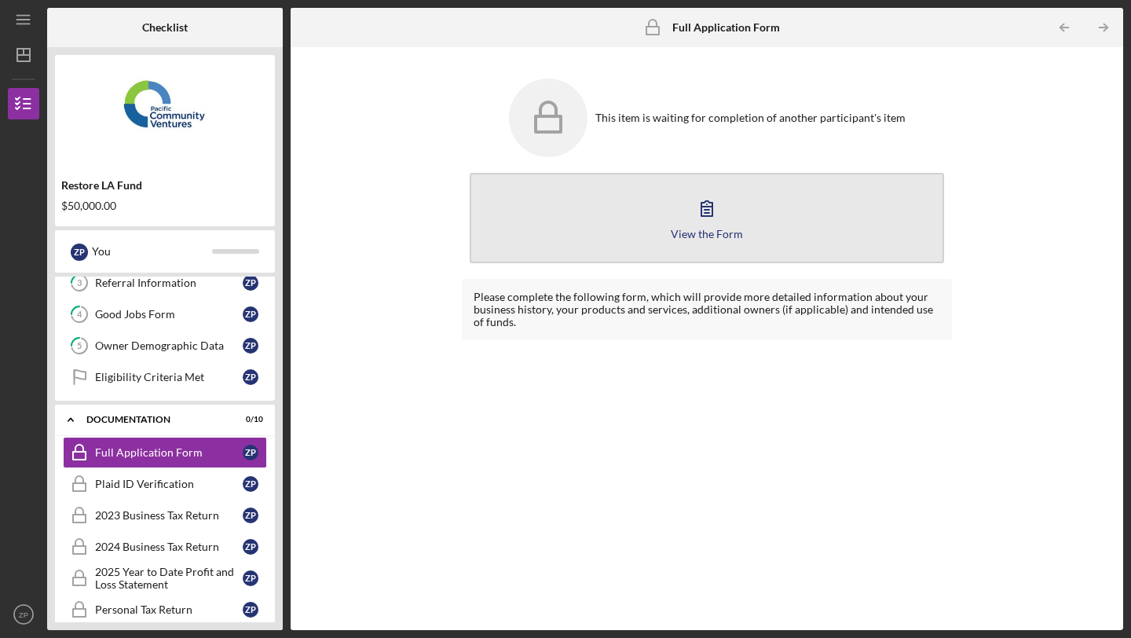
click at [652, 197] on button "View the Form Form" at bounding box center [707, 218] width 474 height 90
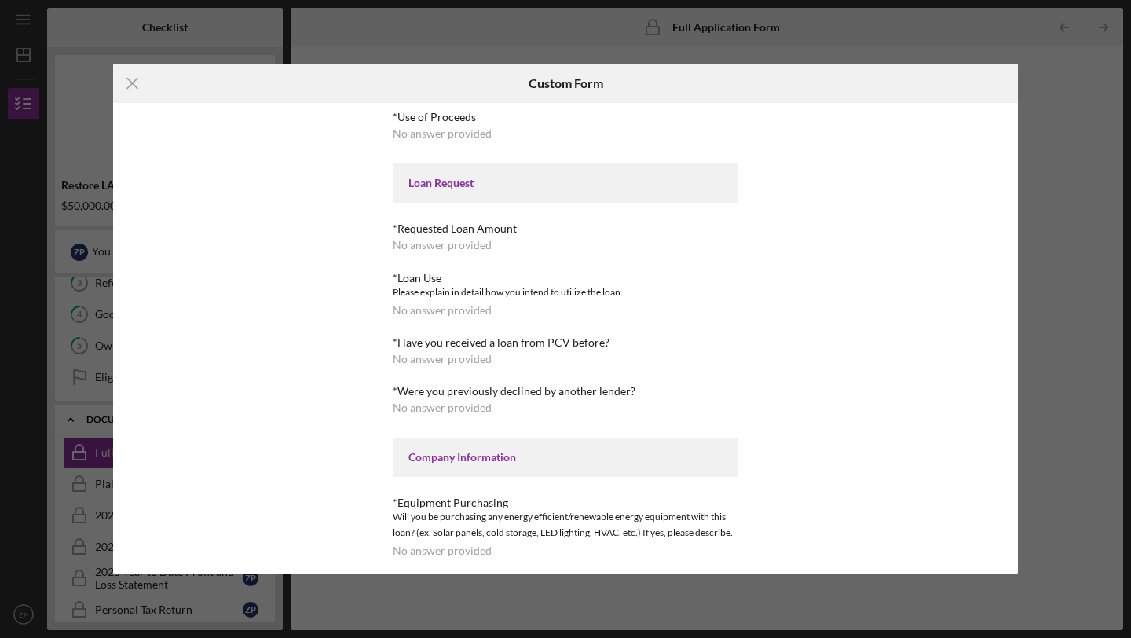
click at [435, 171] on div "Loan Request" at bounding box center [565, 182] width 345 height 39
click at [130, 87] on icon "Icon/Menu Close" at bounding box center [132, 83] width 39 height 39
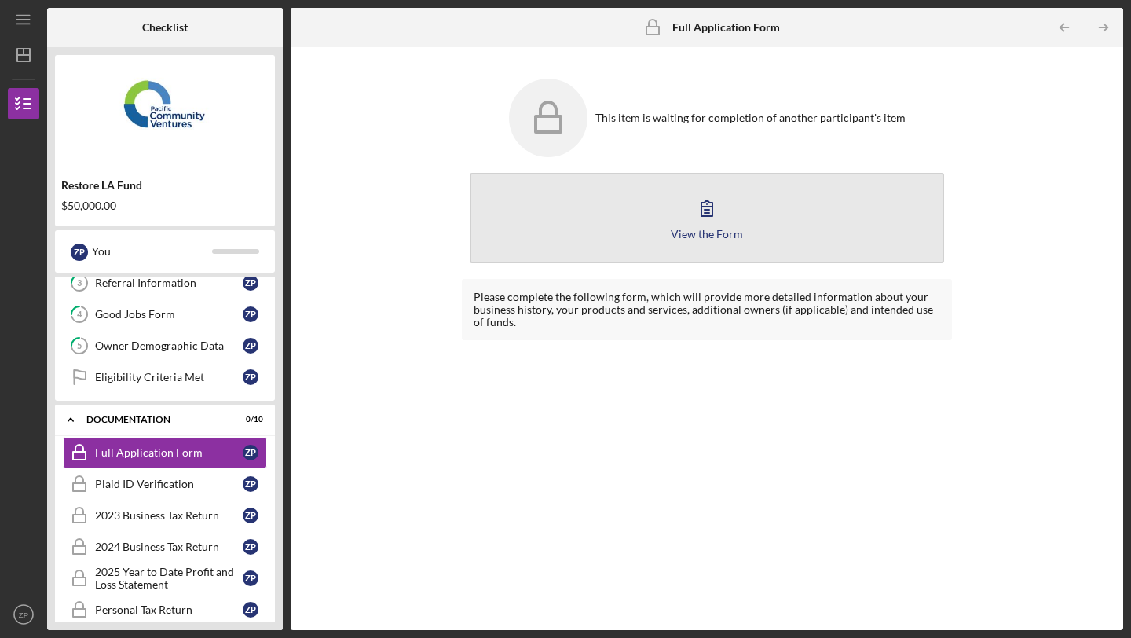
click at [691, 233] on div "View the Form" at bounding box center [707, 234] width 72 height 12
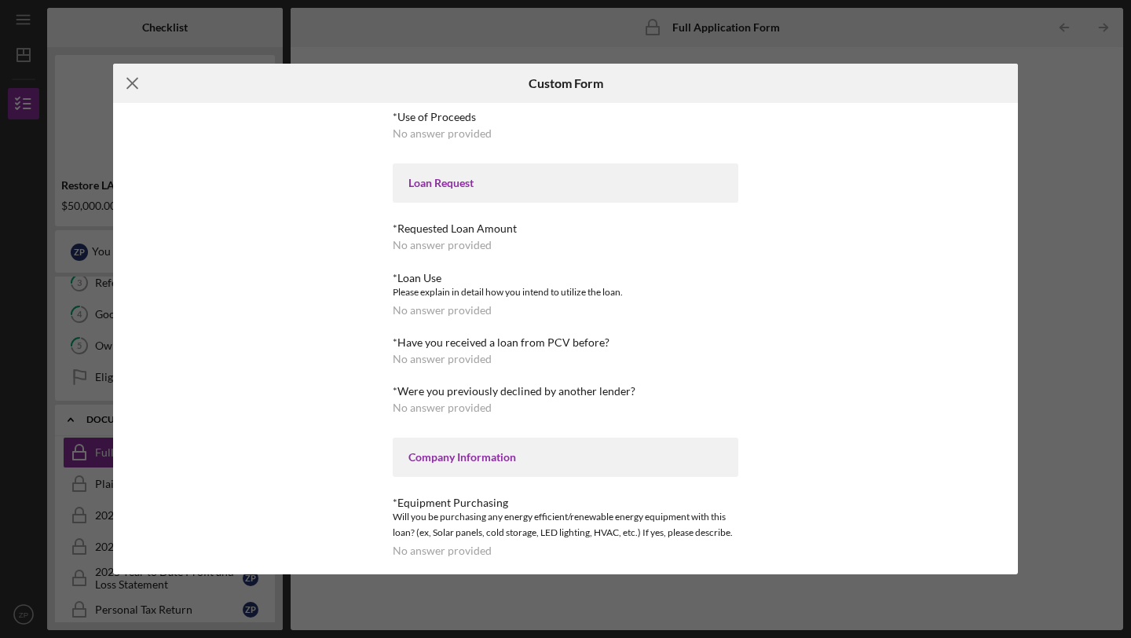
click at [132, 87] on icon "Icon/Menu Close" at bounding box center [132, 83] width 39 height 39
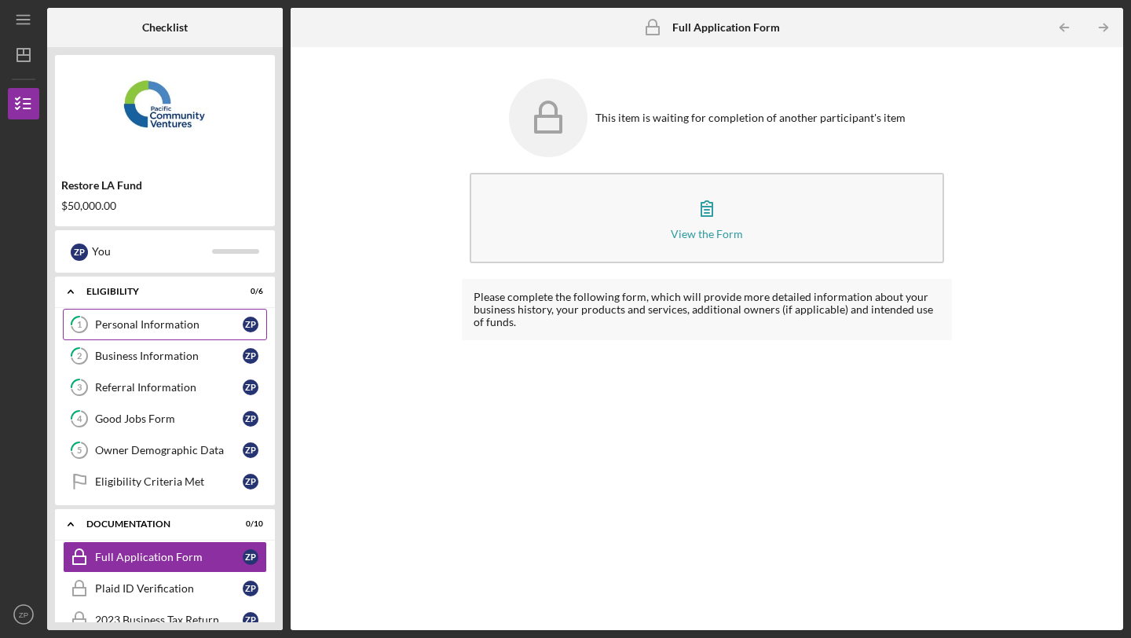
click at [144, 317] on link "1 Personal Information Z P" at bounding box center [165, 324] width 204 height 31
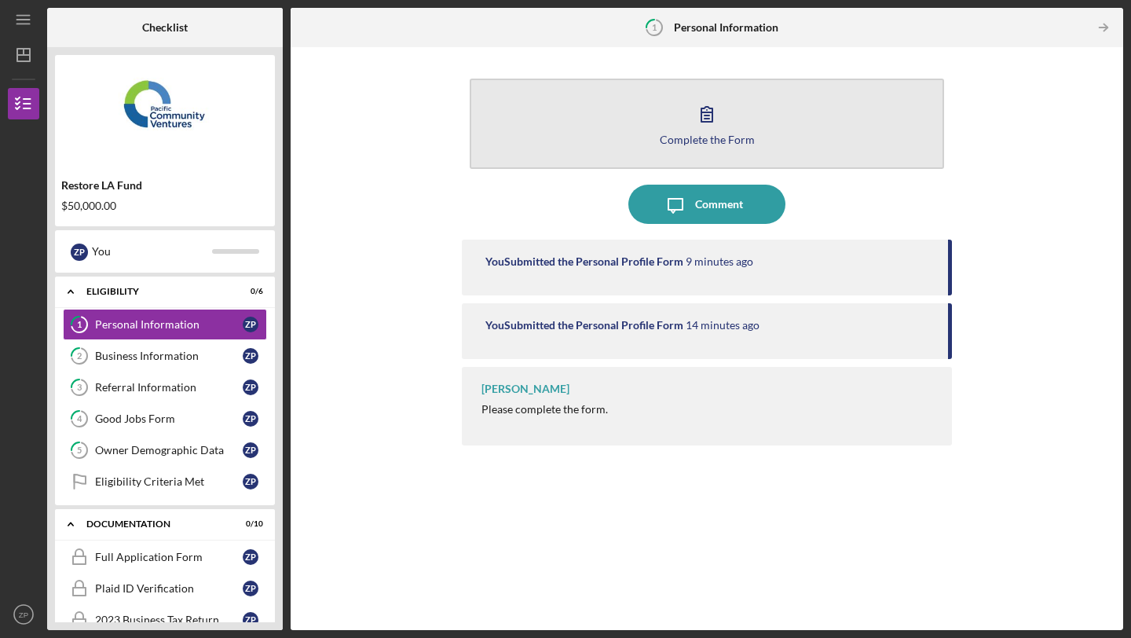
click at [691, 131] on icon "button" at bounding box center [706, 113] width 39 height 39
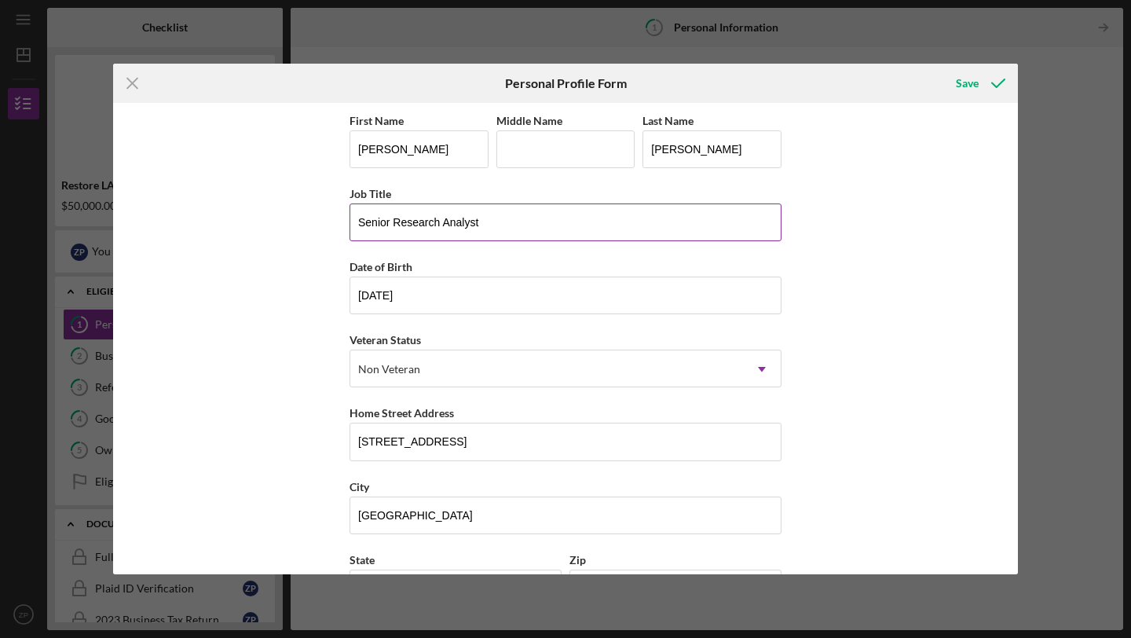
scroll to position [130, 0]
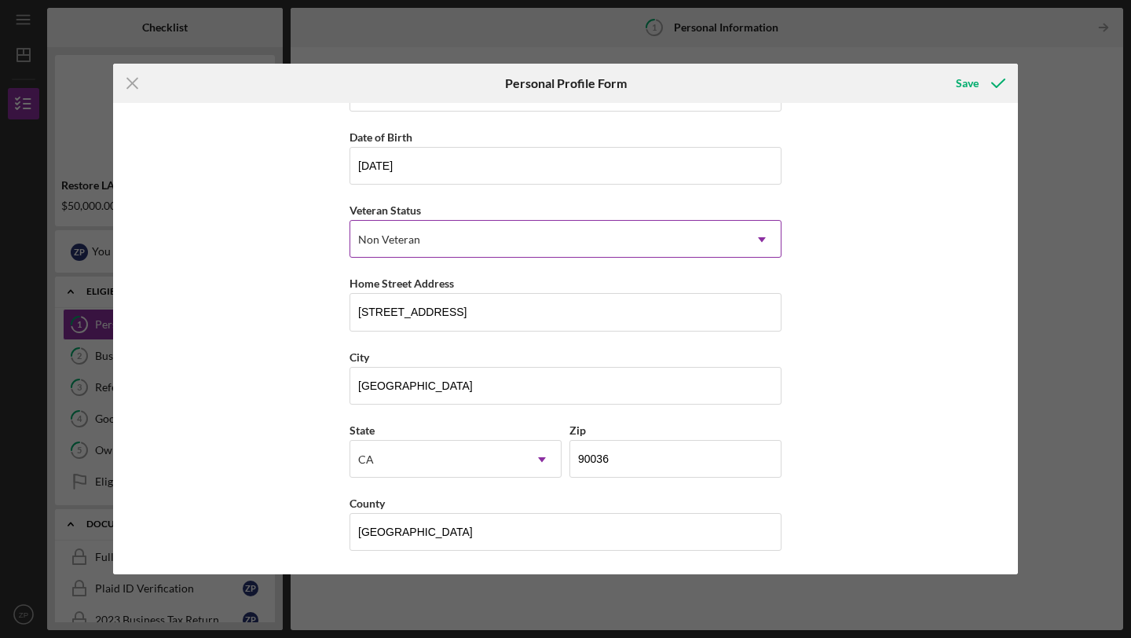
click at [671, 245] on div "Non Veteran" at bounding box center [546, 239] width 393 height 36
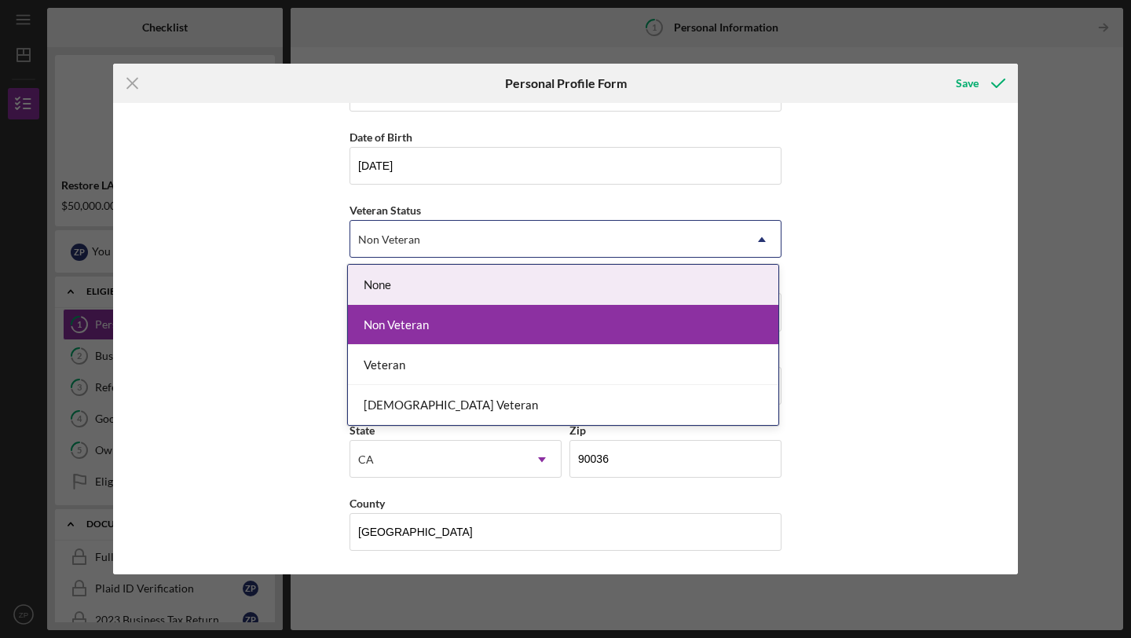
click at [618, 288] on div "None" at bounding box center [563, 285] width 430 height 40
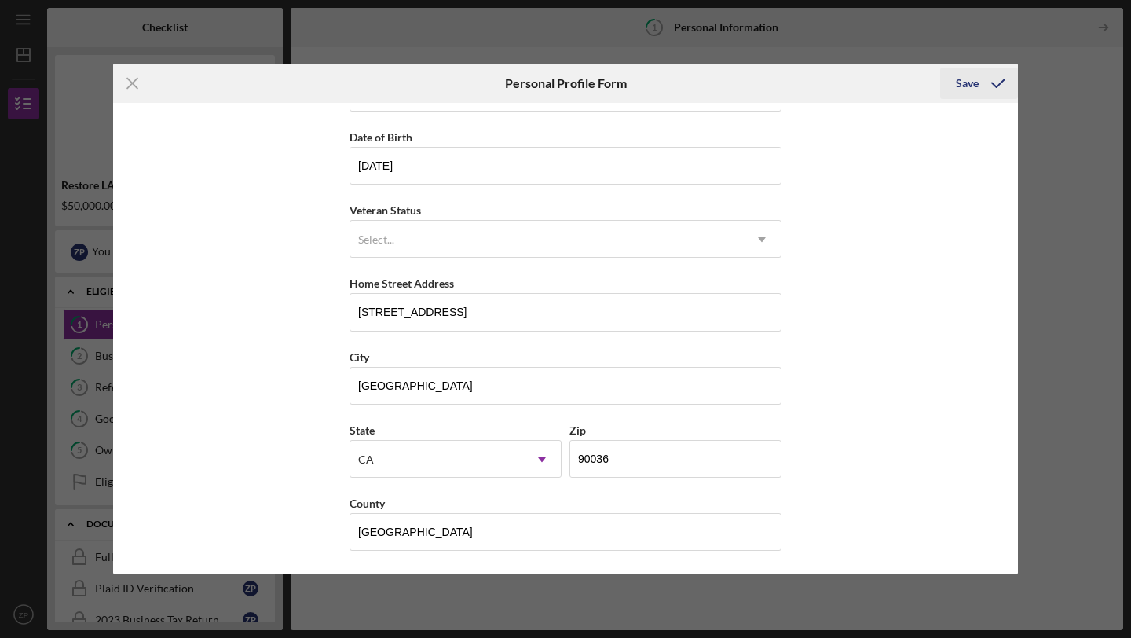
click at [980, 86] on icon "submit" at bounding box center [997, 83] width 39 height 39
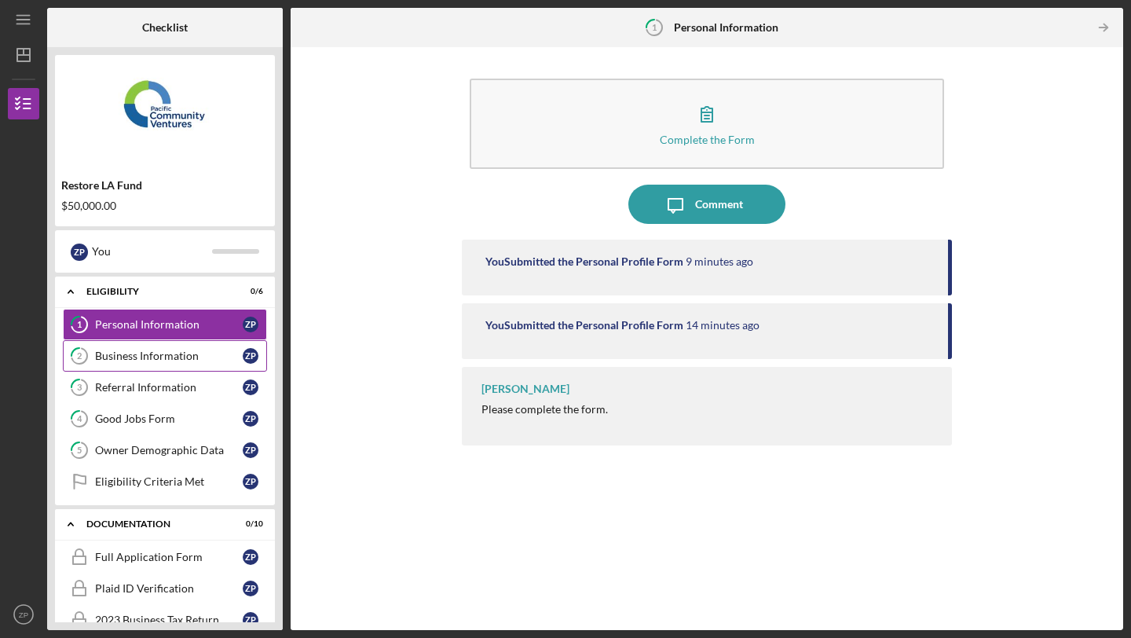
click at [176, 360] on div "Business Information" at bounding box center [169, 355] width 148 height 13
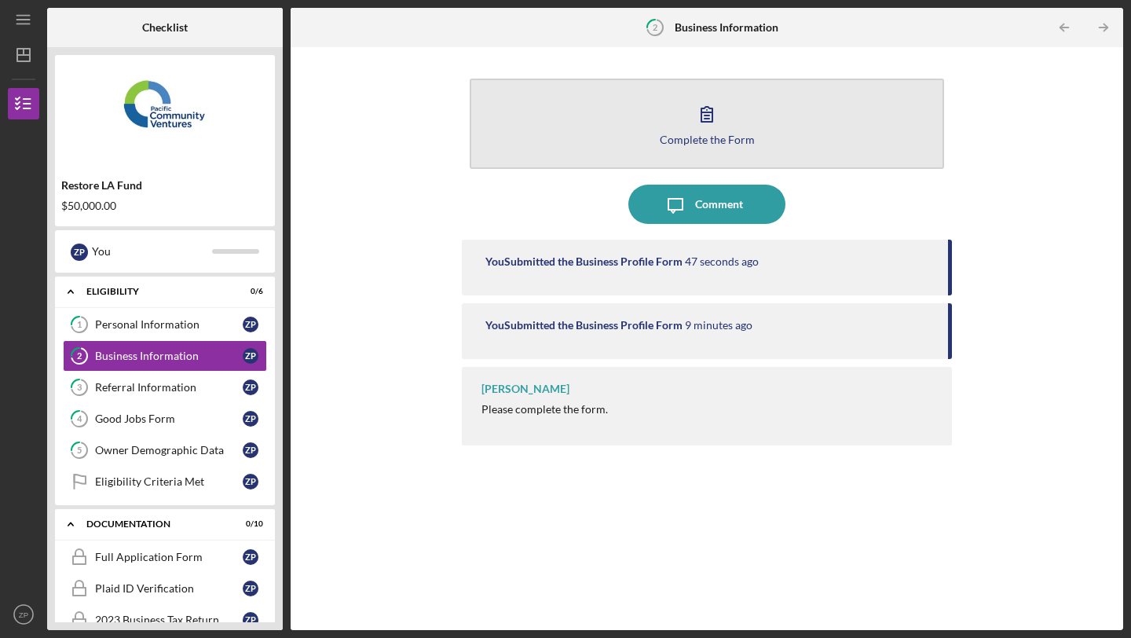
click at [619, 127] on button "Complete the Form Form" at bounding box center [707, 124] width 474 height 90
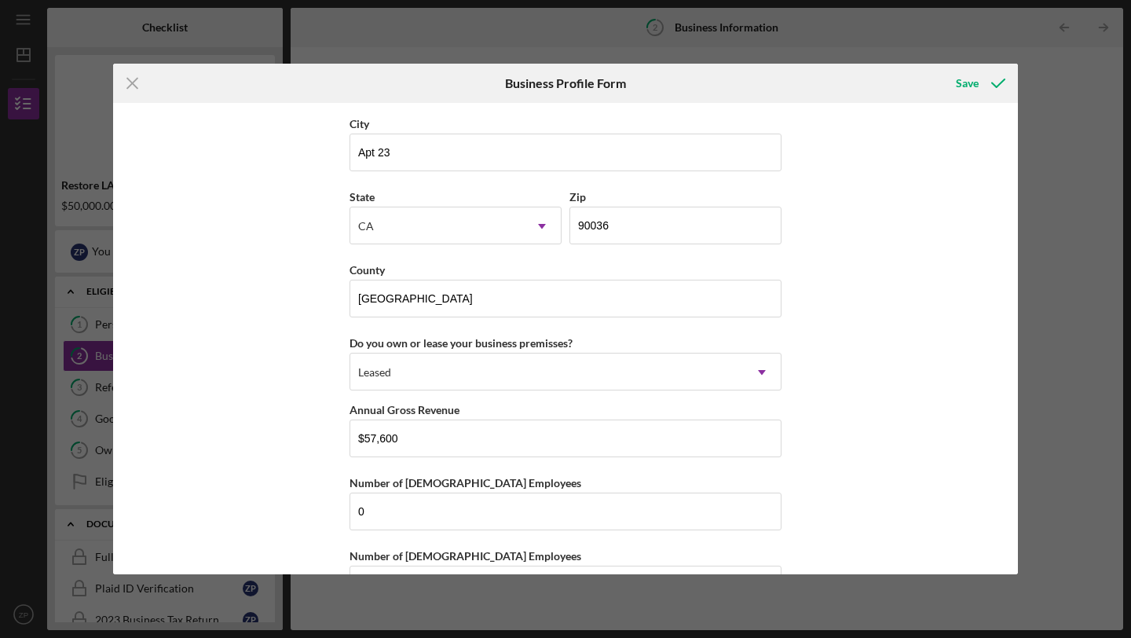
scroll to position [1427, 0]
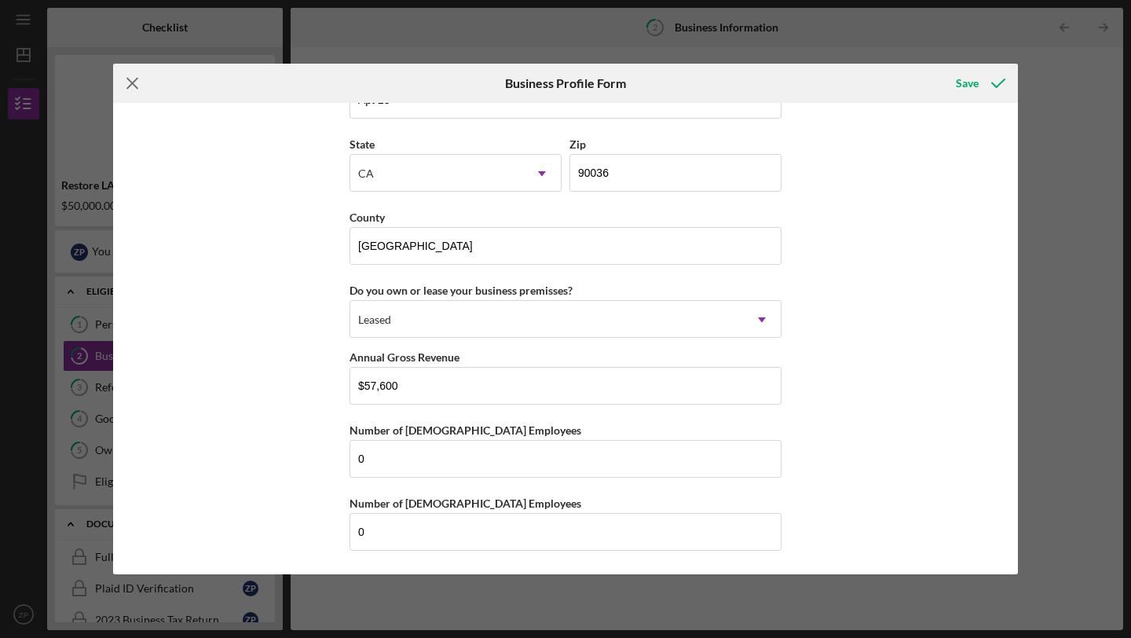
click at [125, 87] on icon "Icon/Menu Close" at bounding box center [132, 83] width 39 height 39
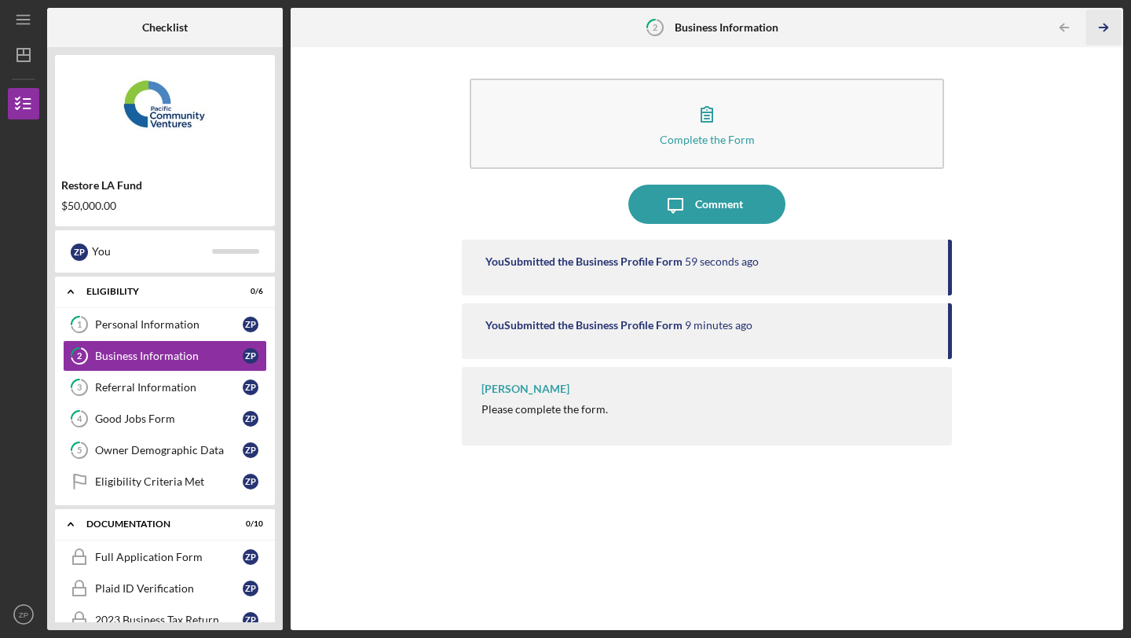
click at [1103, 28] on icon "Icon/Table Pagination Arrow" at bounding box center [1102, 27] width 35 height 35
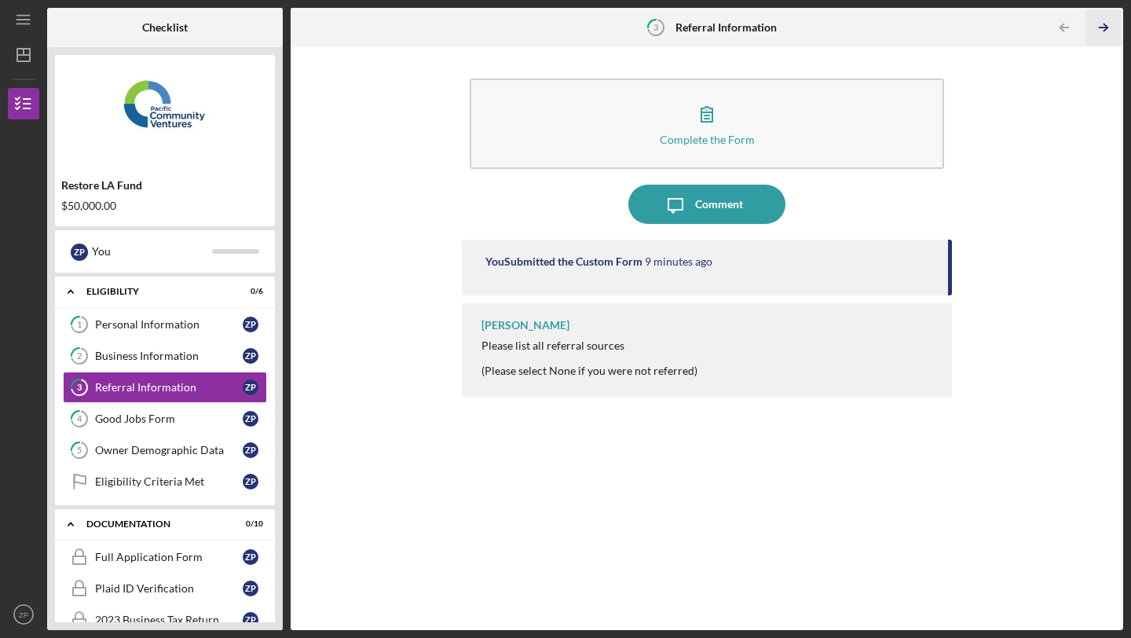
click at [1100, 34] on icon "Icon/Table Pagination Arrow" at bounding box center [1102, 27] width 35 height 35
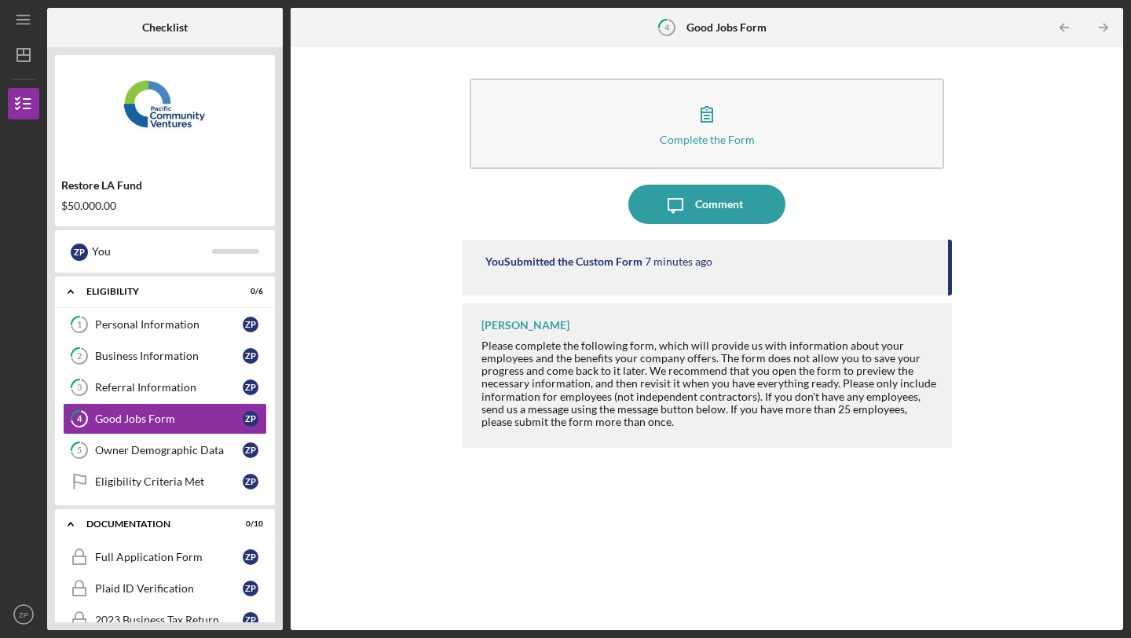
click at [1100, 34] on icon "Icon/Table Pagination Arrow" at bounding box center [1102, 27] width 35 height 35
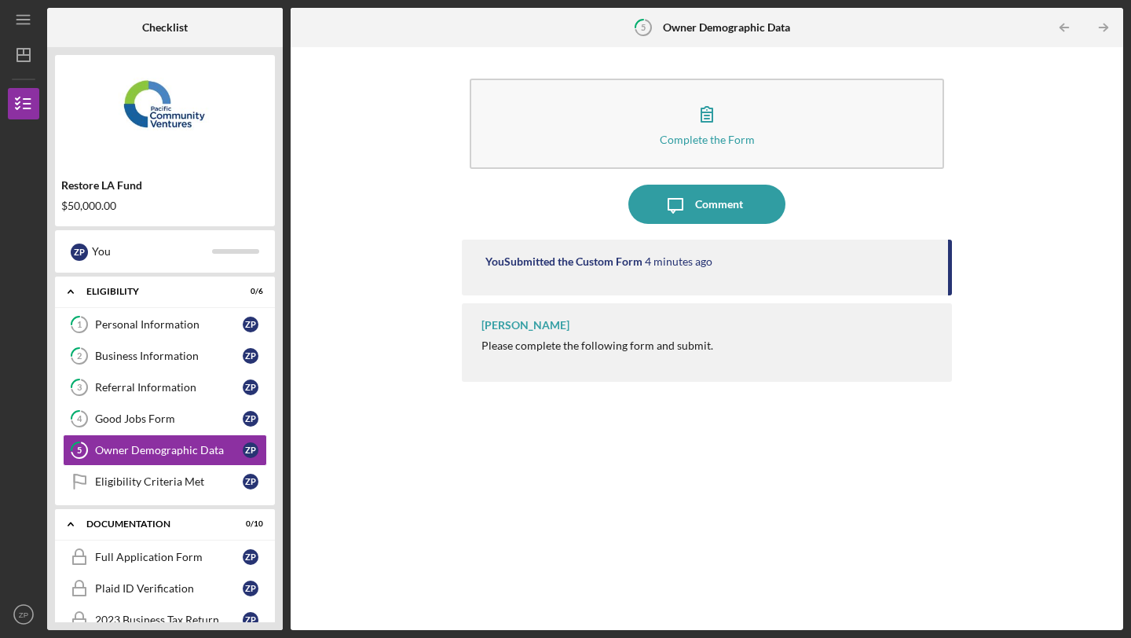
click at [1100, 34] on icon "Icon/Table Pagination Arrow" at bounding box center [1102, 27] width 35 height 35
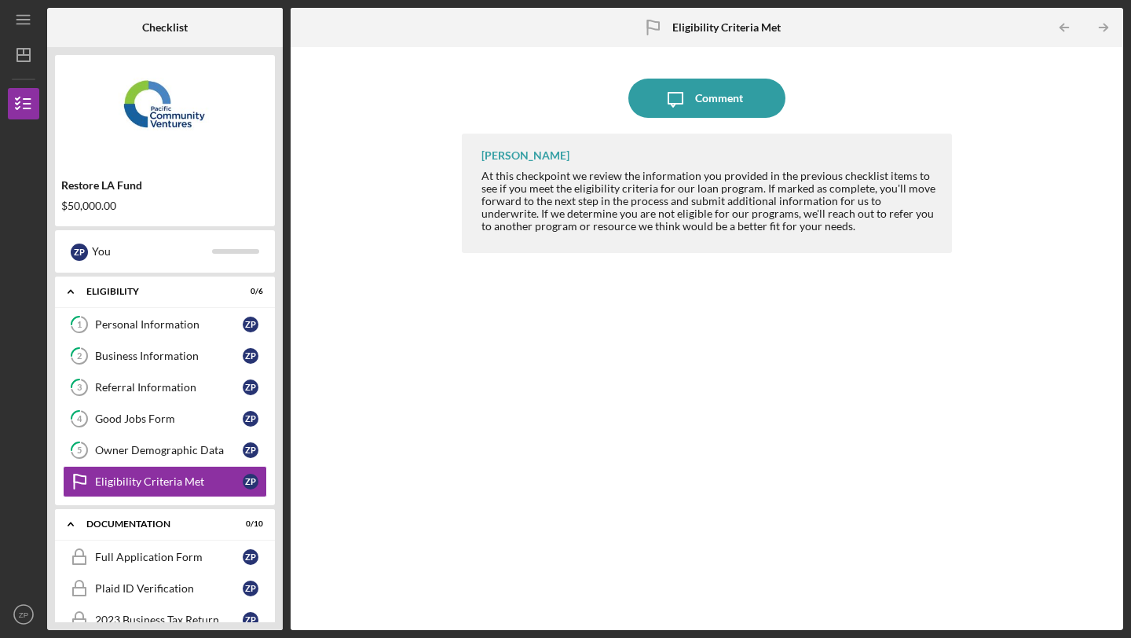
click at [1100, 34] on icon "Icon/Table Pagination Arrow" at bounding box center [1102, 27] width 35 height 35
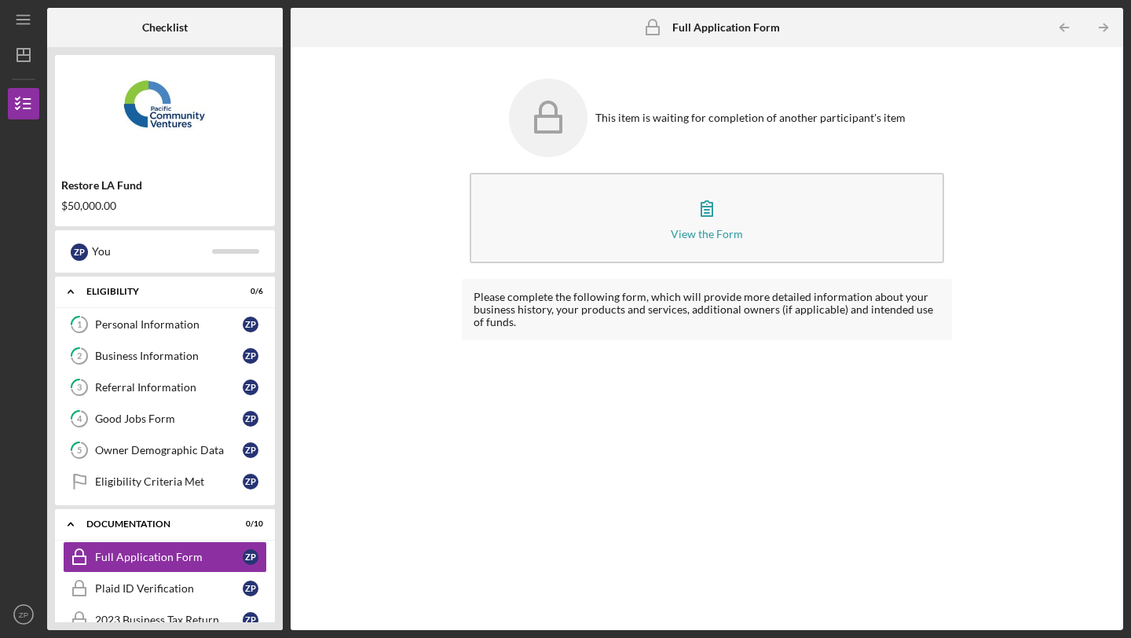
click at [1100, 34] on icon "Icon/Table Pagination Arrow" at bounding box center [1102, 27] width 35 height 35
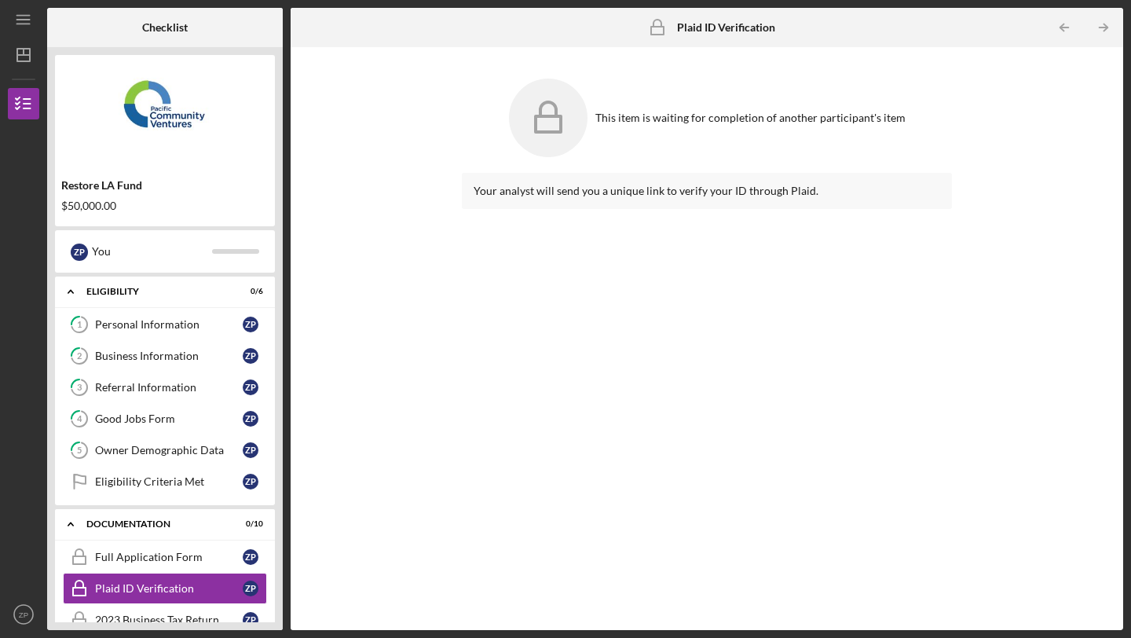
click at [1100, 34] on icon "Icon/Table Pagination Arrow" at bounding box center [1102, 27] width 35 height 35
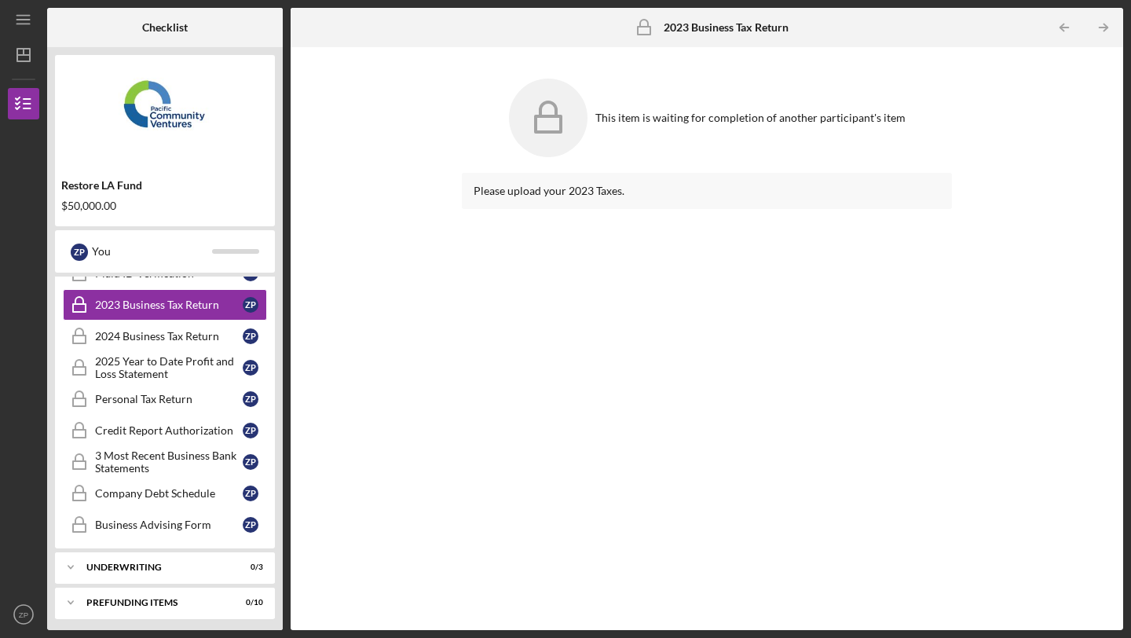
scroll to position [320, 0]
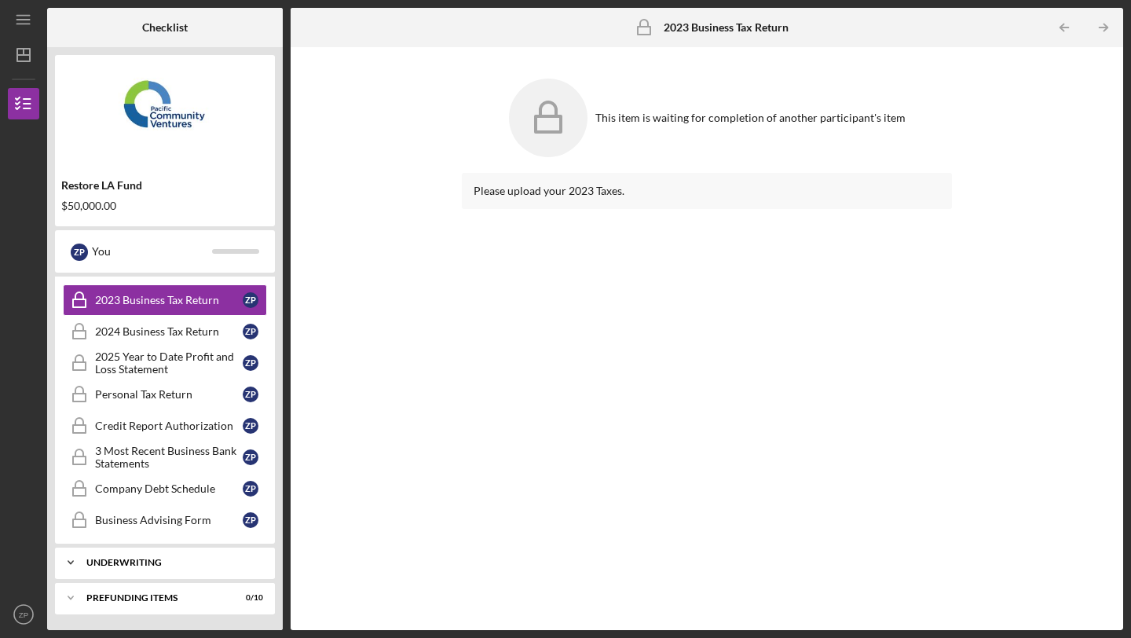
click at [126, 574] on div "Icon/Expander Underwriting 0 / 3" at bounding box center [165, 561] width 220 height 31
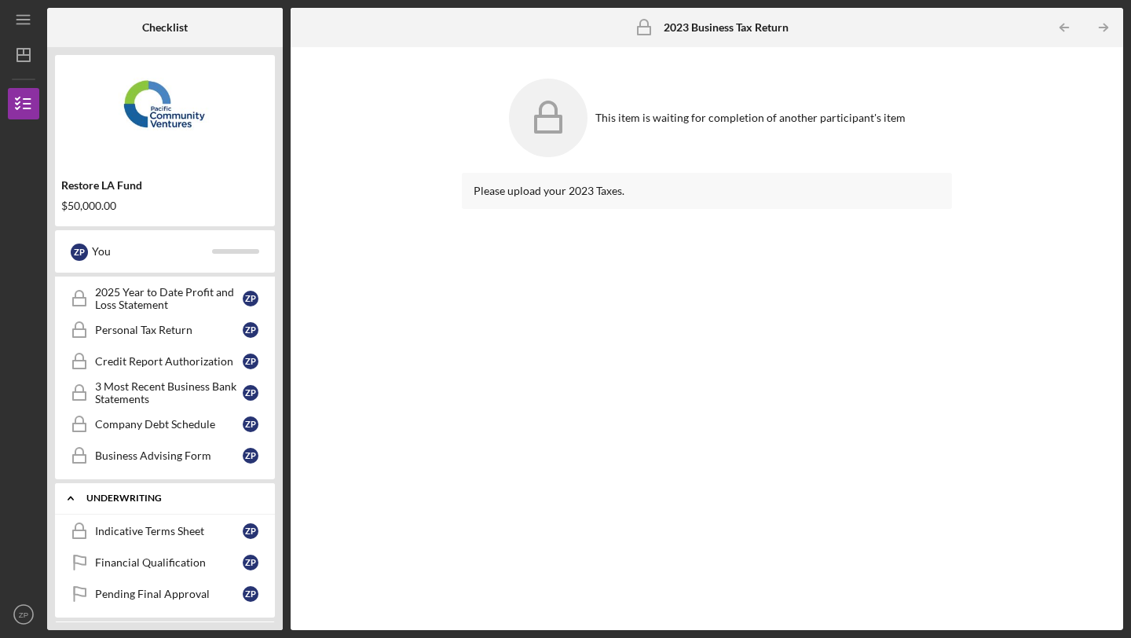
scroll to position [422, 0]
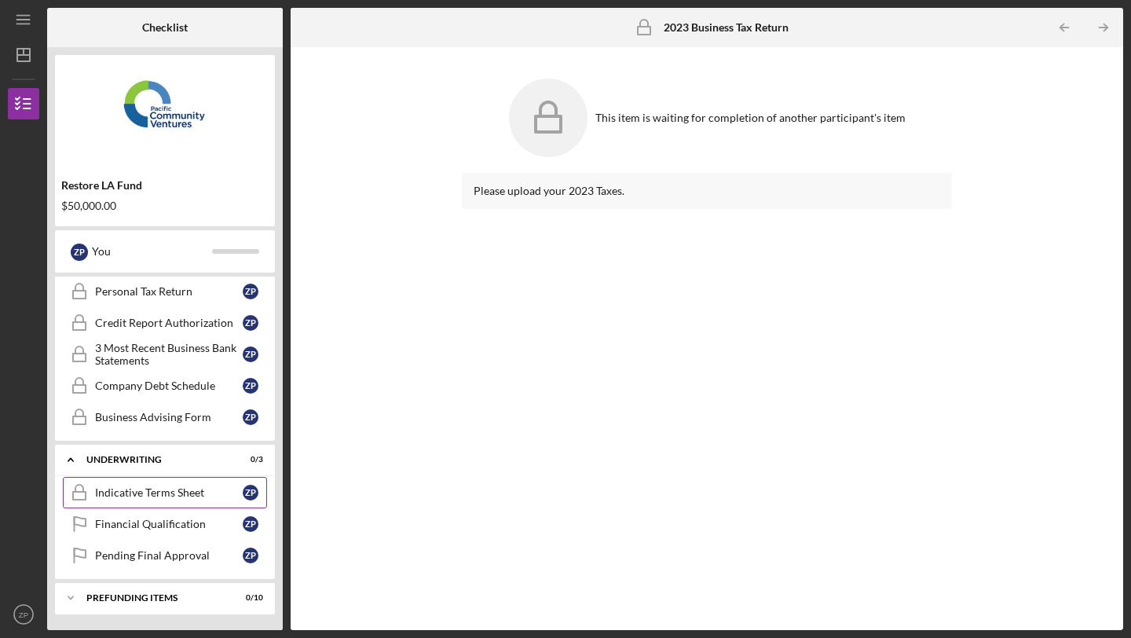
click at [152, 495] on div "Indicative Terms Sheet" at bounding box center [169, 492] width 148 height 13
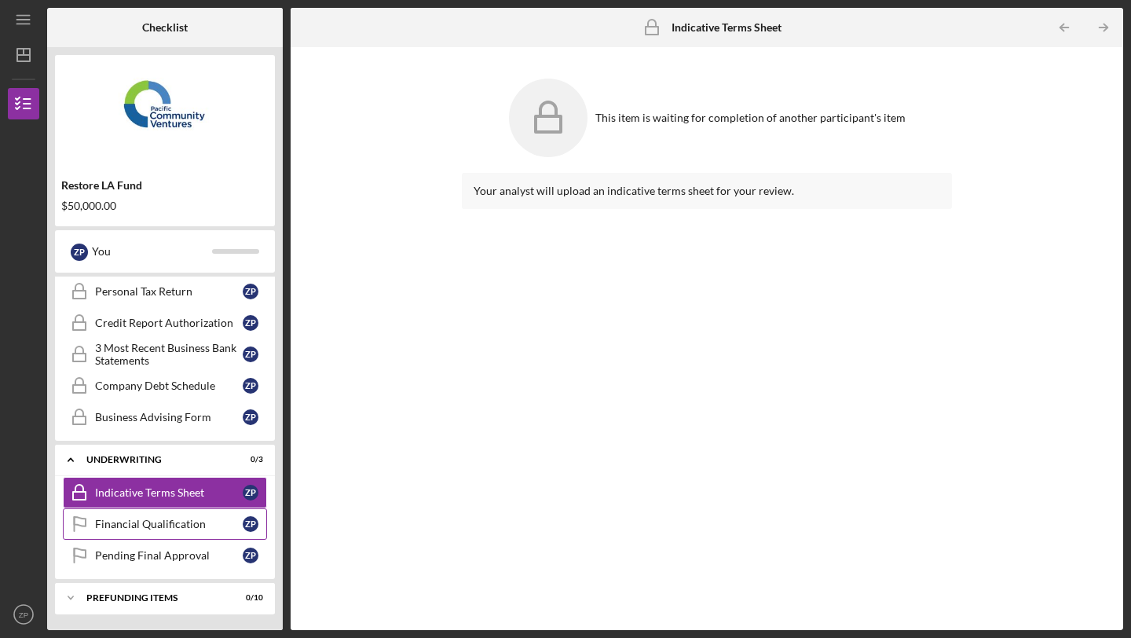
click at [145, 523] on div "Financial Qualification" at bounding box center [169, 523] width 148 height 13
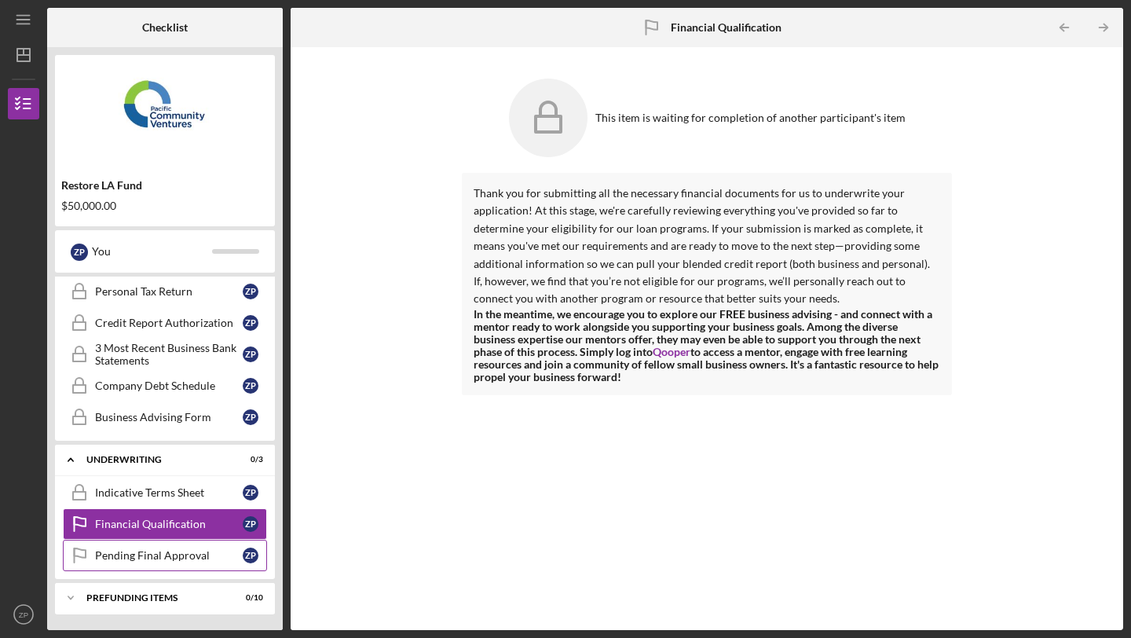
click at [145, 558] on div "Pending Final Approval" at bounding box center [169, 555] width 148 height 13
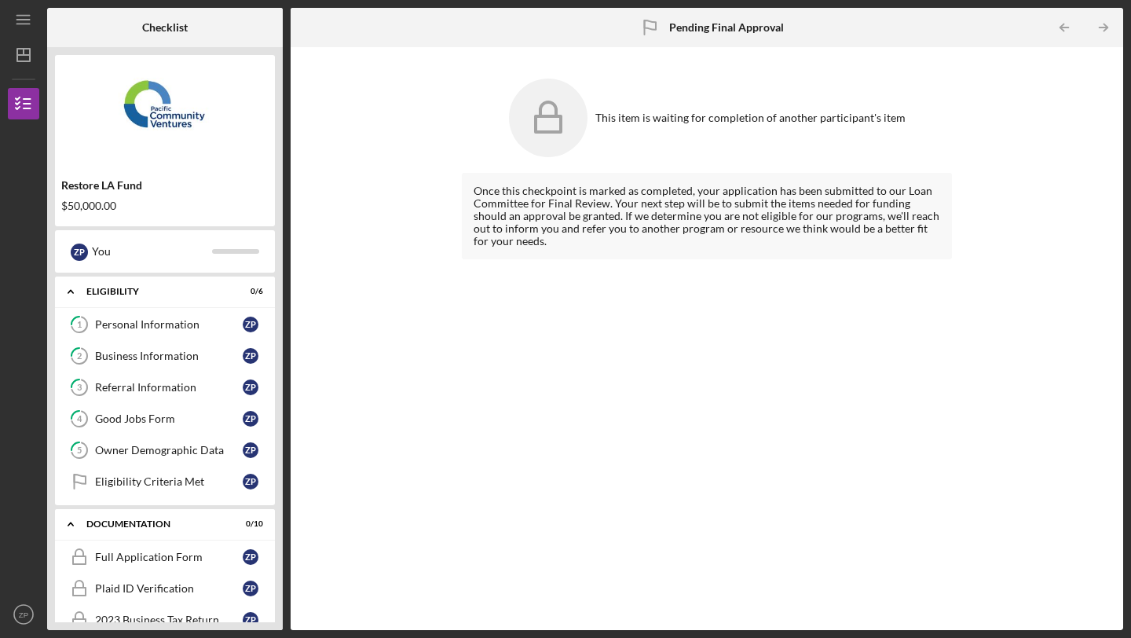
click at [163, 489] on link "Eligibility Criteria Met Eligibility Criteria Met Z P" at bounding box center [165, 481] width 204 height 31
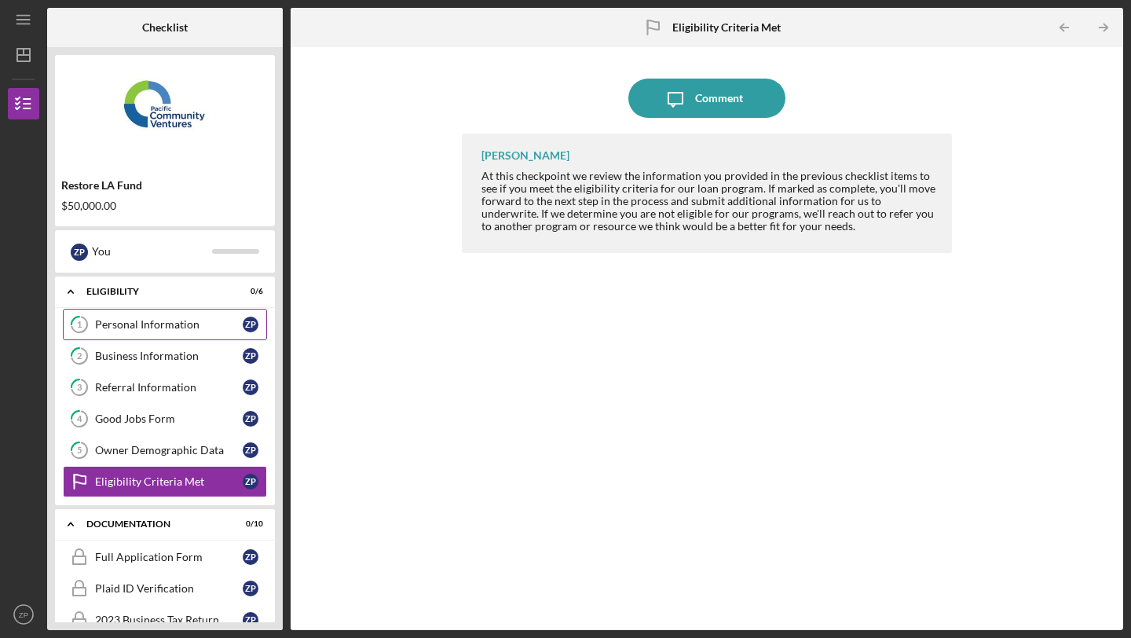
click at [169, 332] on link "1 Personal Information Z P" at bounding box center [165, 324] width 204 height 31
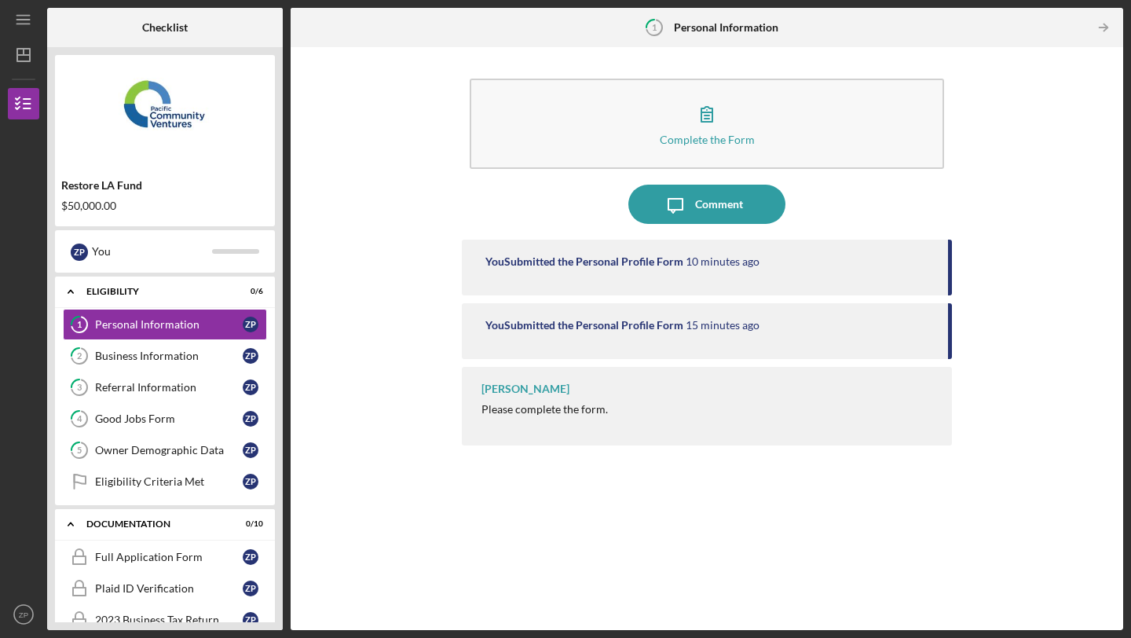
click at [112, 196] on div "Restore LA Fund $50,000.00" at bounding box center [165, 196] width 220 height 46
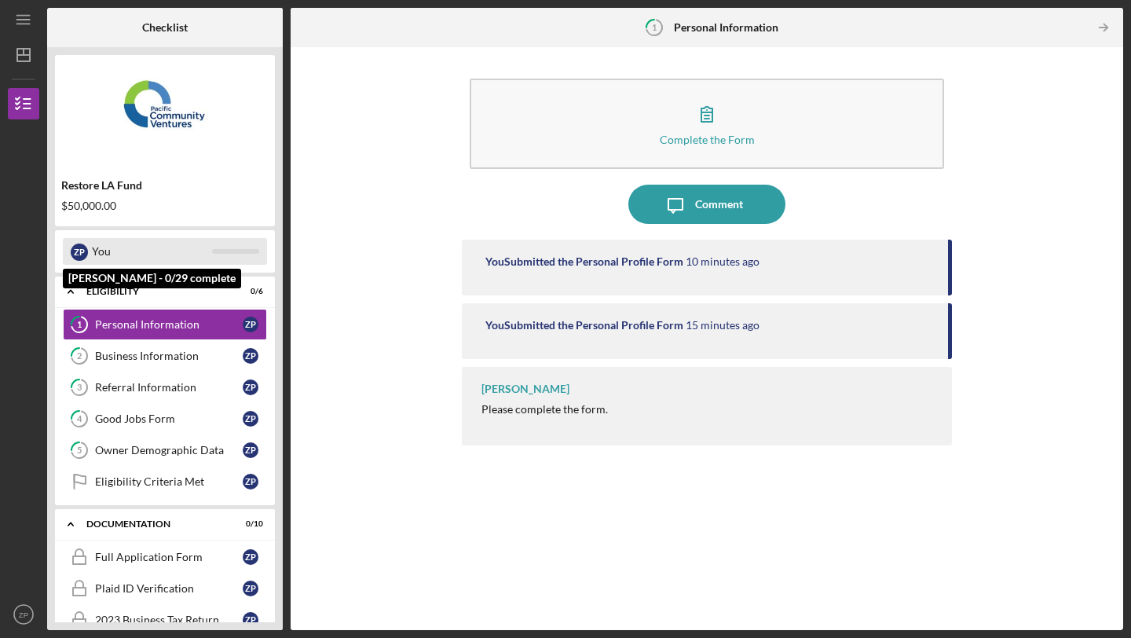
click at [232, 248] on div "Z P You" at bounding box center [165, 251] width 204 height 27
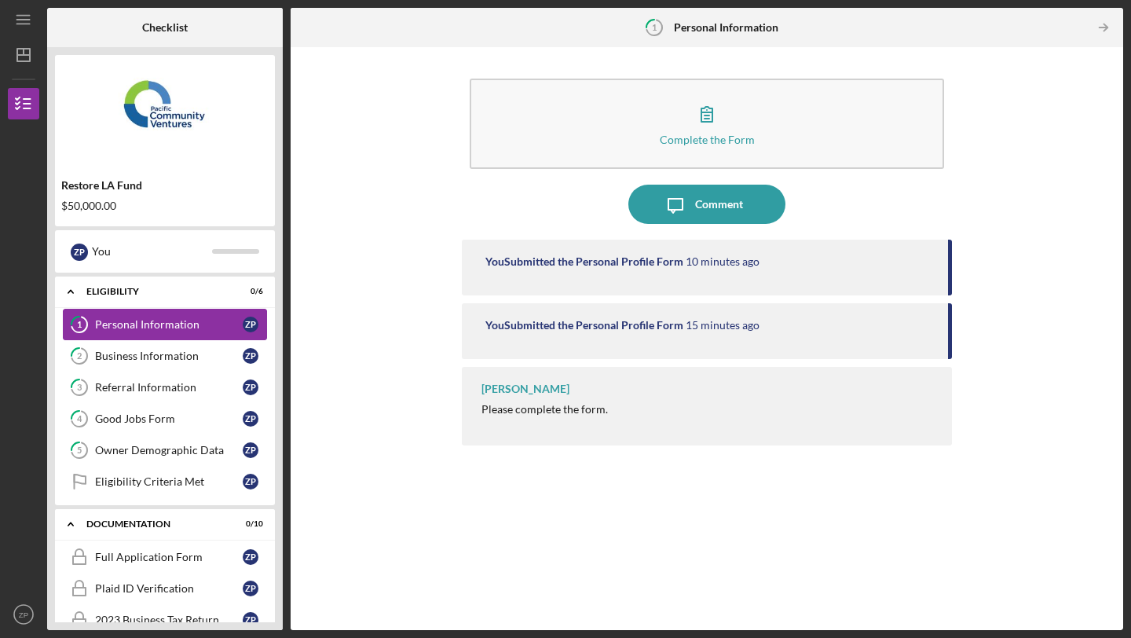
click at [151, 320] on div "Personal Information" at bounding box center [169, 324] width 148 height 13
click at [154, 350] on div "Business Information" at bounding box center [169, 355] width 148 height 13
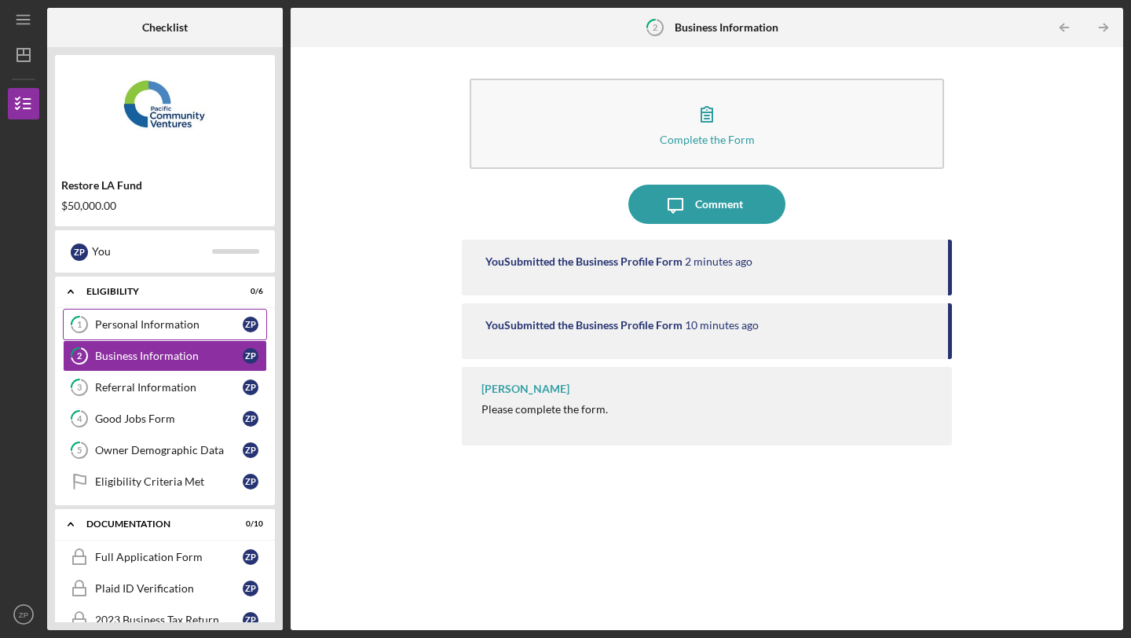
click at [165, 336] on link "1 Personal Information Z P" at bounding box center [165, 324] width 204 height 31
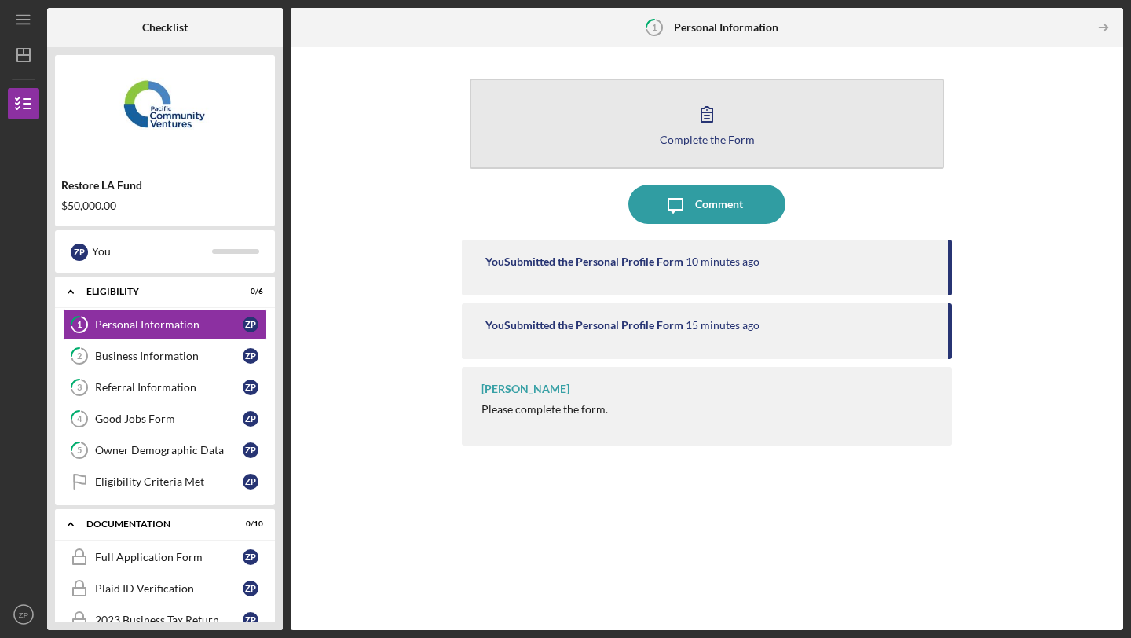
click at [691, 113] on icon "button" at bounding box center [706, 113] width 39 height 39
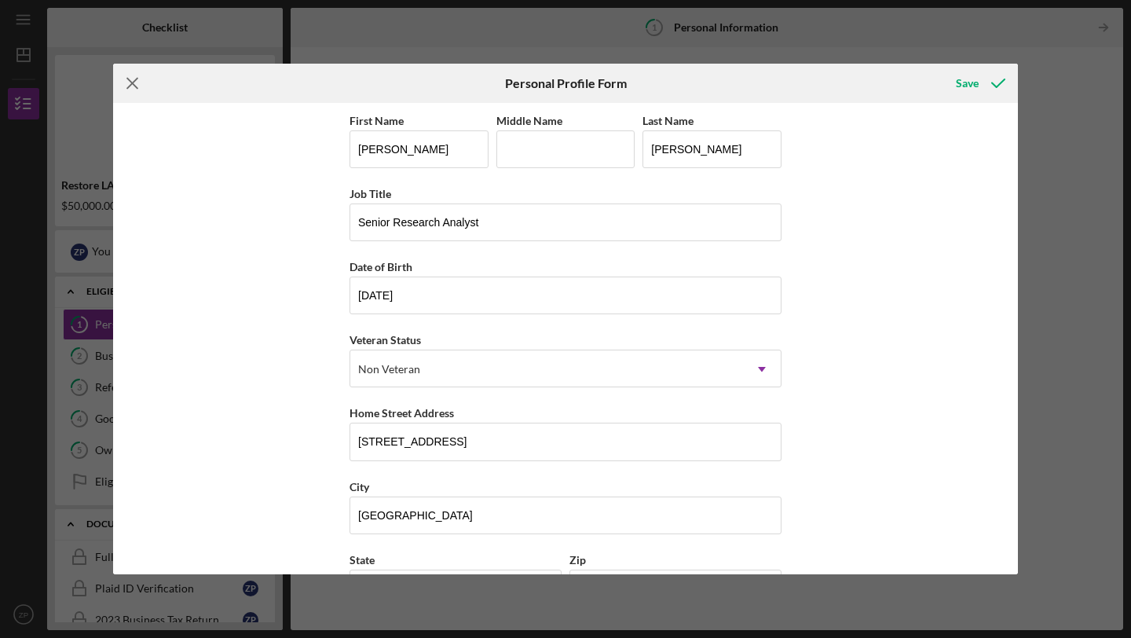
click at [137, 87] on icon "Icon/Menu Close" at bounding box center [132, 83] width 39 height 39
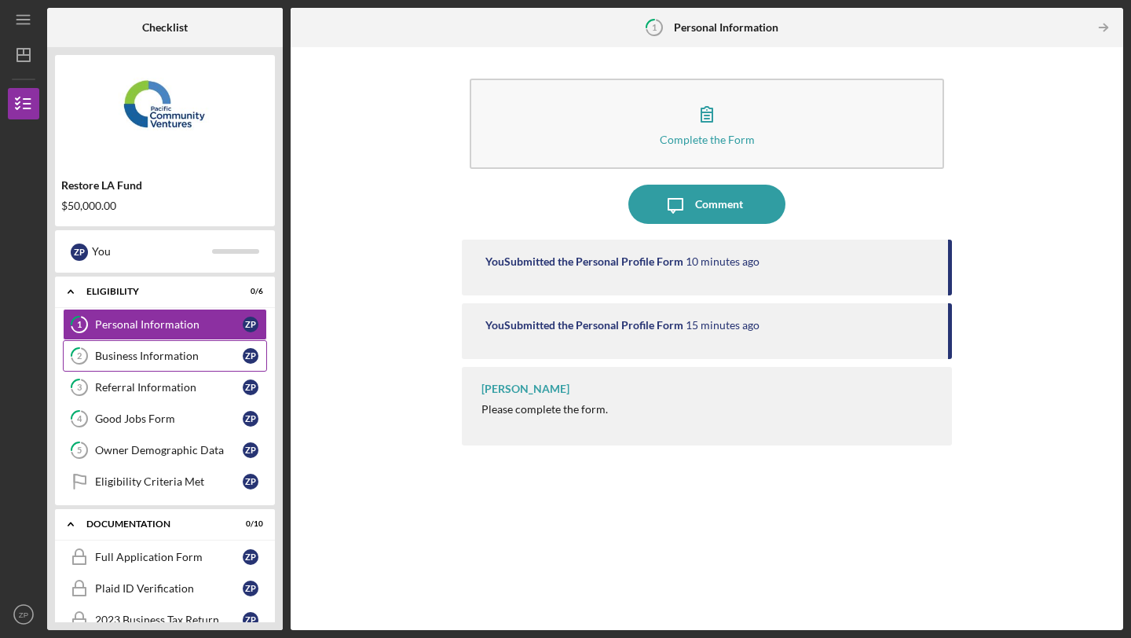
click at [132, 356] on div "Business Information" at bounding box center [169, 355] width 148 height 13
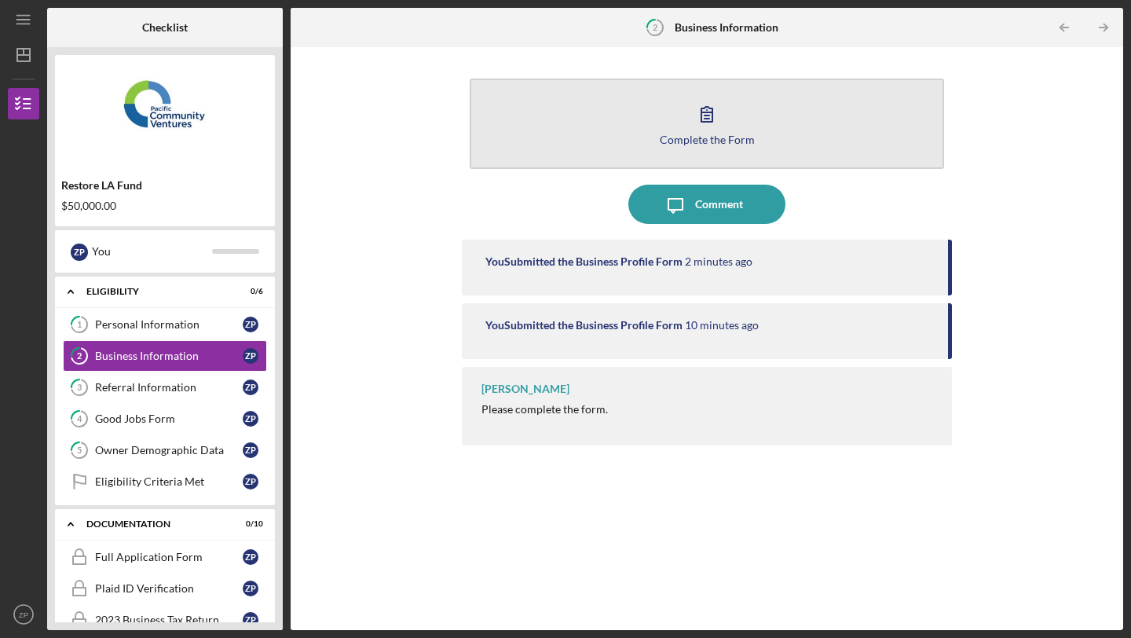
click at [718, 111] on icon "button" at bounding box center [706, 113] width 39 height 39
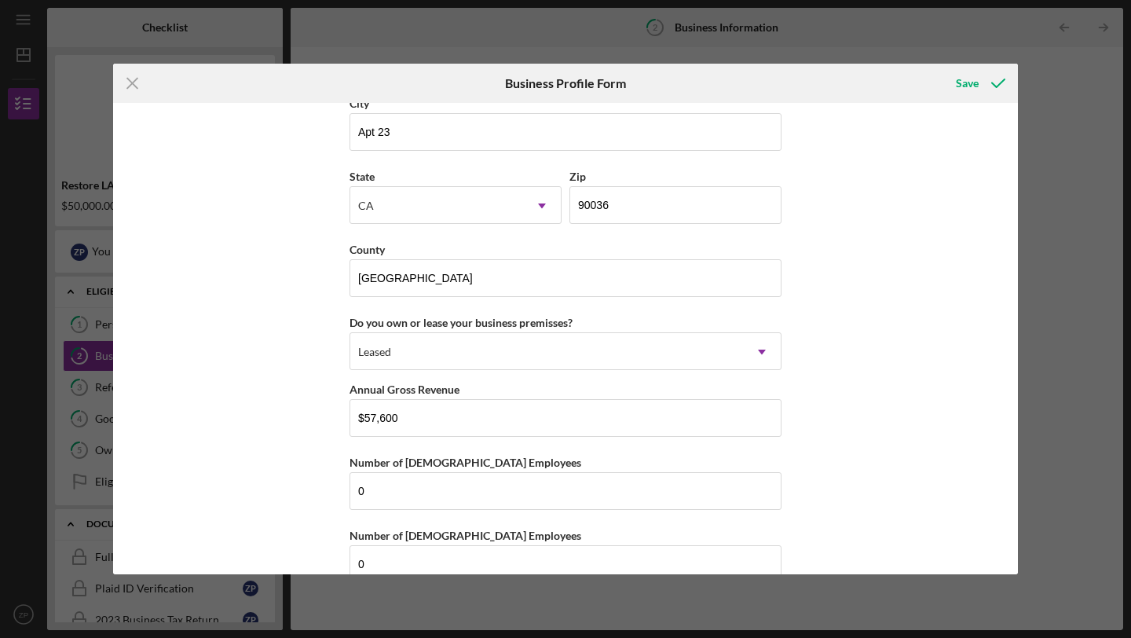
scroll to position [1427, 0]
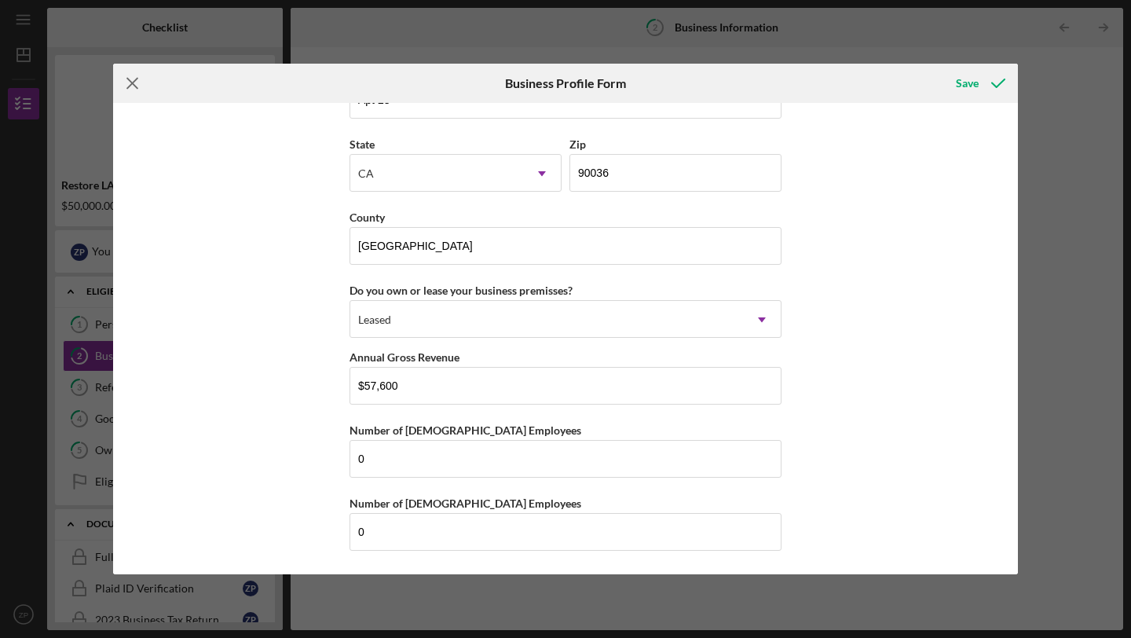
click at [133, 79] on icon "Icon/Menu Close" at bounding box center [132, 83] width 39 height 39
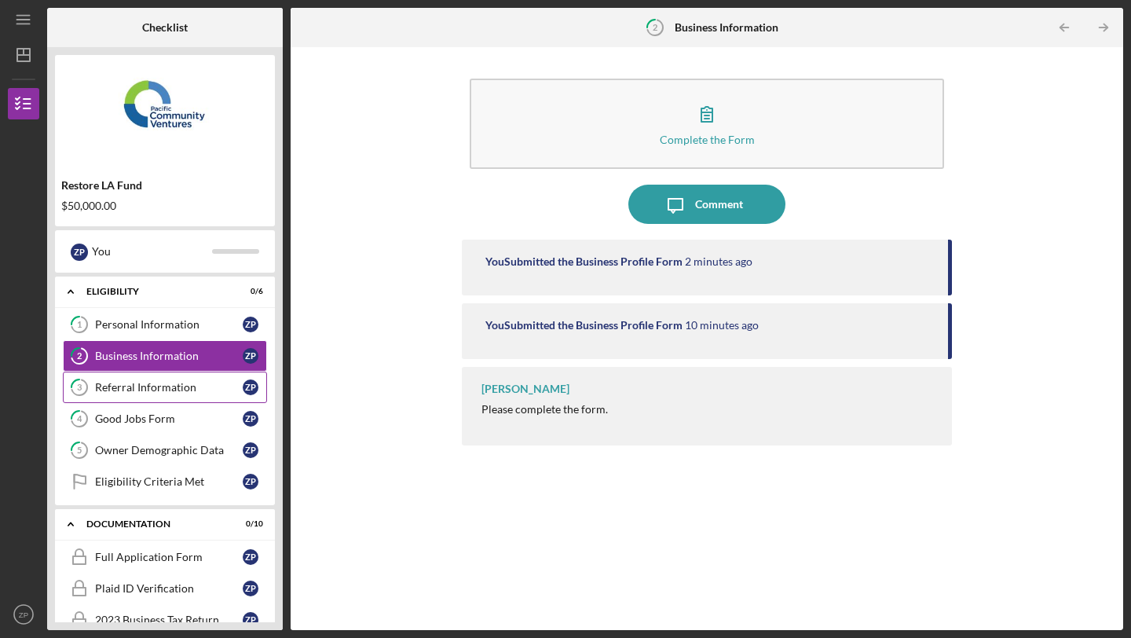
click at [133, 392] on div "Referral Information" at bounding box center [169, 387] width 148 height 13
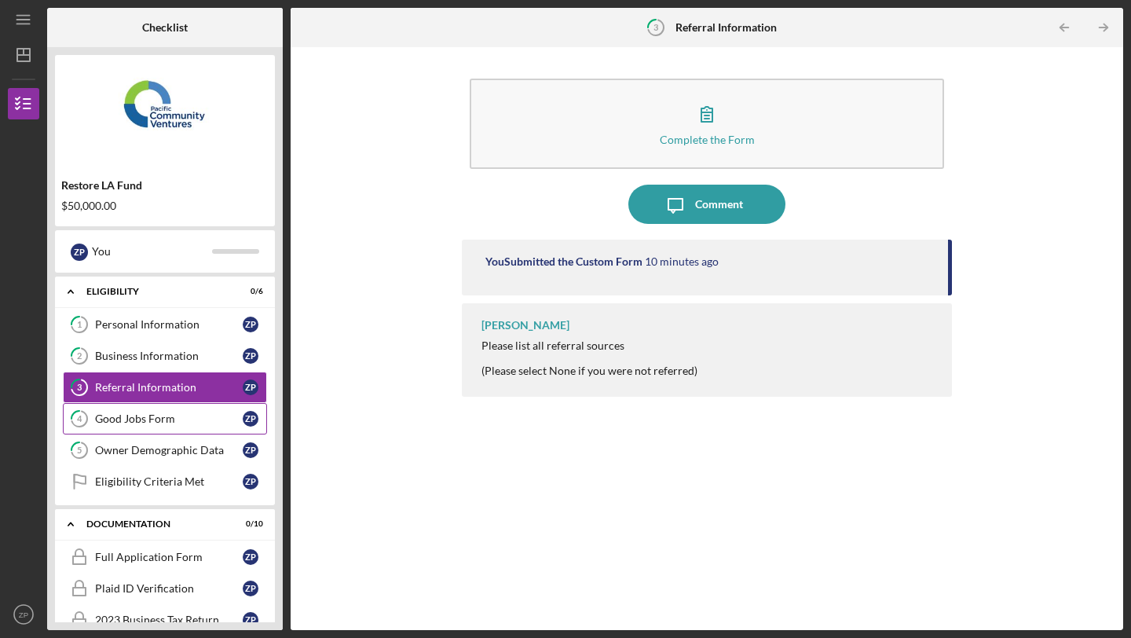
click at [133, 411] on link "4 Good Jobs Form Z P" at bounding box center [165, 418] width 204 height 31
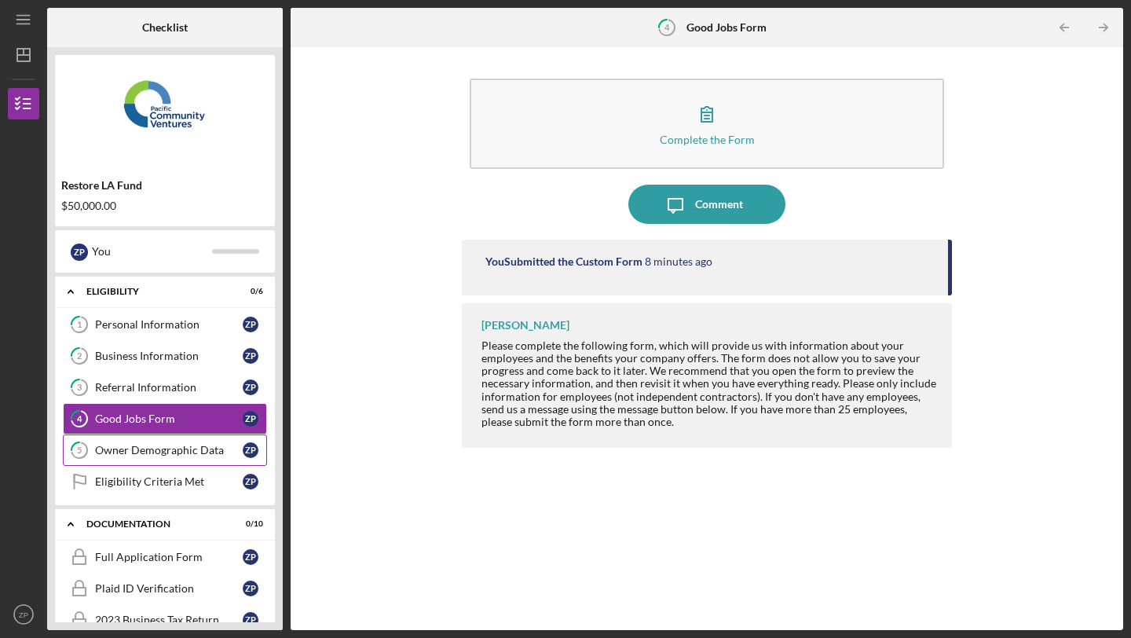
click at [147, 453] on div "Owner Demographic Data" at bounding box center [169, 450] width 148 height 13
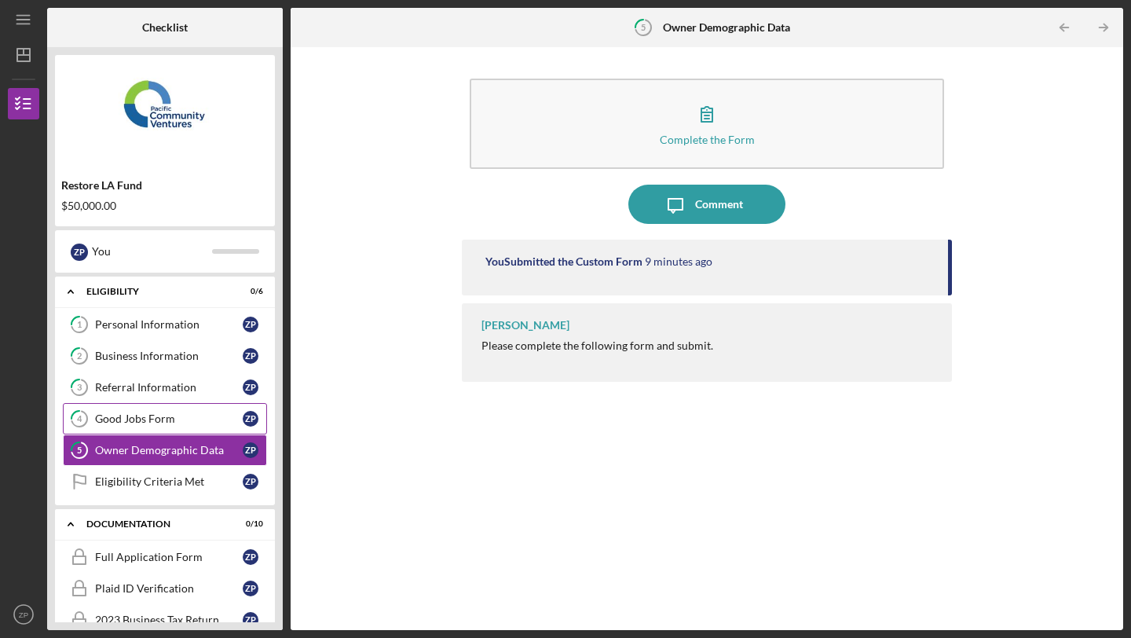
click at [194, 417] on div "Good Jobs Form" at bounding box center [169, 418] width 148 height 13
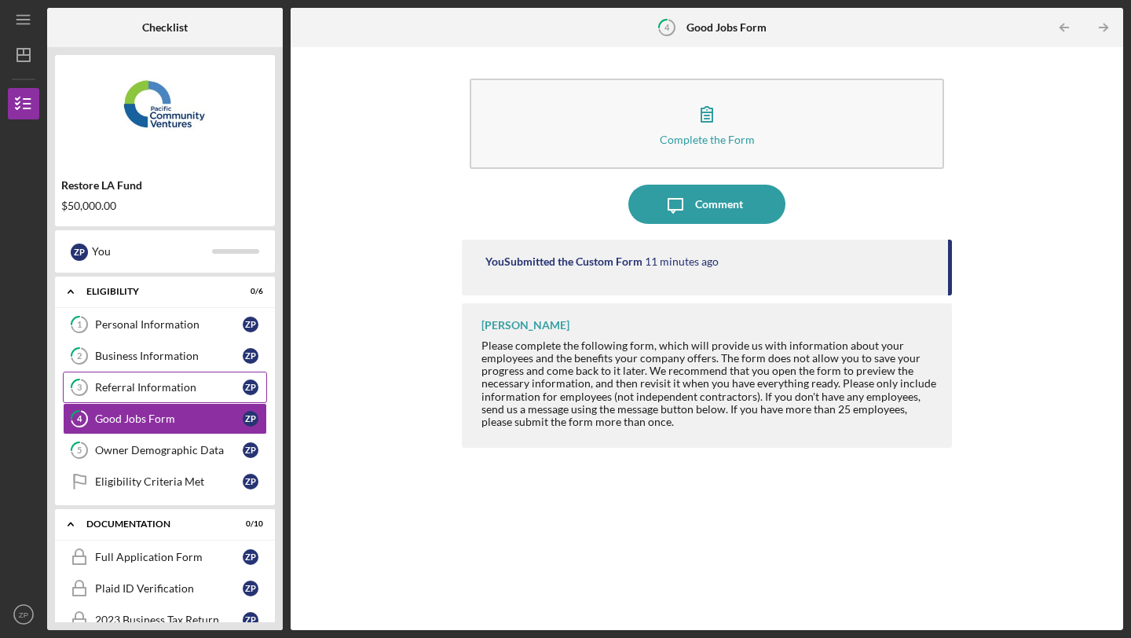
click at [188, 389] on div "Referral Information" at bounding box center [169, 387] width 148 height 13
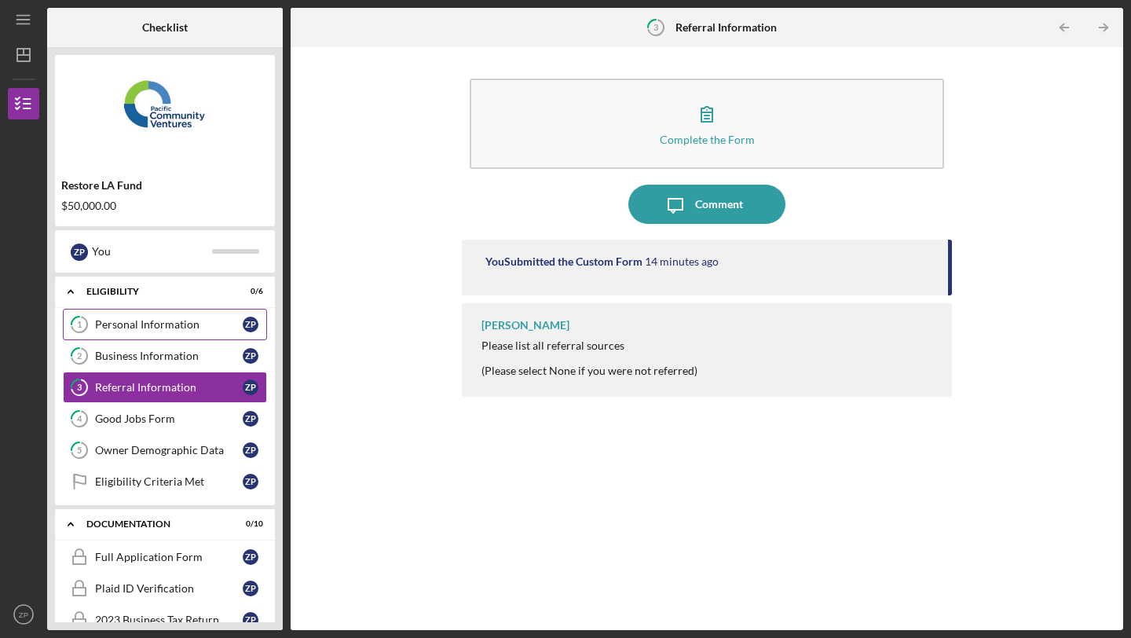
click at [185, 328] on div "Personal Information" at bounding box center [169, 324] width 148 height 13
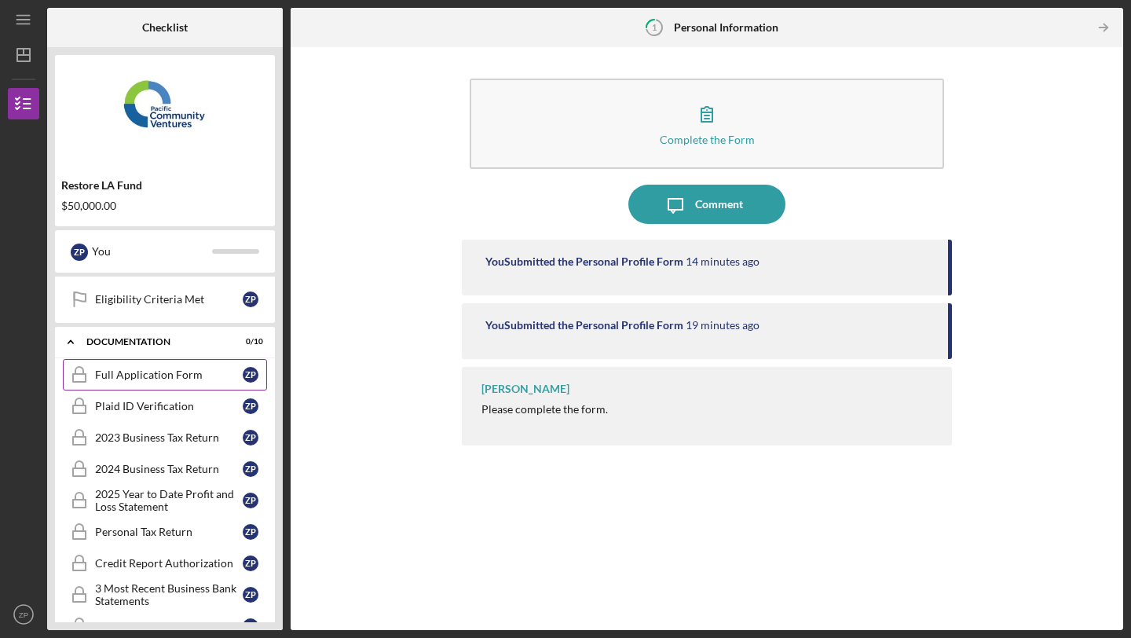
scroll to position [192, 0]
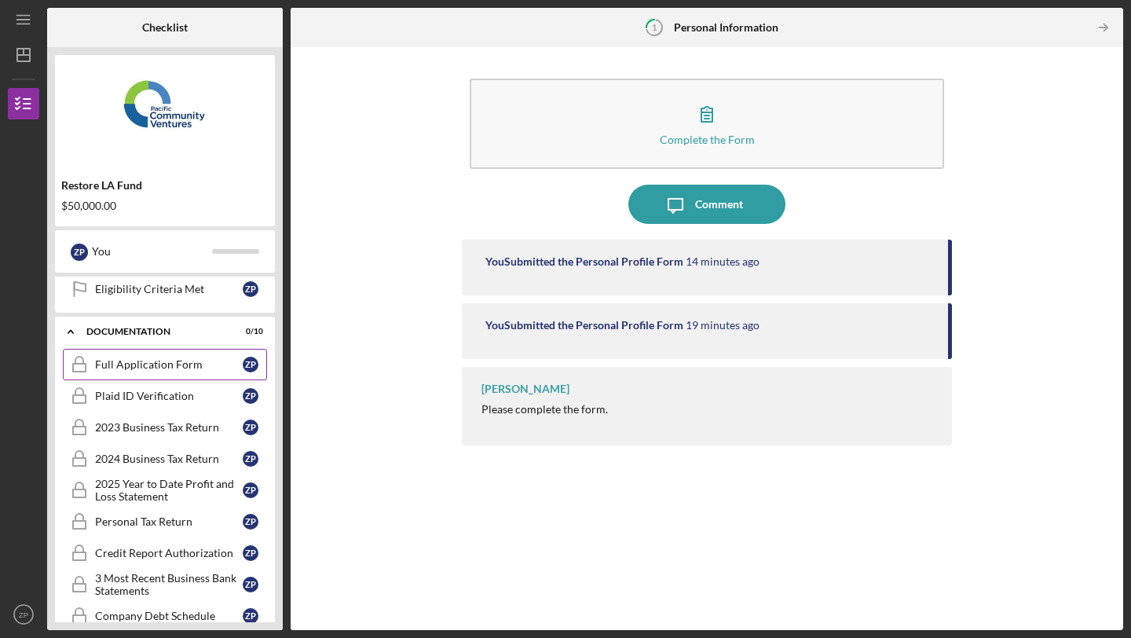
click at [172, 371] on link "Full Application Form Full Application Form Z P" at bounding box center [165, 364] width 204 height 31
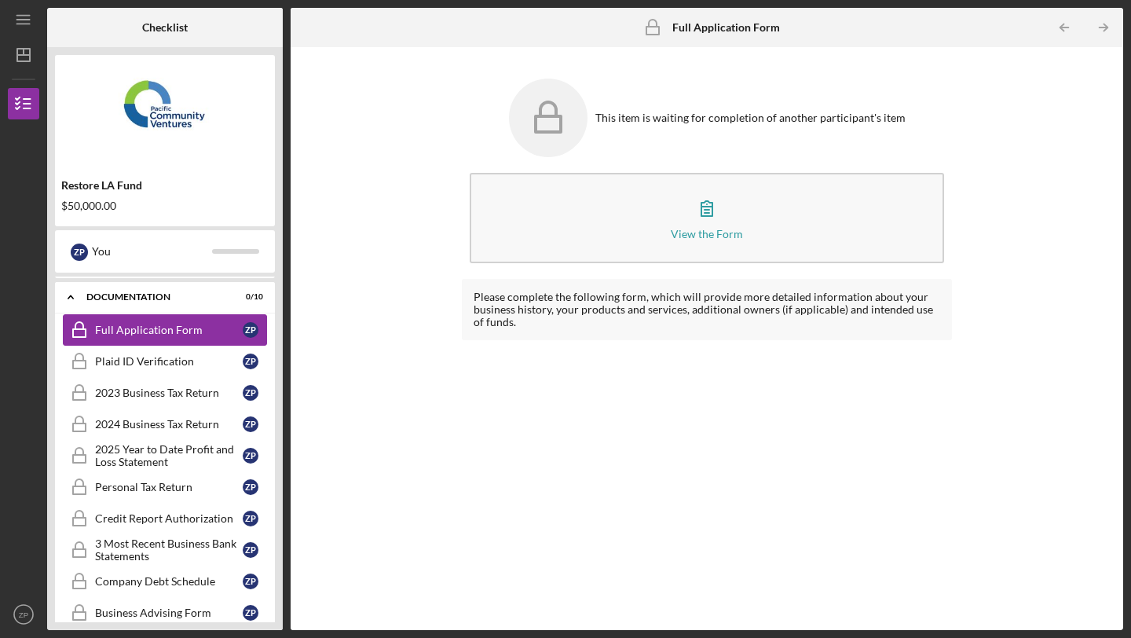
scroll to position [262, 0]
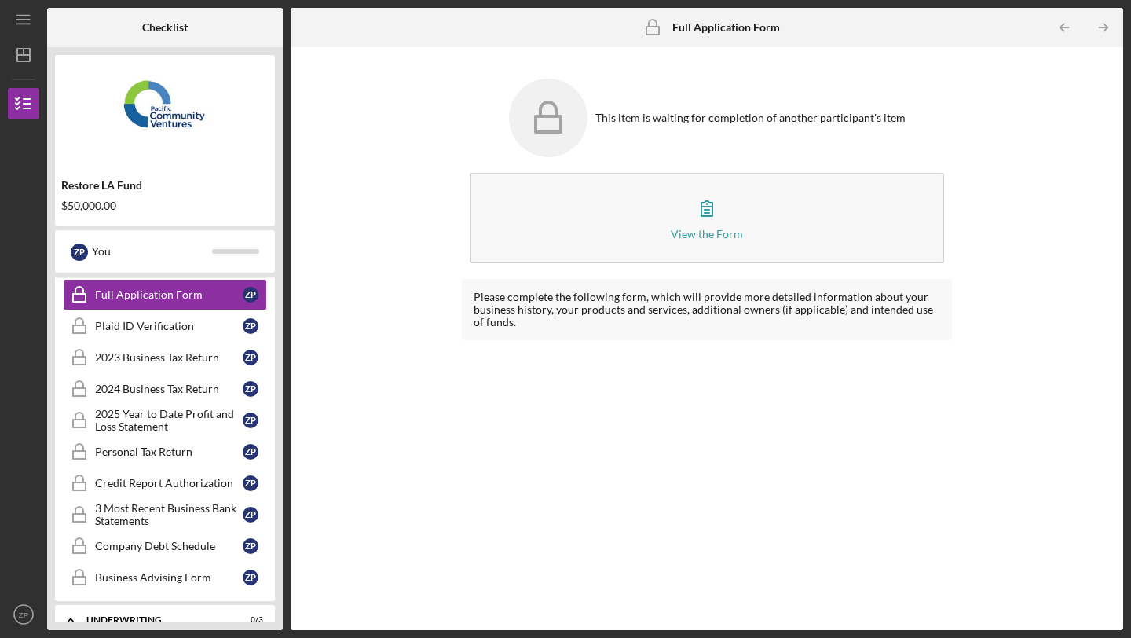
click at [83, 210] on div "$50,000.00" at bounding box center [164, 205] width 207 height 13
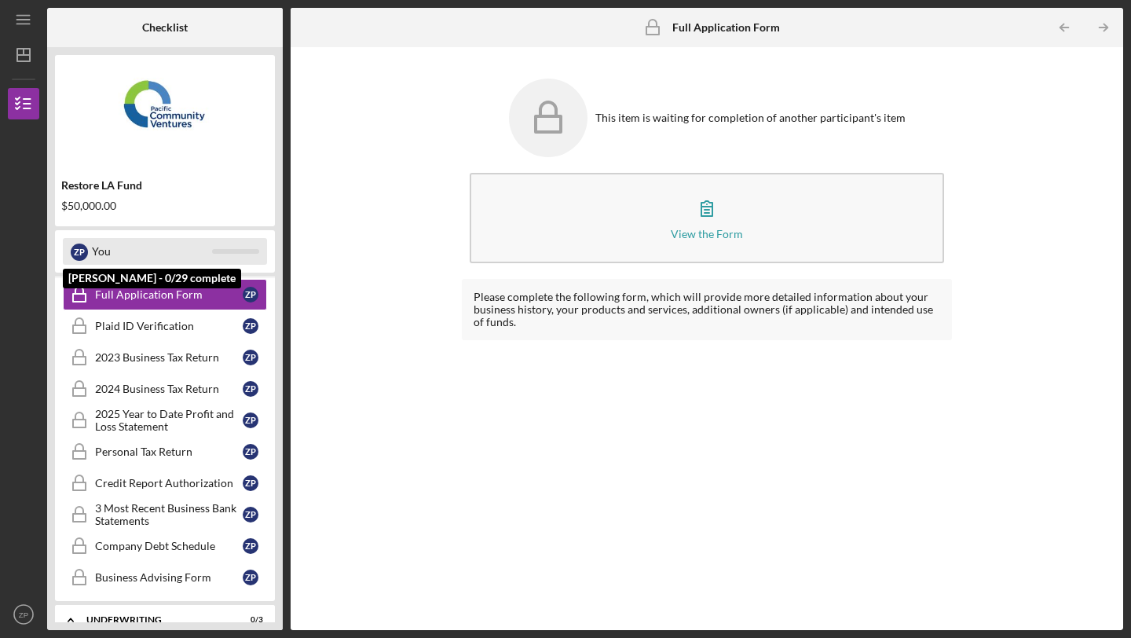
click at [131, 254] on div "You" at bounding box center [152, 251] width 120 height 27
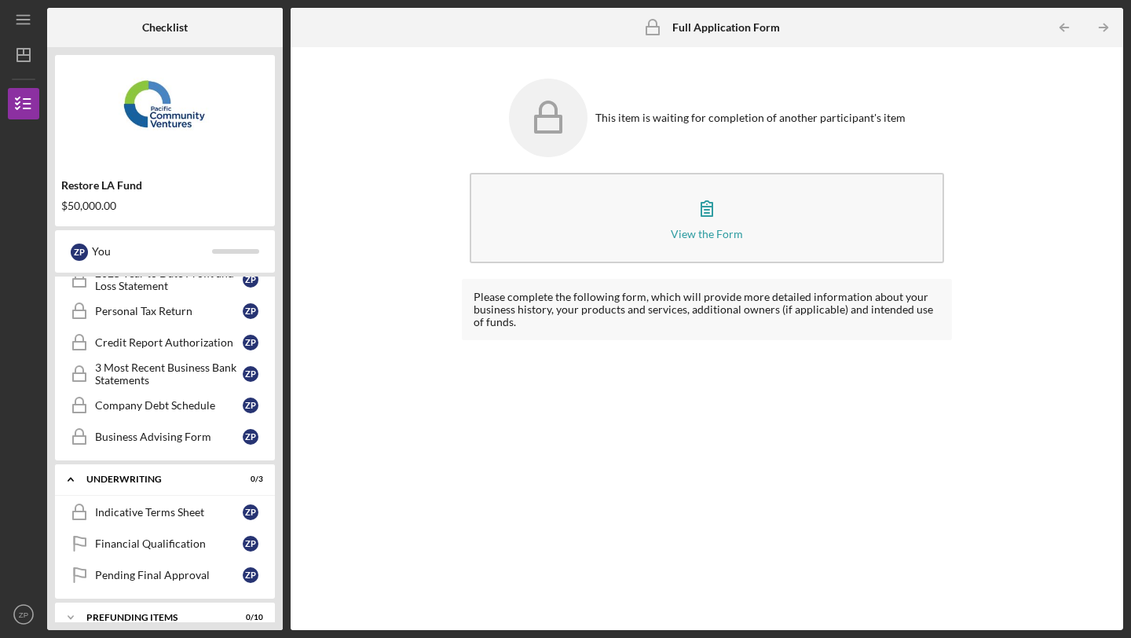
scroll to position [422, 0]
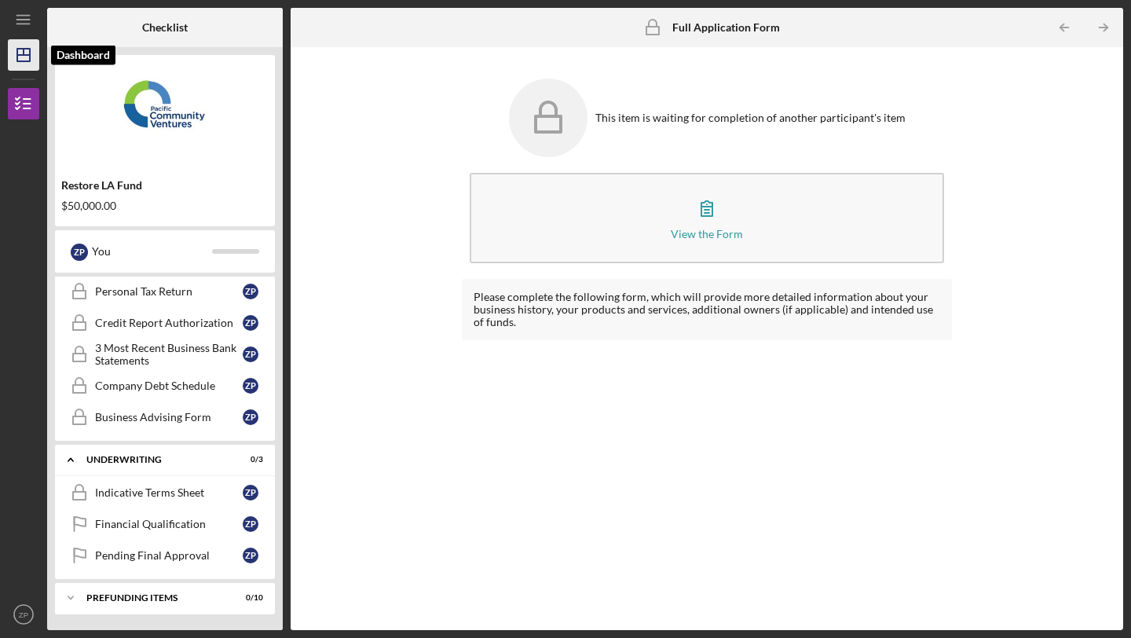
click at [26, 55] on line "button" at bounding box center [23, 55] width 13 height 0
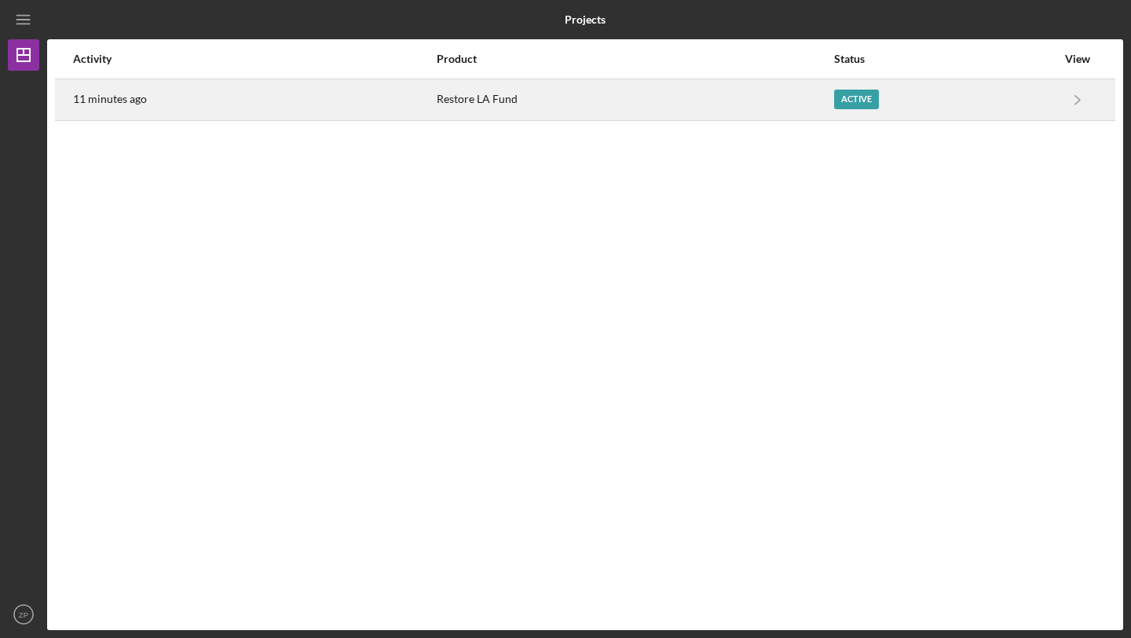
click at [872, 101] on div "Active" at bounding box center [856, 100] width 45 height 20
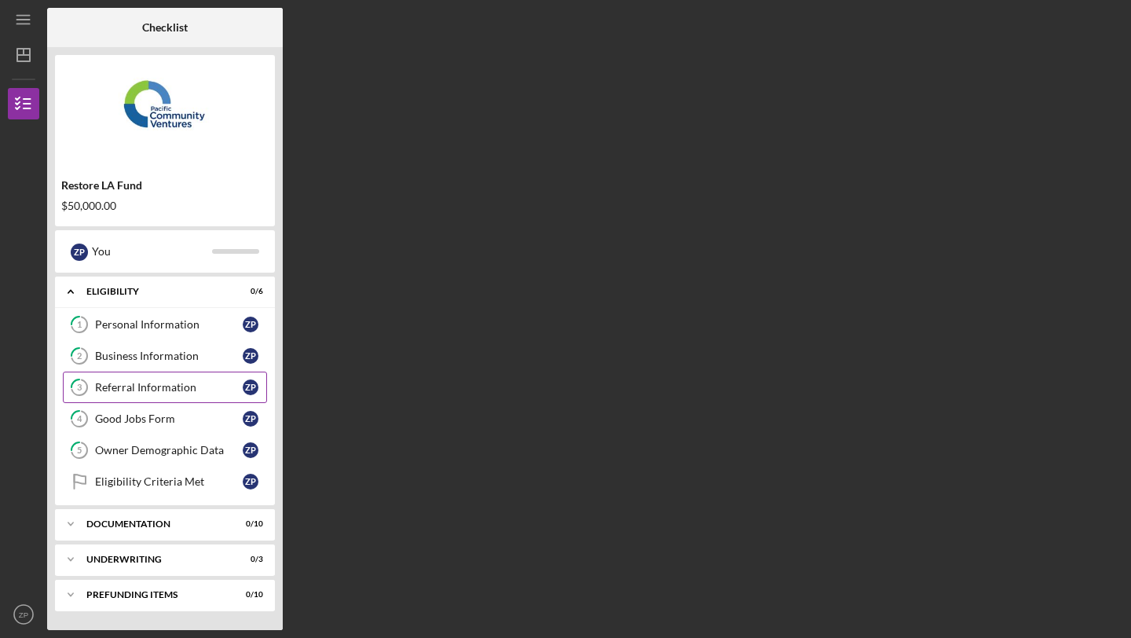
click at [155, 382] on div "Referral Information" at bounding box center [169, 387] width 148 height 13
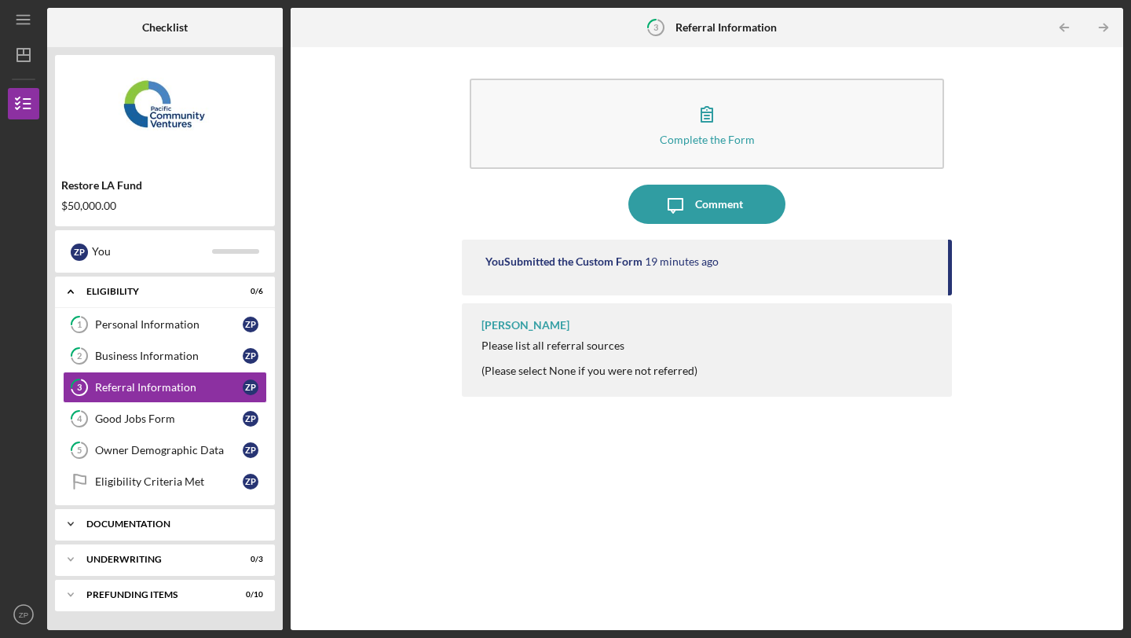
click at [158, 529] on div "Icon/Expander Documentation 0 / 10" at bounding box center [165, 523] width 220 height 31
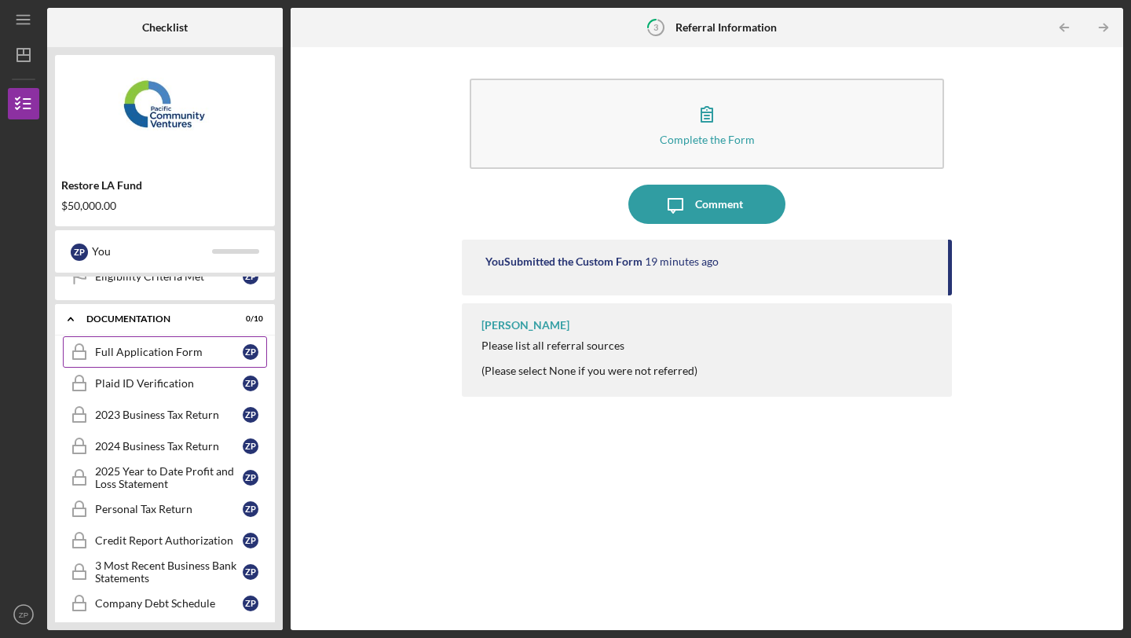
scroll to position [320, 0]
